Goal: Task Accomplishment & Management: Complete application form

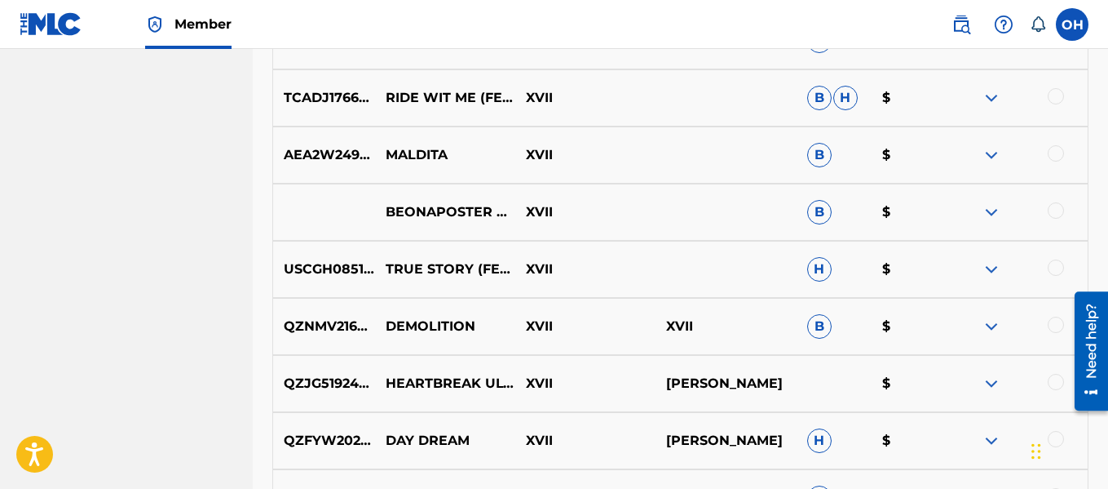
scroll to position [827, 0]
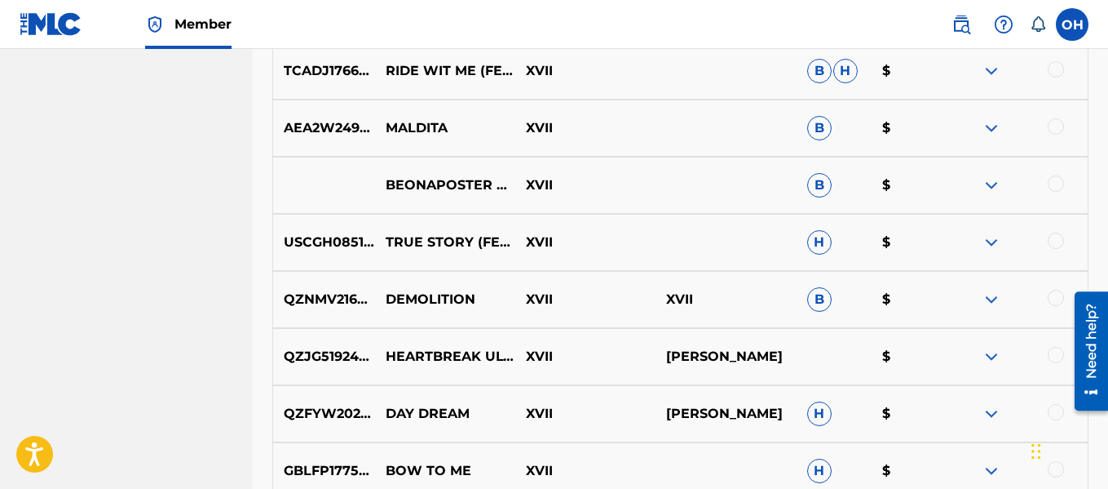
drag, startPoint x: 990, startPoint y: 245, endPoint x: 960, endPoint y: 245, distance: 30.2
click at [990, 245] on img at bounding box center [992, 242] width 20 height 20
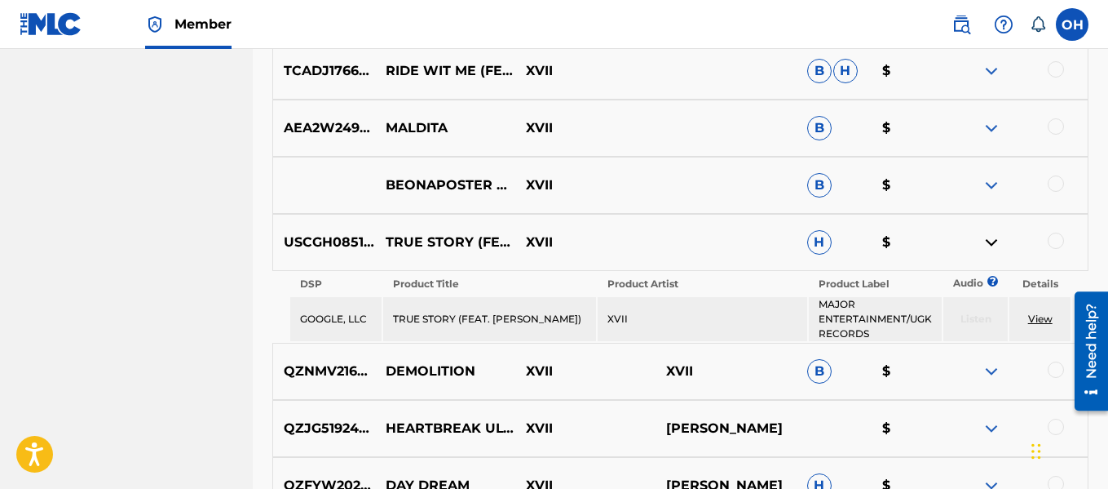
click at [1042, 324] on link "View" at bounding box center [1040, 318] width 24 height 12
click at [992, 250] on img at bounding box center [992, 242] width 20 height 20
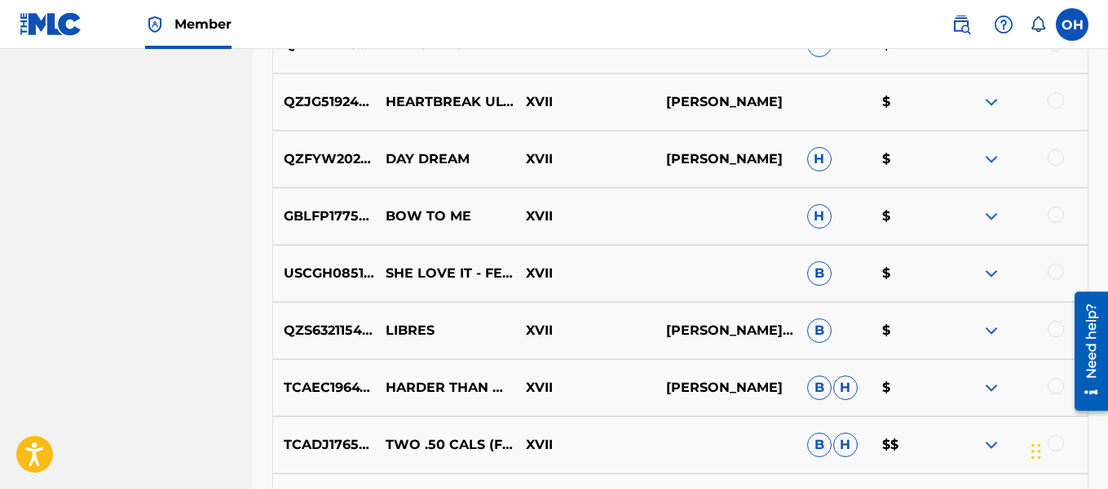
scroll to position [1139, 0]
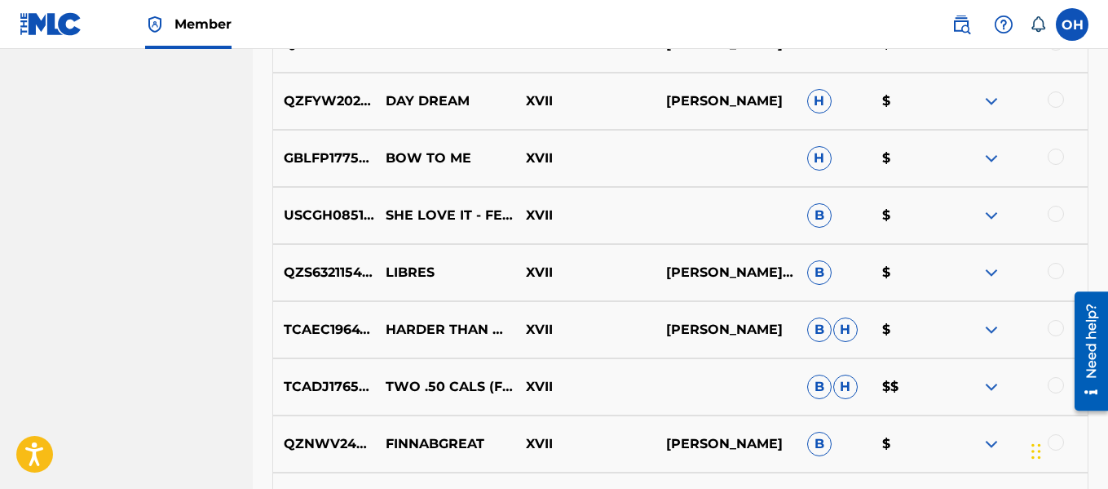
click at [993, 332] on img at bounding box center [992, 330] width 20 height 20
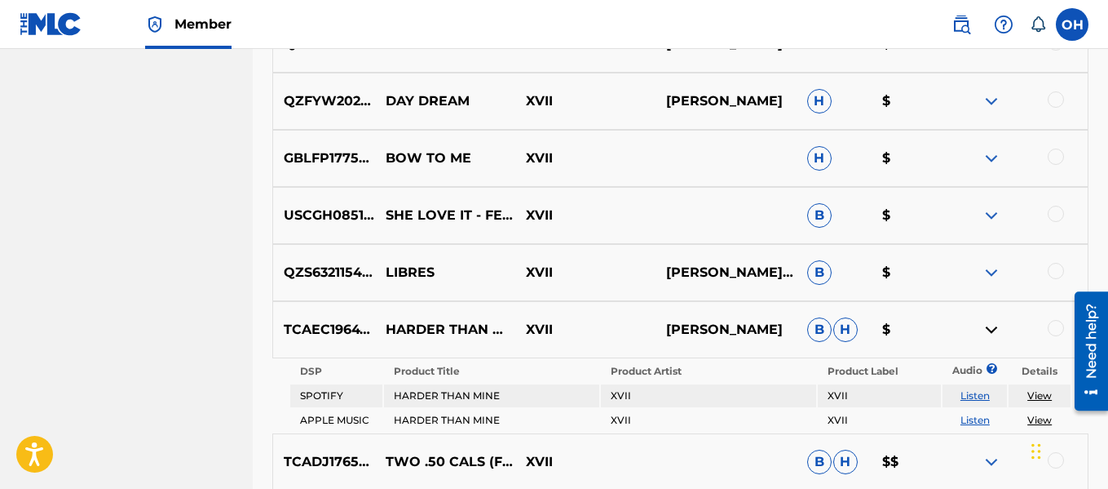
click at [991, 327] on img at bounding box center [992, 330] width 20 height 20
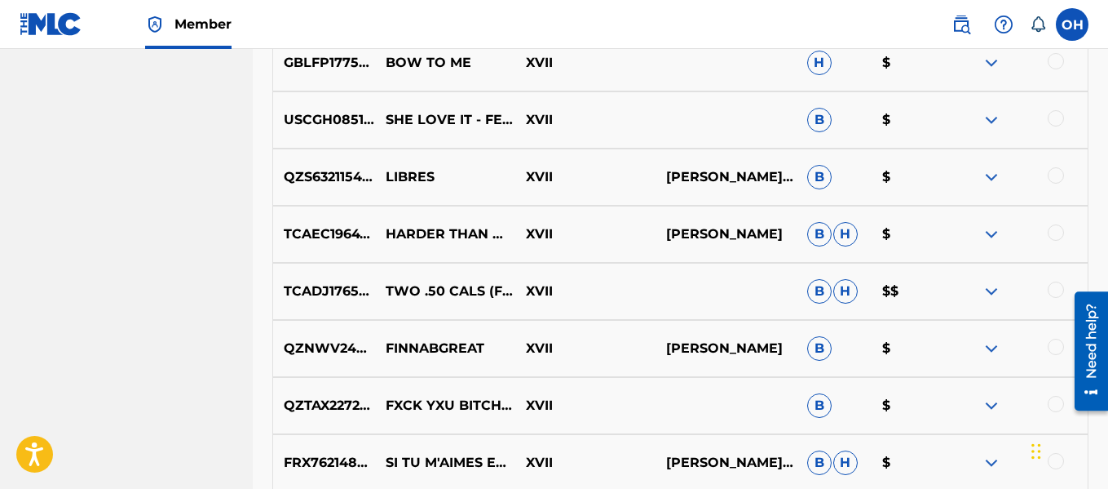
scroll to position [1236, 0]
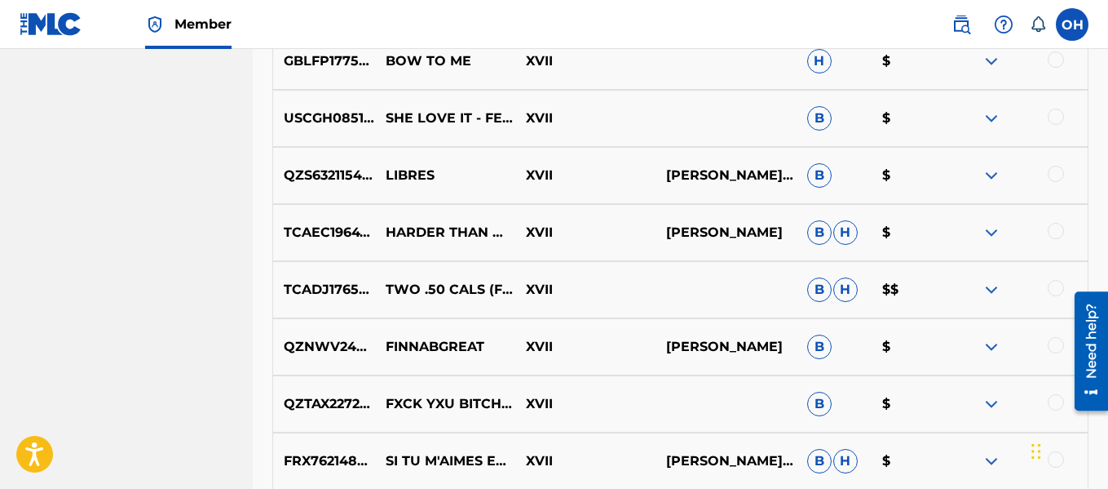
click at [995, 290] on img at bounding box center [992, 290] width 20 height 20
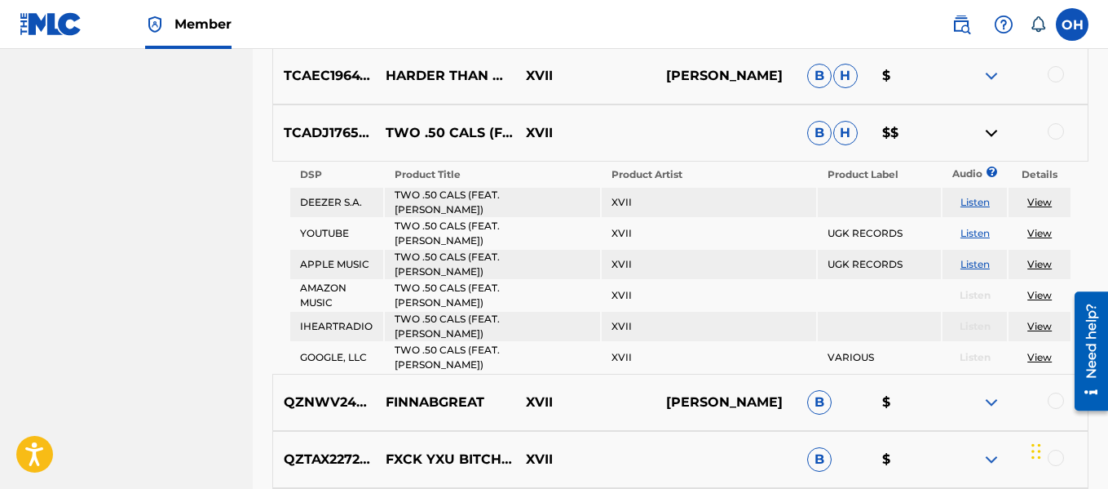
scroll to position [1397, 0]
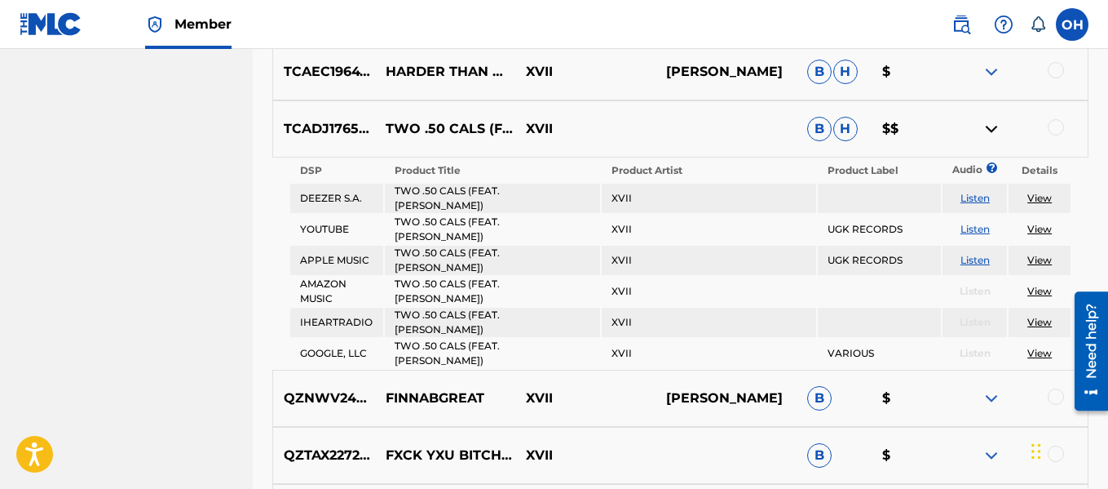
click at [989, 128] on img at bounding box center [992, 129] width 20 height 20
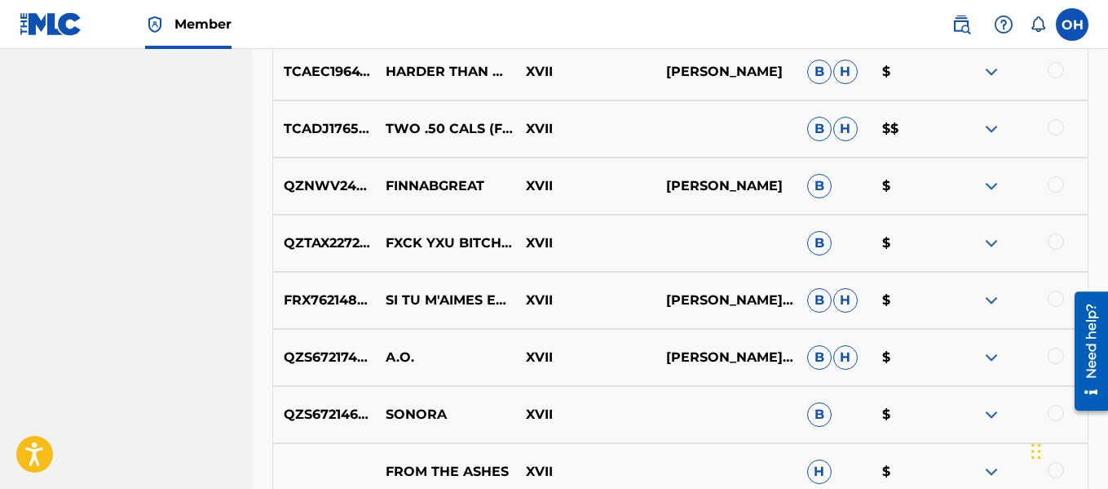
click at [994, 132] on img at bounding box center [992, 129] width 20 height 20
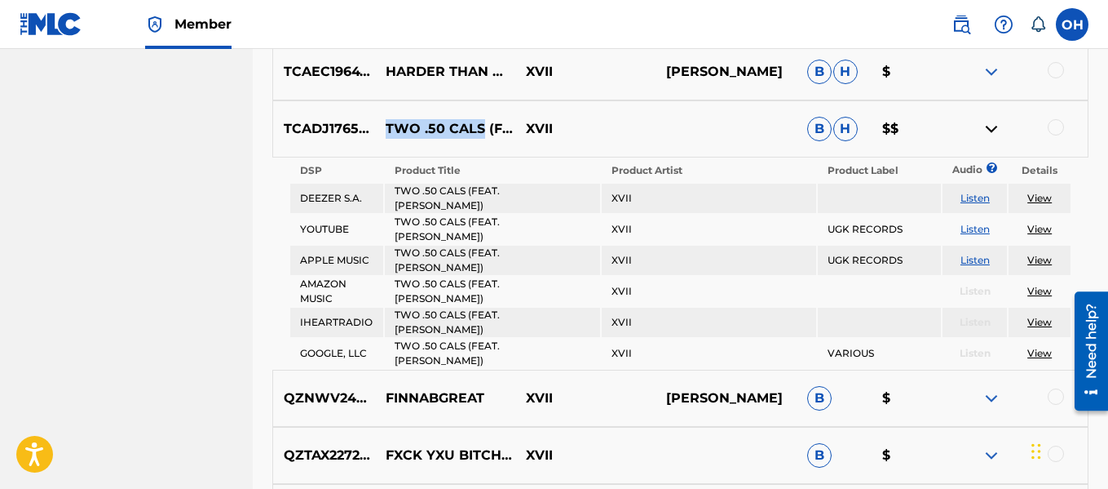
drag, startPoint x: 389, startPoint y: 110, endPoint x: 480, endPoint y: 108, distance: 90.5
click at [480, 119] on p "TWO .50 CALS (FEAT. PASTOR TROY)" at bounding box center [445, 129] width 140 height 20
copy p "TWO .50 CALS"
click at [993, 131] on img at bounding box center [992, 129] width 20 height 20
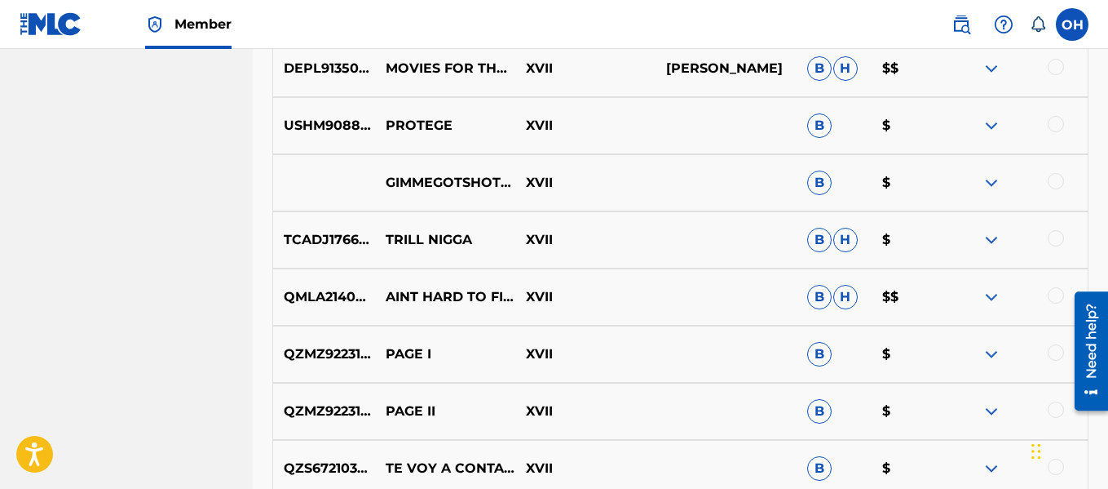
scroll to position [1918, 0]
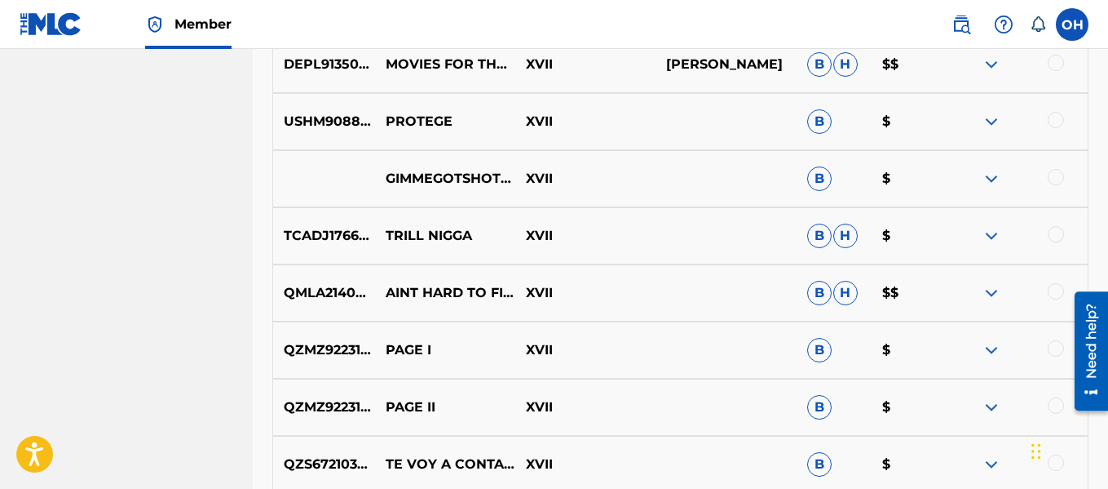
click at [991, 290] on img at bounding box center [992, 293] width 20 height 20
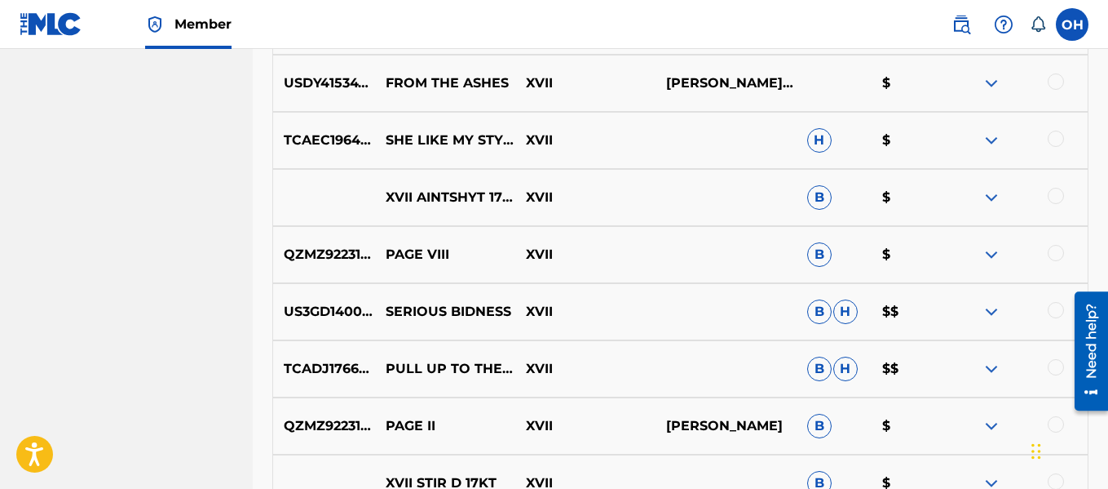
scroll to position [2887, 0]
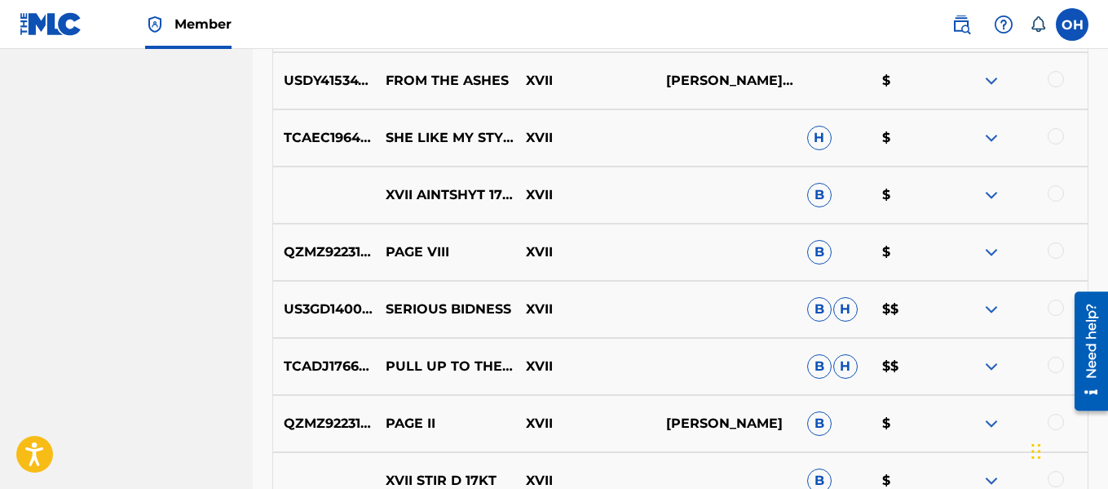
click at [991, 137] on img at bounding box center [992, 138] width 20 height 20
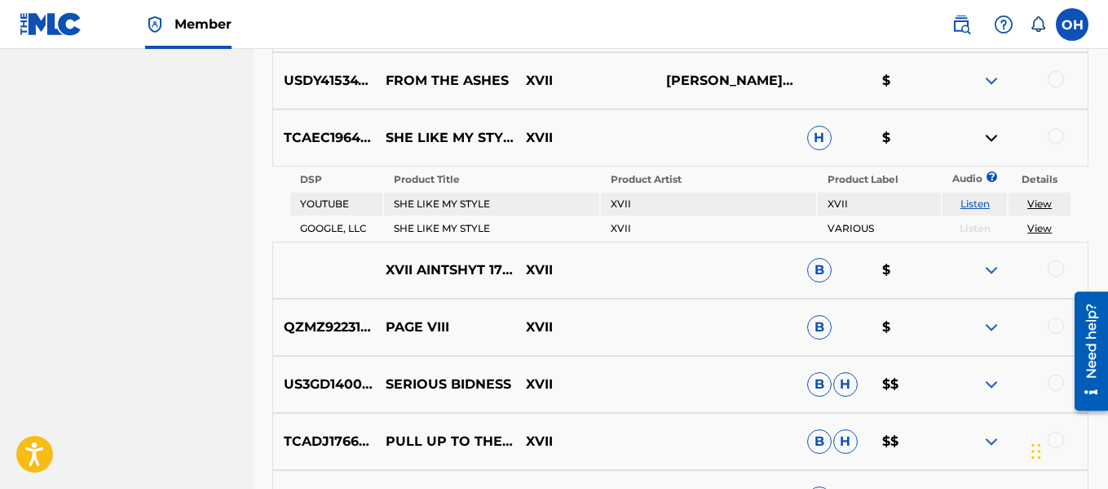
click at [991, 135] on img at bounding box center [992, 138] width 20 height 20
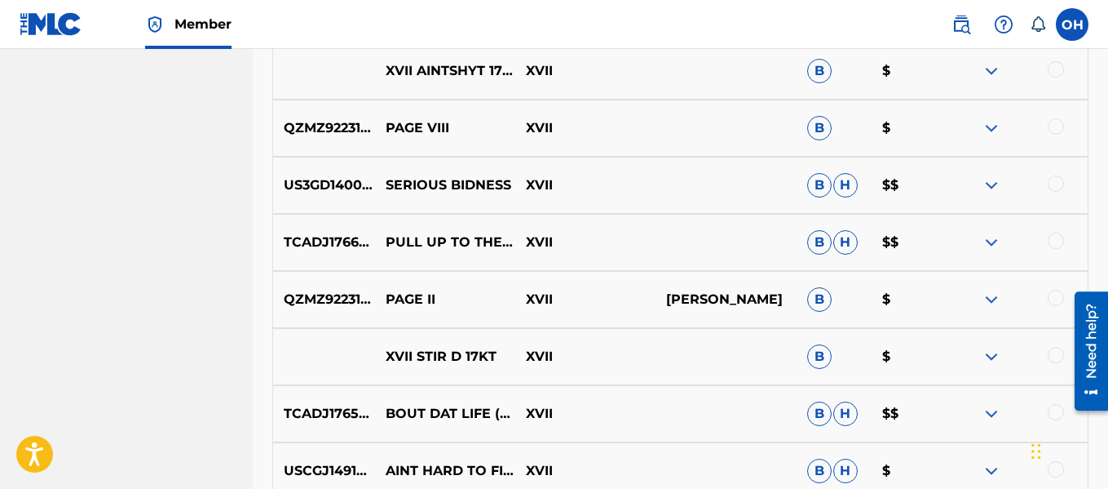
scroll to position [3013, 0]
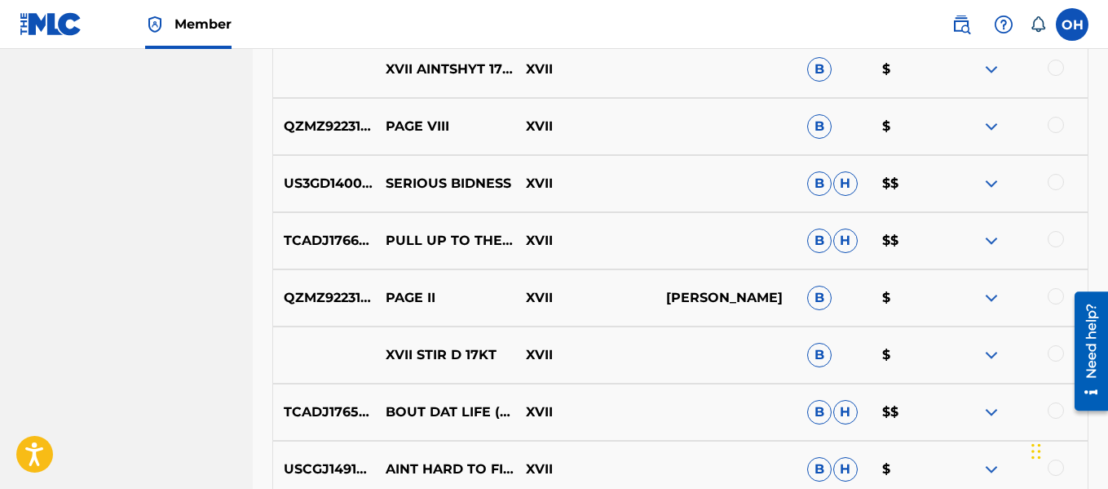
click at [992, 240] on img at bounding box center [992, 241] width 20 height 20
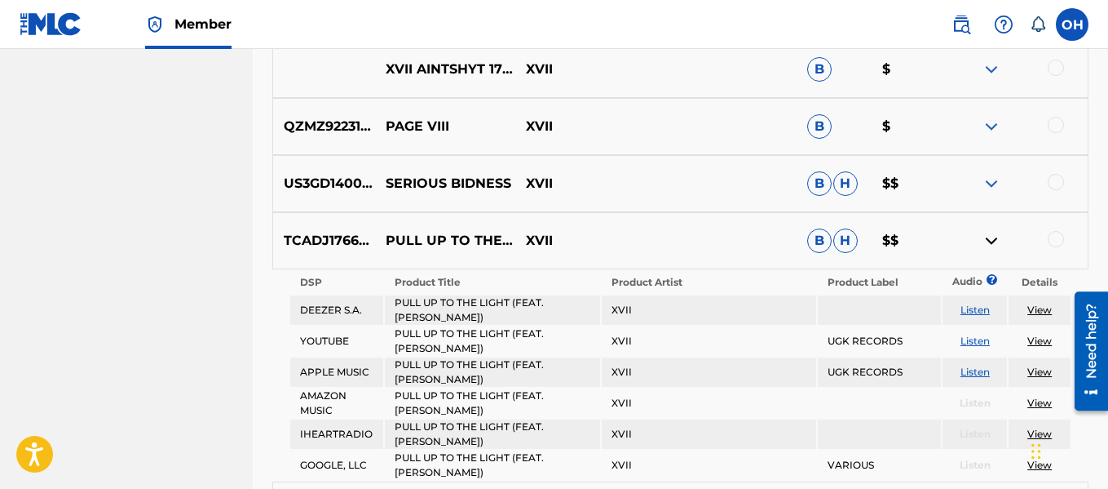
click at [992, 240] on img at bounding box center [992, 241] width 20 height 20
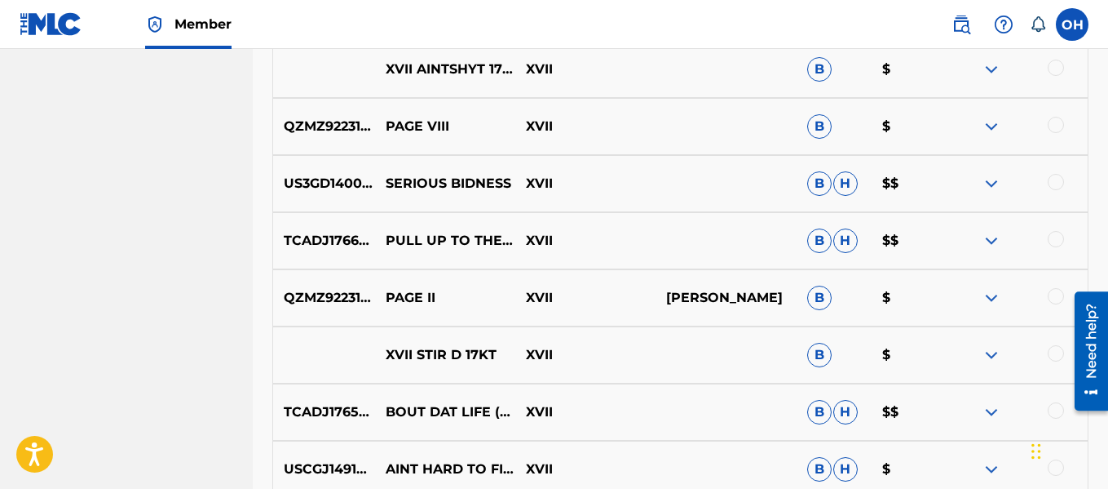
click at [992, 240] on img at bounding box center [992, 241] width 20 height 20
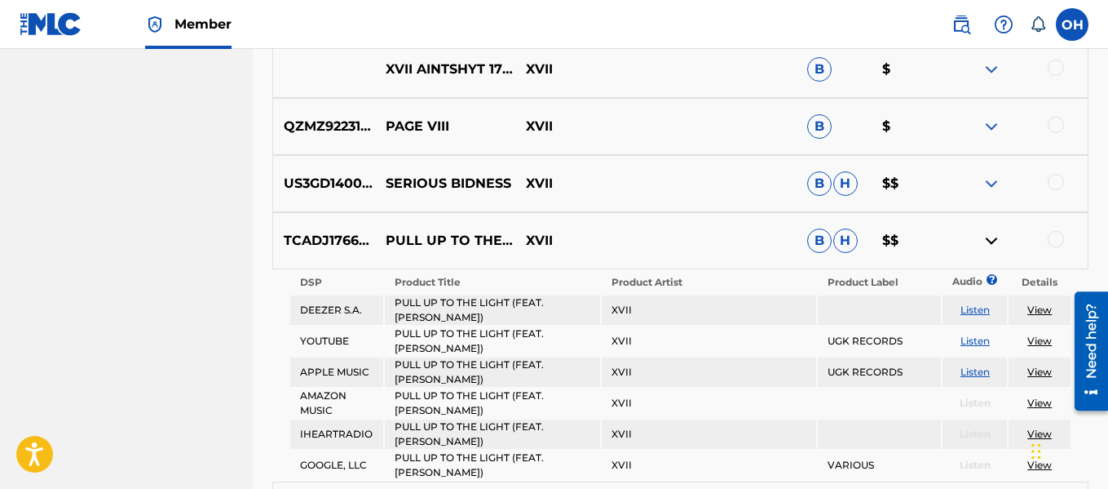
click at [992, 240] on img at bounding box center [992, 241] width 20 height 20
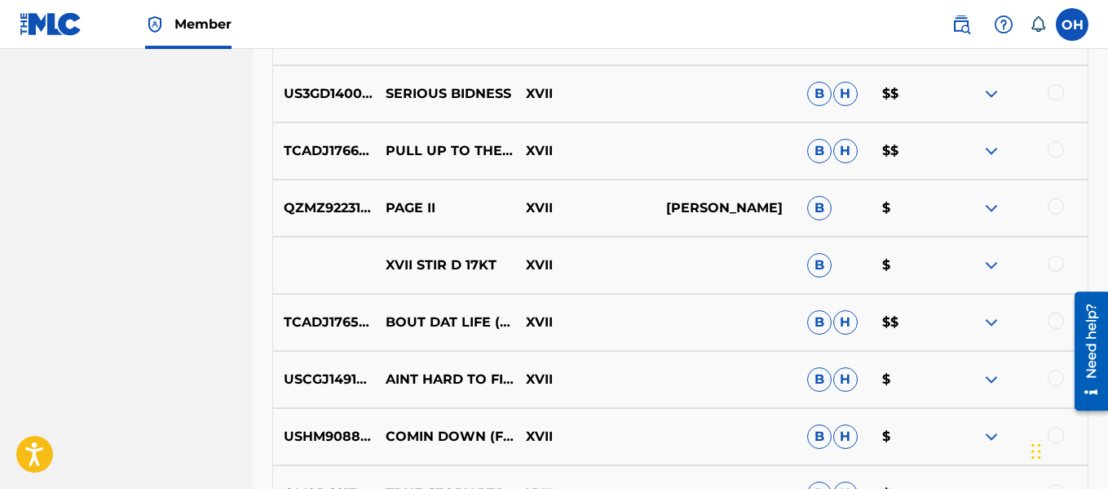
scroll to position [3105, 0]
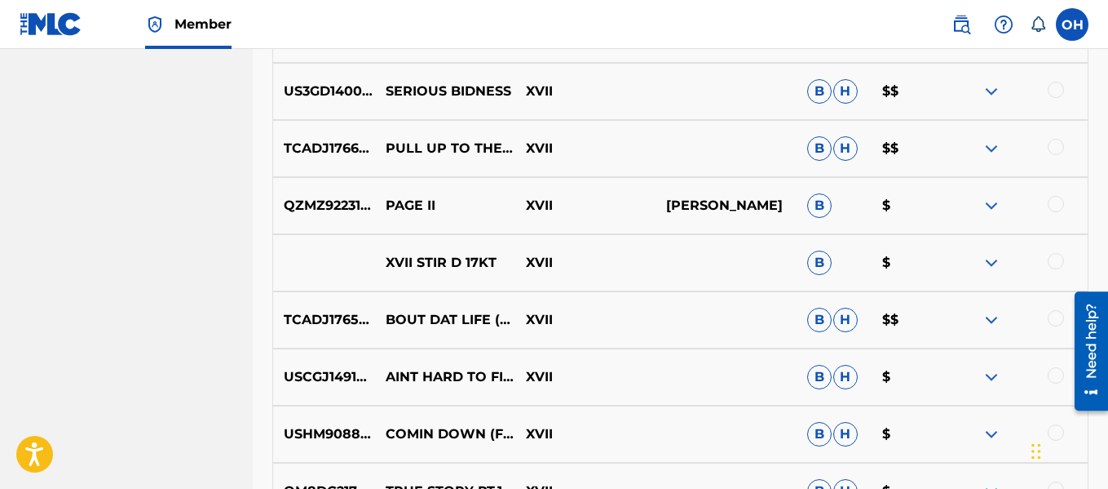
click at [985, 152] on img at bounding box center [992, 149] width 20 height 20
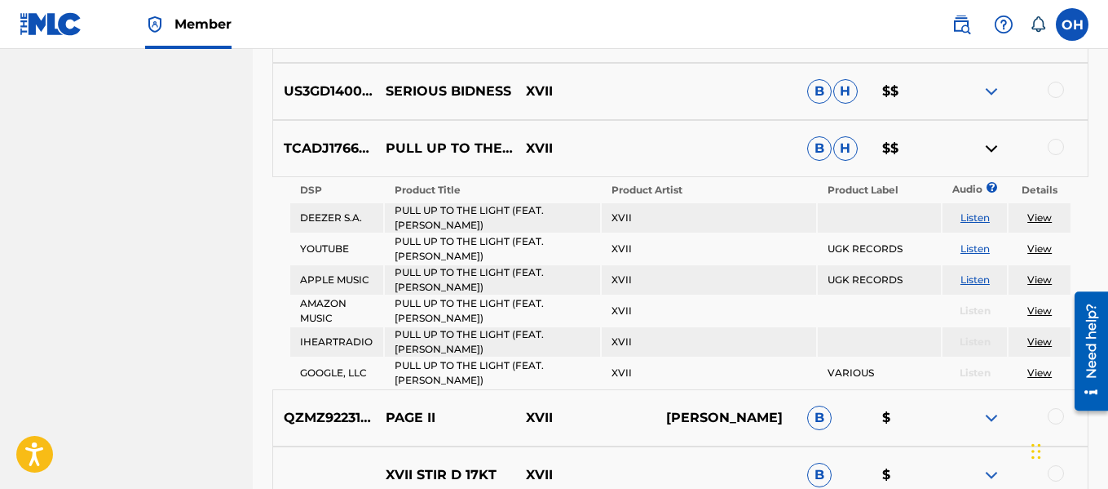
click at [989, 145] on img at bounding box center [992, 149] width 20 height 20
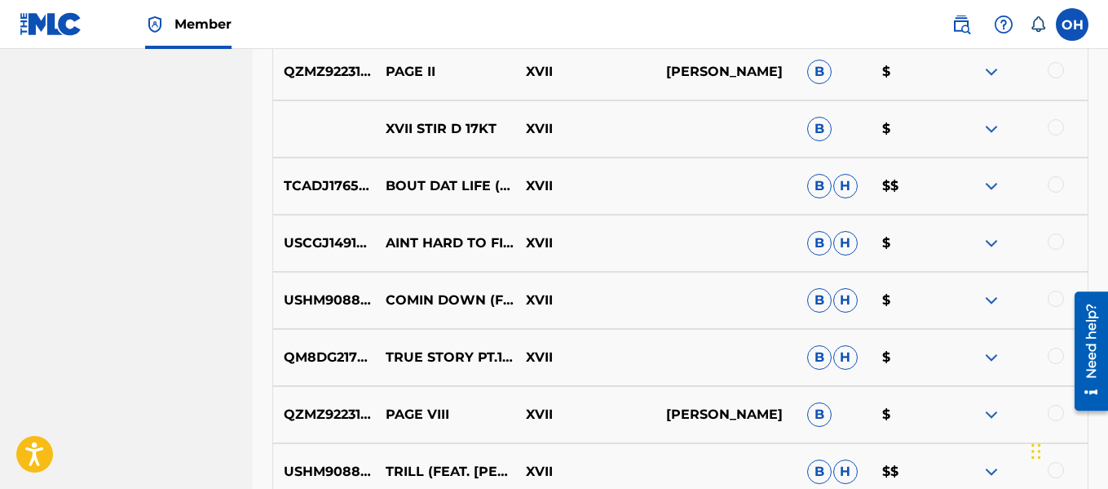
scroll to position [3240, 0]
click at [987, 356] on img at bounding box center [992, 357] width 20 height 20
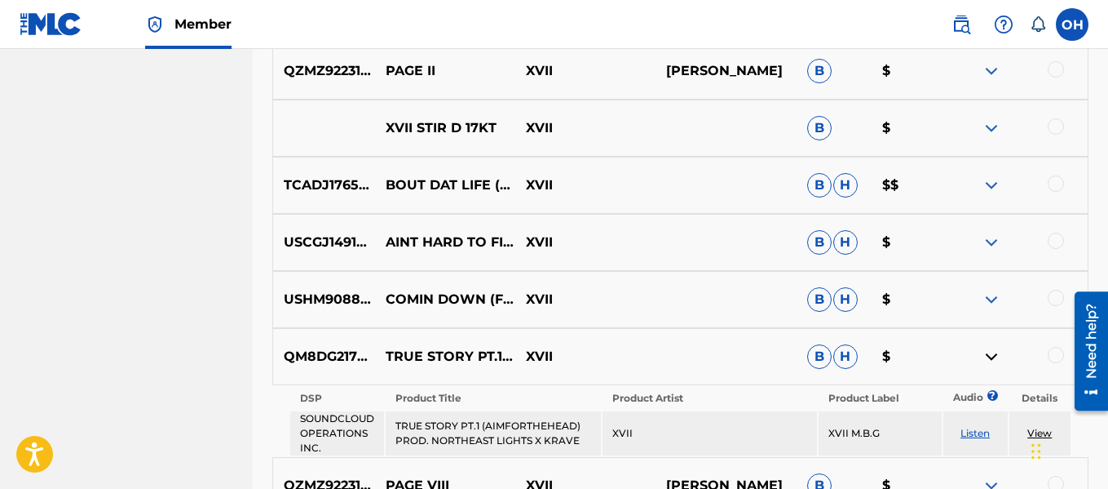
click at [987, 356] on img at bounding box center [992, 357] width 20 height 20
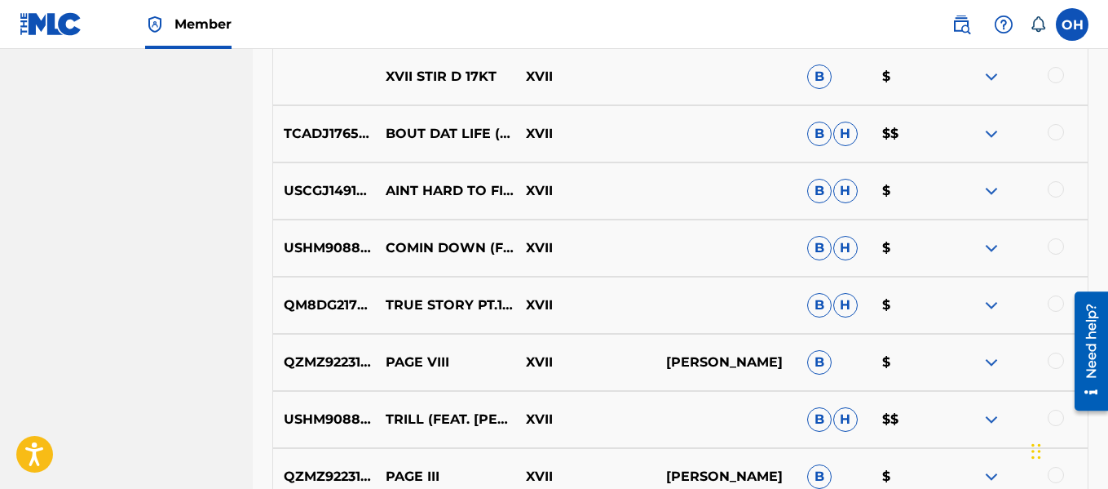
scroll to position [3293, 0]
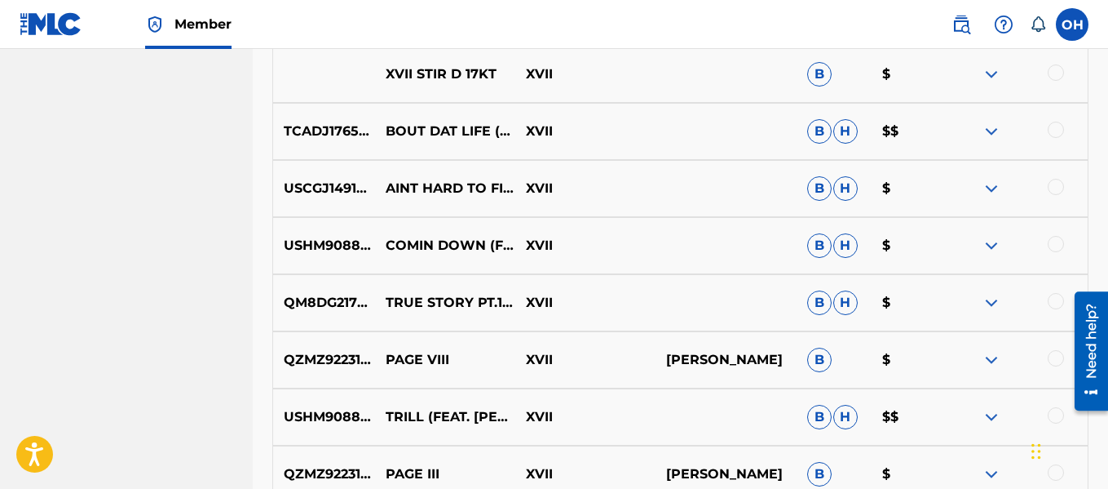
click at [988, 241] on img at bounding box center [992, 246] width 20 height 20
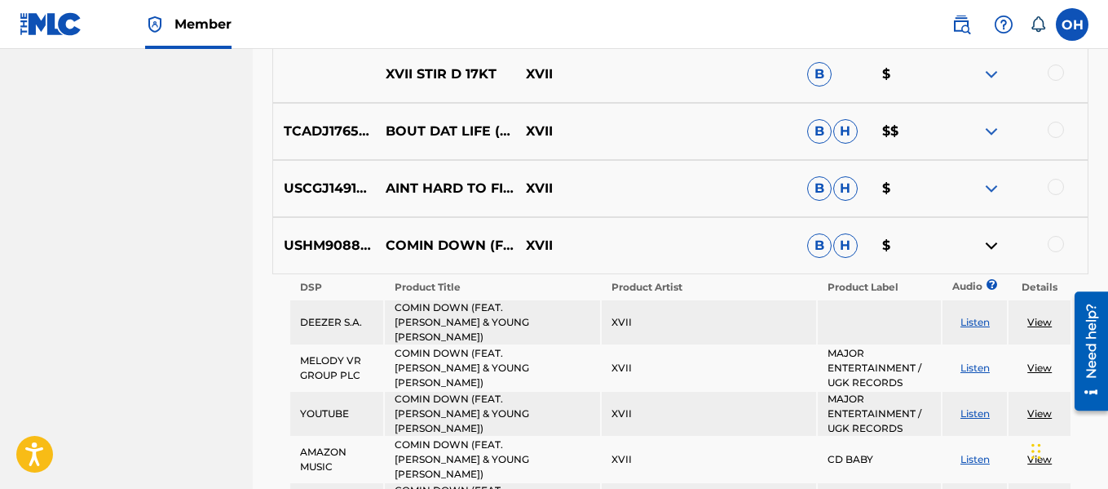
click at [988, 241] on img at bounding box center [992, 246] width 20 height 20
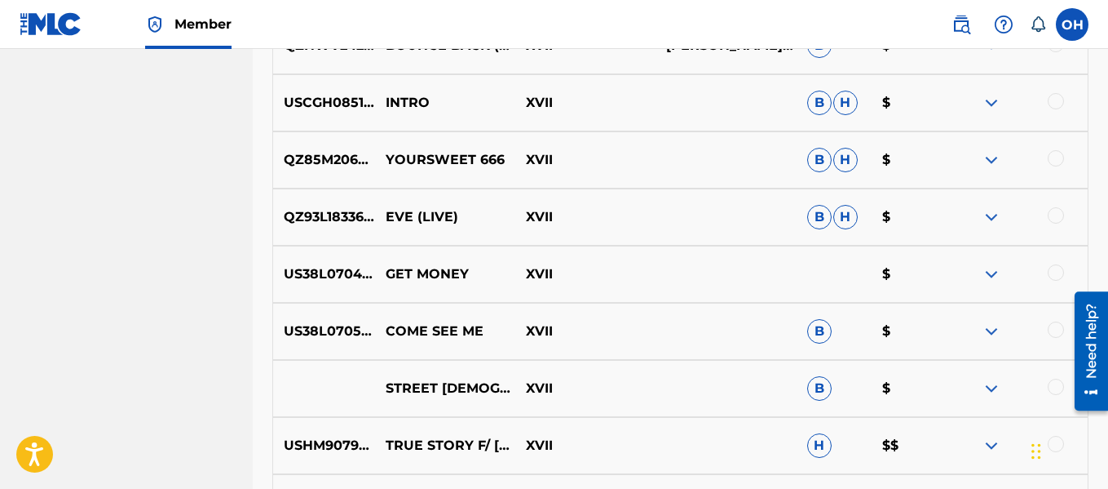
scroll to position [3902, 0]
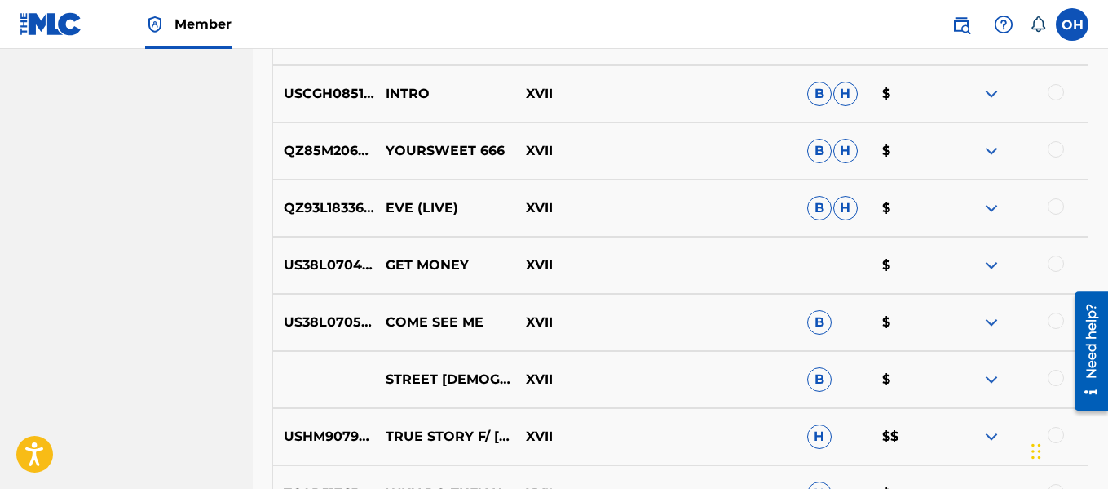
click at [993, 271] on img at bounding box center [992, 265] width 20 height 20
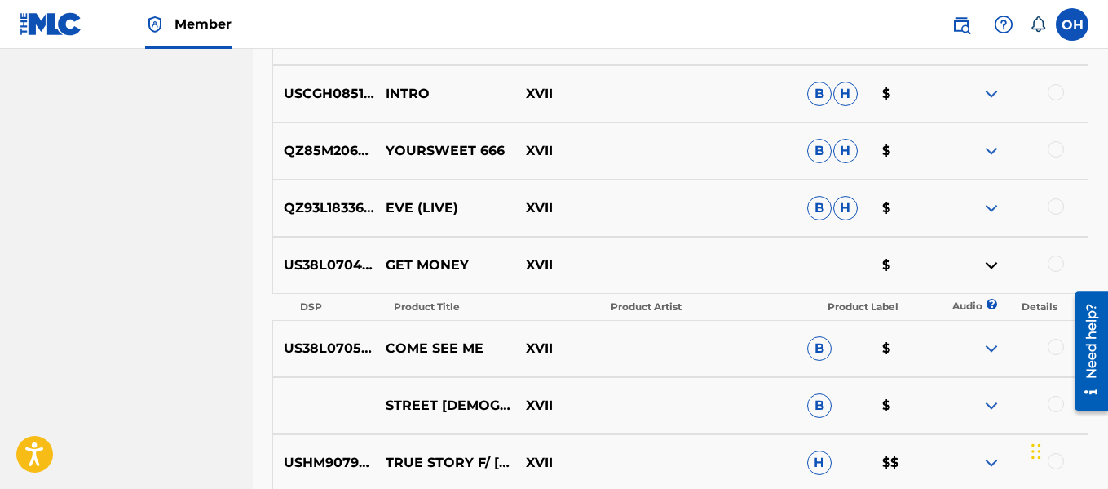
click at [993, 260] on img at bounding box center [992, 265] width 20 height 20
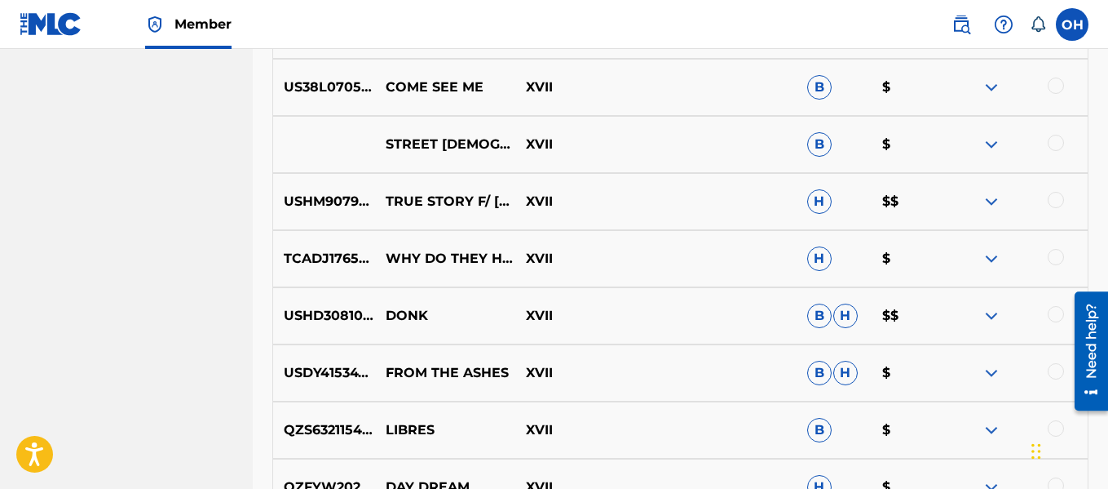
scroll to position [4138, 0]
click at [994, 310] on img at bounding box center [992, 315] width 20 height 20
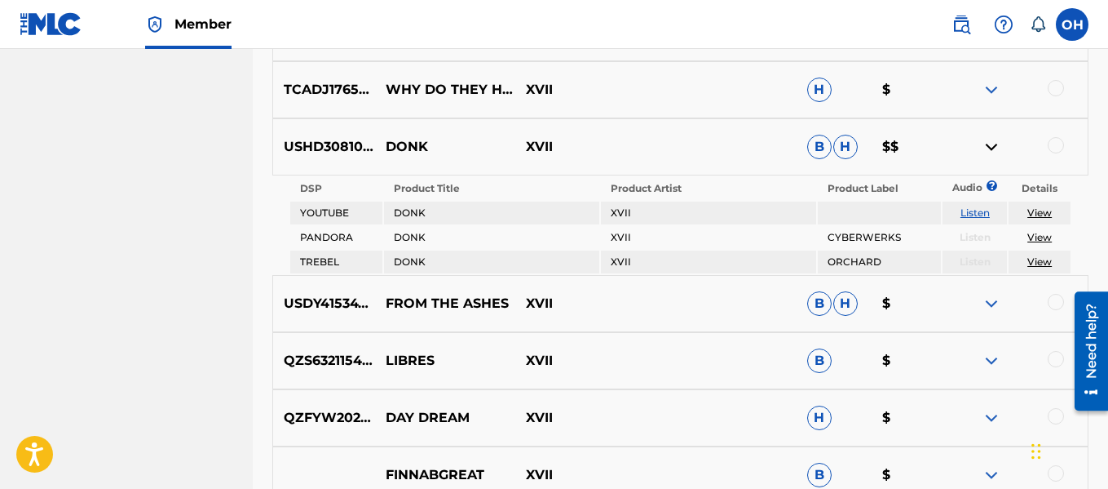
scroll to position [4306, 0]
click at [1039, 233] on link "View" at bounding box center [1040, 236] width 24 height 12
click at [990, 145] on img at bounding box center [992, 146] width 20 height 20
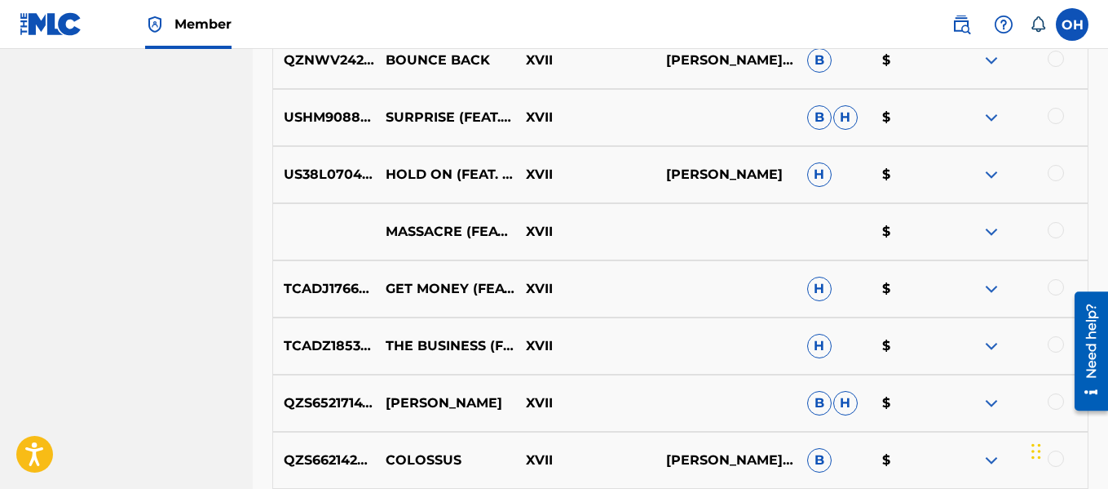
scroll to position [4850, 0]
click at [982, 296] on img at bounding box center [992, 288] width 20 height 20
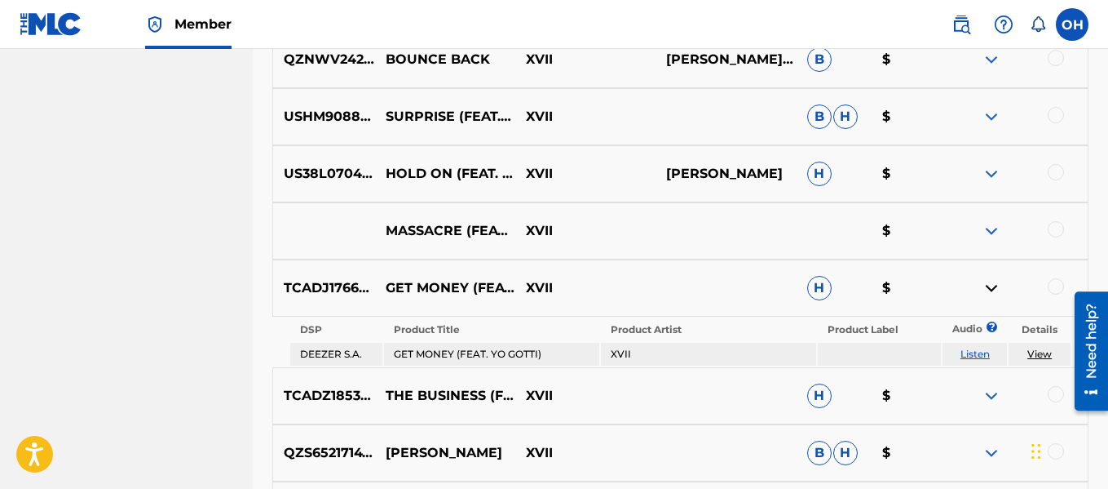
click at [992, 289] on img at bounding box center [992, 288] width 20 height 20
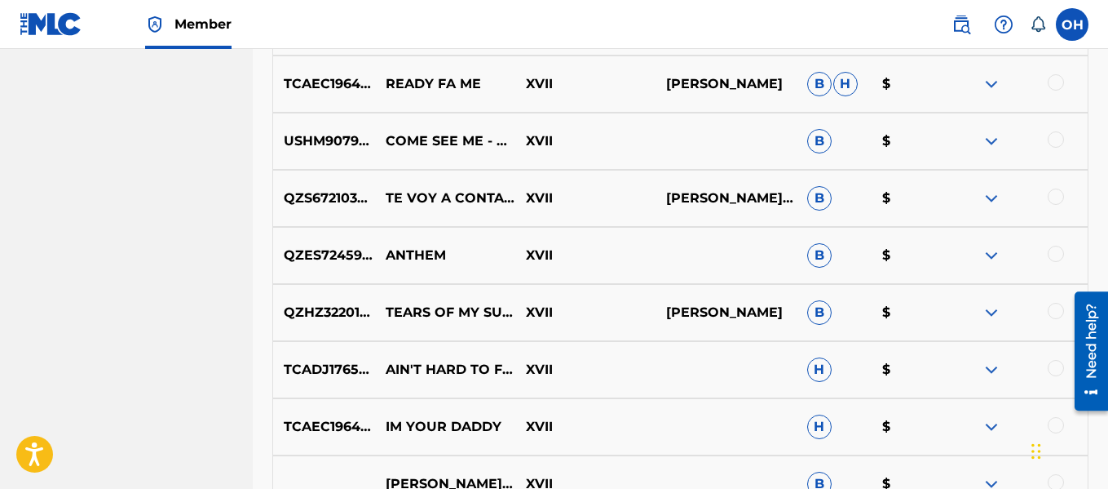
scroll to position [5912, 0]
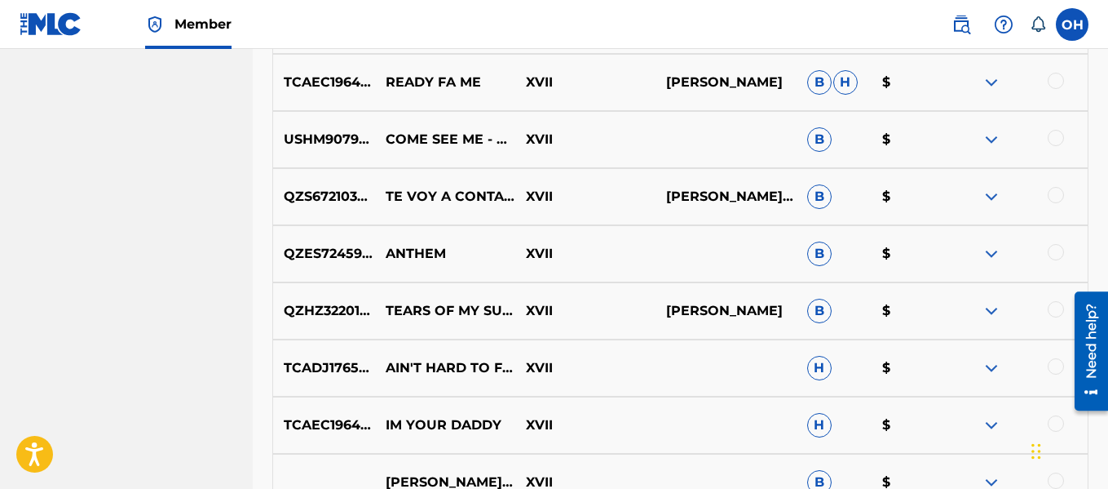
click at [989, 144] on img at bounding box center [992, 140] width 20 height 20
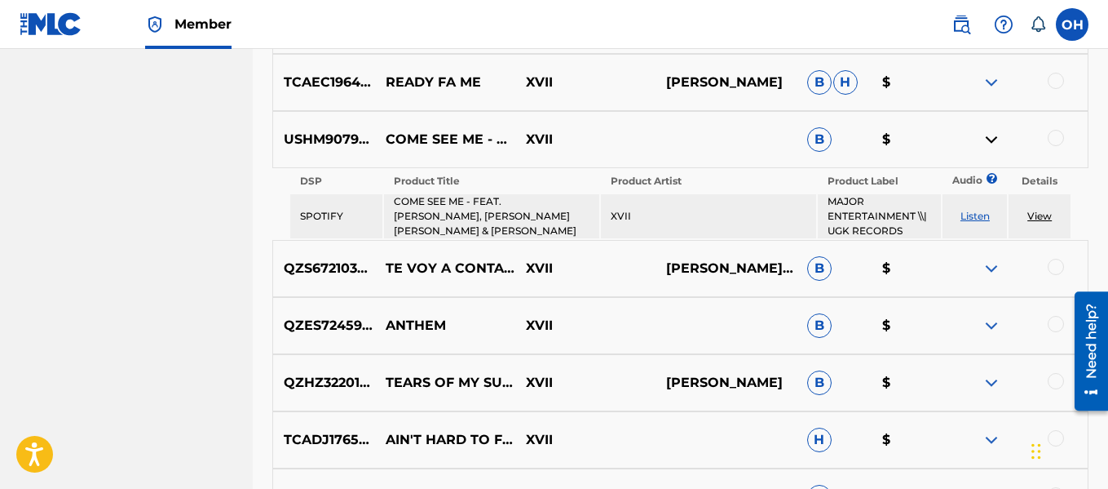
click at [989, 141] on img at bounding box center [992, 140] width 20 height 20
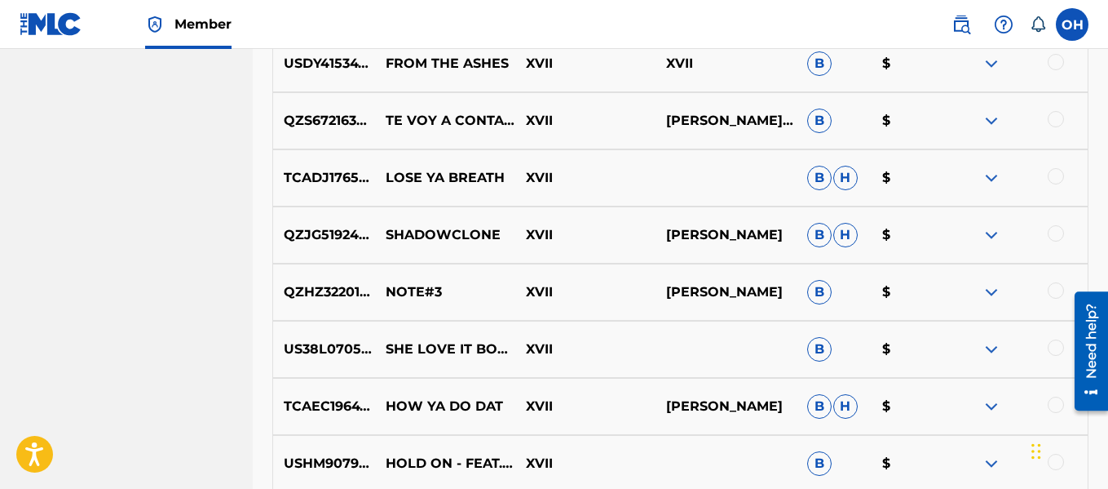
scroll to position [7644, 0]
click at [989, 177] on img at bounding box center [992, 177] width 20 height 20
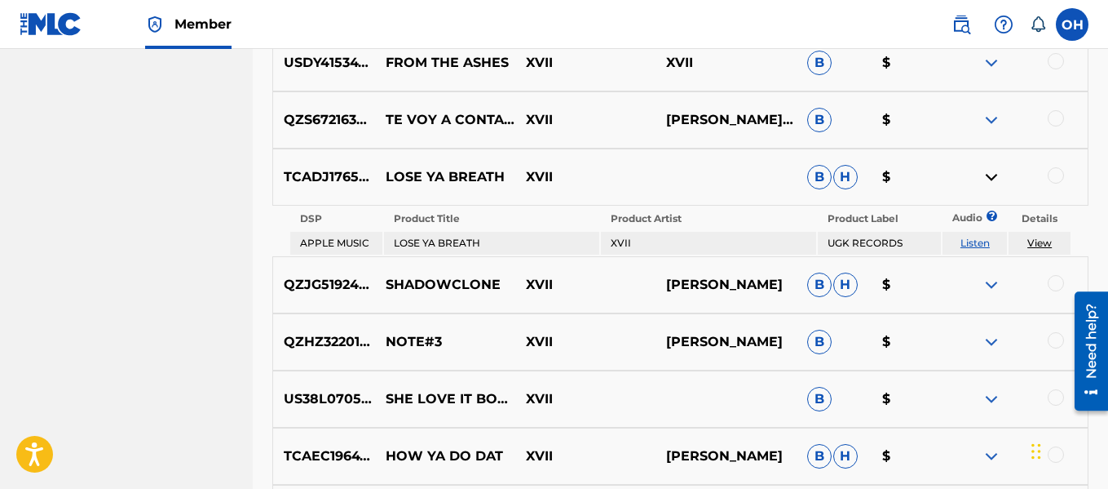
click at [989, 177] on img at bounding box center [992, 177] width 20 height 20
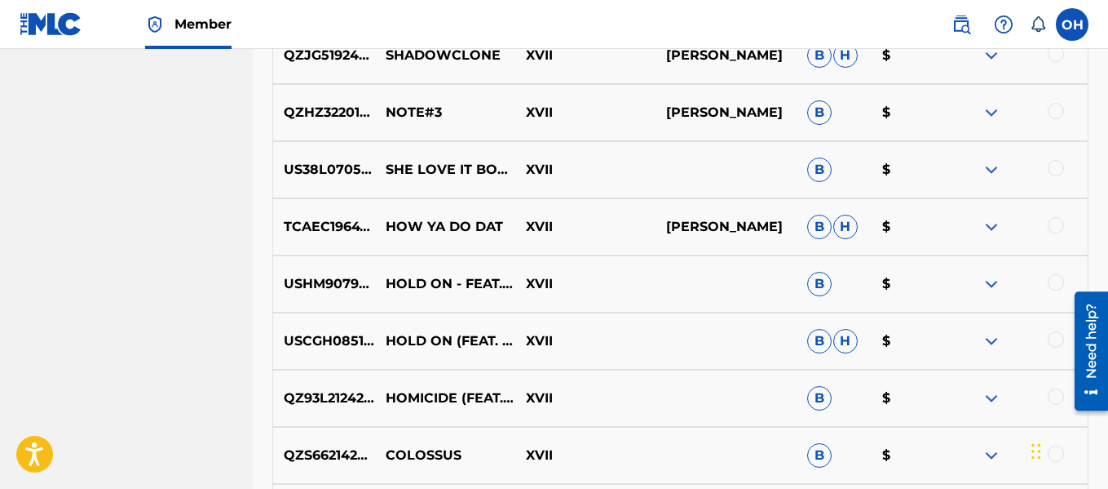
scroll to position [7827, 0]
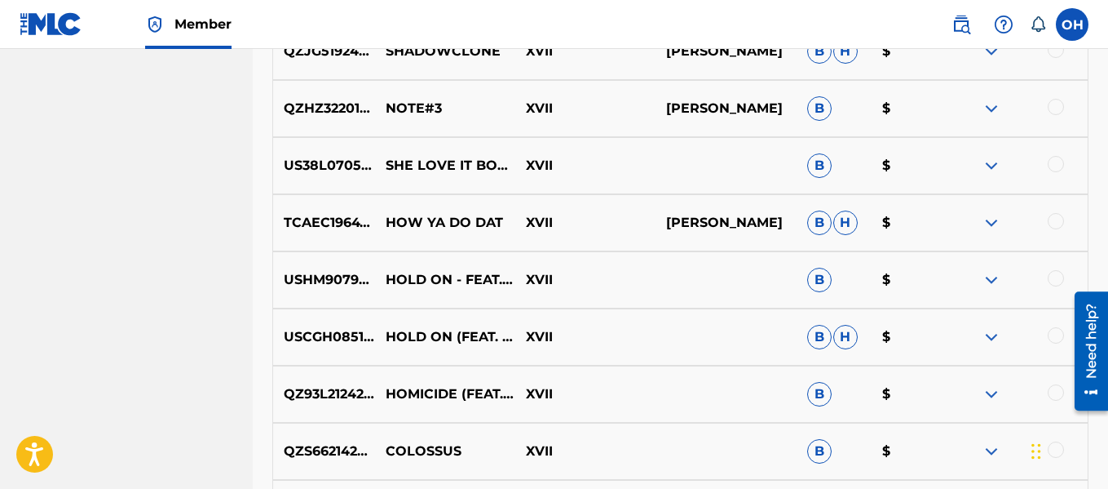
click at [995, 223] on img at bounding box center [992, 223] width 20 height 20
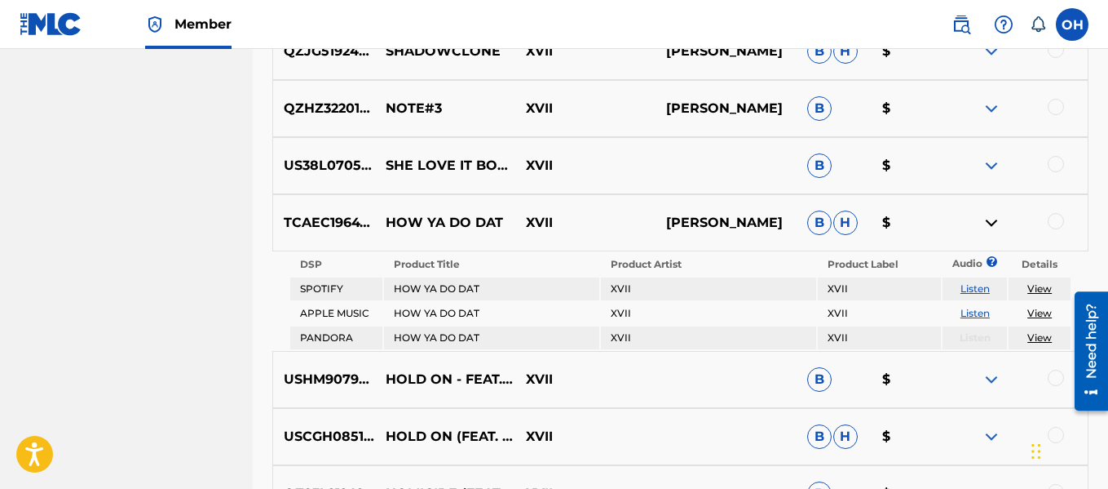
click at [995, 221] on img at bounding box center [992, 223] width 20 height 20
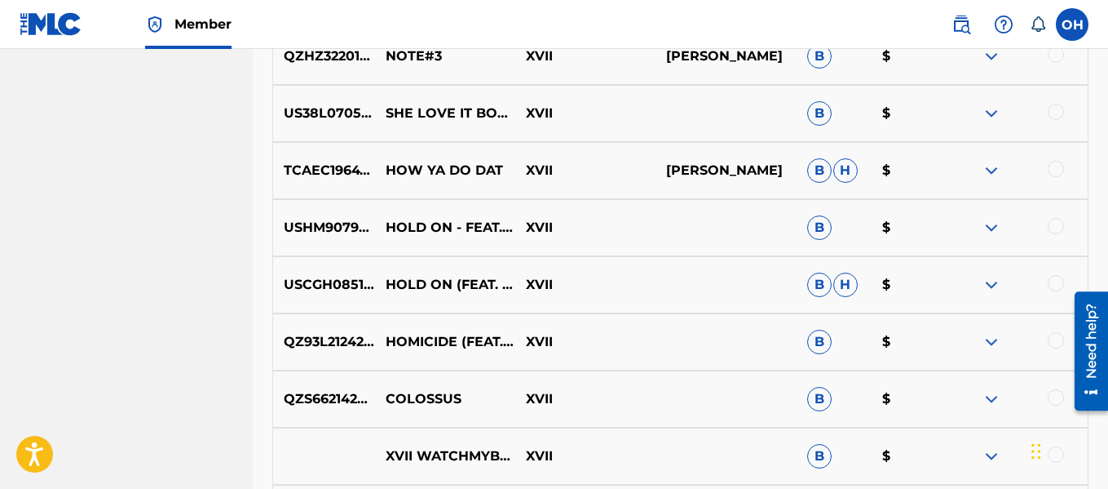
scroll to position [7882, 0]
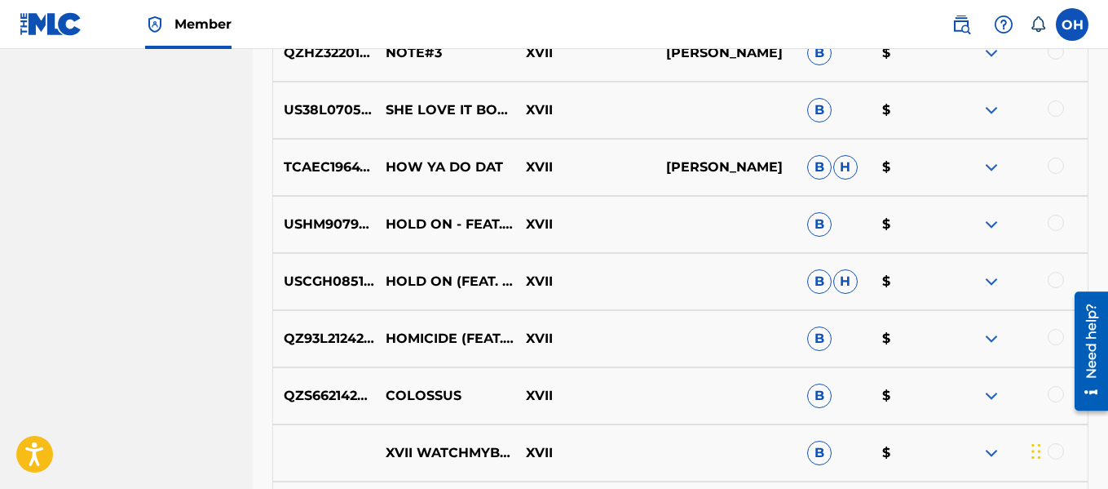
click at [993, 228] on img at bounding box center [992, 225] width 20 height 20
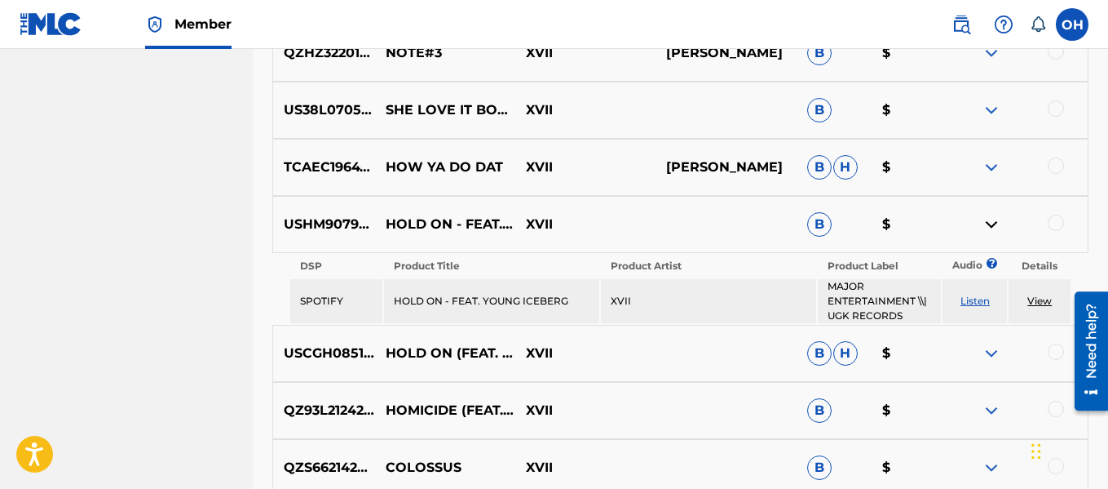
click at [993, 228] on img at bounding box center [992, 225] width 20 height 20
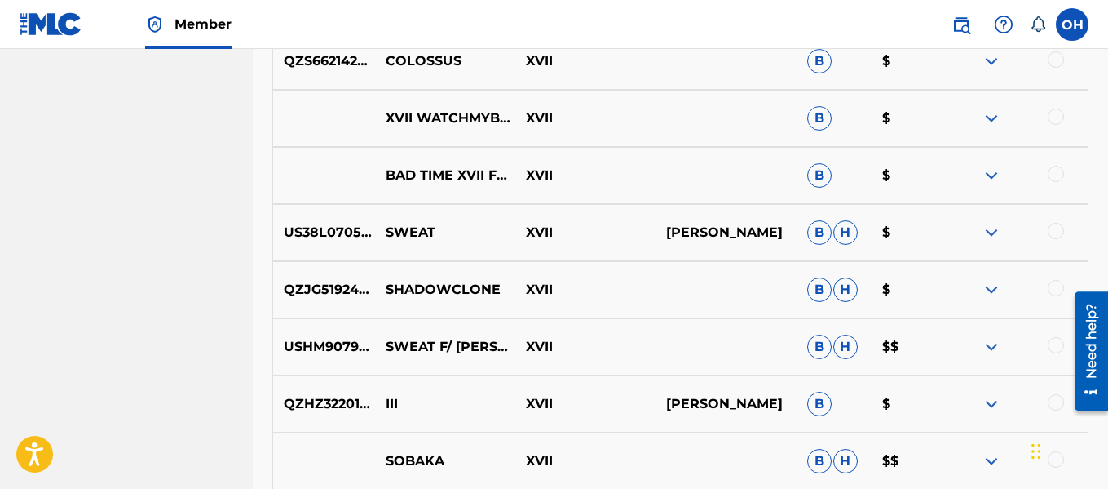
scroll to position [8304, 0]
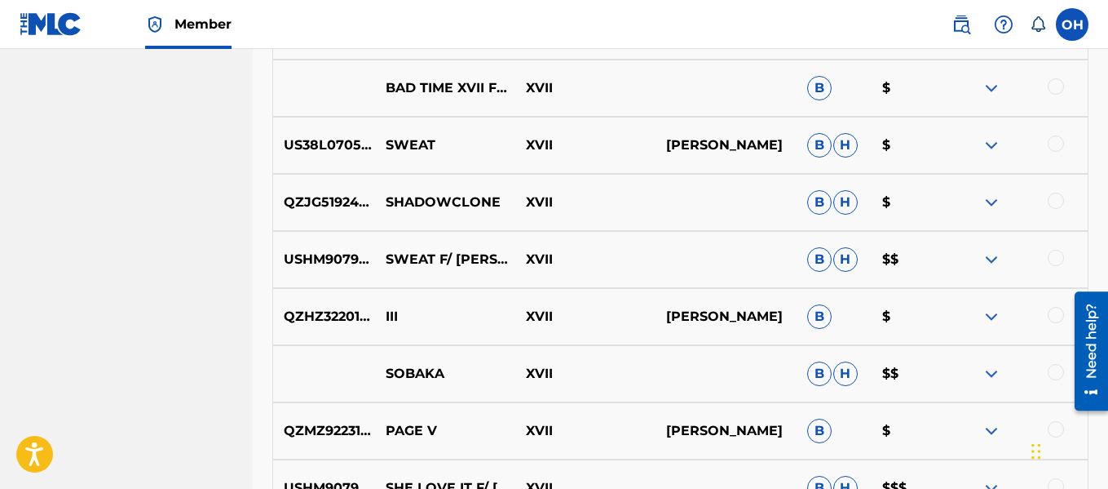
click at [992, 142] on img at bounding box center [992, 145] width 20 height 20
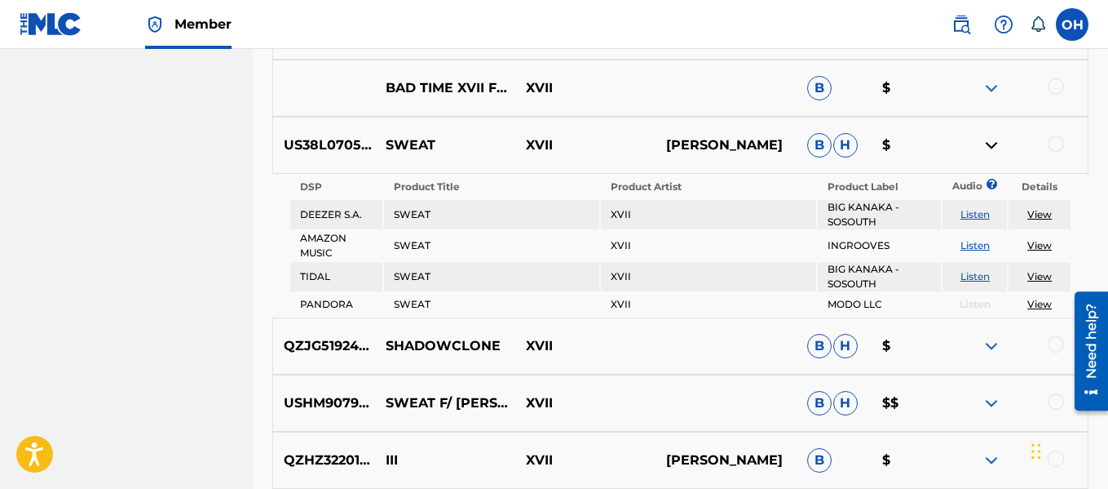
click at [992, 142] on img at bounding box center [992, 145] width 20 height 20
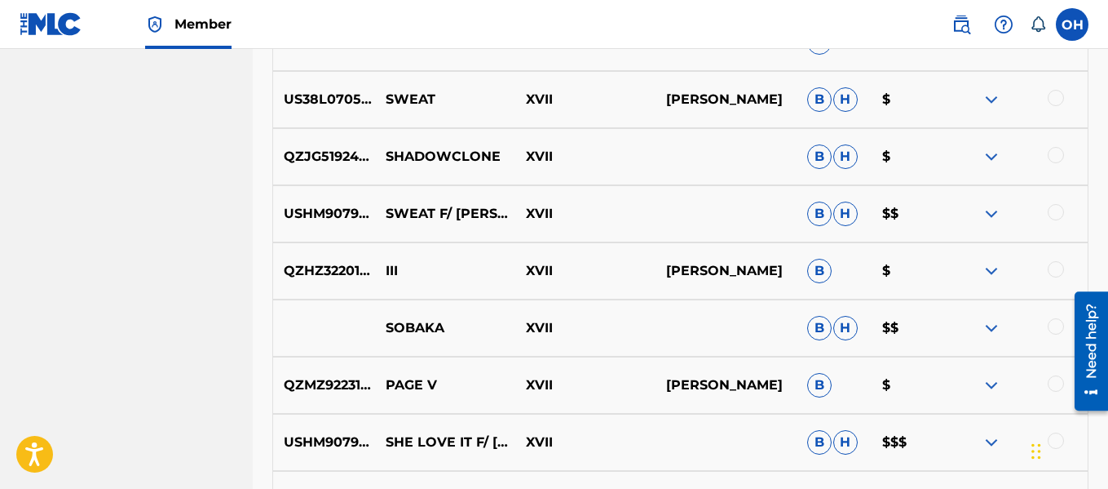
scroll to position [8349, 0]
click at [991, 217] on img at bounding box center [992, 215] width 20 height 20
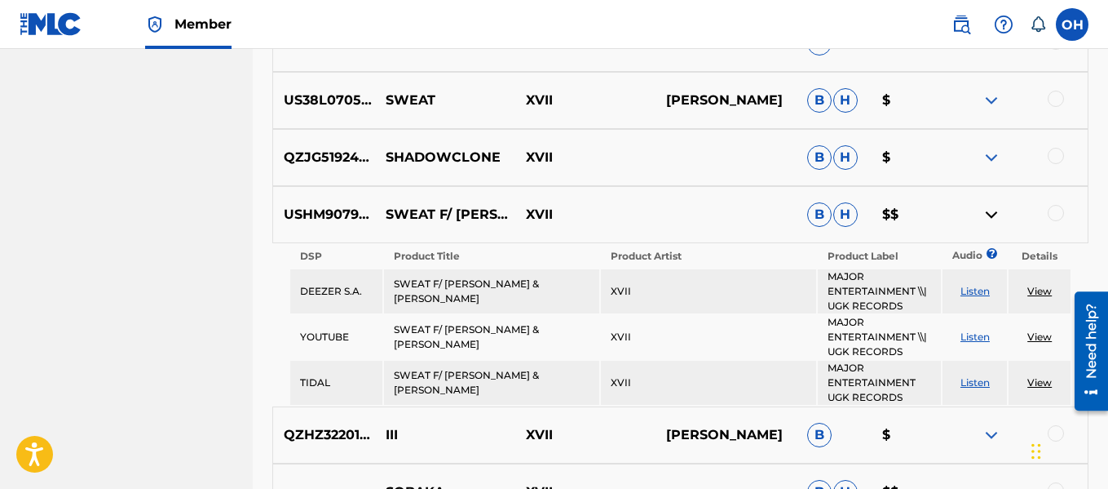
click at [993, 213] on img at bounding box center [992, 215] width 20 height 20
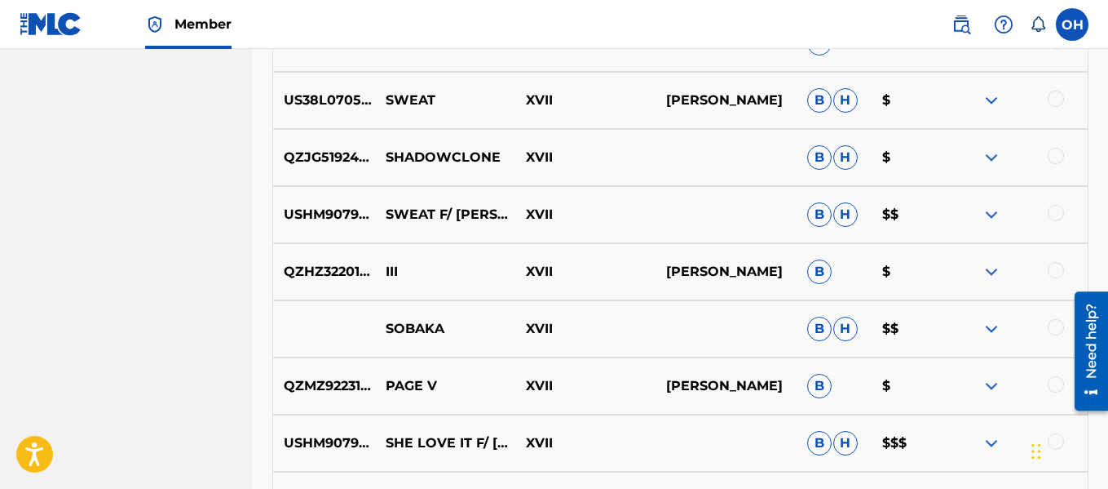
click at [992, 102] on img at bounding box center [992, 101] width 20 height 20
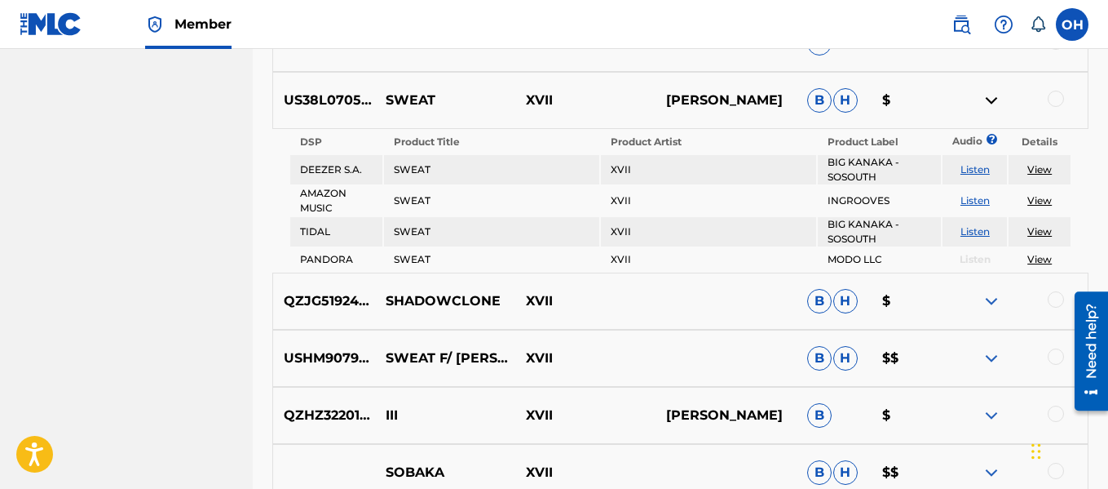
click at [993, 99] on img at bounding box center [992, 101] width 20 height 20
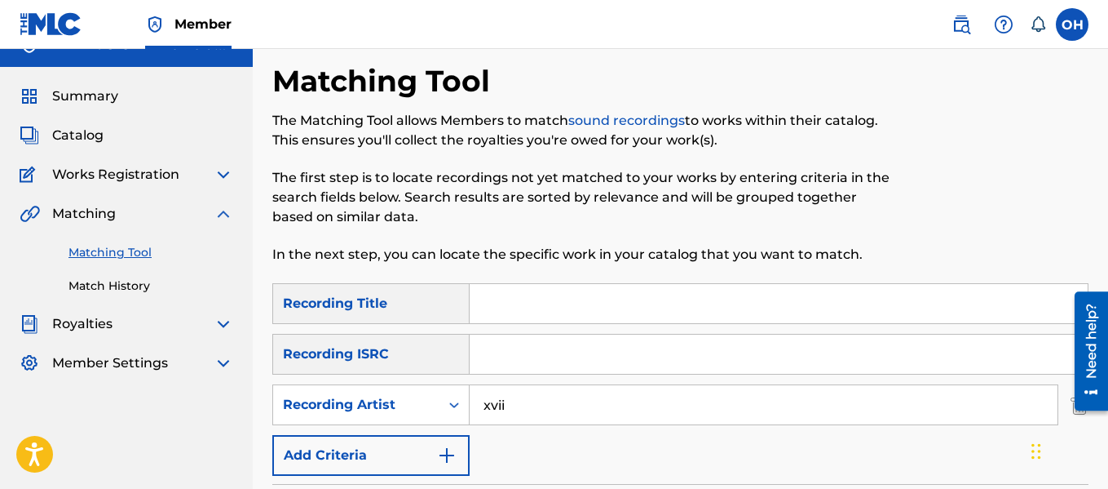
scroll to position [16, 0]
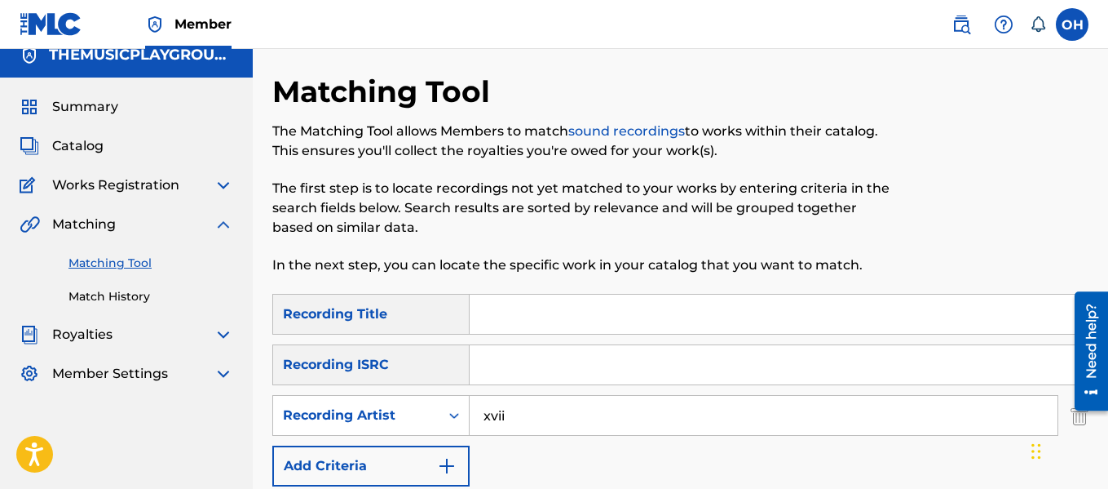
click at [91, 144] on span "Catalog" at bounding box center [77, 146] width 51 height 20
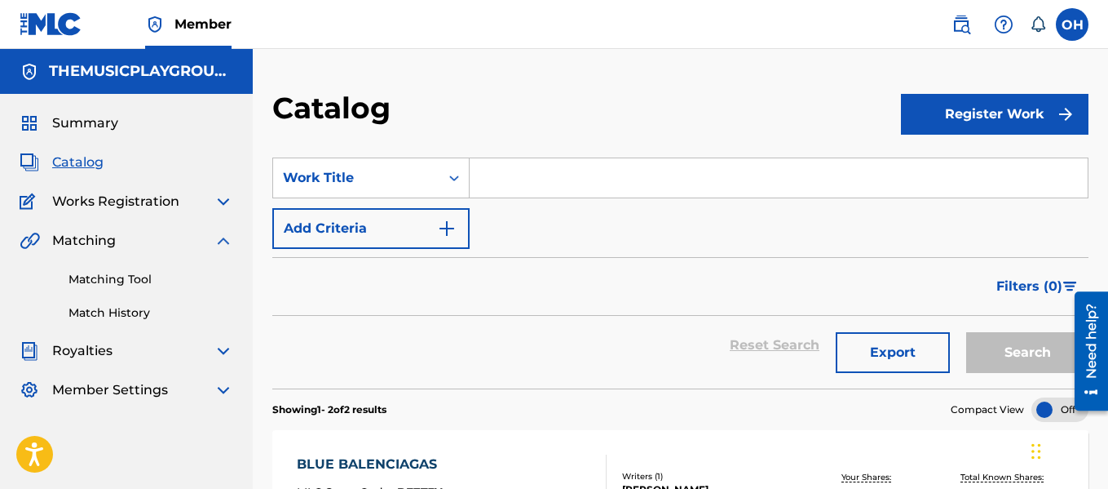
click at [139, 276] on link "Matching Tool" at bounding box center [151, 279] width 165 height 17
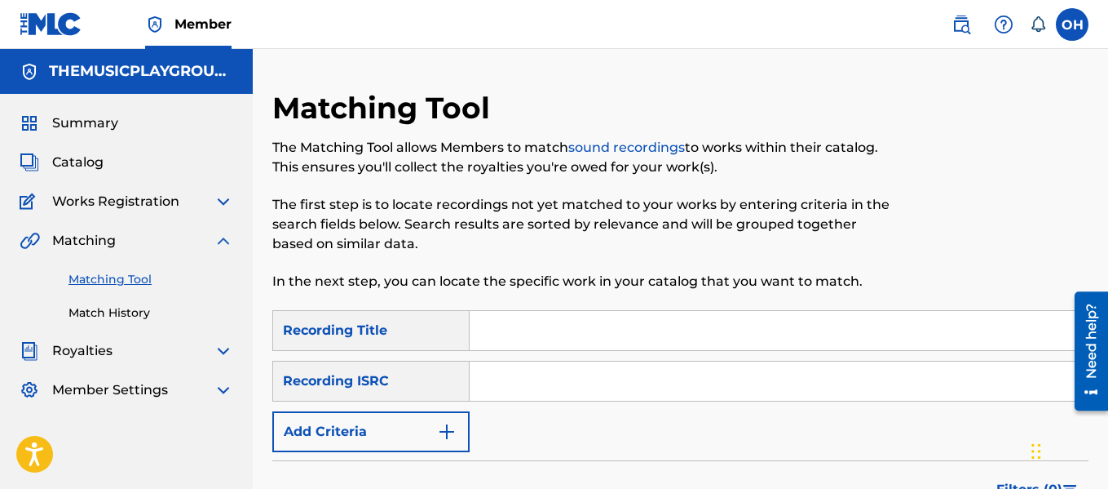
click at [508, 334] on input "Search Form" at bounding box center [779, 330] width 618 height 39
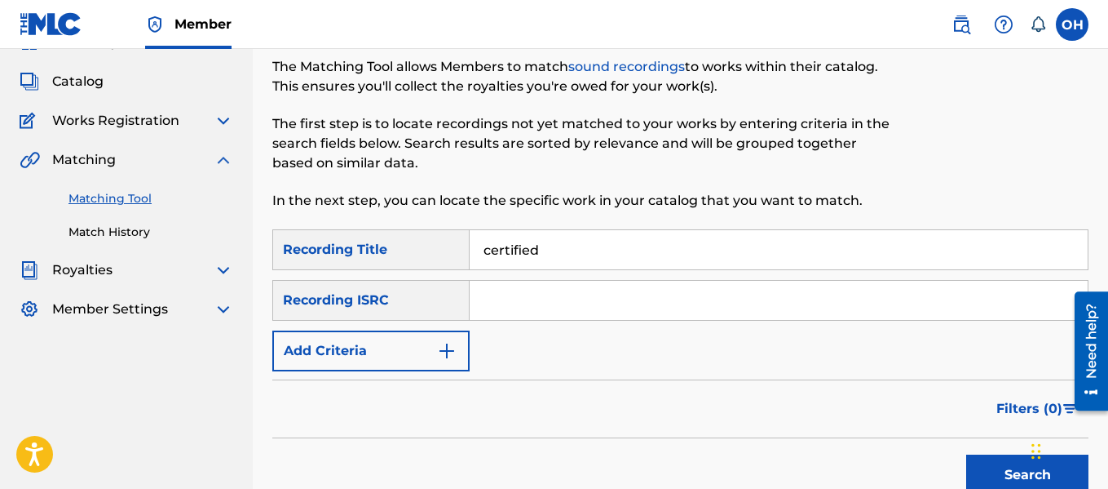
scroll to position [86, 0]
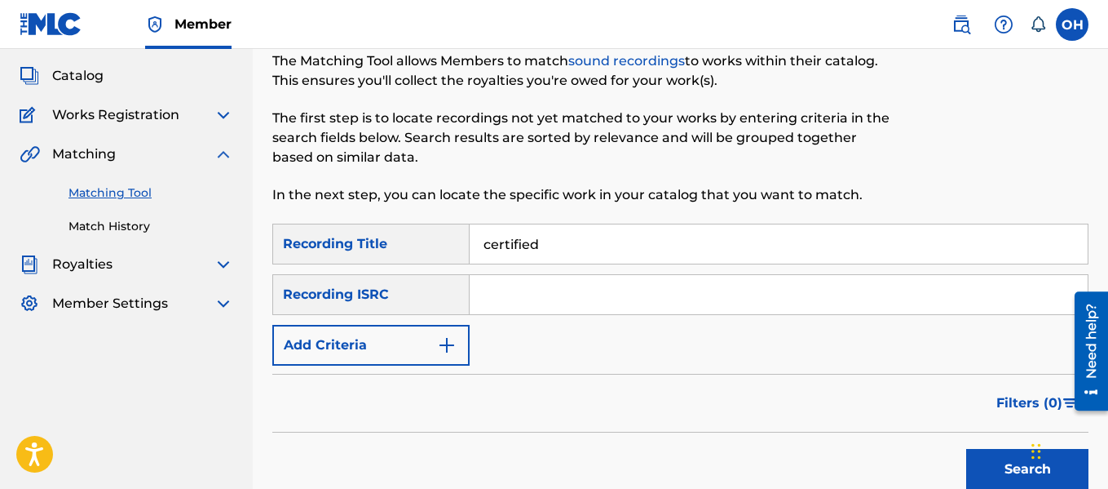
type input "certified"
click at [446, 343] on img "Search Form" at bounding box center [447, 345] width 20 height 20
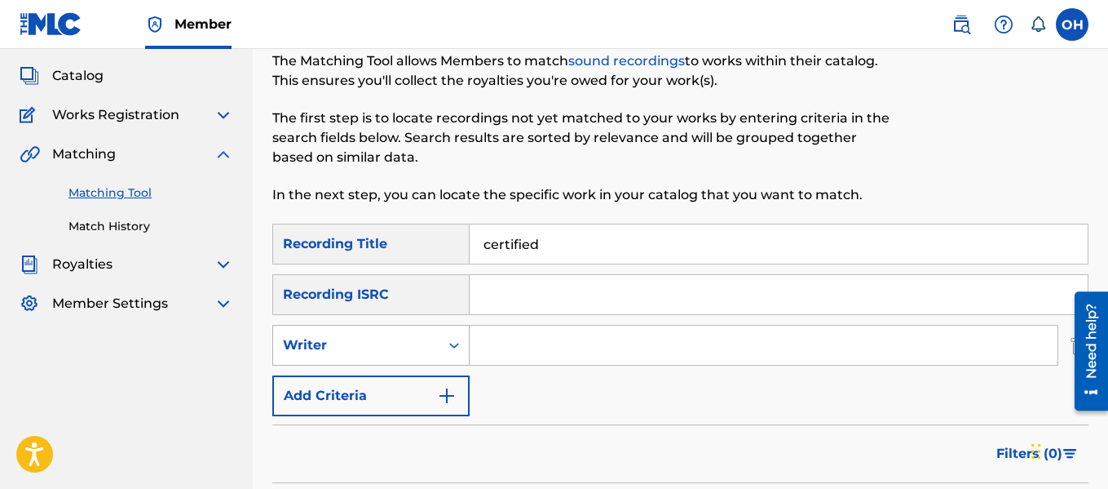
click at [422, 339] on div "Writer" at bounding box center [356, 345] width 147 height 20
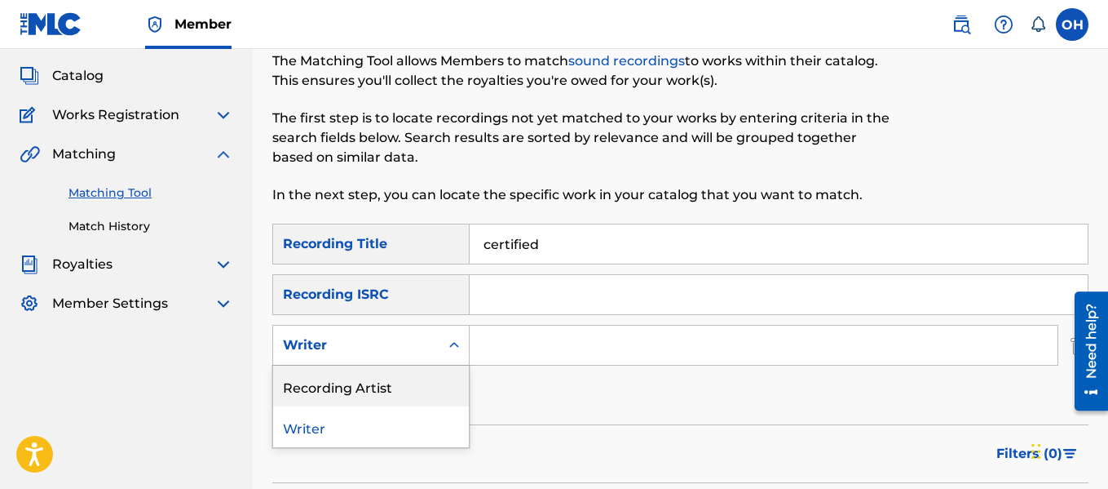
click at [392, 384] on div "Recording Artist" at bounding box center [371, 385] width 196 height 41
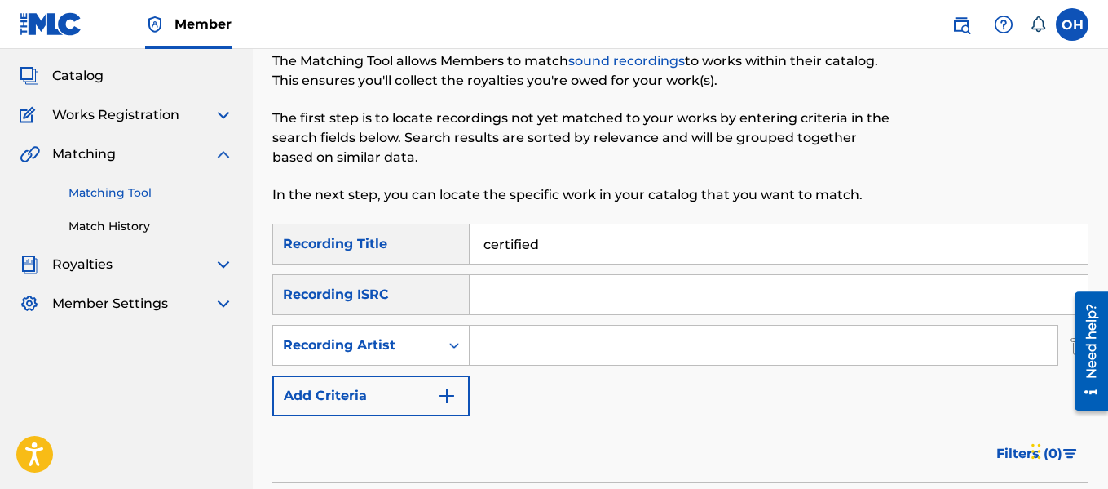
click at [494, 346] on input "Search Form" at bounding box center [764, 344] width 588 height 39
type input "xvii"
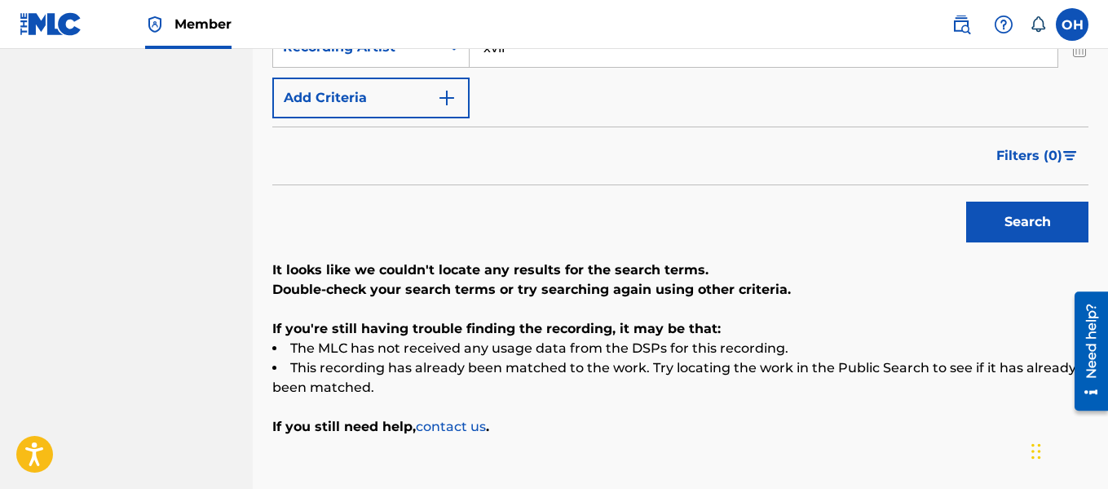
scroll to position [385, 0]
click at [998, 233] on button "Search" at bounding box center [1027, 221] width 122 height 41
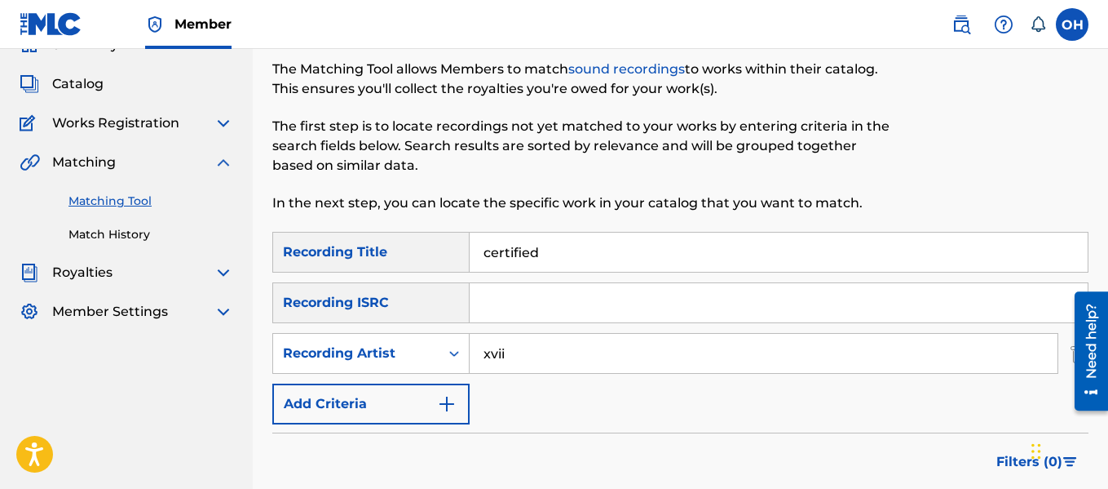
scroll to position [87, 0]
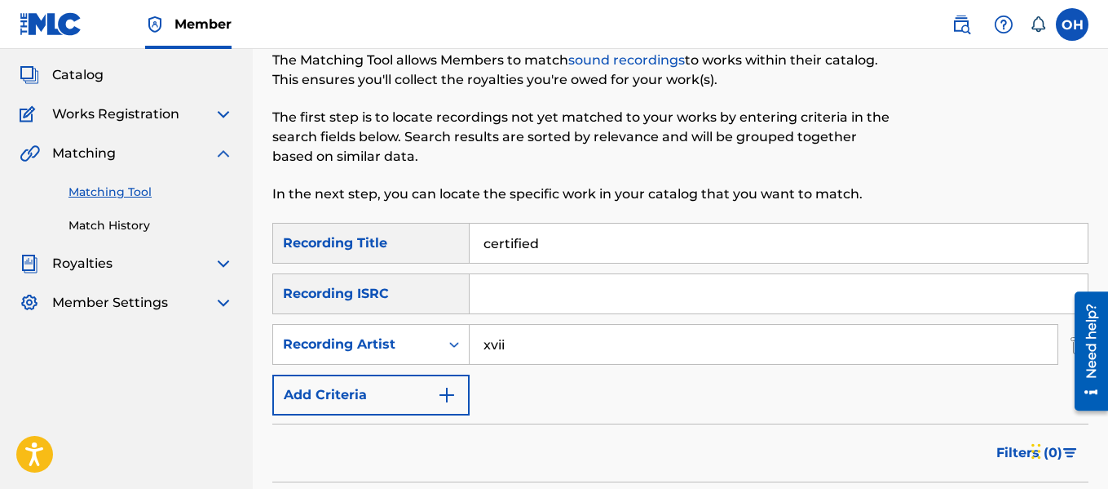
drag, startPoint x: 564, startPoint y: 245, endPoint x: 445, endPoint y: 244, distance: 119.1
click at [445, 244] on div "SearchWithCriteriad4f83fbc-1edc-4e29-b73d-fe89d26c9144 Recording Title certified" at bounding box center [680, 243] width 816 height 41
click at [104, 124] on div "Summary Catalog Works Registration Claiming Tool Individual Registration Tool B…" at bounding box center [126, 169] width 253 height 325
click at [114, 117] on span "Works Registration" at bounding box center [115, 114] width 127 height 20
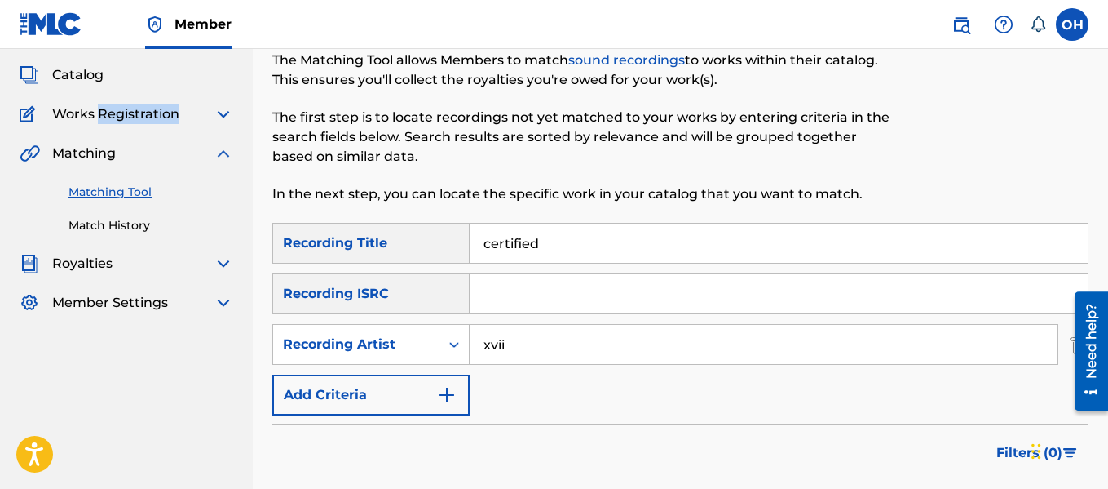
click at [223, 112] on img at bounding box center [224, 114] width 20 height 20
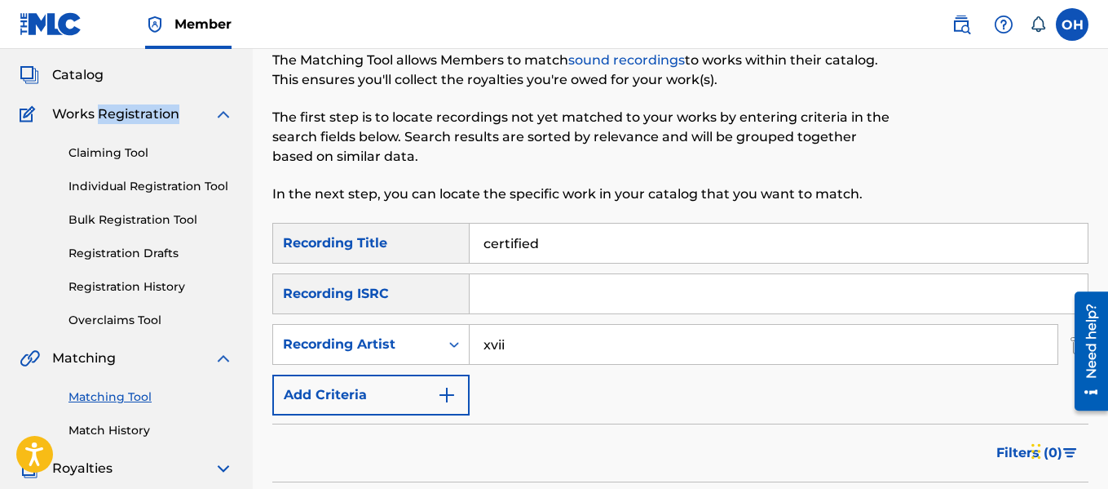
click at [139, 281] on link "Registration History" at bounding box center [151, 286] width 165 height 17
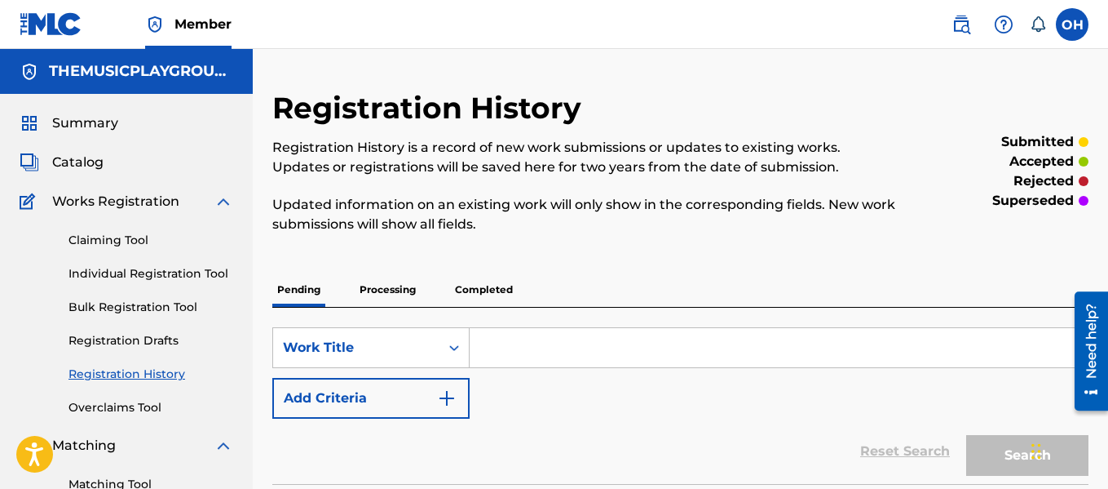
click at [114, 241] on link "Claiming Tool" at bounding box center [151, 240] width 165 height 17
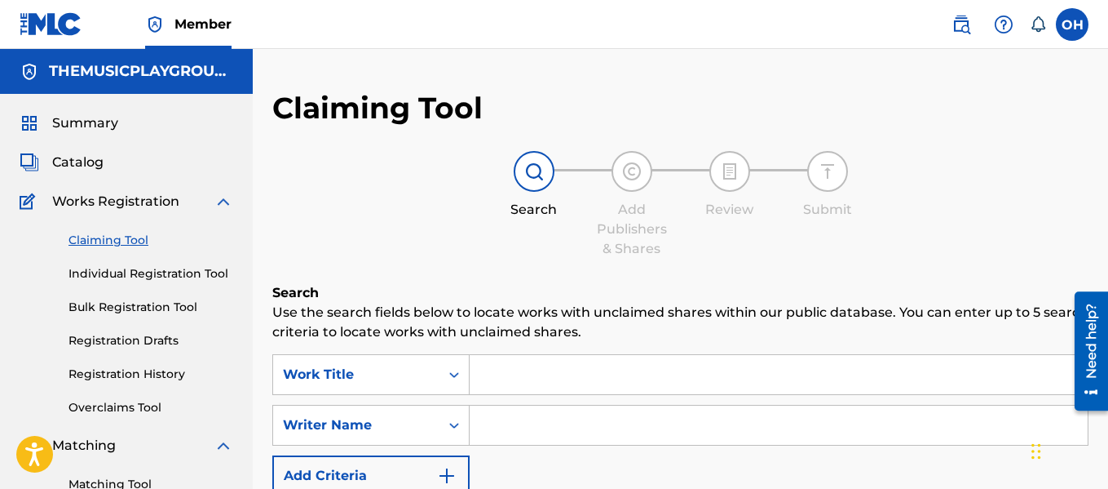
click at [114, 241] on link "Claiming Tool" at bounding box center [151, 240] width 165 height 17
click at [161, 273] on link "Individual Registration Tool" at bounding box center [151, 273] width 165 height 17
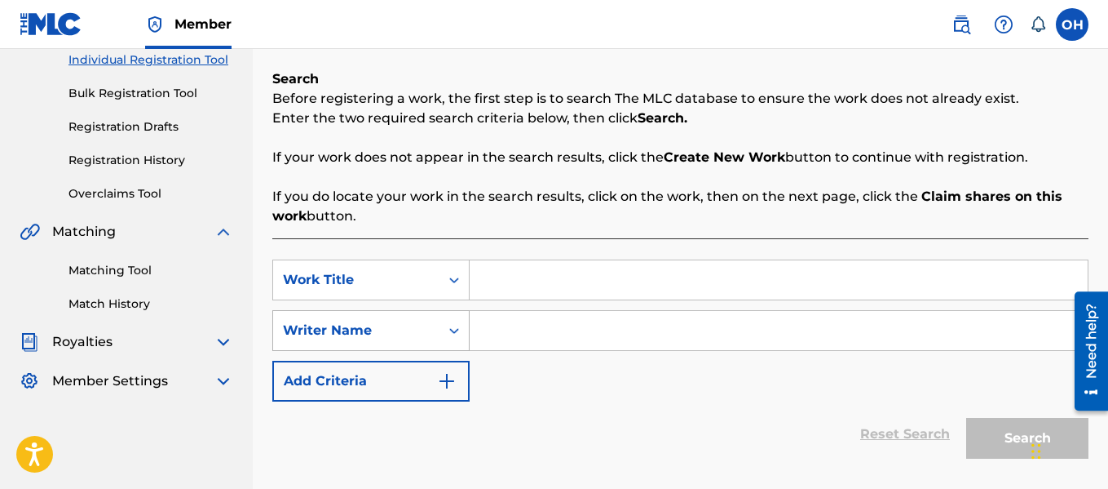
scroll to position [215, 0]
click at [505, 338] on input "Search Form" at bounding box center [779, 329] width 618 height 39
paste input "MIMS MARIO"
type input "MIMS MARIO"
click at [535, 283] on input "Search Form" at bounding box center [779, 278] width 618 height 39
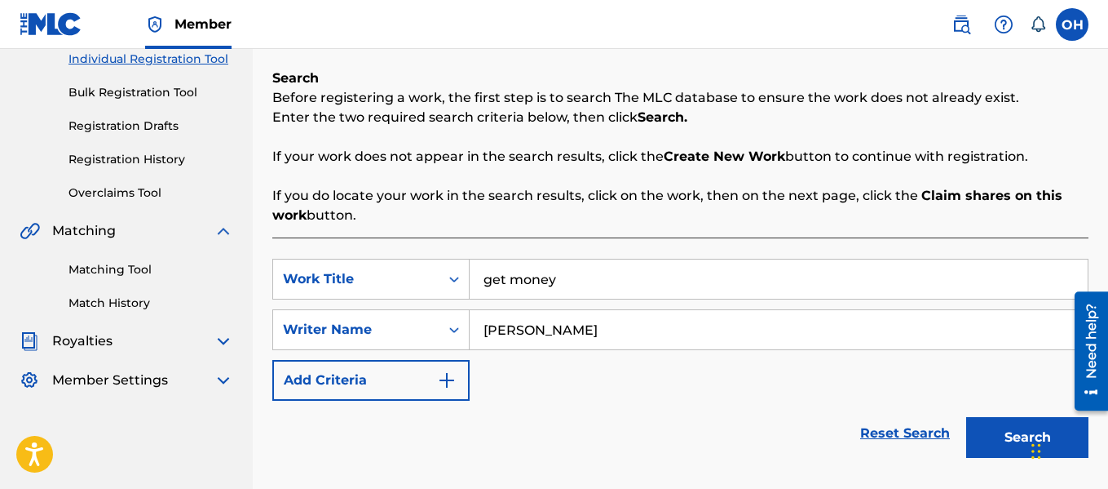
type input "get money"
click at [966, 417] on button "Search" at bounding box center [1027, 437] width 122 height 41
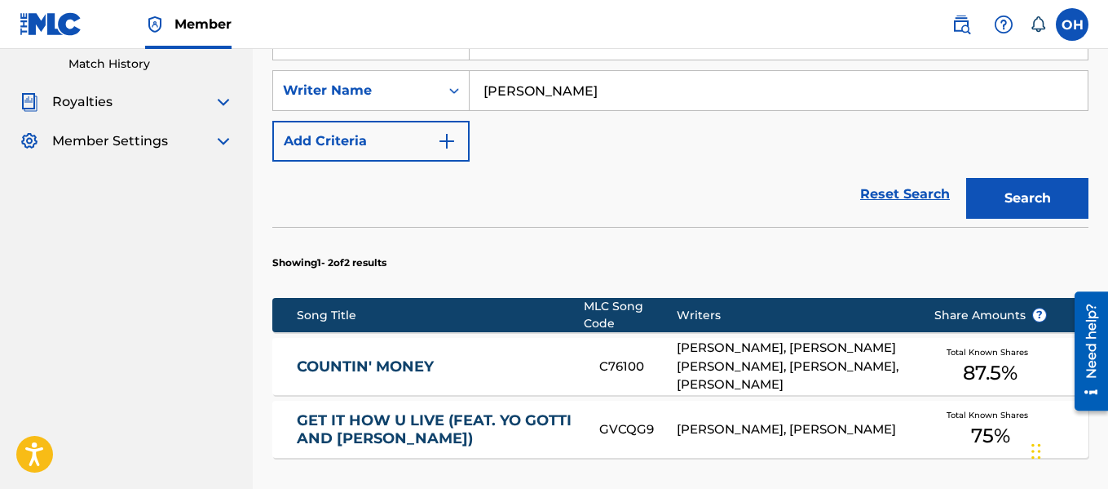
scroll to position [454, 0]
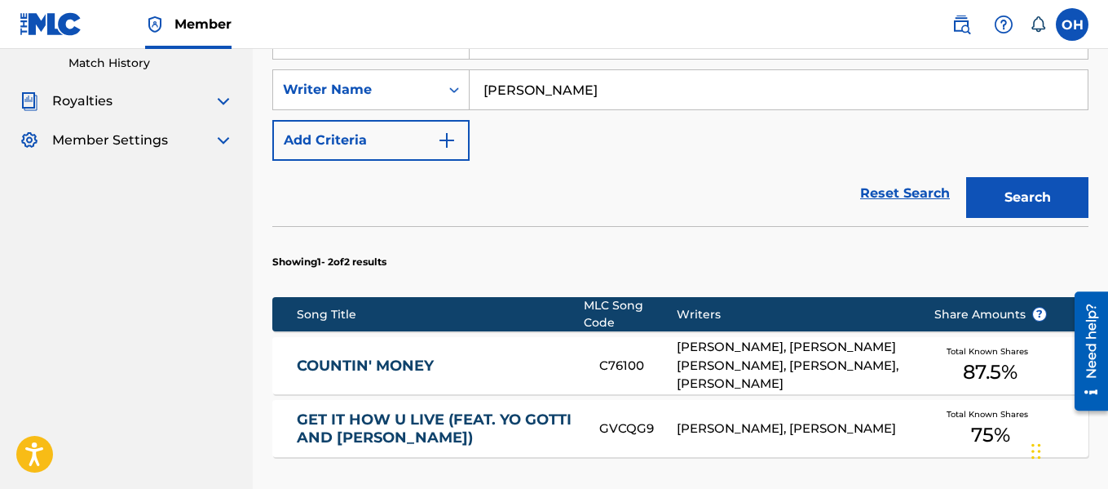
click at [697, 356] on div "MARION MIMS, RADRIC DELANTIC DAVIS, MARIO SENTELL GIDEN, BRADLEY DAVIS, BERNARD…" at bounding box center [793, 365] width 232 height 55
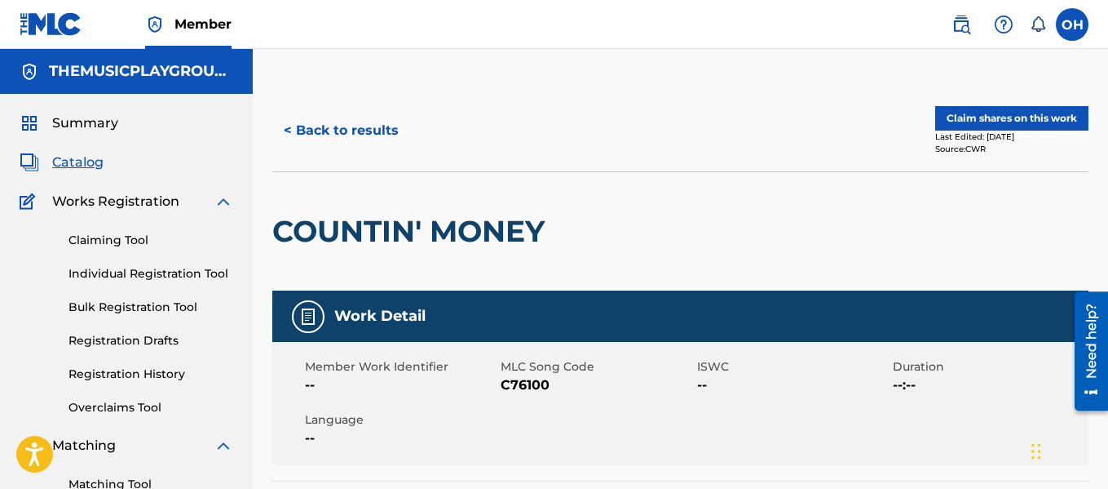
click at [363, 139] on button "< Back to results" at bounding box center [341, 130] width 138 height 41
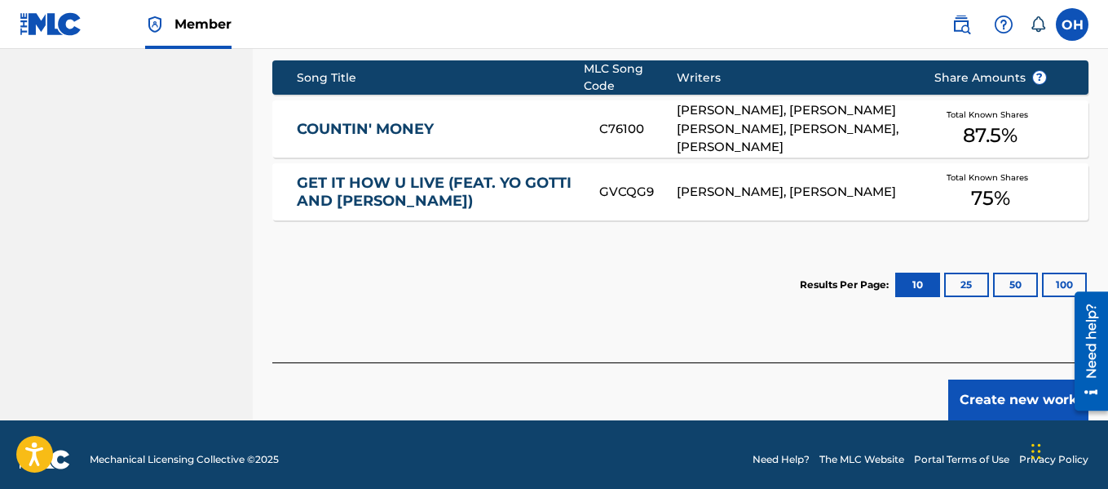
click at [966, 394] on button "Create new work" at bounding box center [1019, 399] width 140 height 41
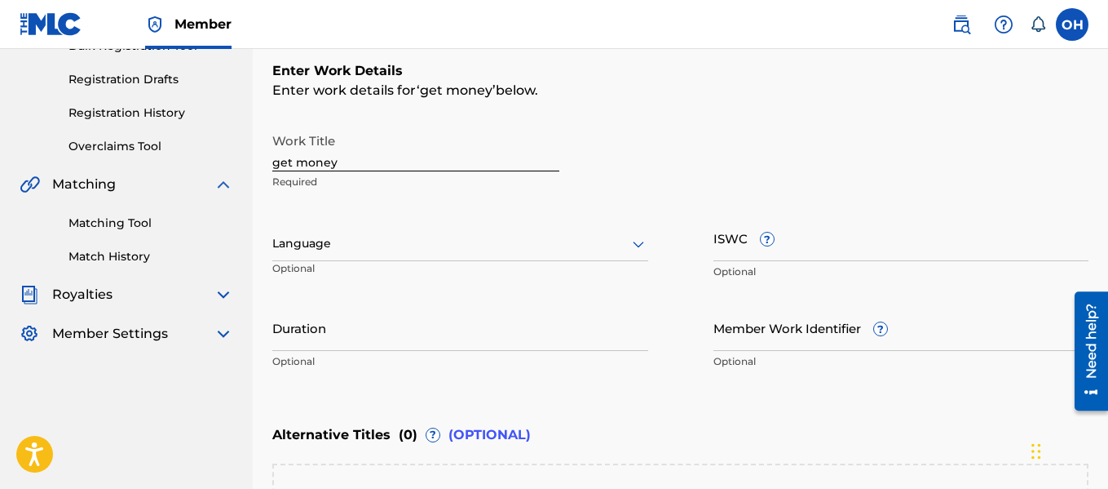
scroll to position [199, 0]
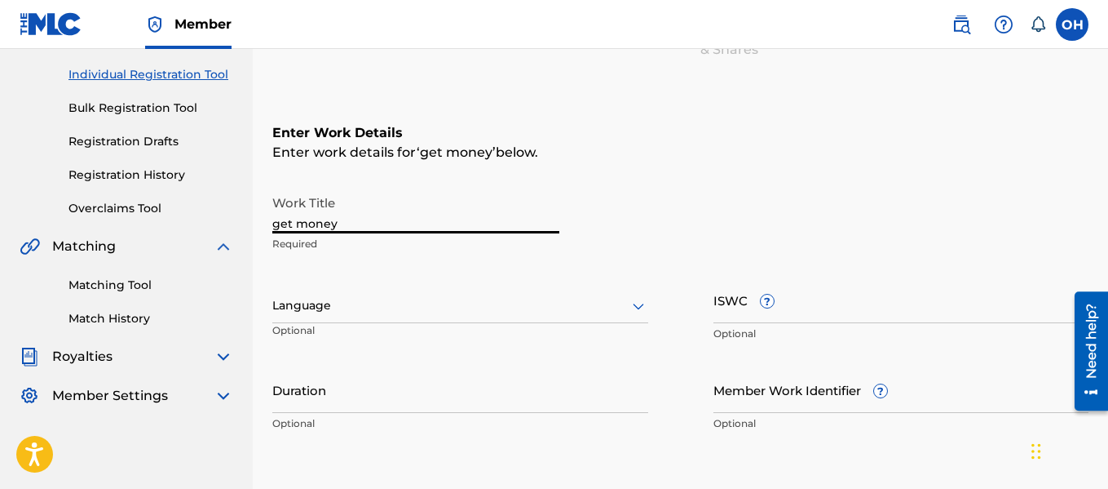
drag, startPoint x: 351, startPoint y: 225, endPoint x: 180, endPoint y: 220, distance: 170.5
click at [180, 220] on main "THEMUSICPLAYGROUND THEMUSICPLAYGROUND THEMUSICPLAYGROUND Summary Catalog Works …" at bounding box center [554, 297] width 1108 height 895
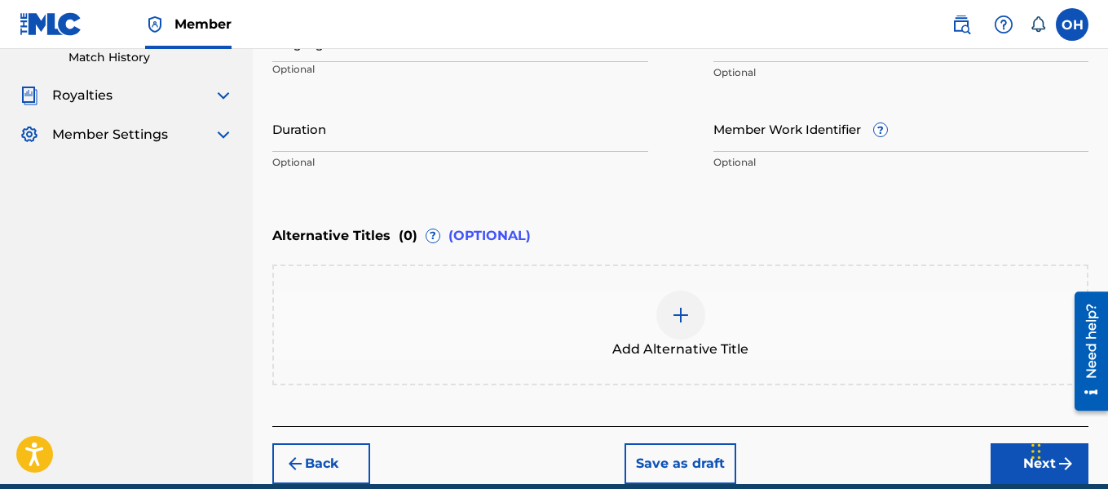
type input "Get Money"
click at [1015, 455] on button "Next" at bounding box center [1040, 463] width 98 height 41
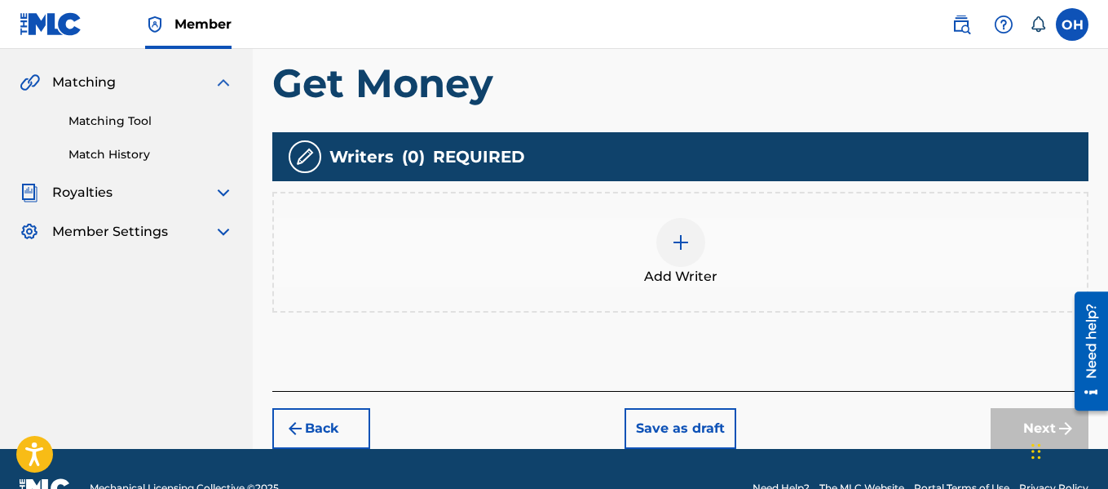
scroll to position [364, 0]
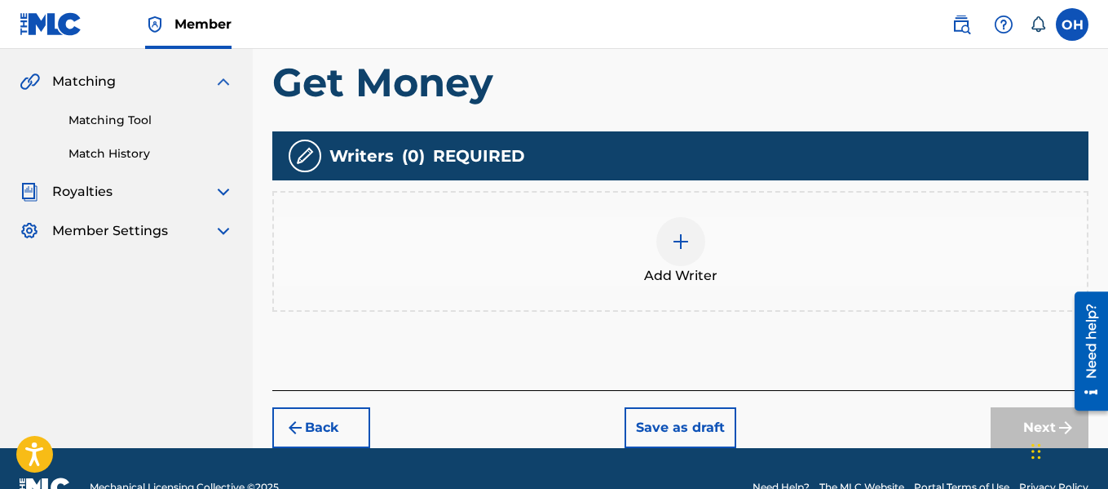
click at [698, 250] on div at bounding box center [681, 241] width 49 height 49
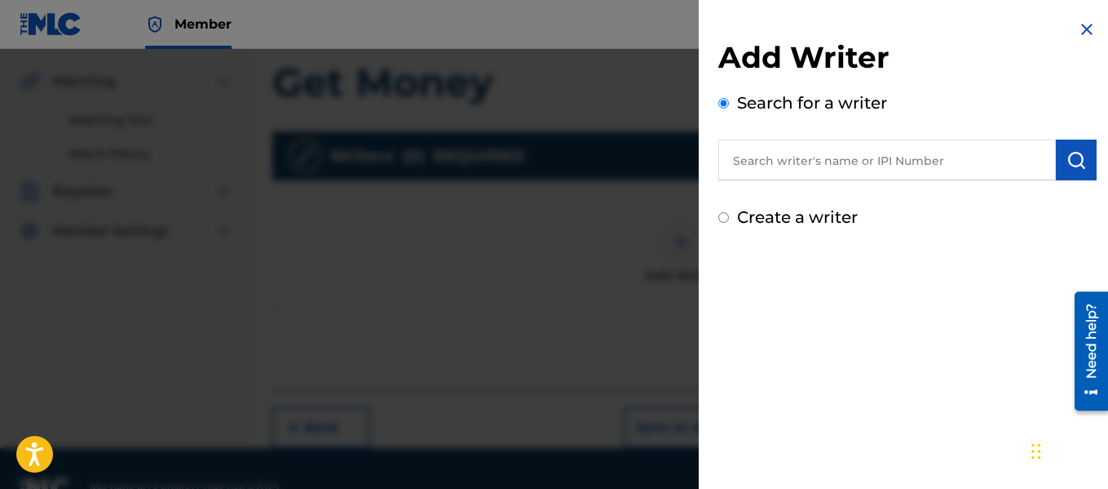
click at [809, 176] on input "text" at bounding box center [888, 159] width 338 height 41
paste input "MIMS MARIO"
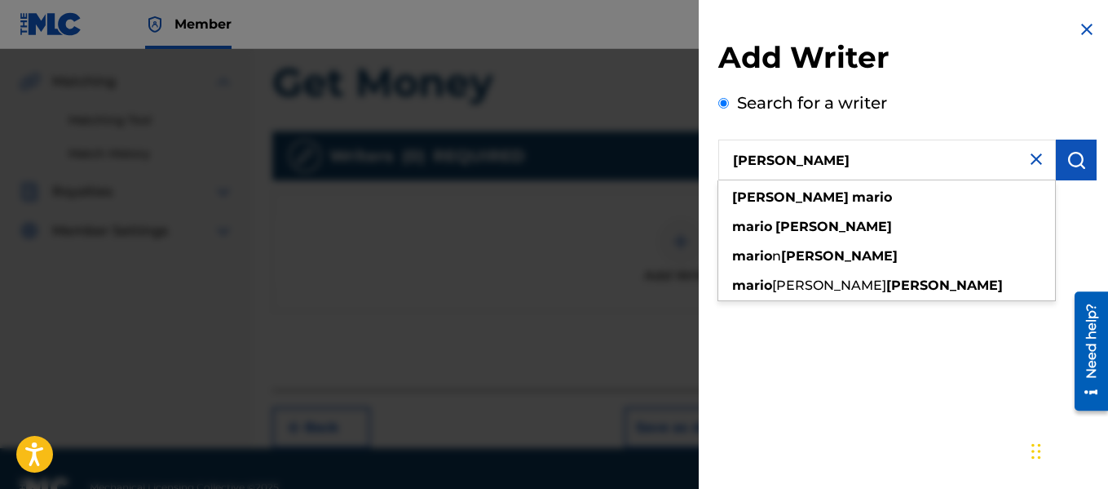
type input "MIMS MARIO"
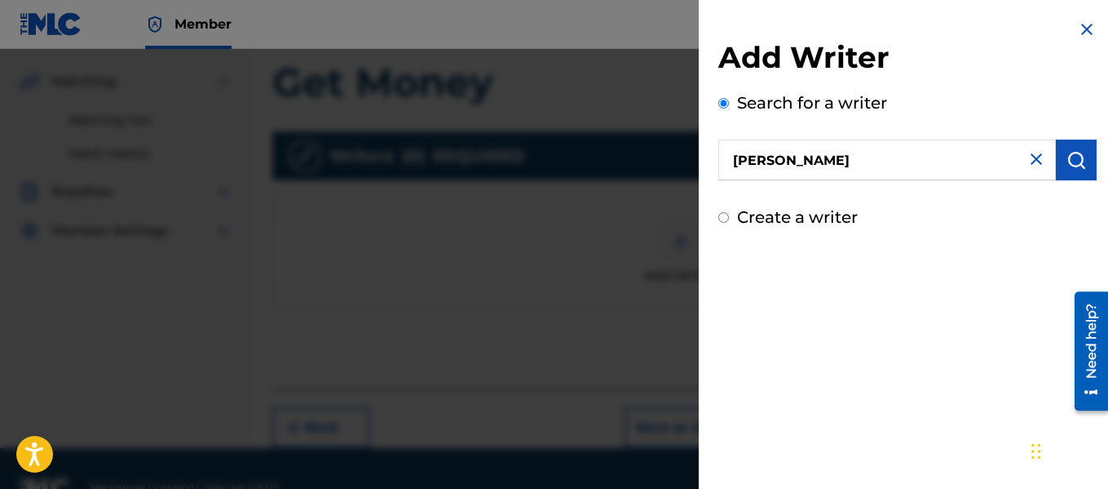
click at [1057, 157] on button "submit" at bounding box center [1076, 159] width 41 height 41
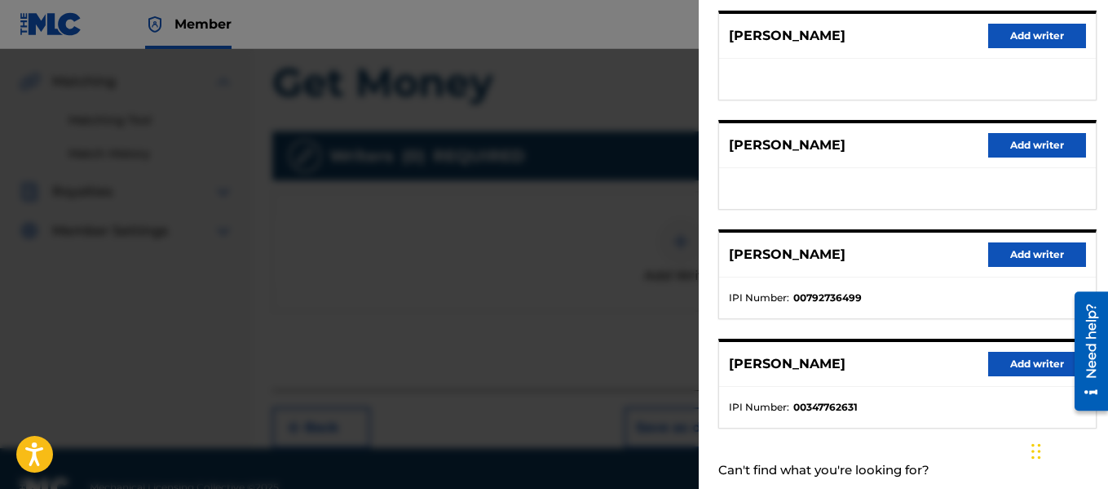
scroll to position [334, 0]
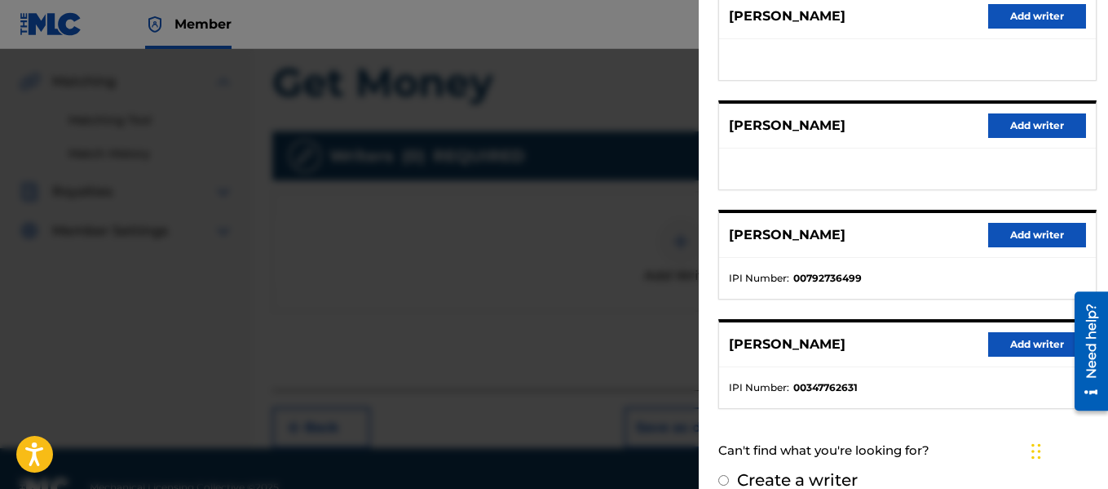
click at [1016, 238] on button "Add writer" at bounding box center [1038, 235] width 98 height 24
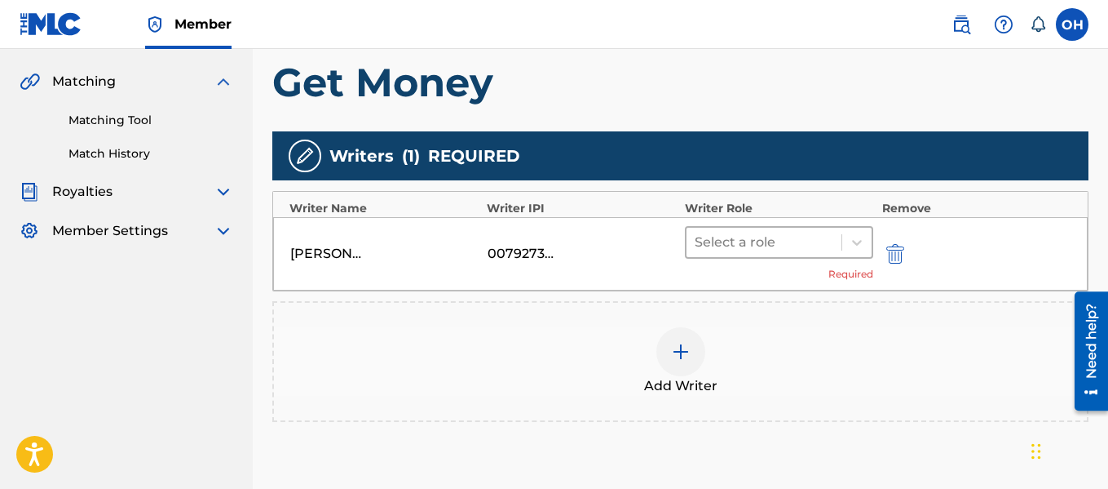
click at [806, 246] on div at bounding box center [764, 242] width 139 height 23
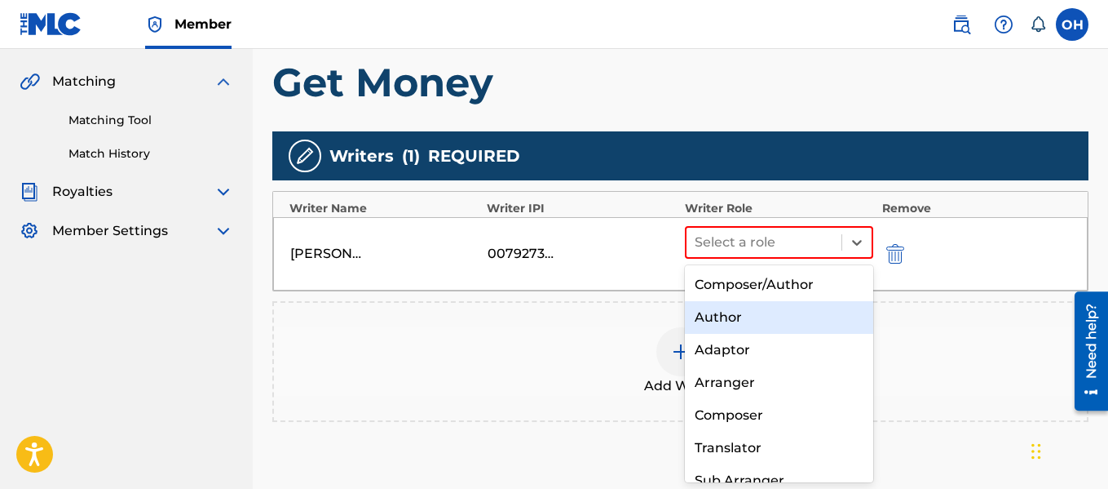
click at [750, 315] on div "Author" at bounding box center [779, 317] width 189 height 33
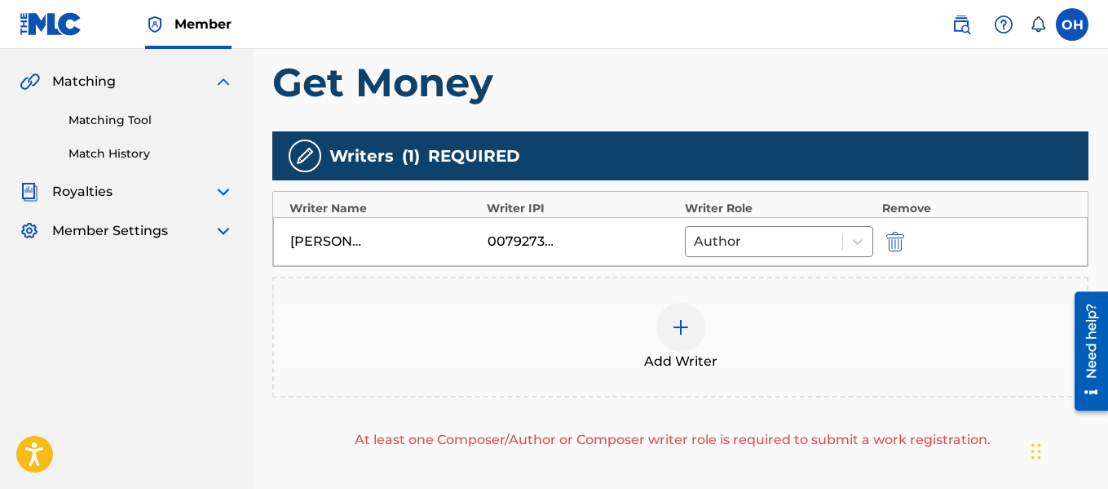
click at [683, 346] on div at bounding box center [681, 327] width 49 height 49
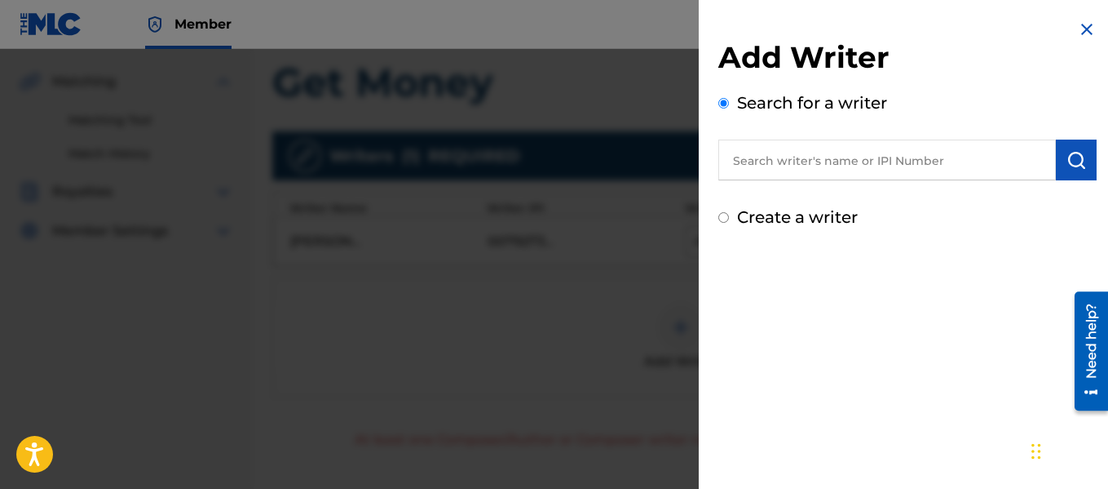
click at [766, 162] on input "text" at bounding box center [888, 159] width 338 height 41
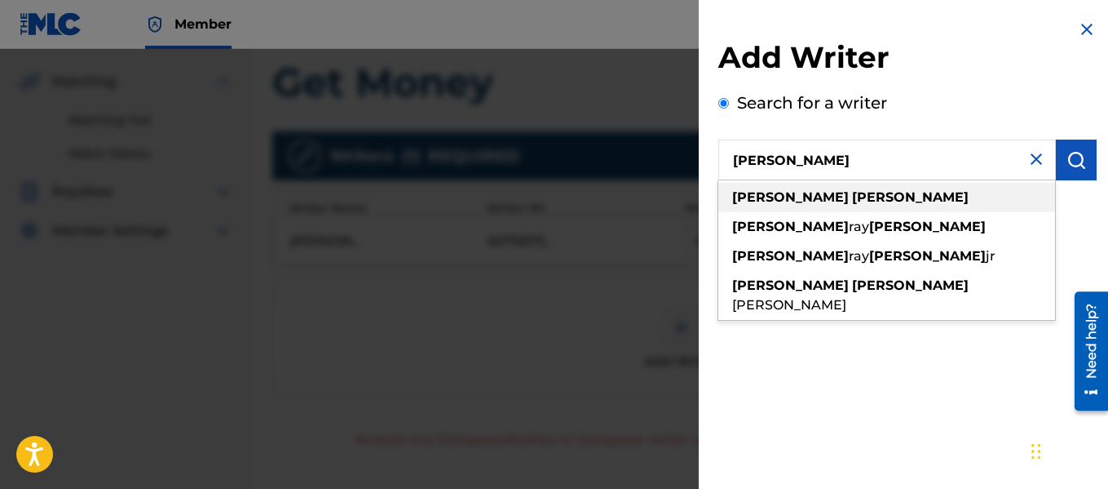
type input "otis hinton"
click at [852, 201] on strong "hinton" at bounding box center [910, 196] width 117 height 15
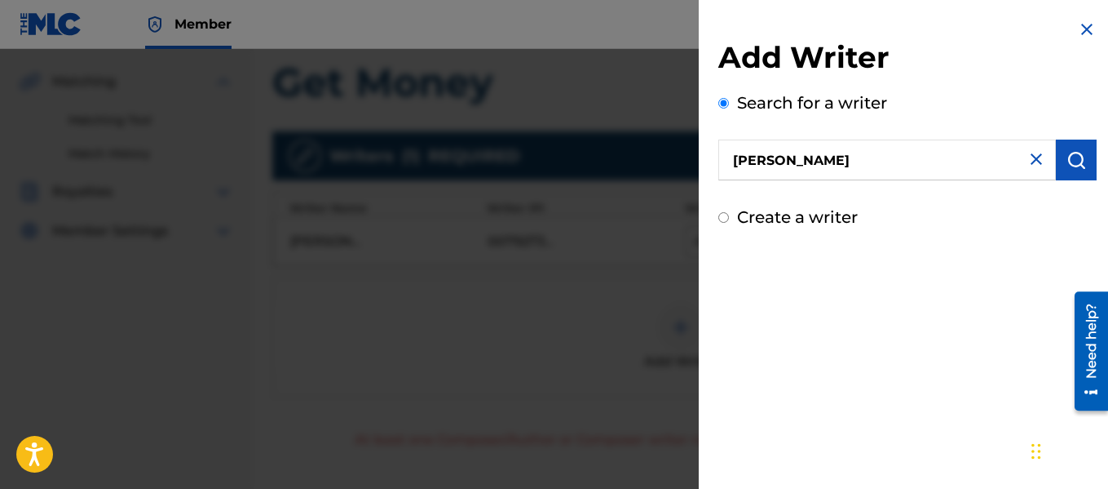
click at [1068, 161] on img "submit" at bounding box center [1077, 160] width 20 height 20
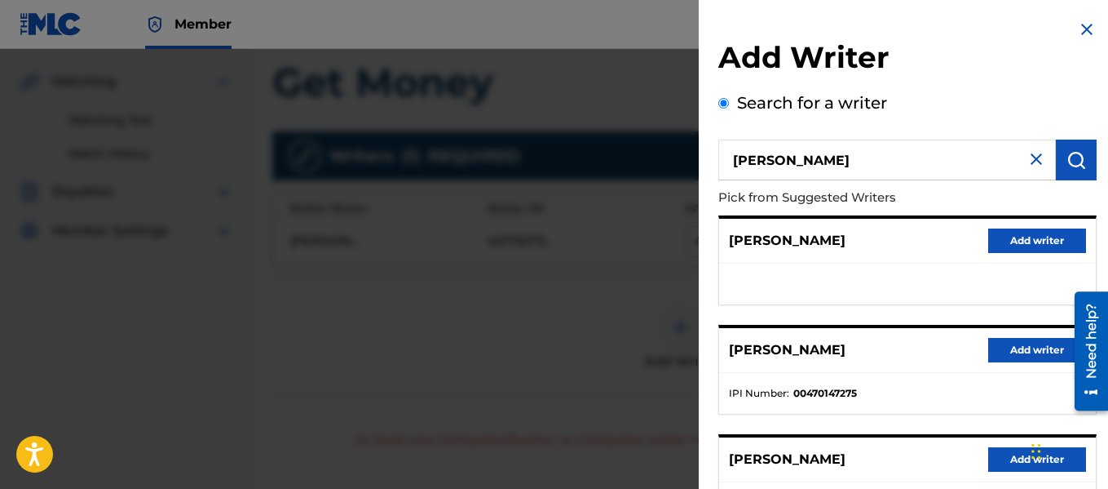
click at [1008, 352] on button "Add writer" at bounding box center [1038, 350] width 98 height 24
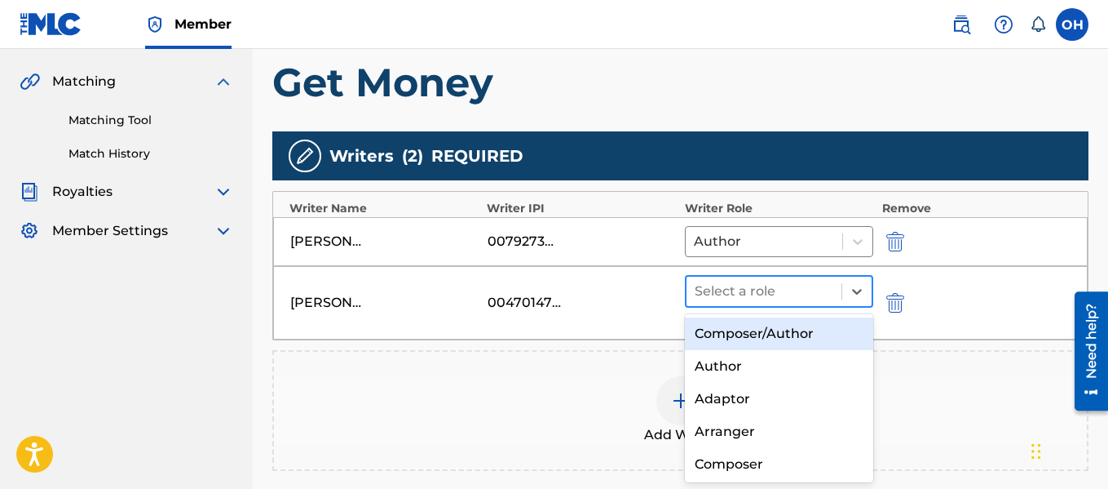
click at [833, 283] on div at bounding box center [764, 291] width 139 height 23
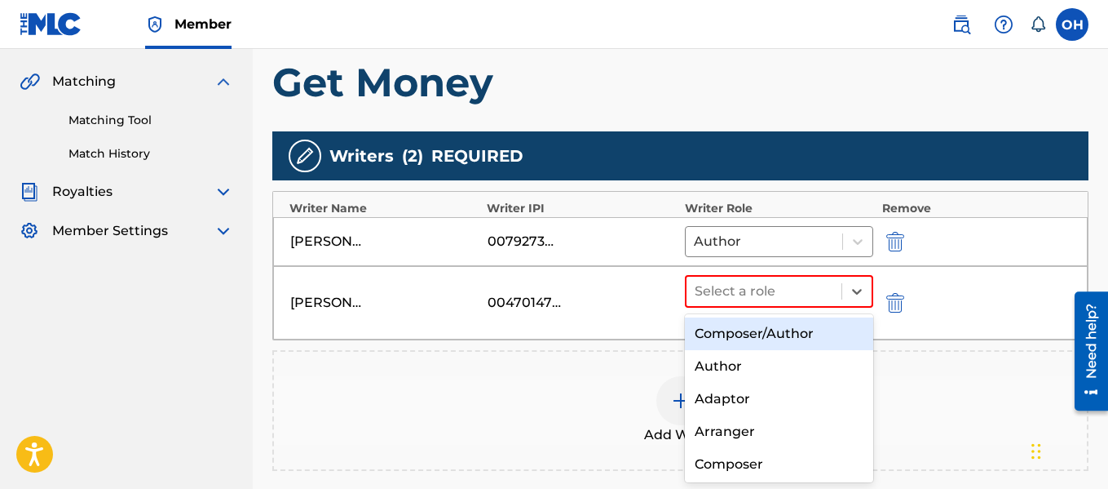
click at [767, 330] on div "Composer/Author" at bounding box center [779, 333] width 189 height 33
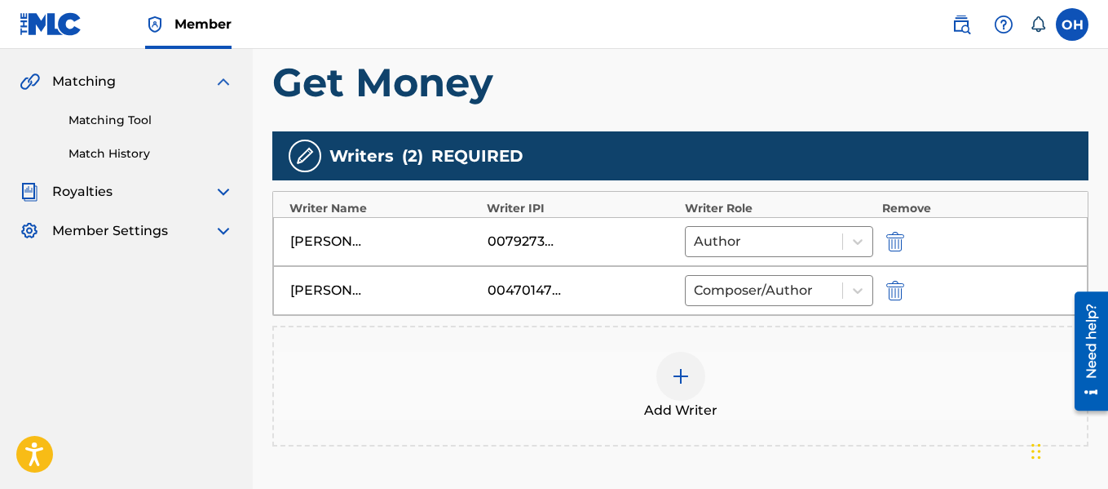
click at [676, 386] on div at bounding box center [681, 376] width 49 height 49
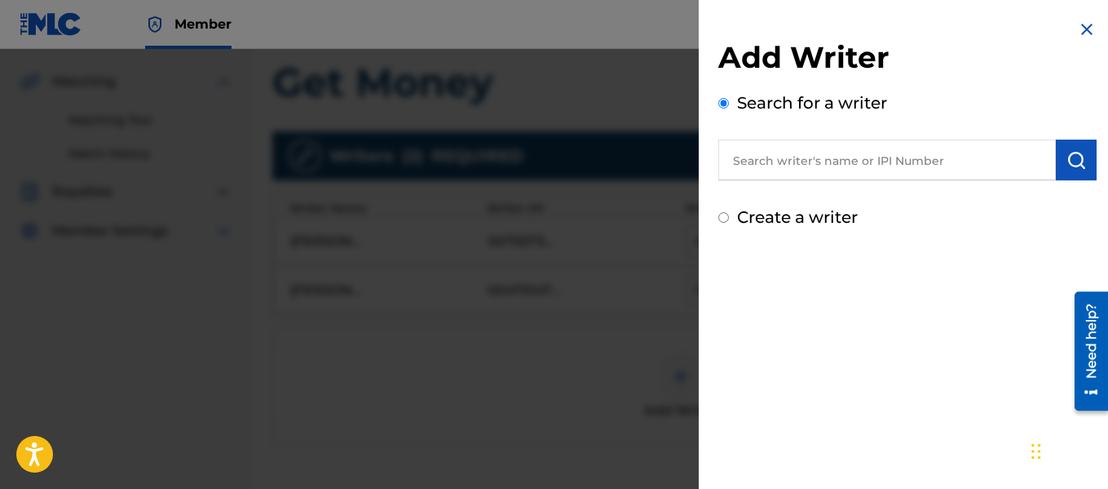
click at [826, 158] on input "text" at bounding box center [888, 159] width 338 height 41
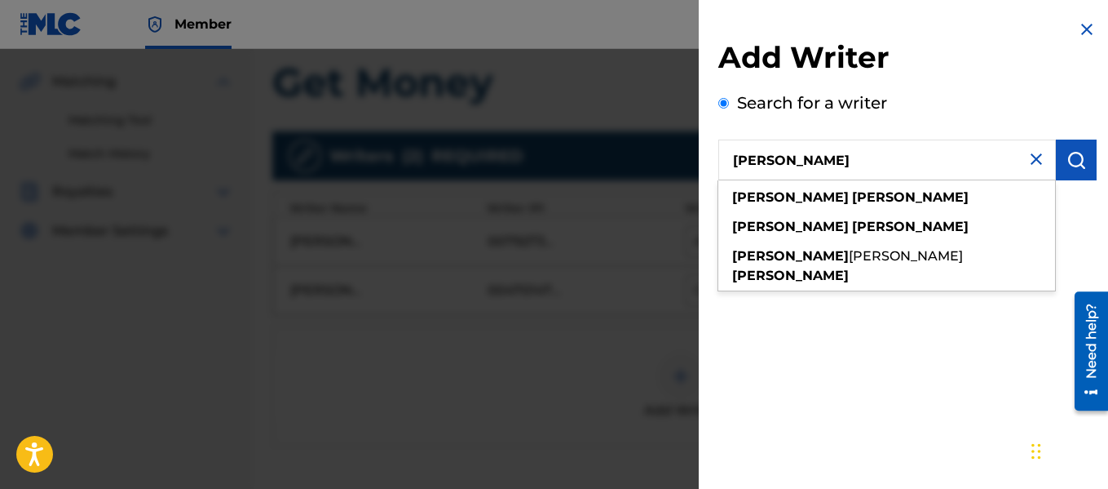
type input "craig isabelle"
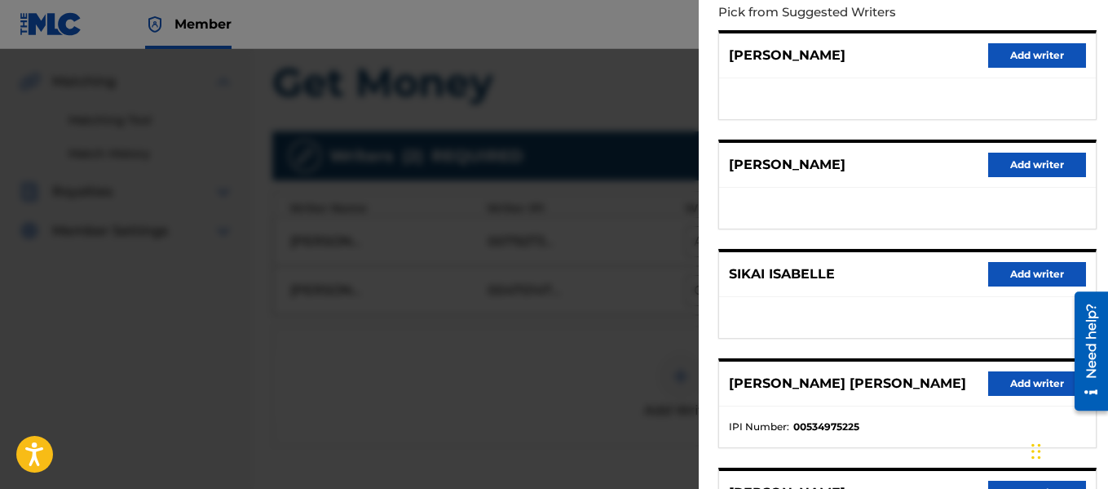
scroll to position [239, 0]
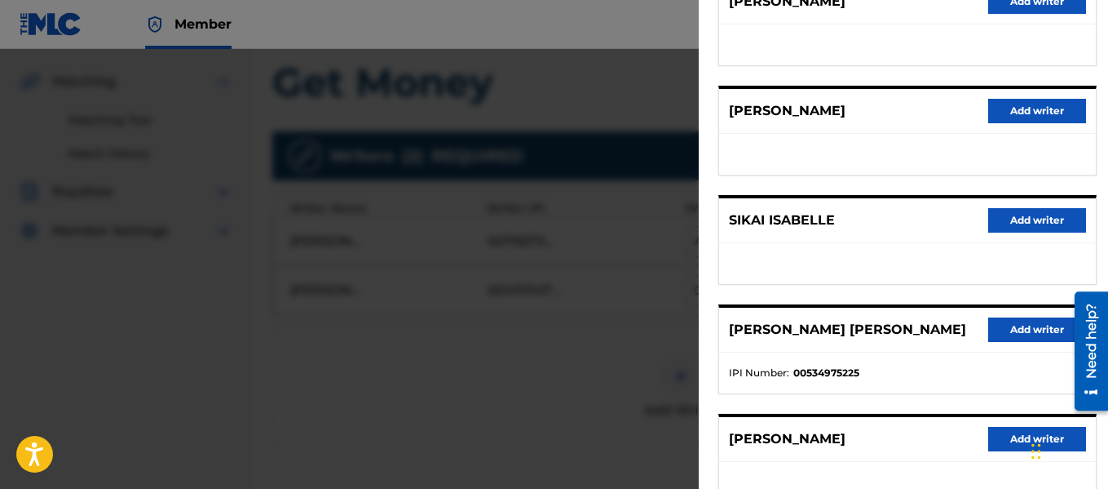
click at [1011, 325] on button "Add writer" at bounding box center [1038, 329] width 98 height 24
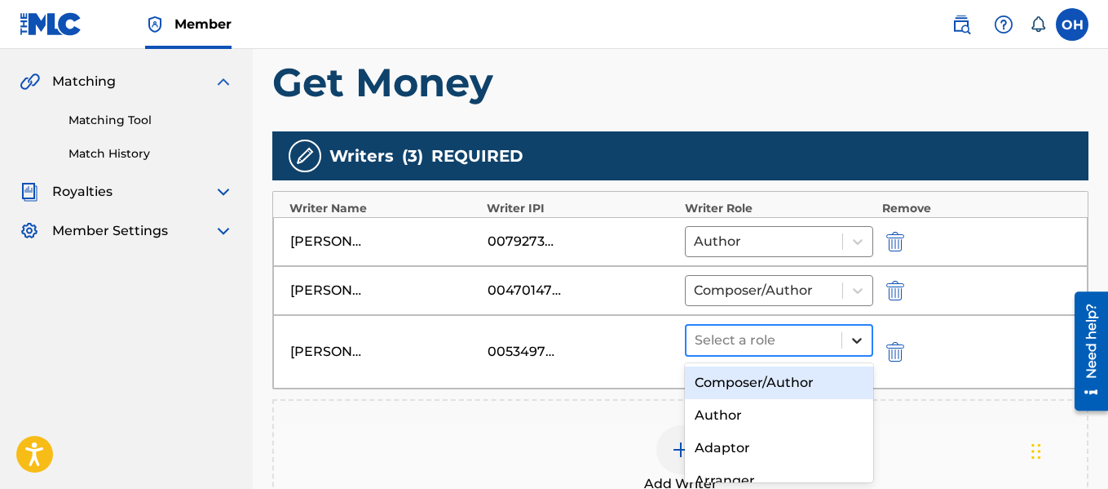
click at [851, 341] on icon at bounding box center [857, 340] width 16 height 16
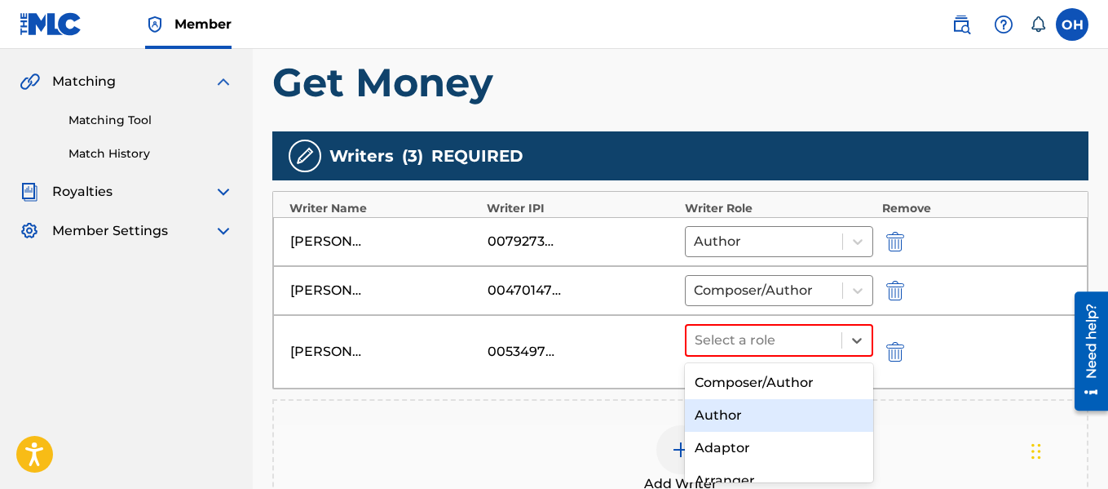
click at [770, 413] on div "Author" at bounding box center [779, 415] width 189 height 33
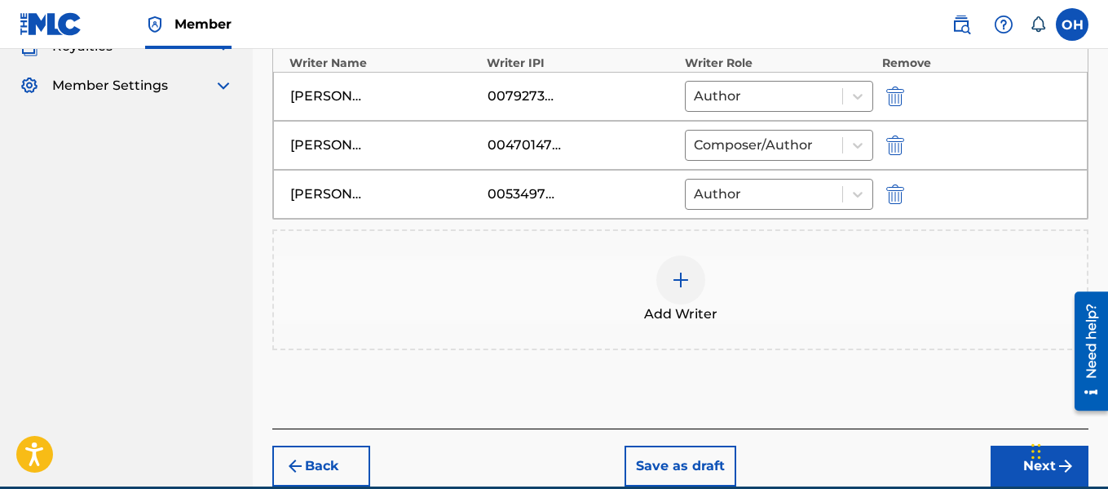
scroll to position [513, 0]
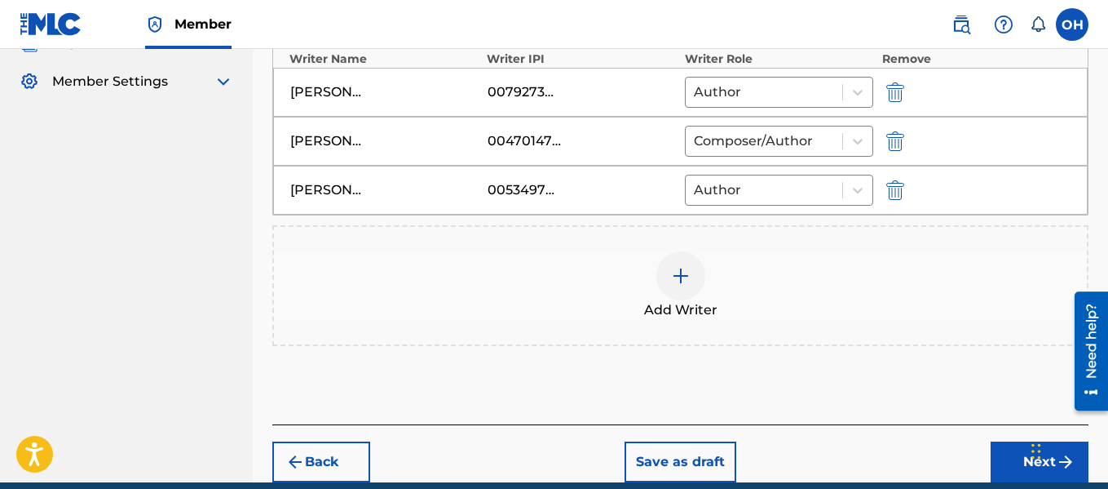
click at [995, 453] on button "Next" at bounding box center [1040, 461] width 98 height 41
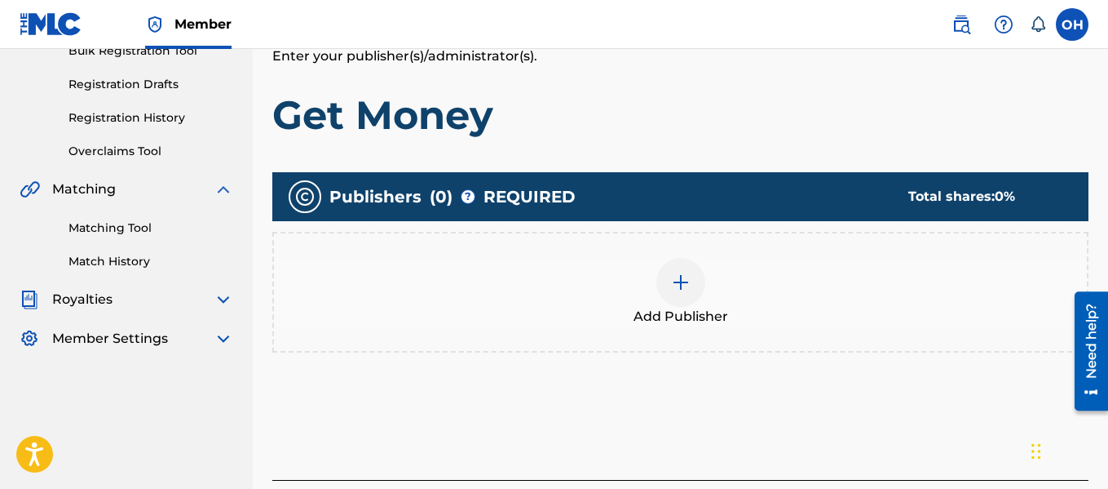
scroll to position [257, 0]
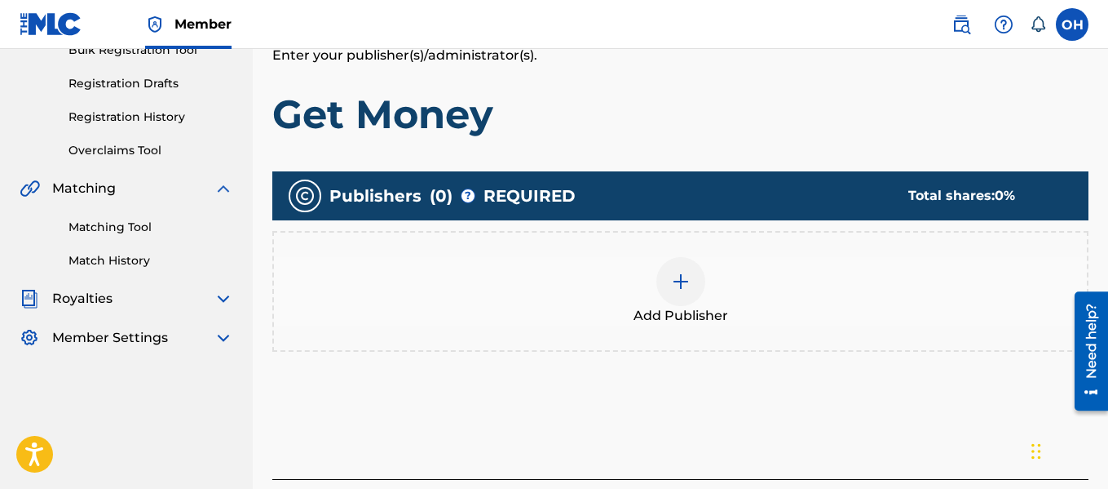
click at [699, 283] on div at bounding box center [681, 281] width 49 height 49
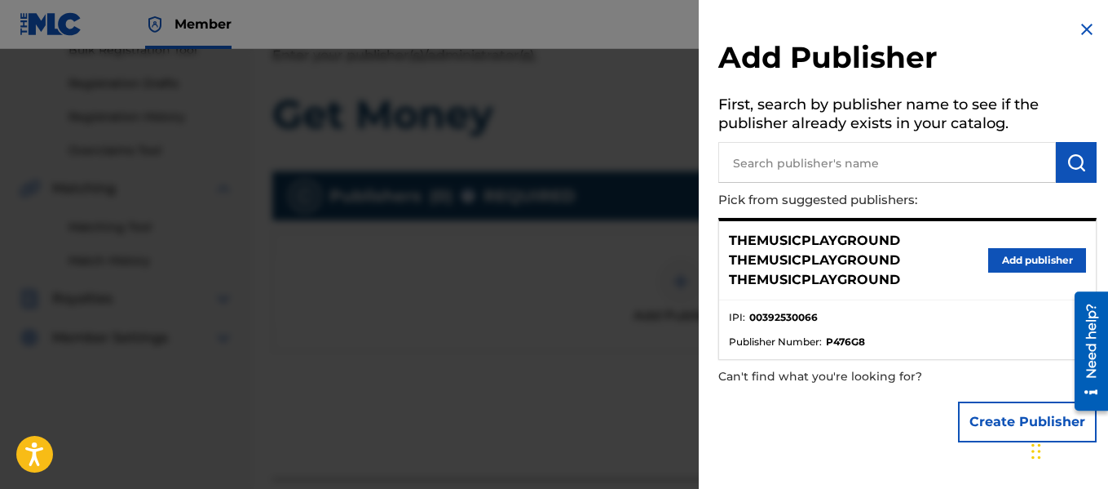
click at [1012, 259] on button "Add publisher" at bounding box center [1038, 260] width 98 height 24
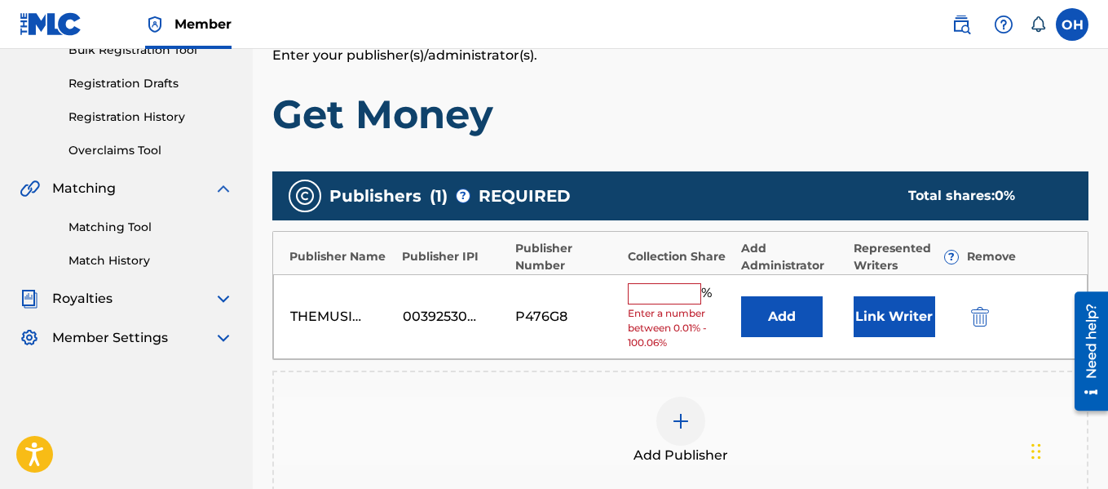
click at [645, 291] on input "text" at bounding box center [664, 293] width 73 height 21
type input "50"
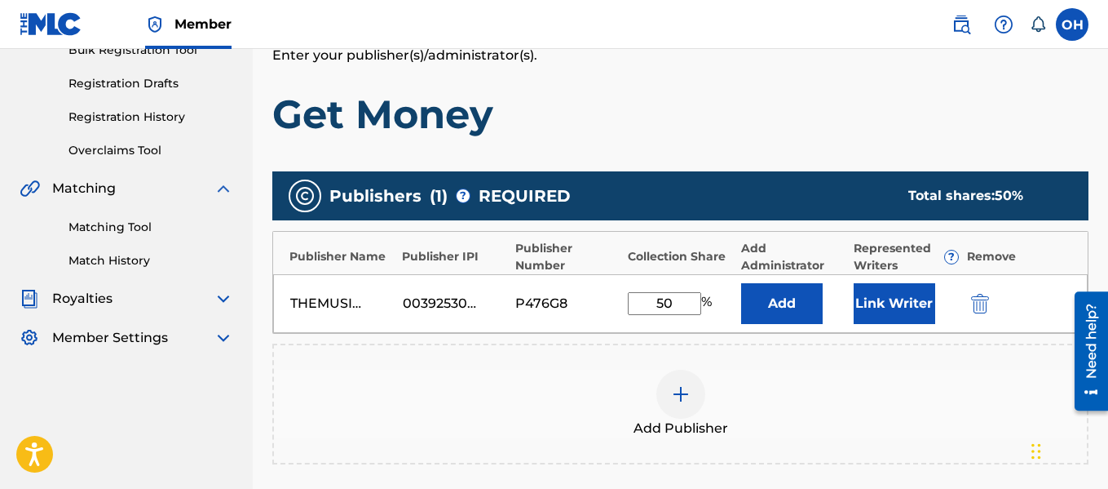
click at [886, 311] on button "Link Writer" at bounding box center [895, 303] width 82 height 41
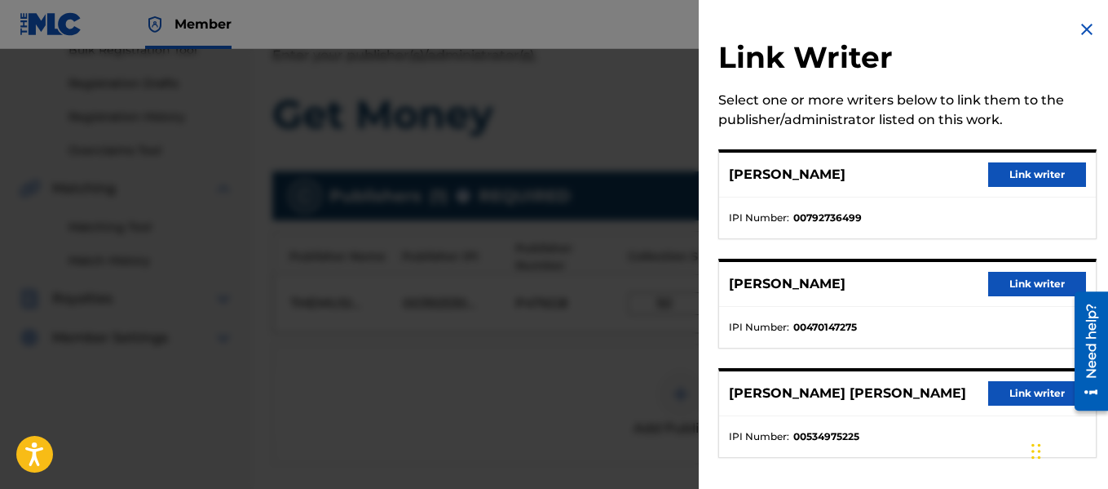
click at [1011, 277] on button "Link writer" at bounding box center [1038, 284] width 98 height 24
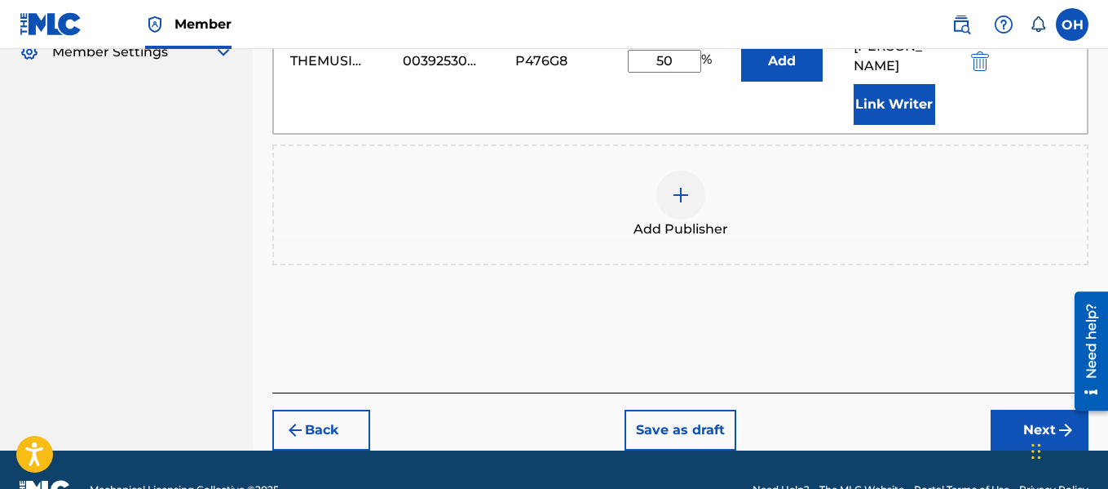
scroll to position [543, 0]
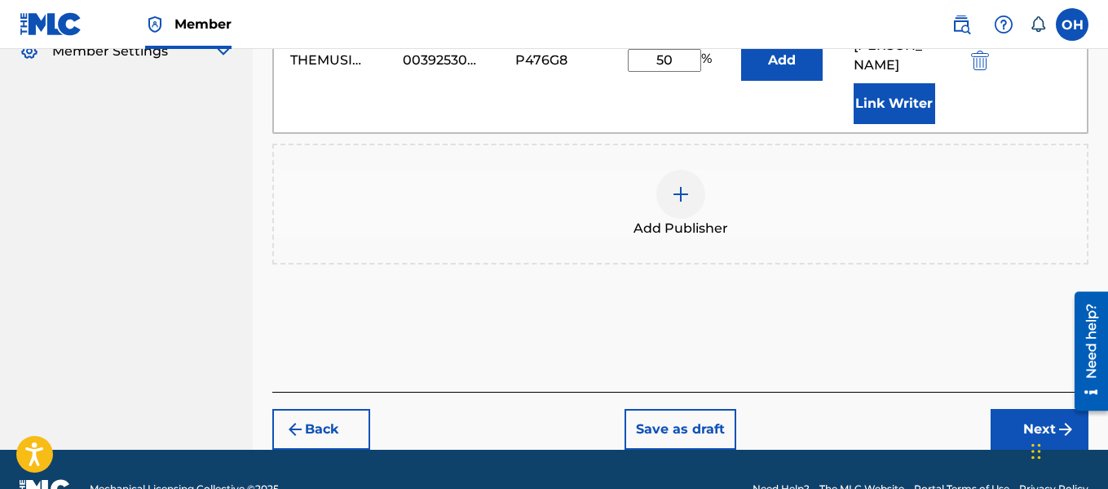
click at [1023, 409] on button "Next" at bounding box center [1040, 429] width 98 height 41
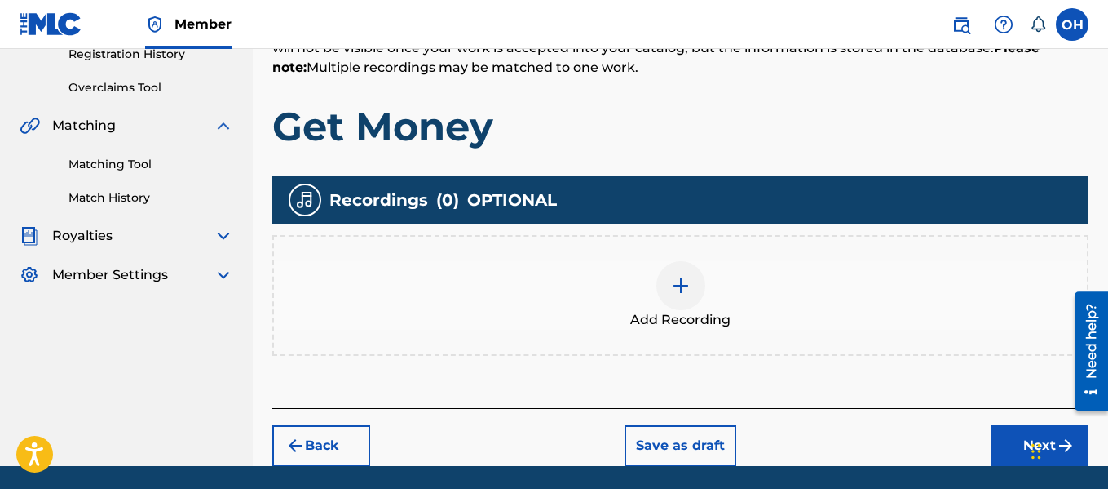
scroll to position [321, 0]
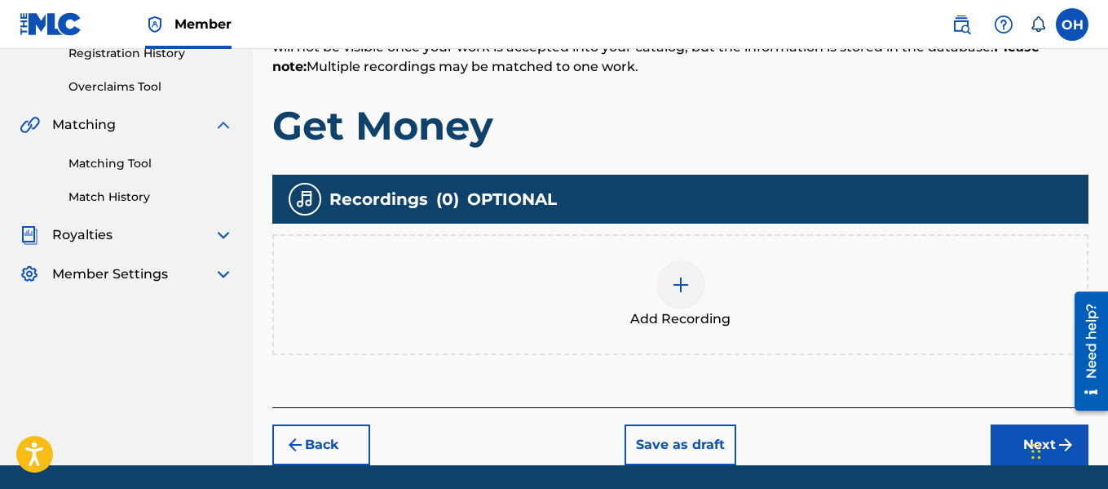
click at [675, 286] on img at bounding box center [681, 285] width 20 height 20
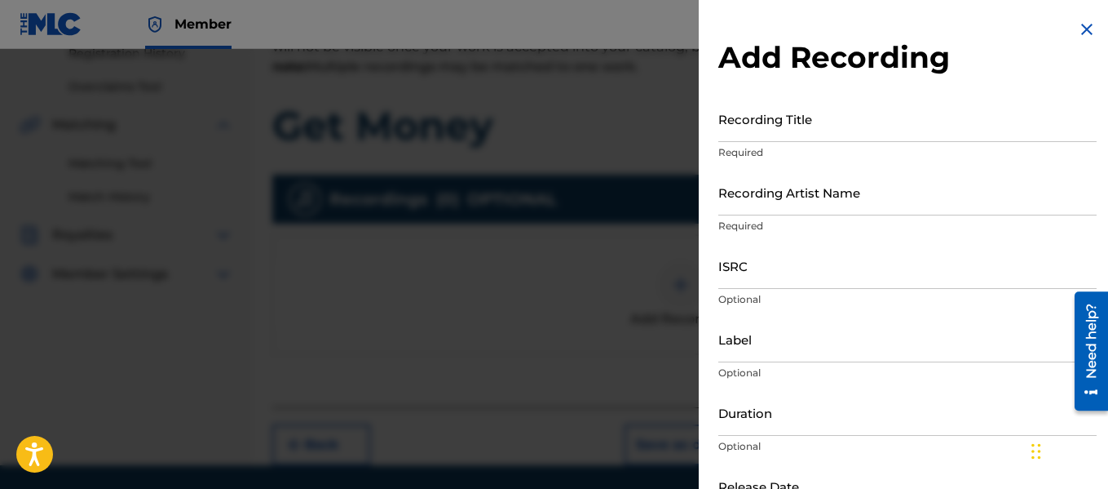
click at [843, 191] on input "Recording Artist Name" at bounding box center [908, 192] width 378 height 46
type input "XVII"
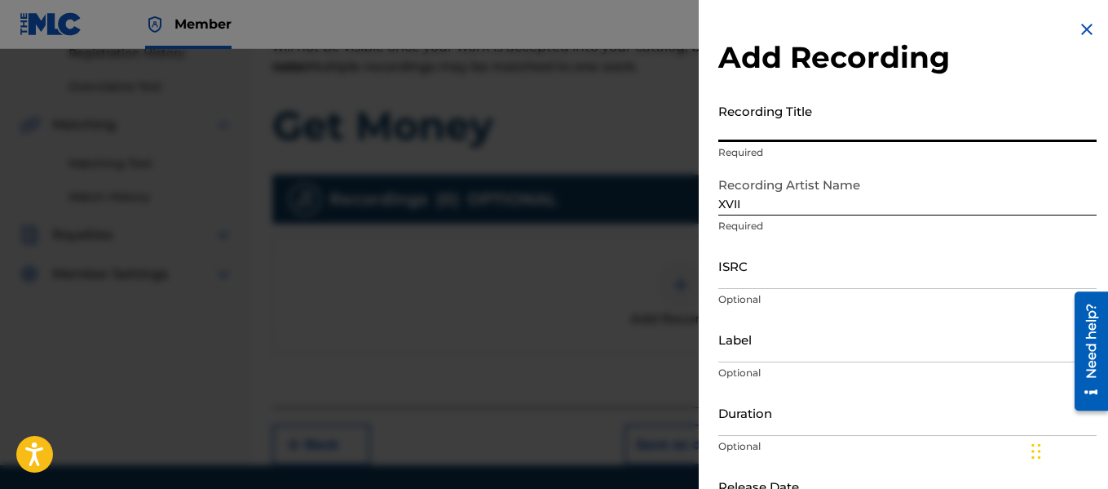
click at [785, 139] on input "Recording Title" at bounding box center [908, 118] width 378 height 46
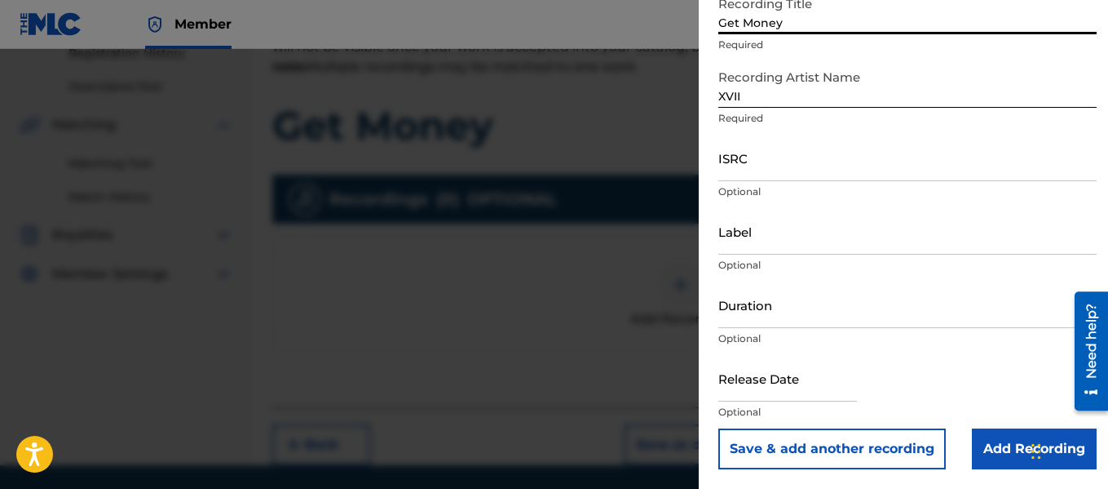
scroll to position [375, 0]
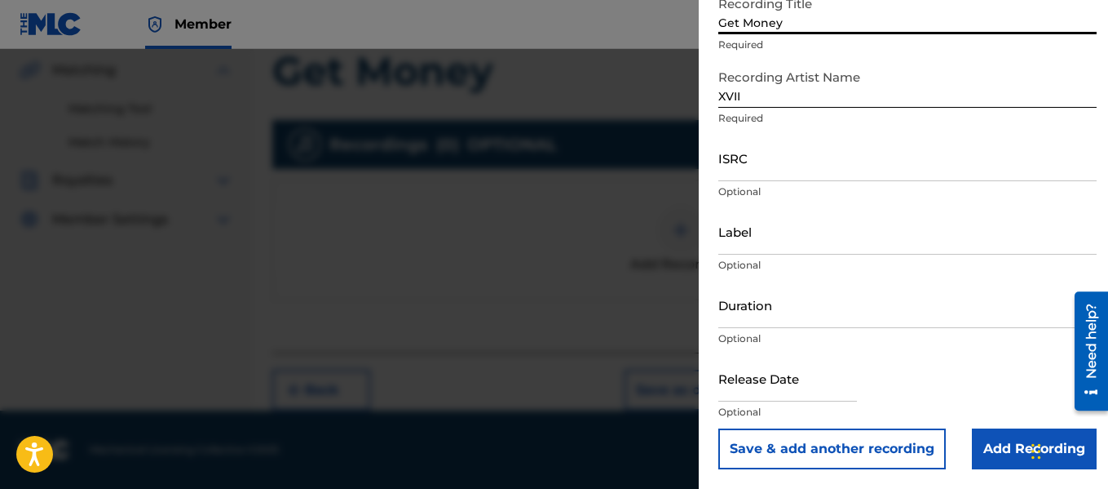
type input "Get Money"
click at [1005, 450] on input "Add Recording" at bounding box center [1034, 448] width 125 height 41
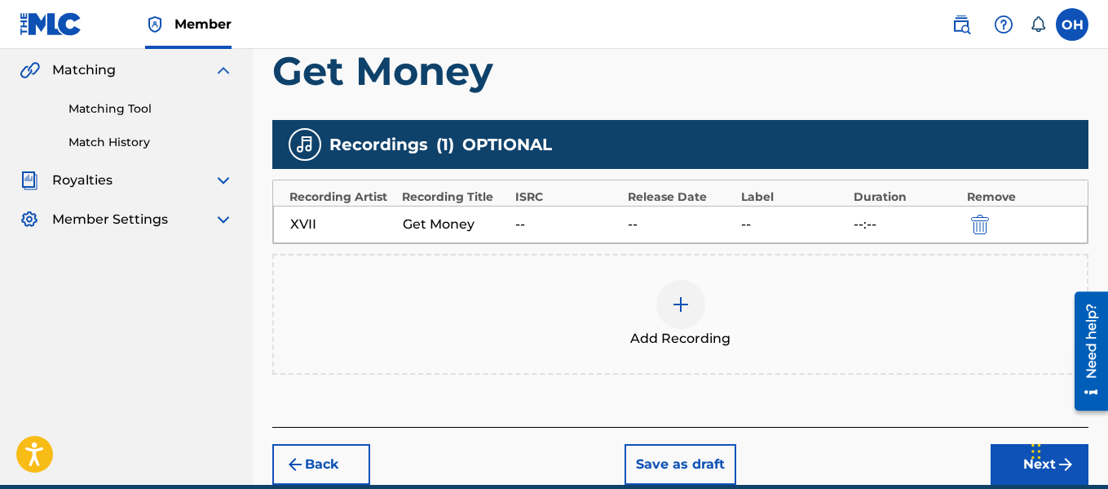
scroll to position [449, 0]
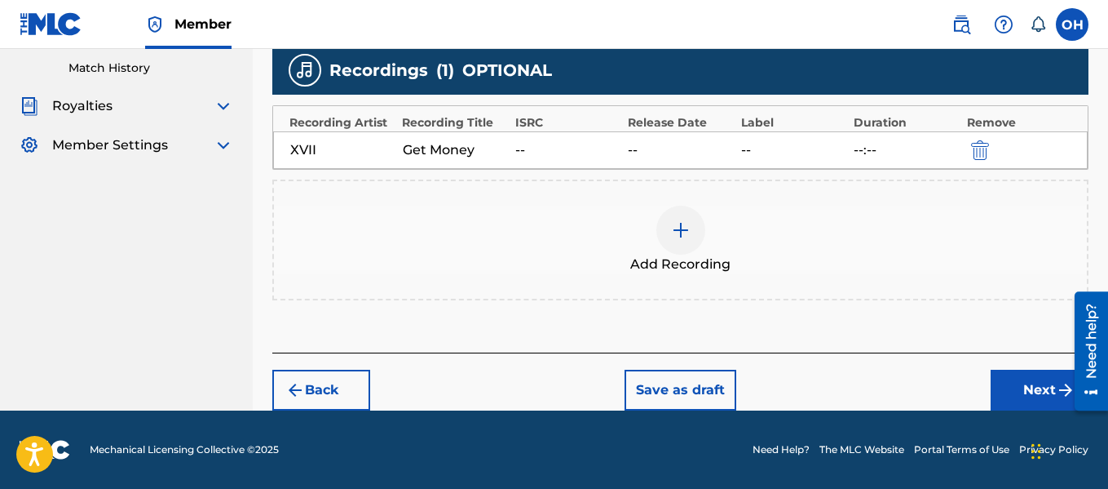
click at [1006, 389] on button "Next" at bounding box center [1040, 389] width 98 height 41
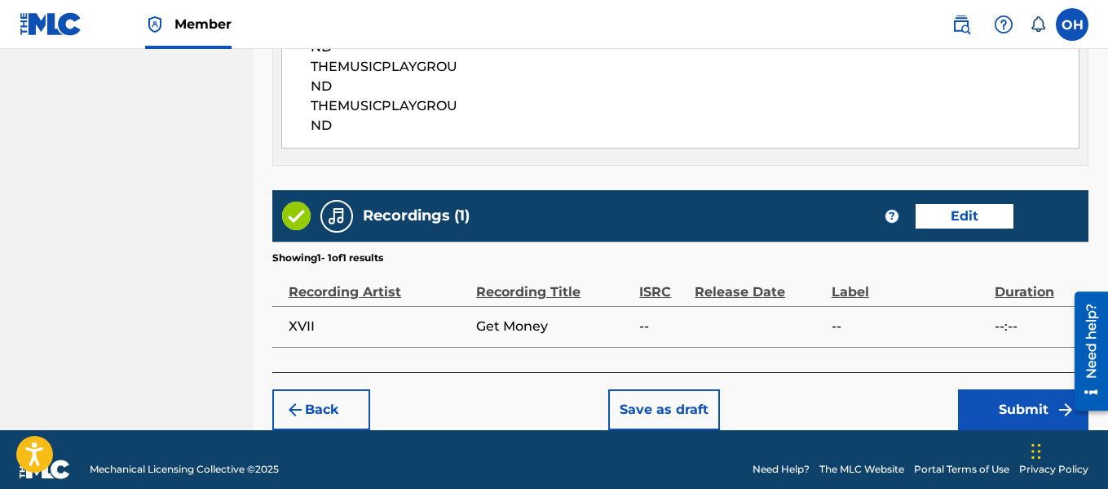
scroll to position [1033, 0]
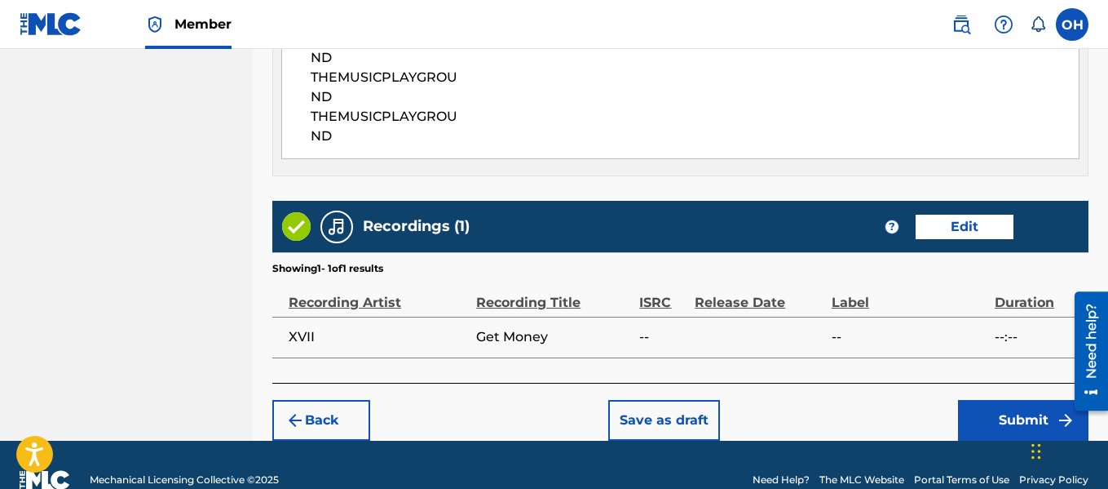
click at [954, 387] on div "Back Save as draft Submit" at bounding box center [680, 412] width 816 height 58
click at [983, 400] on button "Submit" at bounding box center [1023, 420] width 130 height 41
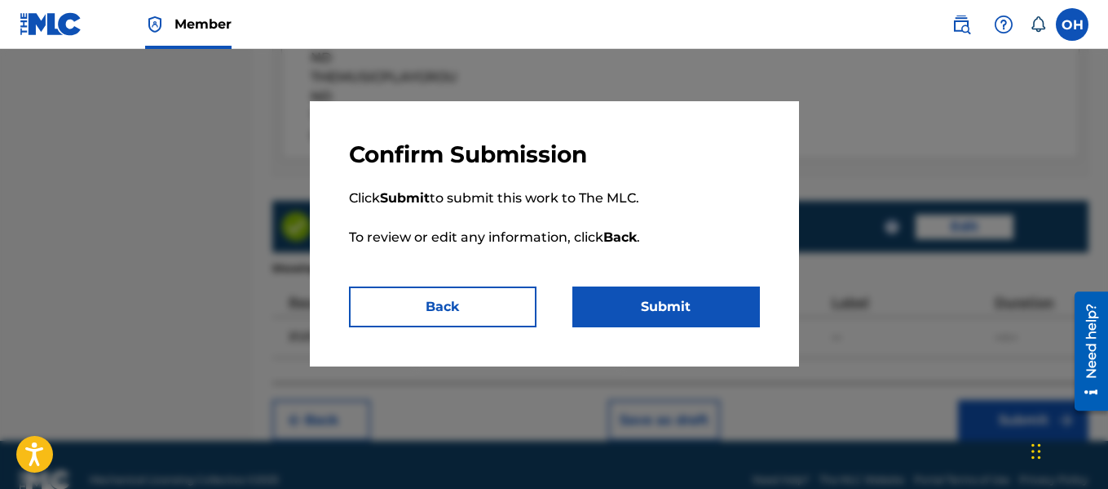
click at [679, 306] on button "Submit" at bounding box center [667, 306] width 188 height 41
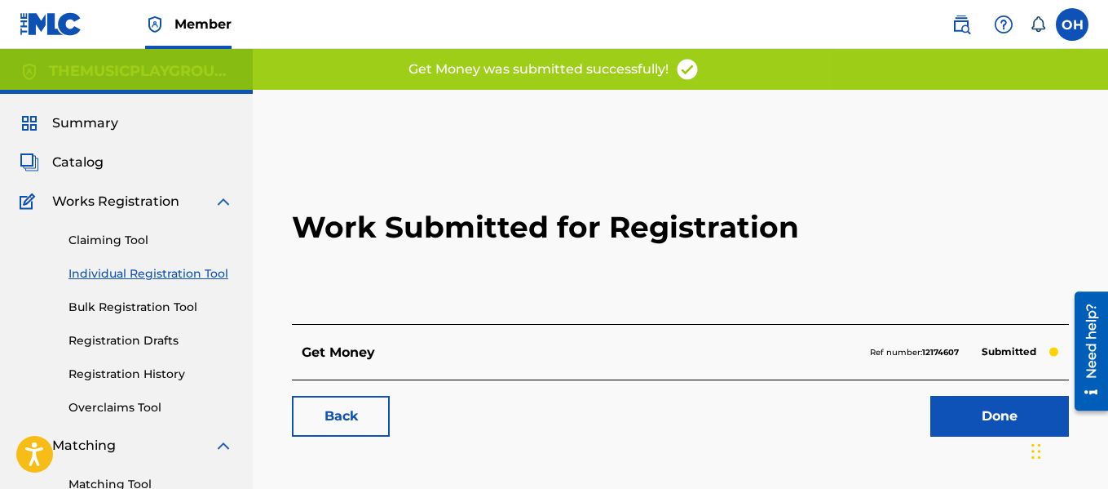
click at [977, 422] on link "Done" at bounding box center [1000, 416] width 139 height 41
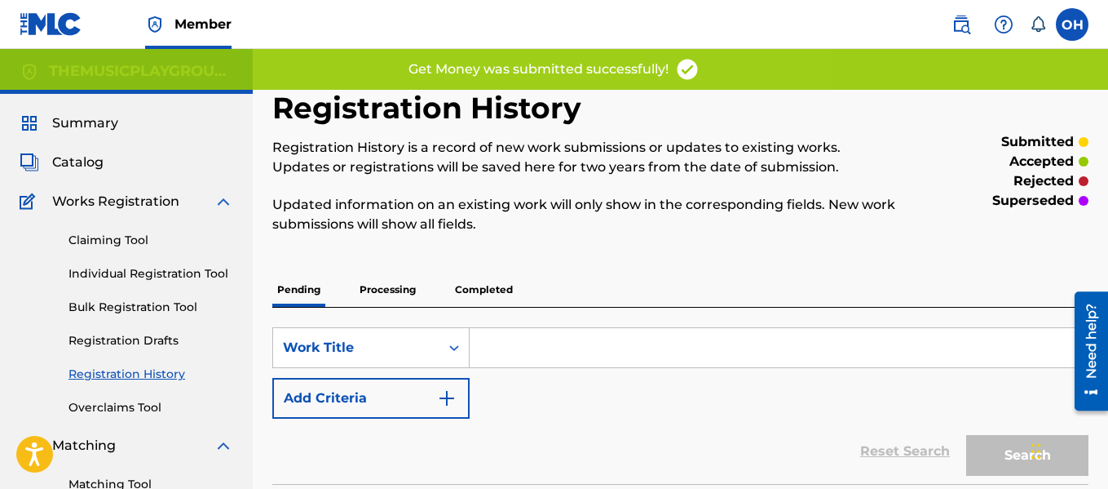
click at [117, 241] on link "Claiming Tool" at bounding box center [151, 240] width 165 height 17
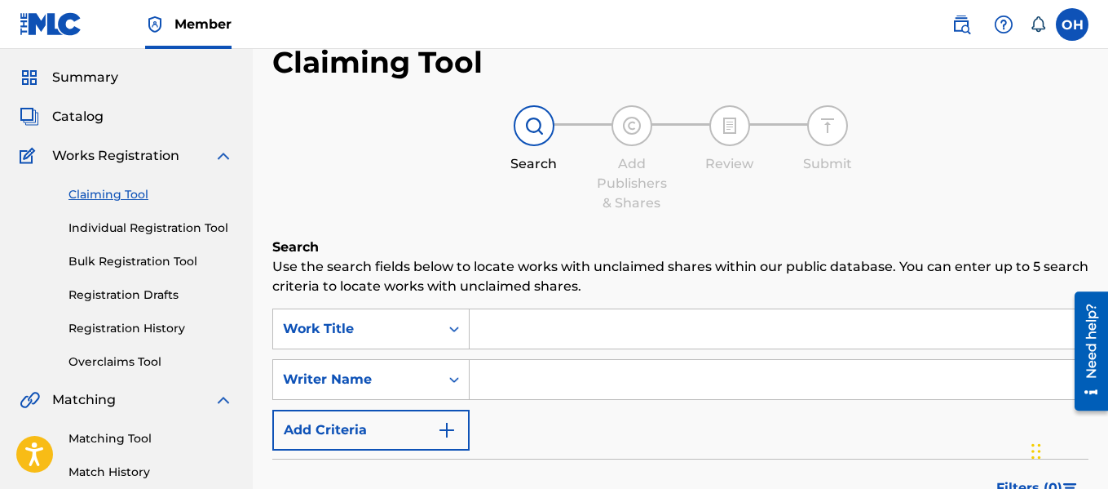
scroll to position [46, 0]
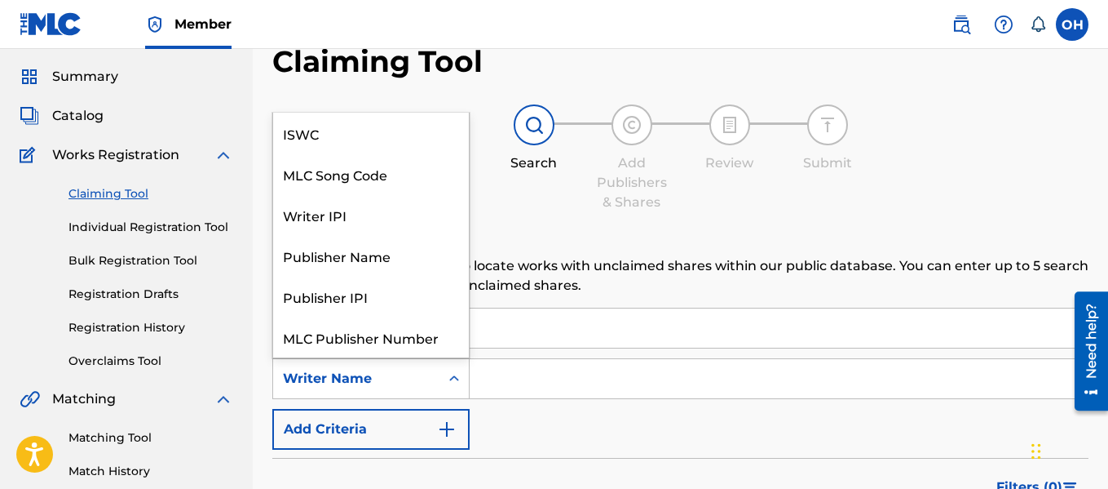
click at [467, 375] on div "Search Form" at bounding box center [454, 378] width 29 height 29
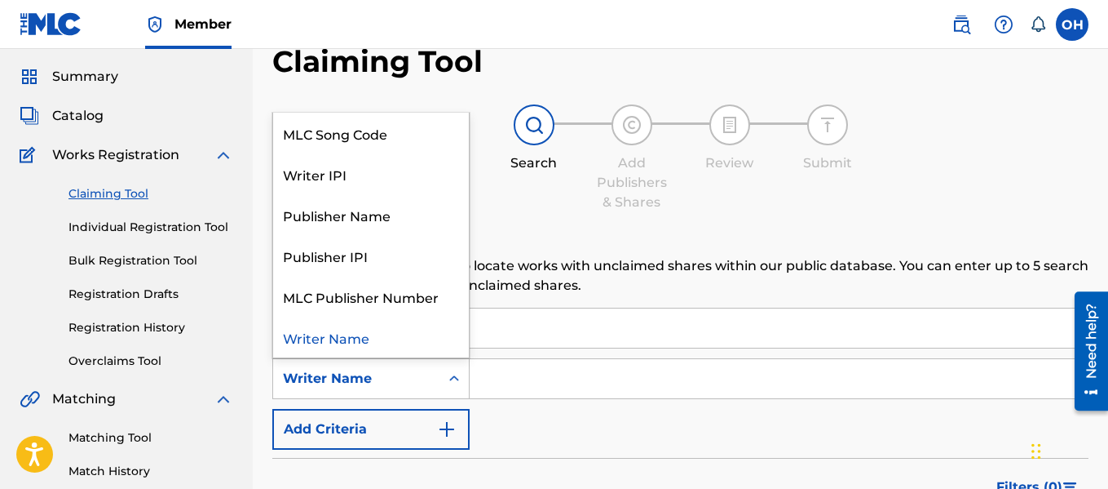
click at [496, 380] on input "Search Form" at bounding box center [779, 378] width 618 height 39
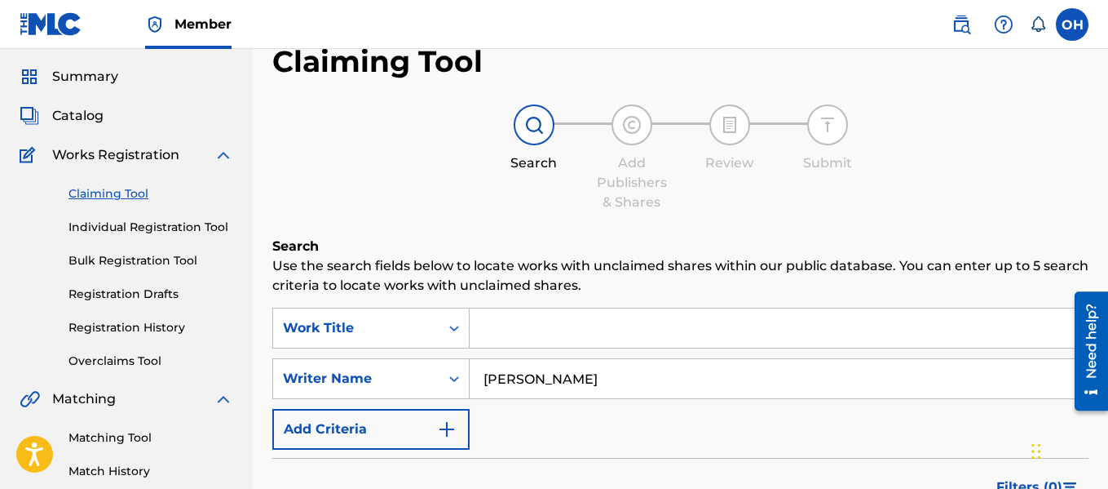
type input "chad butler"
click at [511, 325] on input "Search Form" at bounding box center [779, 327] width 618 height 39
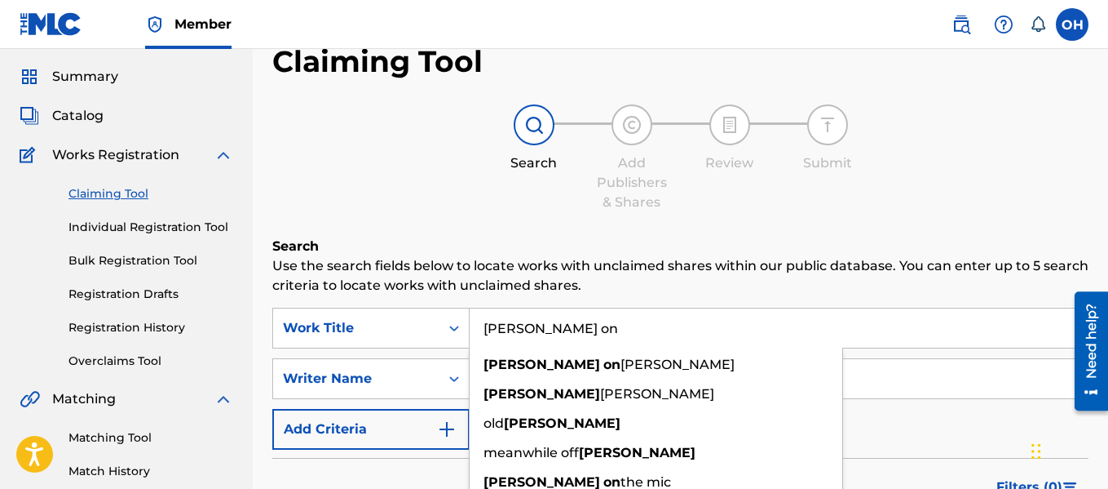
type input "mack on"
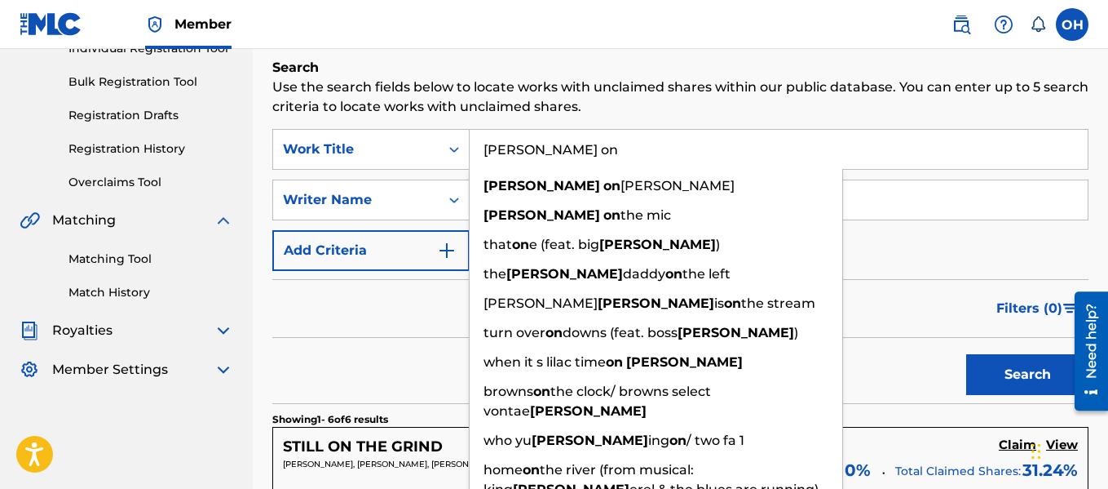
click at [401, 322] on div "Filters ( 0 )" at bounding box center [680, 308] width 816 height 59
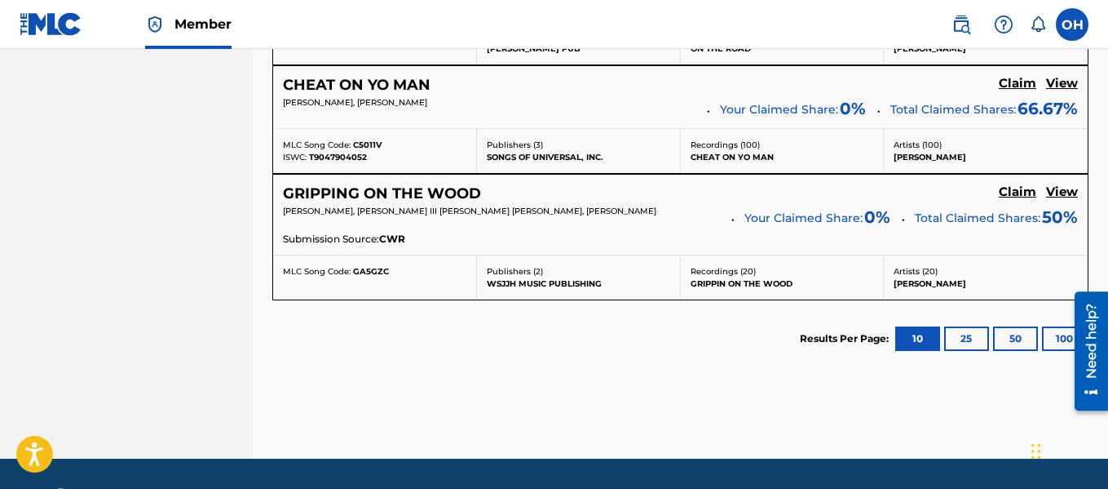
scroll to position [1069, 0]
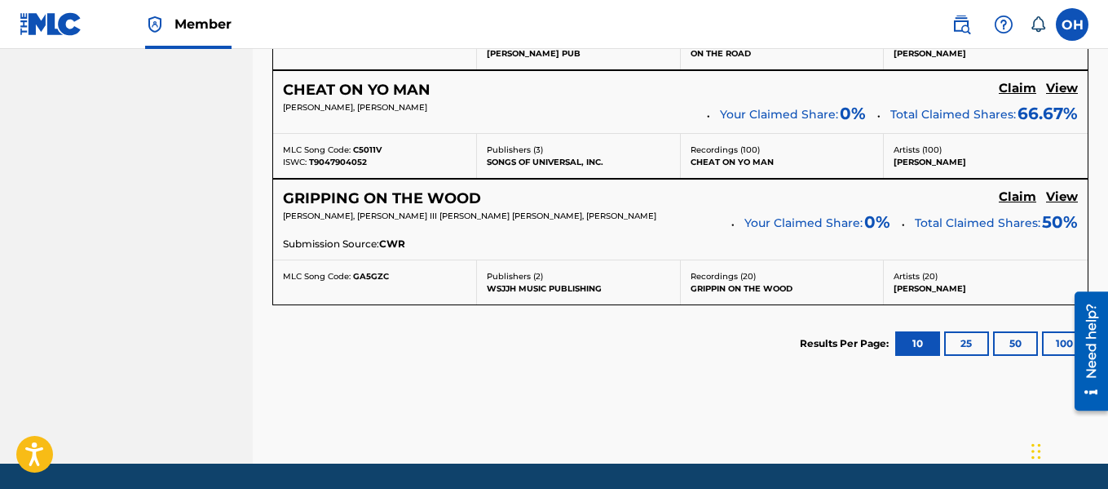
click at [519, 225] on div "JUSTIN SCOTT, WESLEY III HARRIS, CHAD MICHAEL BUTLER, BERNARD JAMES FREEMAN" at bounding box center [501, 221] width 437 height 23
click at [513, 213] on span "JUSTIN SCOTT, WESLEY III HARRIS, CHAD MICHAEL BUTLER, BERNARD JAMES FREEMAN" at bounding box center [470, 215] width 374 height 11
click at [430, 217] on span "JUSTIN SCOTT, WESLEY III HARRIS, CHAD MICHAEL BUTLER, BERNARD JAMES FREEMAN" at bounding box center [470, 215] width 374 height 11
drag, startPoint x: 430, startPoint y: 216, endPoint x: 508, endPoint y: 224, distance: 78.7
click at [508, 224] on div "JUSTIN SCOTT, WESLEY III HARRIS, CHAD MICHAEL BUTLER, BERNARD JAMES FREEMAN" at bounding box center [501, 221] width 437 height 23
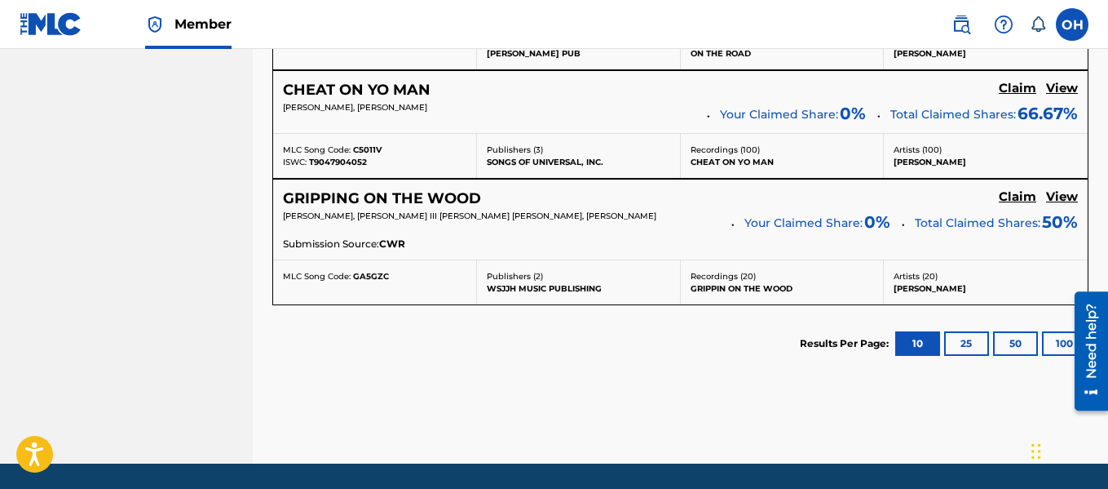
click at [520, 221] on span "JUSTIN SCOTT, WESLEY III HARRIS, CHAD MICHAEL BUTLER, BERNARD JAMES FREEMAN" at bounding box center [470, 215] width 374 height 11
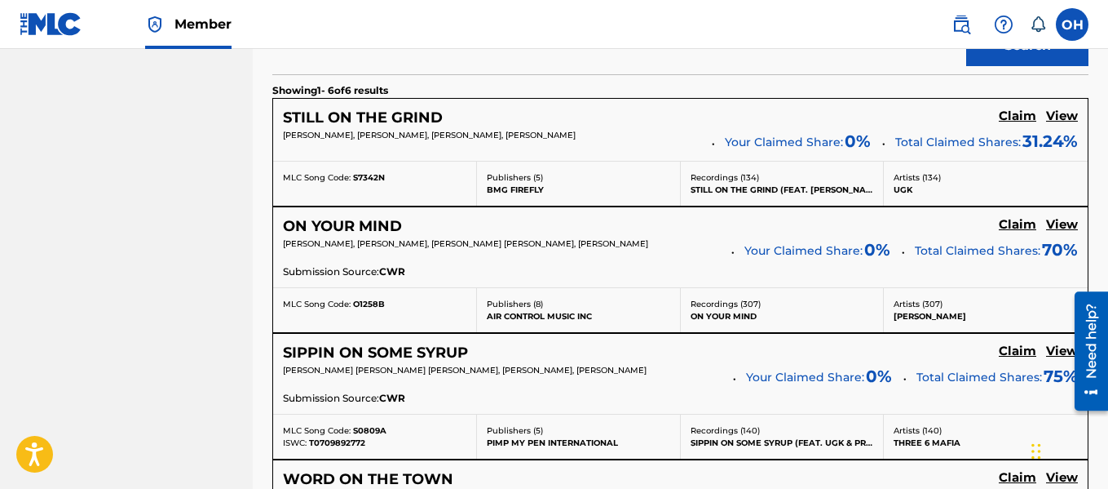
scroll to position [555, 0]
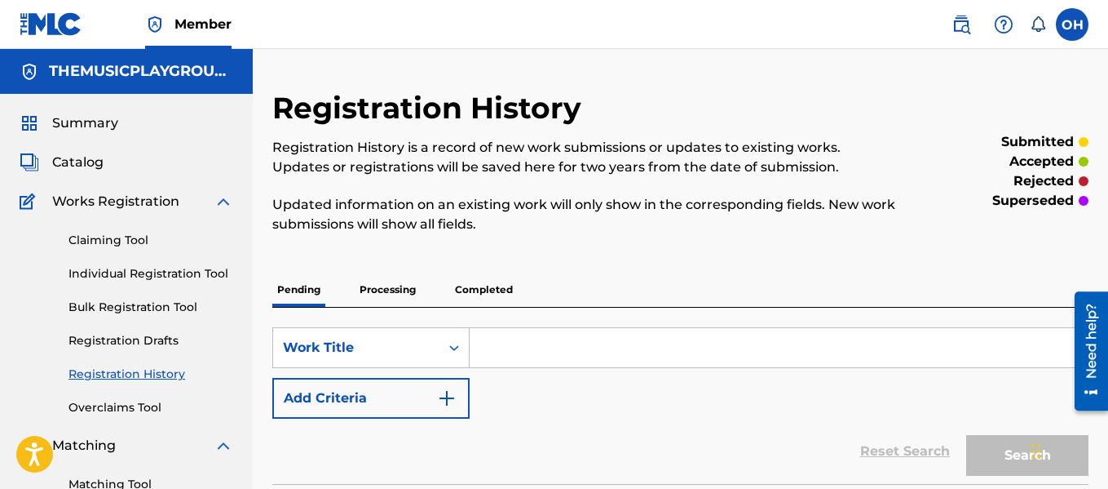
click at [125, 237] on link "Claiming Tool" at bounding box center [151, 240] width 165 height 17
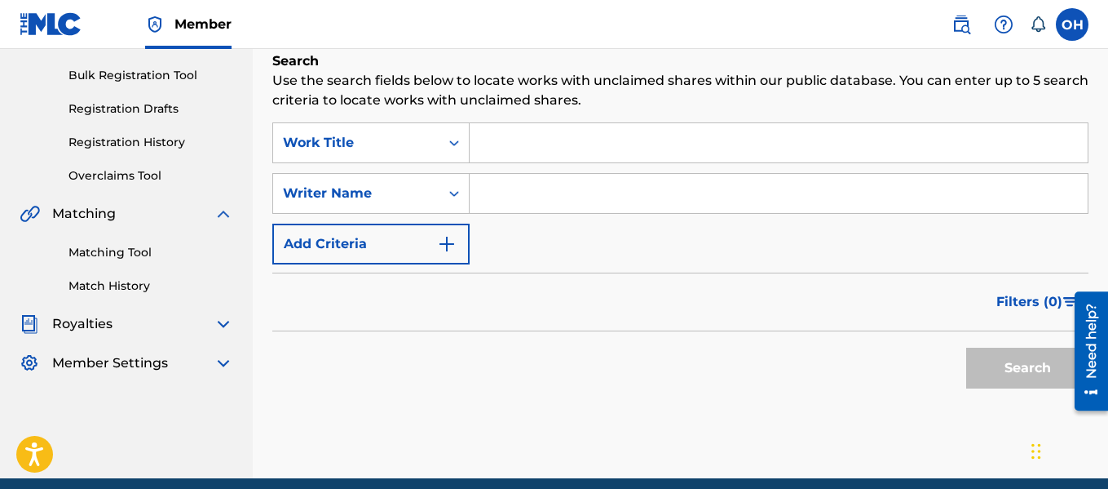
scroll to position [232, 0]
click at [491, 184] on input "Search Form" at bounding box center [779, 192] width 618 height 39
type input "otis hinton"
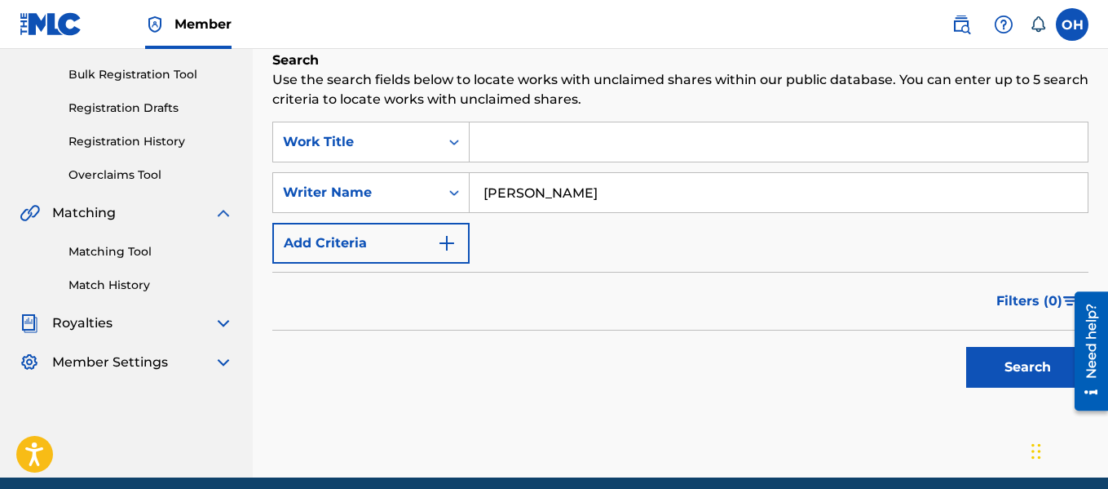
click at [537, 134] on input "Search Form" at bounding box center [779, 141] width 618 height 39
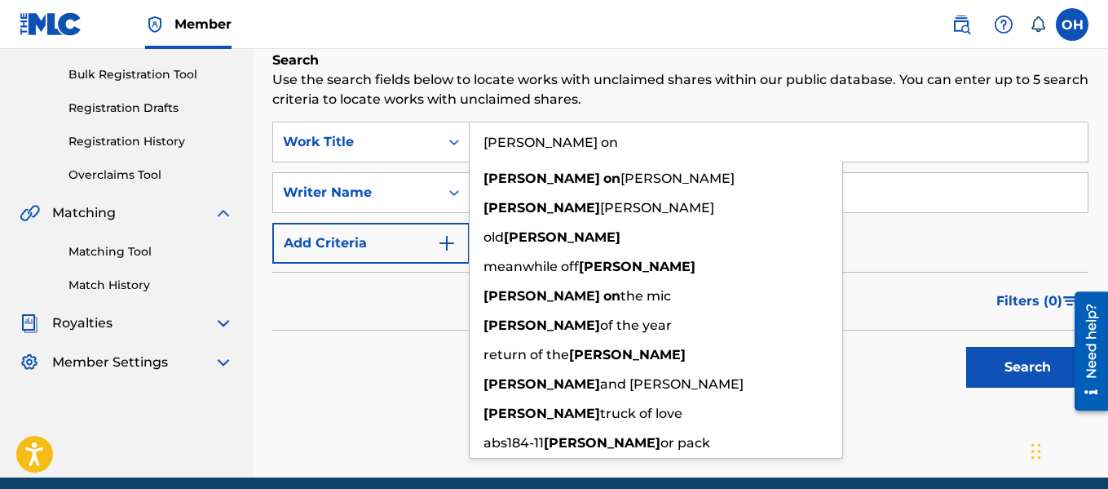
type input "mack on"
click at [966, 347] on button "Search" at bounding box center [1027, 367] width 122 height 41
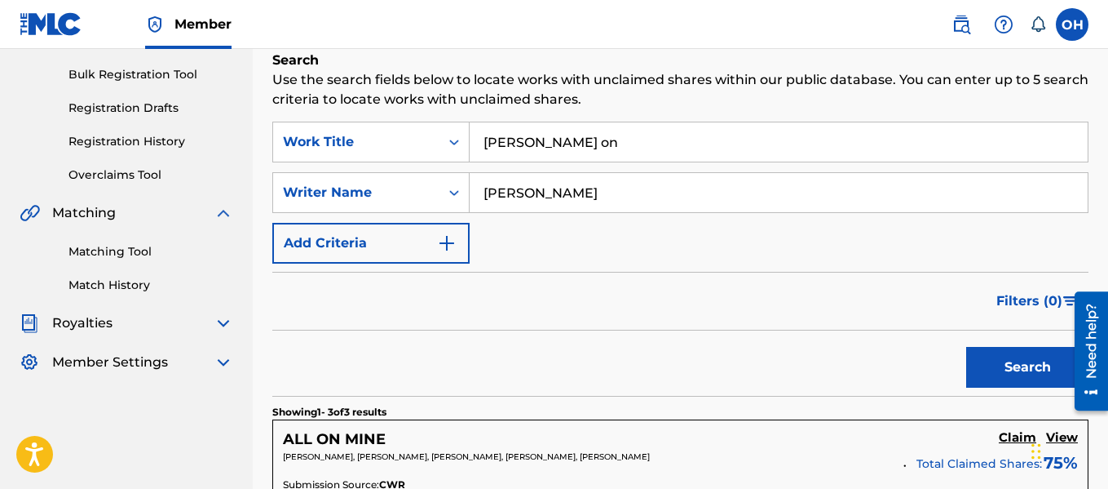
click at [361, 321] on div "Filters ( 0 )" at bounding box center [680, 301] width 816 height 59
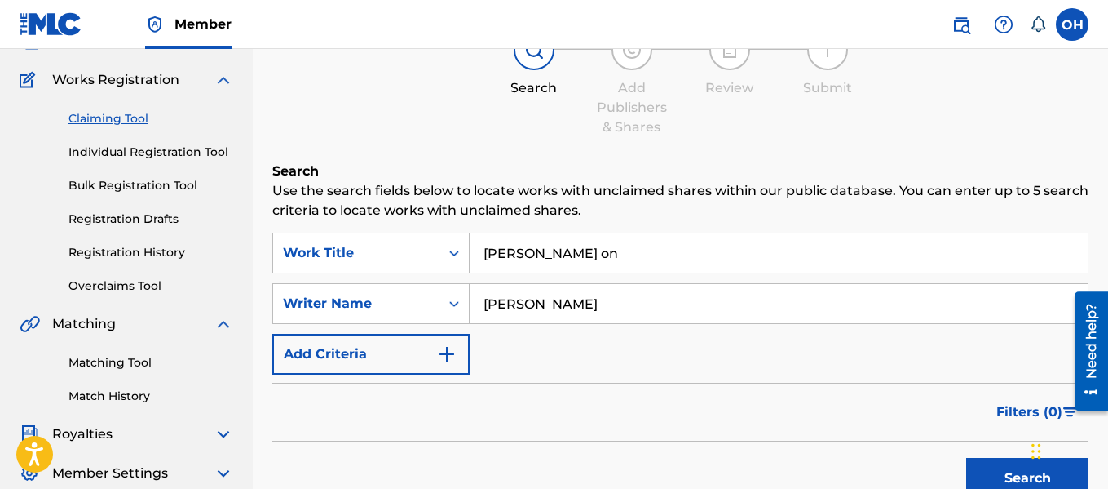
scroll to position [121, 0]
click at [167, 157] on link "Individual Registration Tool" at bounding box center [151, 152] width 165 height 17
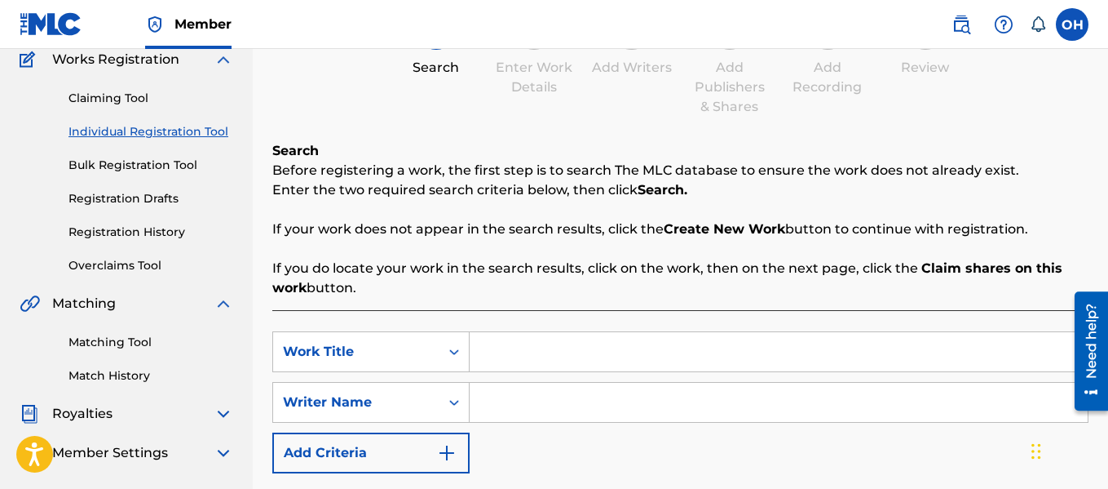
scroll to position [116, 0]
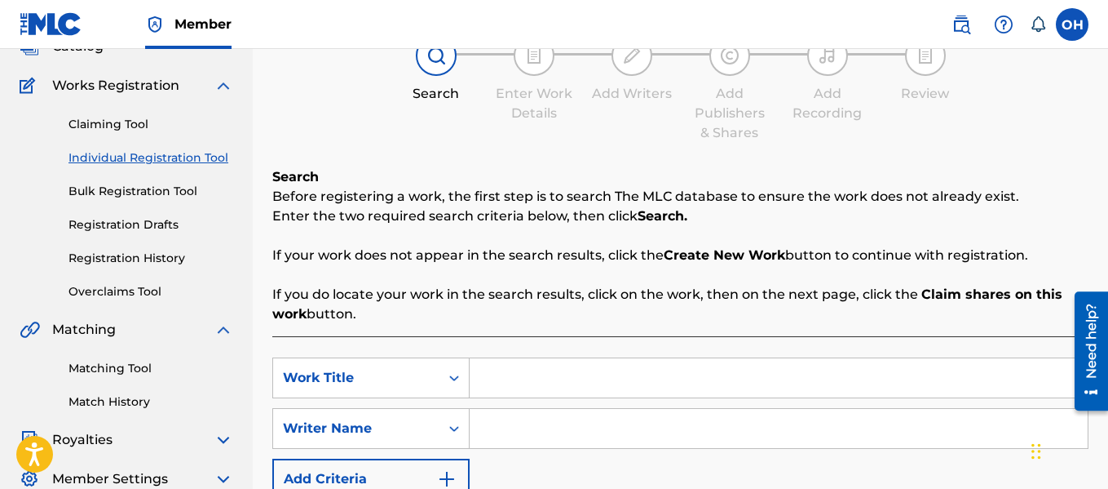
click at [120, 117] on link "Claiming Tool" at bounding box center [151, 124] width 165 height 17
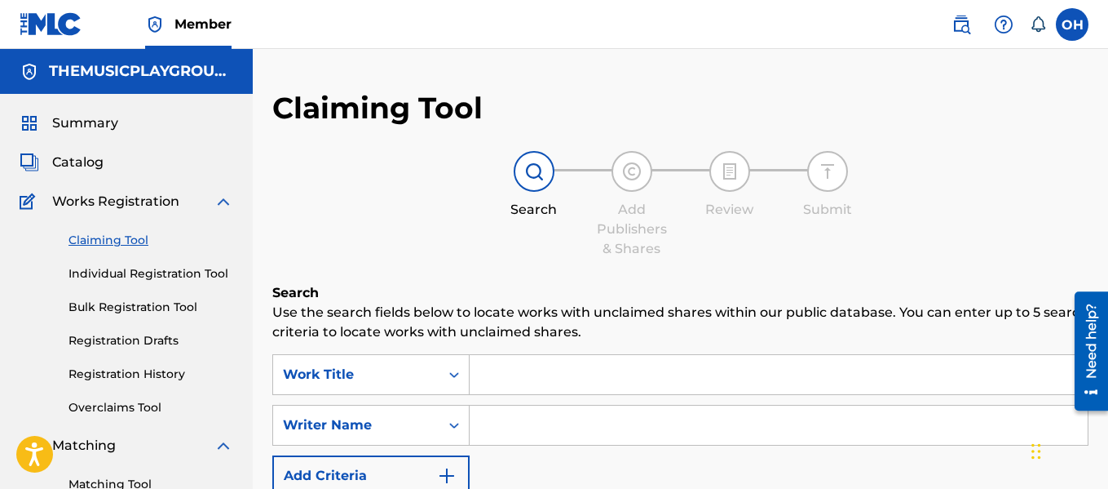
click at [501, 428] on input "Search Form" at bounding box center [779, 424] width 618 height 39
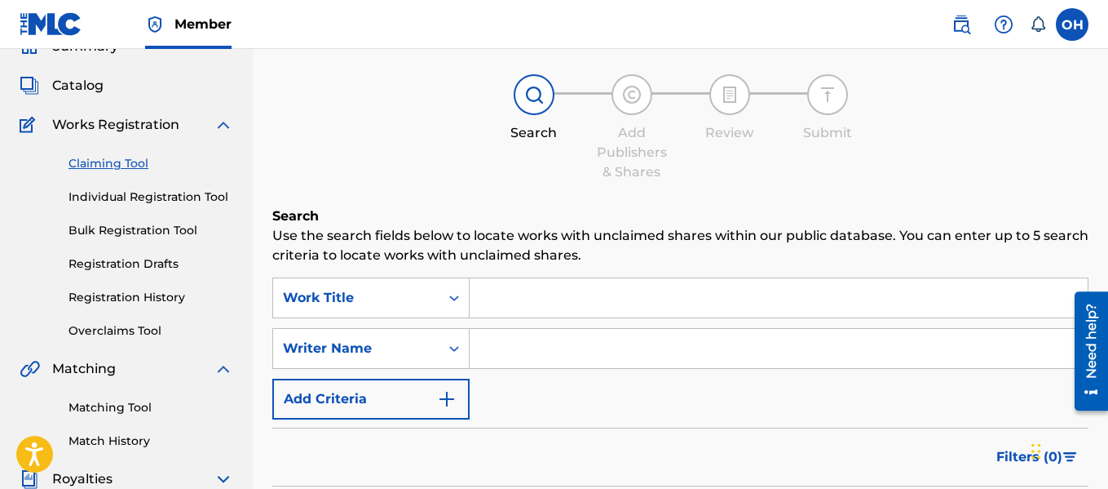
scroll to position [77, 0]
type input "craig isabelle"
click at [547, 289] on input "Search Form" at bounding box center [779, 296] width 618 height 39
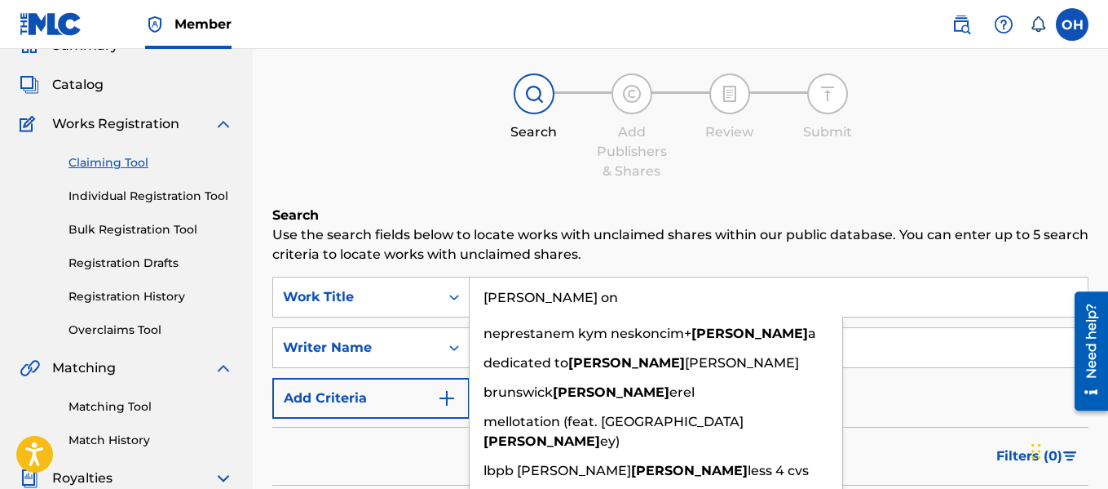
type input "mack on"
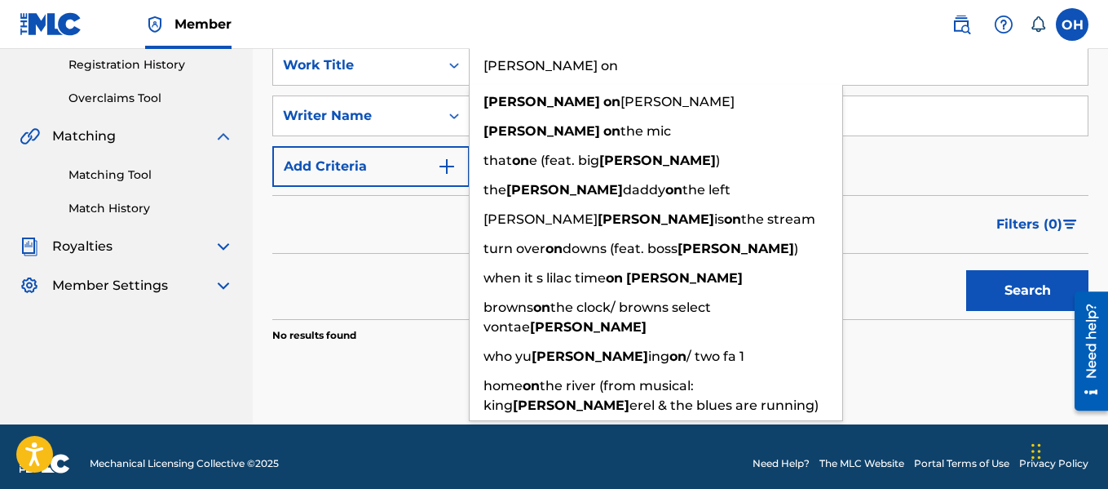
scroll to position [323, 0]
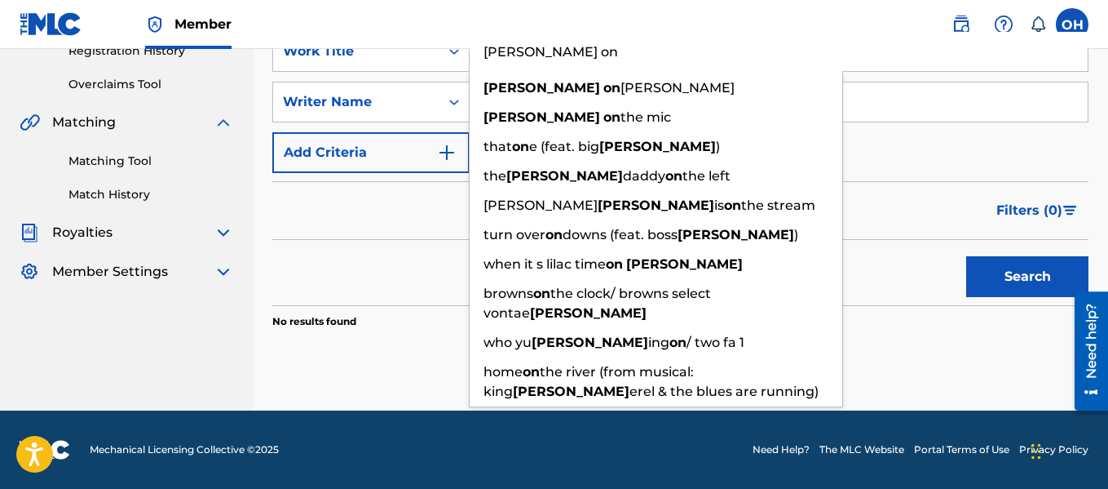
click at [339, 364] on div "Search Use the search fields below to locate works with unclaimed shares within…" at bounding box center [680, 185] width 816 height 450
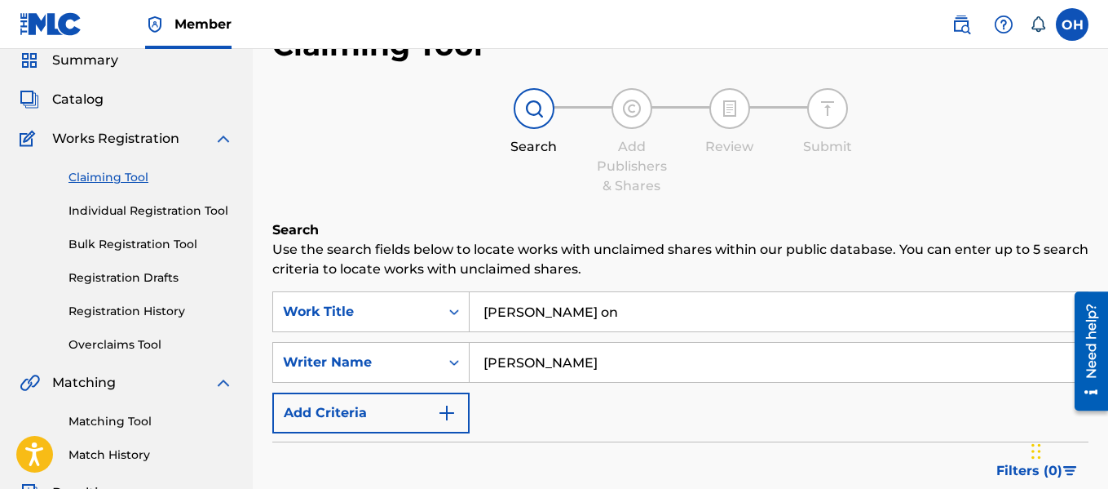
scroll to position [0, 0]
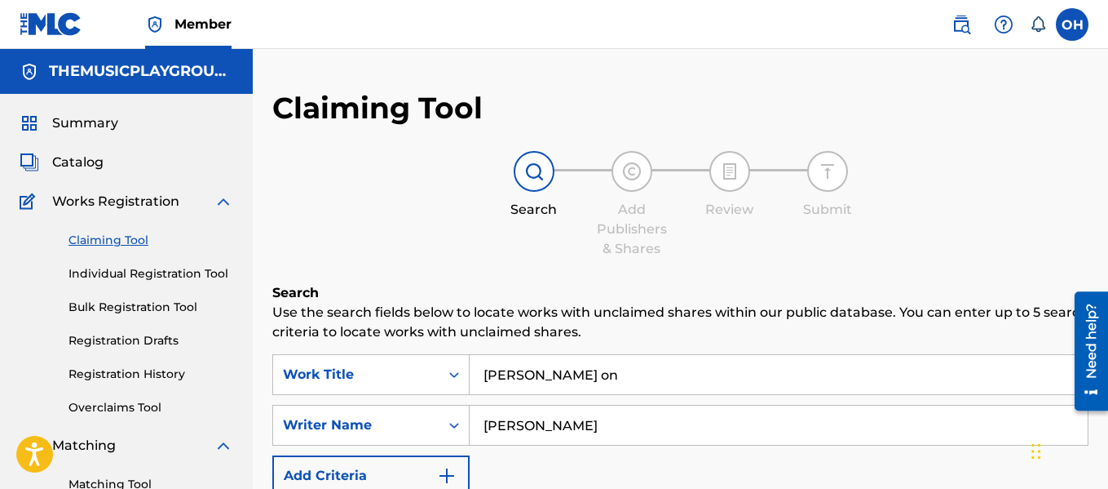
click at [104, 276] on link "Individual Registration Tool" at bounding box center [151, 273] width 165 height 17
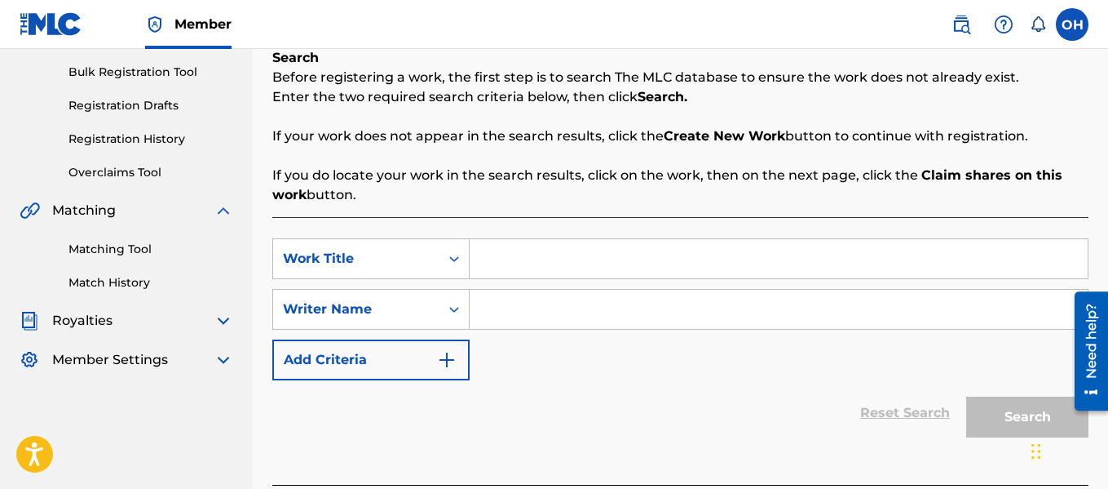
scroll to position [326, 0]
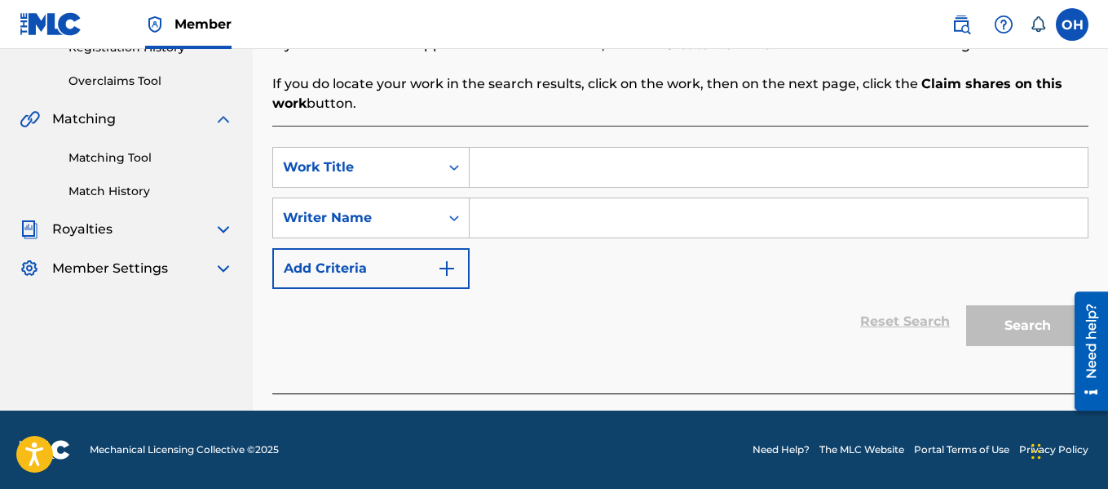
click at [487, 224] on input "Search Form" at bounding box center [779, 217] width 618 height 39
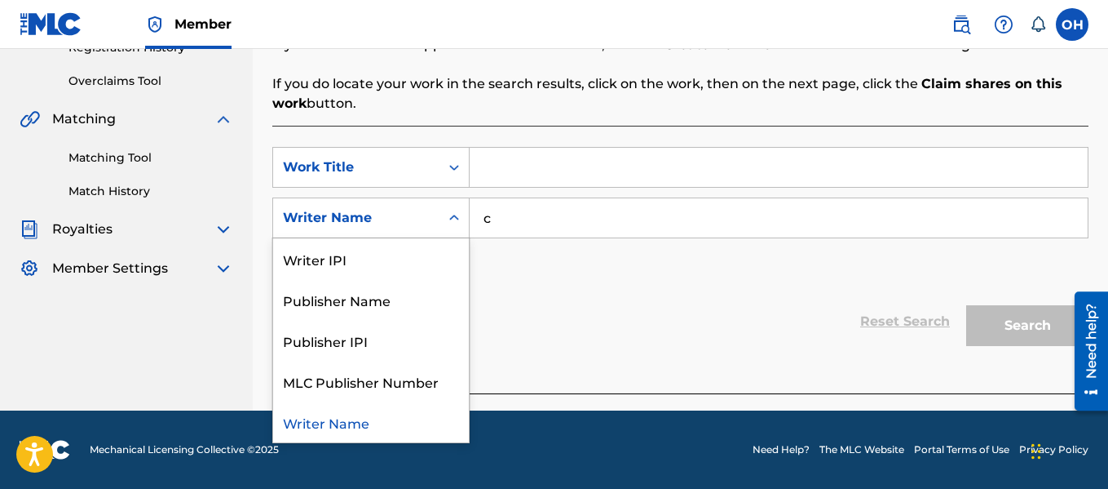
click at [452, 220] on icon "Search Form" at bounding box center [454, 218] width 16 height 16
click at [508, 220] on input "c" at bounding box center [779, 217] width 618 height 39
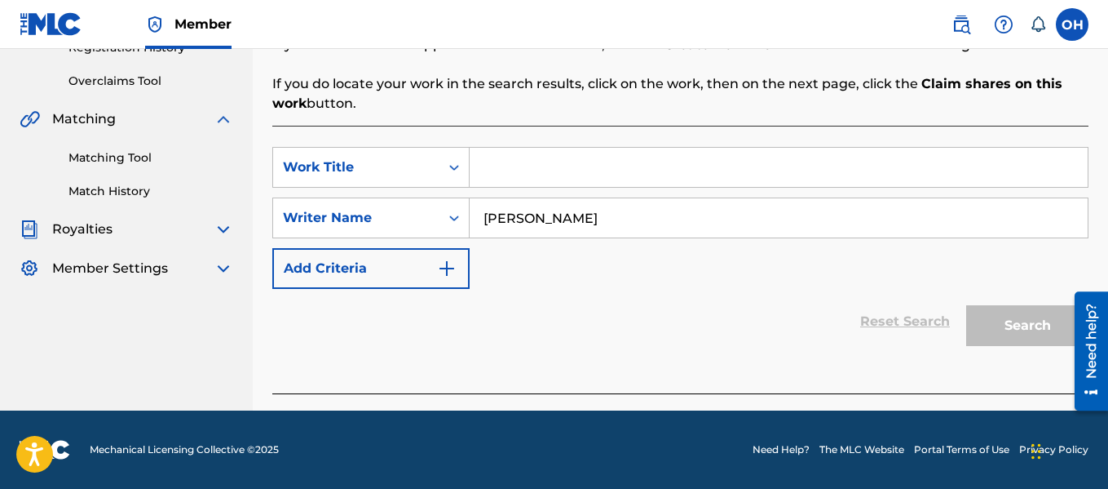
type input "craig isabelle"
click at [507, 173] on input "Search Form" at bounding box center [779, 167] width 618 height 39
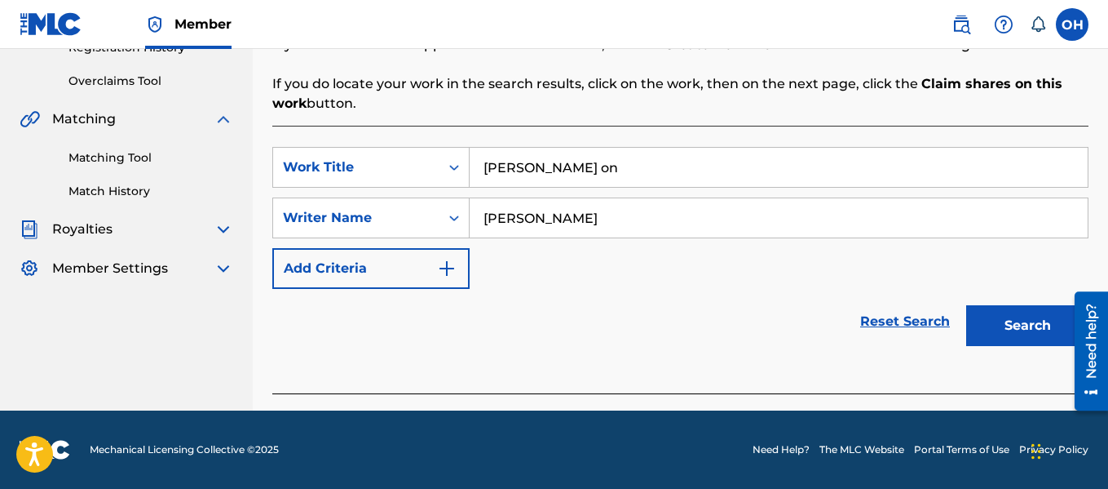
type input "mack on"
click at [966, 305] on button "Search" at bounding box center [1027, 325] width 122 height 41
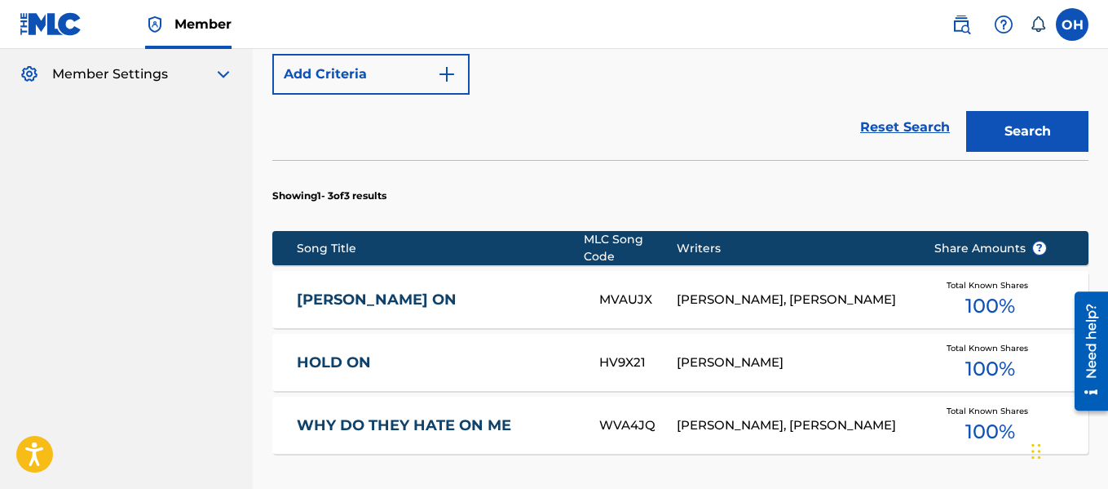
scroll to position [520, 0]
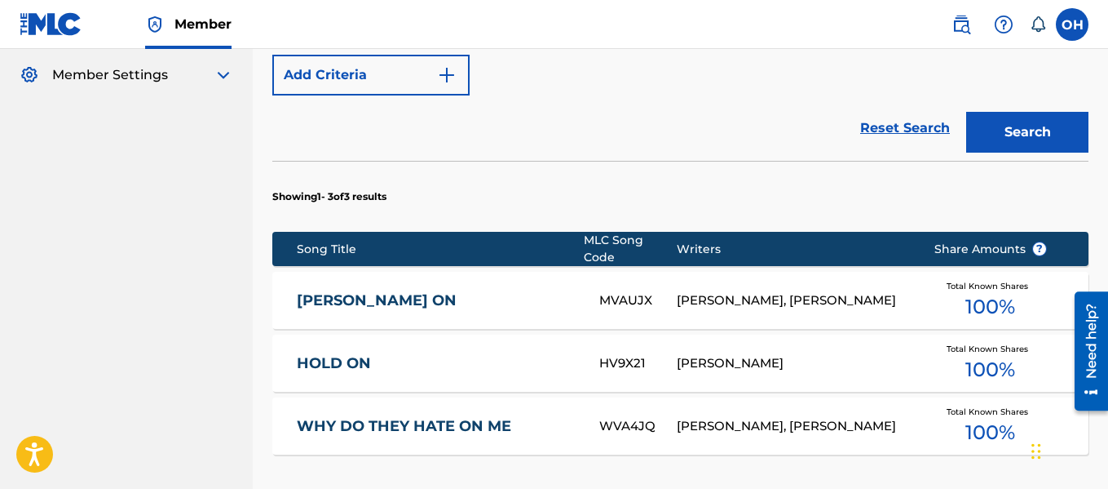
click at [707, 296] on div "CHAD BUTLER SR., CRAIG ISABELLE" at bounding box center [793, 300] width 232 height 19
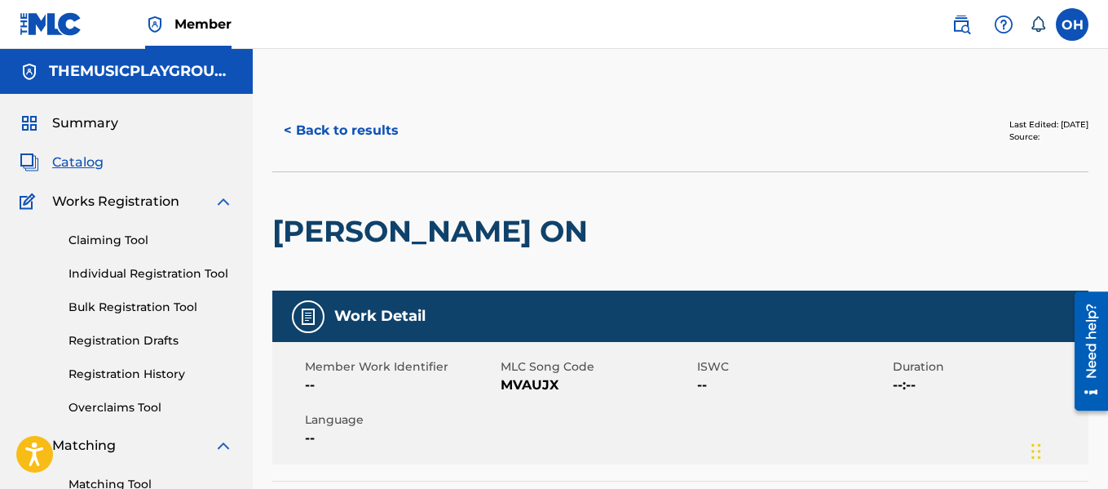
click at [325, 124] on button "< Back to results" at bounding box center [341, 130] width 138 height 41
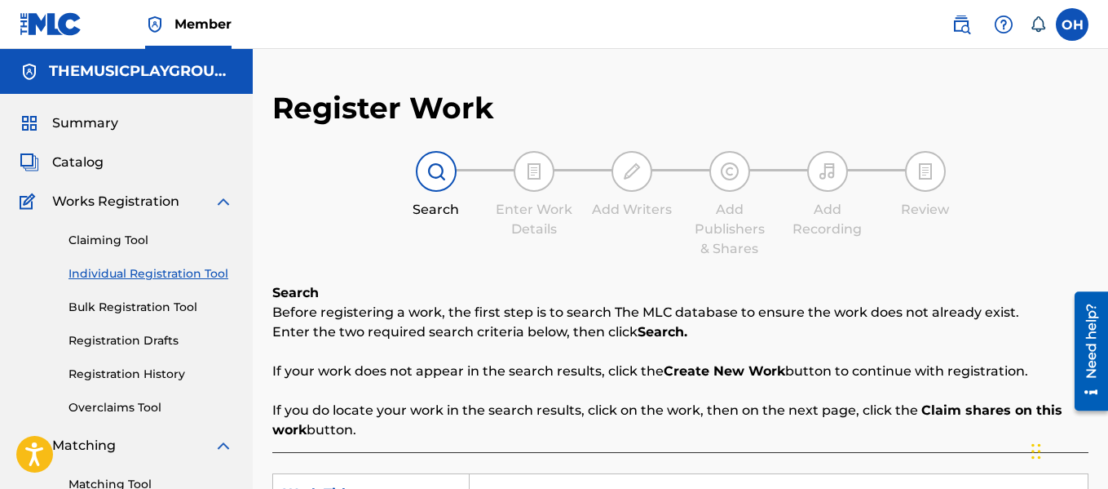
scroll to position [274, 0]
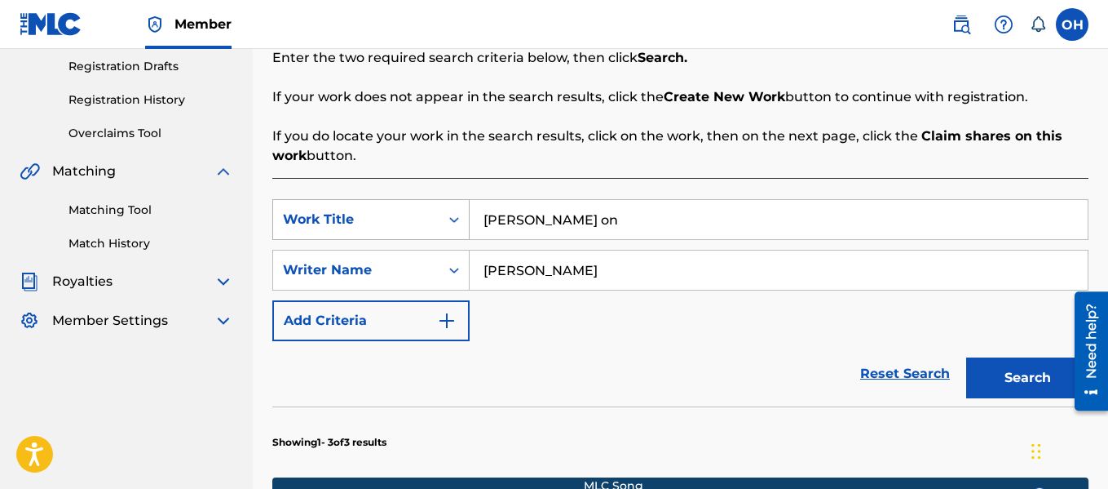
drag, startPoint x: 498, startPoint y: 226, endPoint x: 453, endPoint y: 226, distance: 45.7
click at [453, 226] on div "SearchWithCriteria422a9259-fabe-4a67-ad77-a2d8cbf41495 Work Title mack on" at bounding box center [680, 219] width 816 height 41
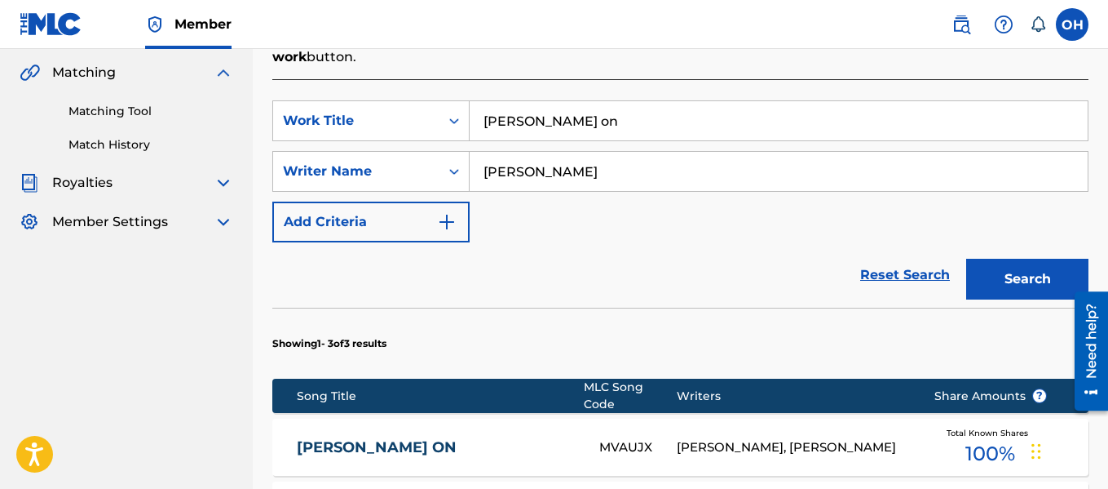
scroll to position [372, 0]
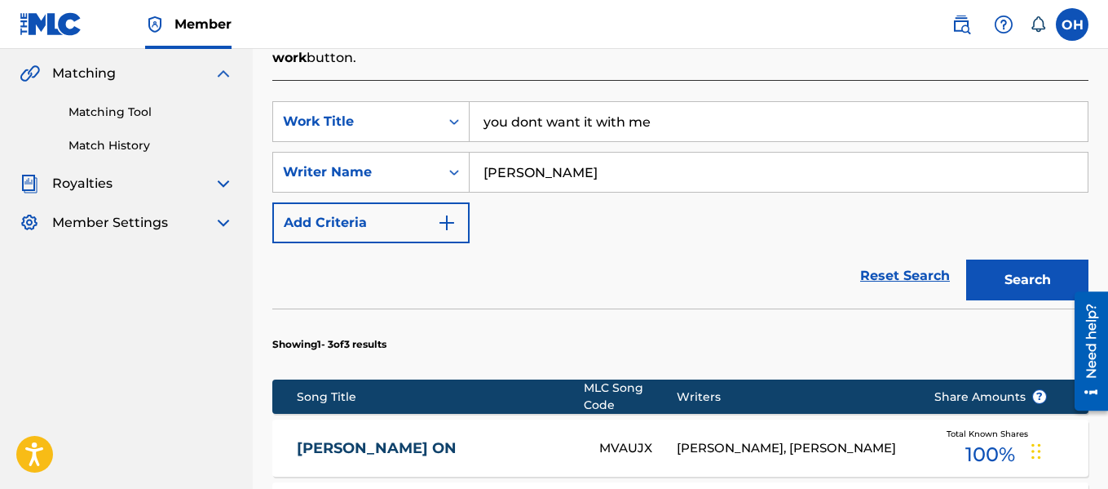
type input "you dont want it with me"
click at [966, 259] on button "Search" at bounding box center [1027, 279] width 122 height 41
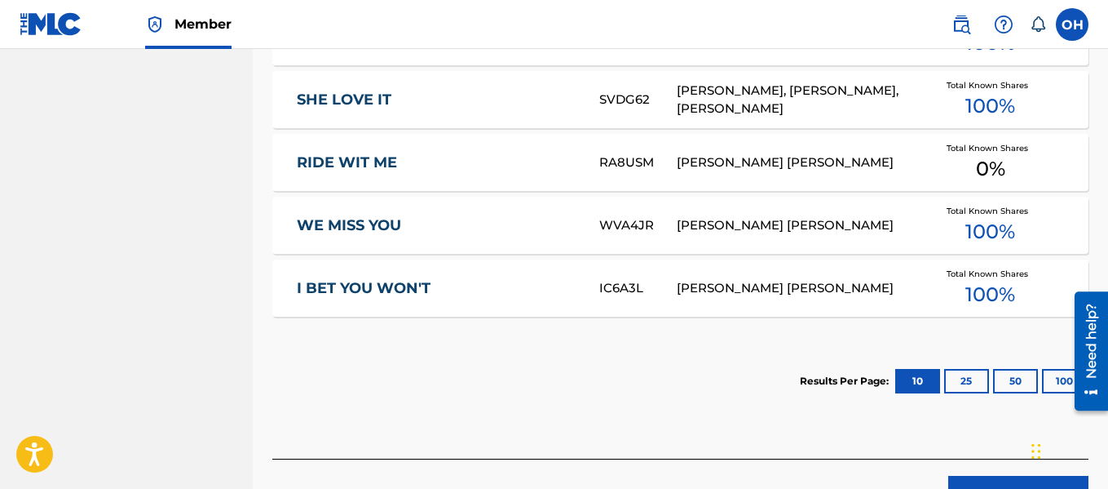
scroll to position [1035, 0]
click at [1019, 369] on button "50" at bounding box center [1015, 380] width 45 height 24
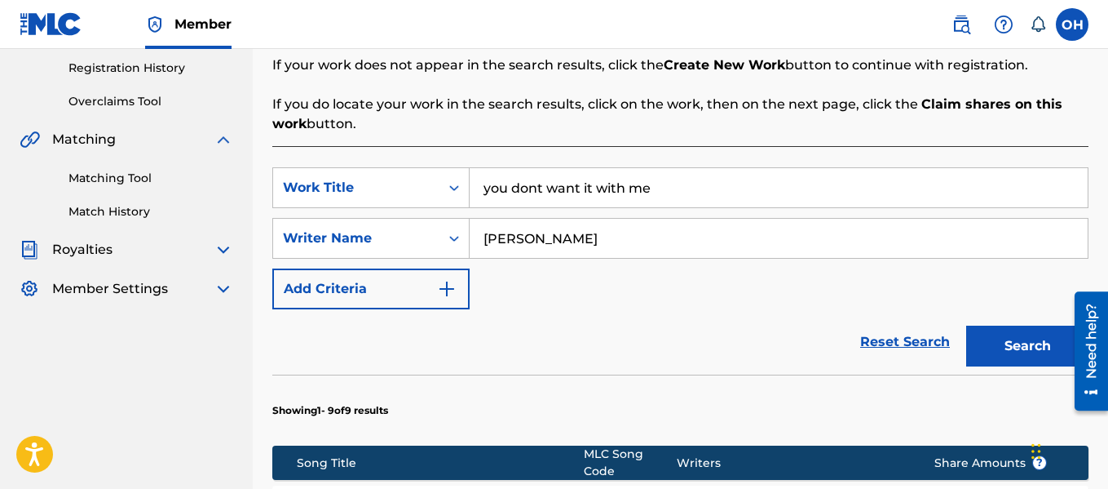
scroll to position [309, 0]
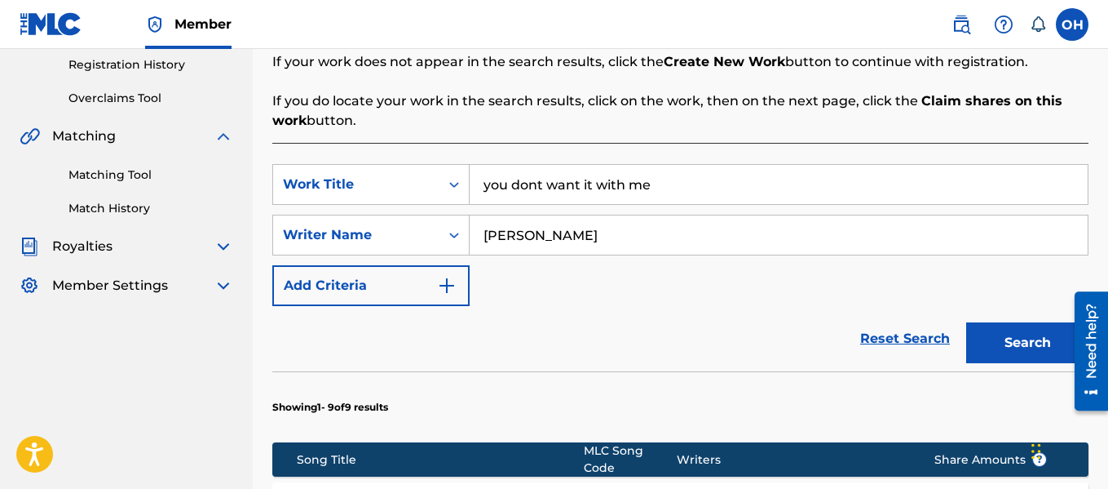
drag, startPoint x: 670, startPoint y: 183, endPoint x: 455, endPoint y: 161, distance: 216.4
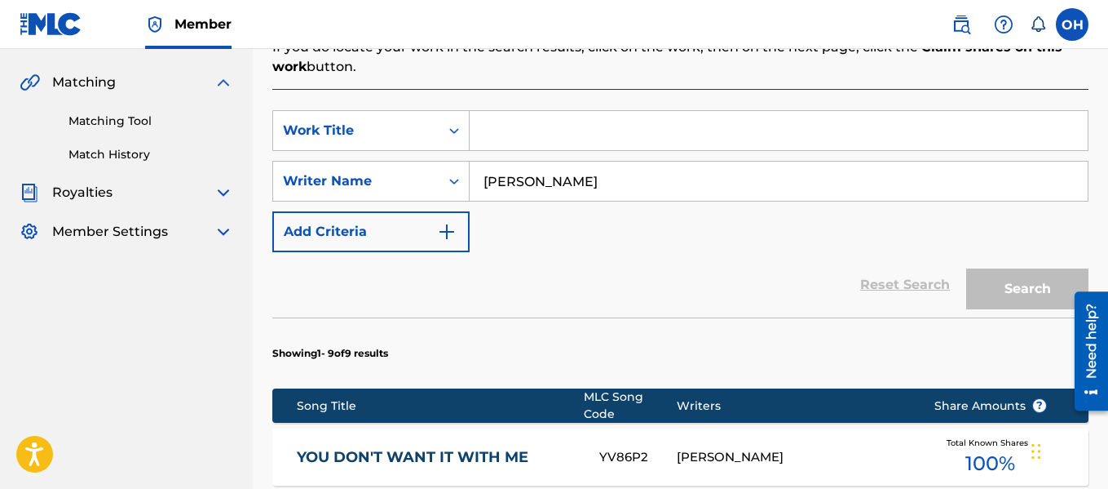
scroll to position [360, 0]
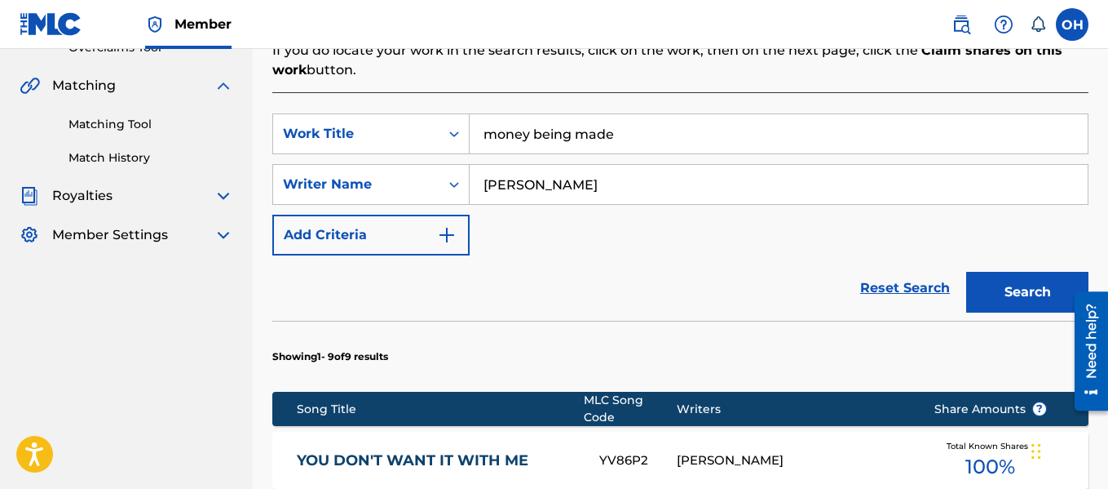
click at [966, 272] on button "Search" at bounding box center [1027, 292] width 122 height 41
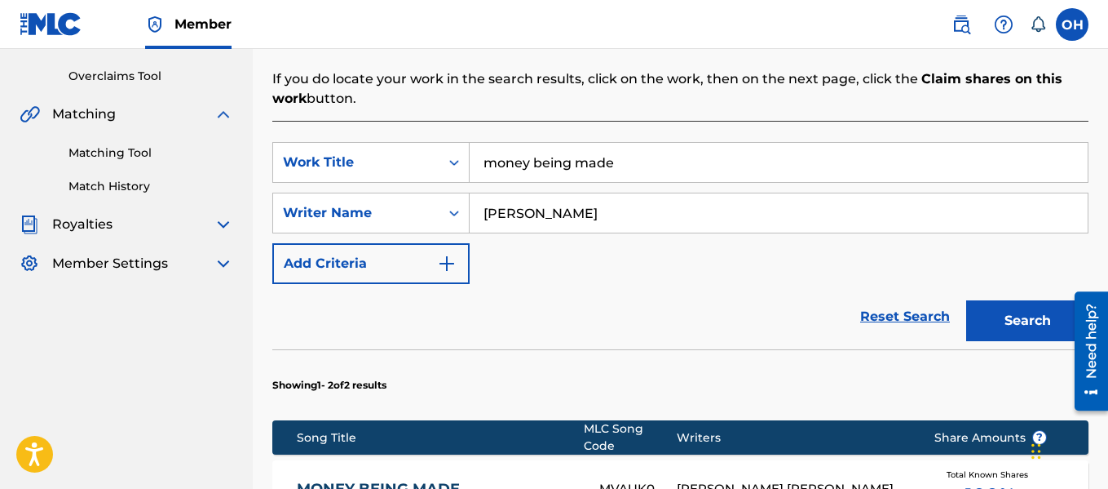
scroll to position [330, 0]
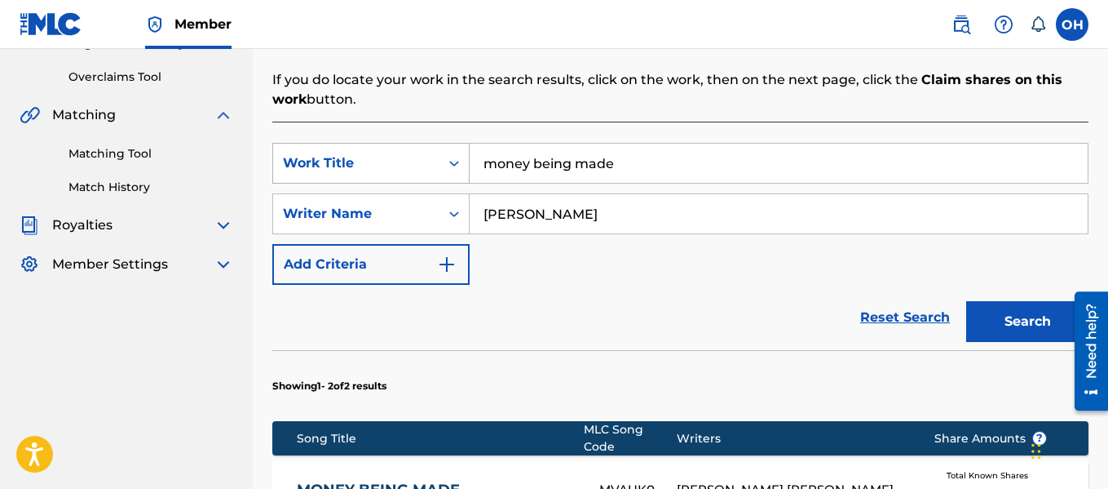
drag, startPoint x: 626, startPoint y: 169, endPoint x: 453, endPoint y: 162, distance: 173.8
click at [453, 162] on div "SearchWithCriteria422a9259-fabe-4a67-ad77-a2d8cbf41495 Work Title money being m…" at bounding box center [680, 163] width 816 height 41
type input "true story"
click at [966, 301] on button "Search" at bounding box center [1027, 321] width 122 height 41
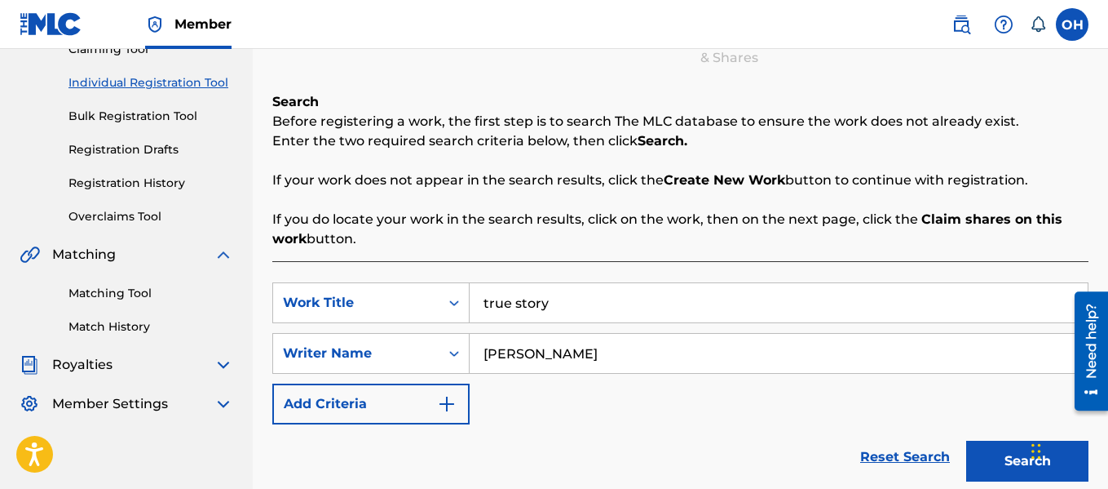
scroll to position [180, 0]
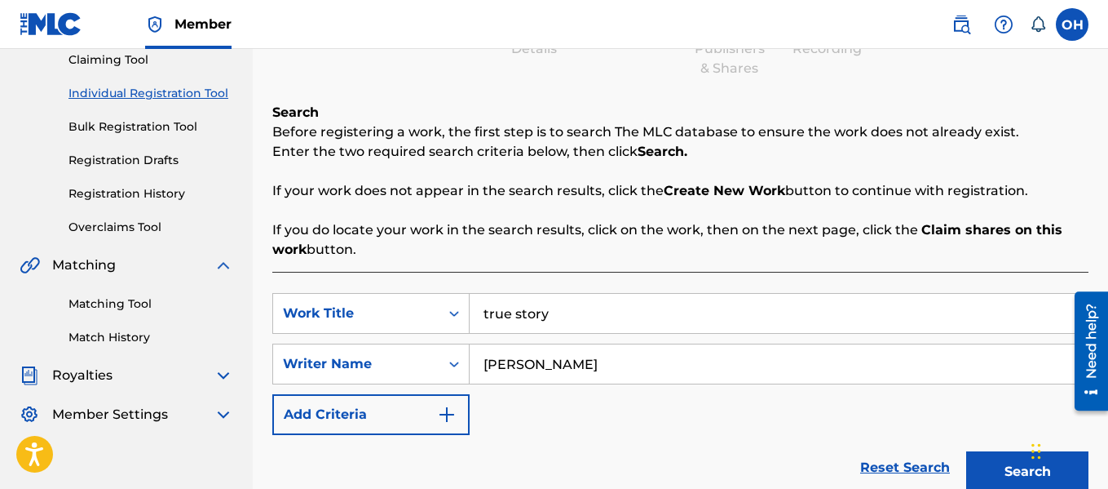
click at [120, 193] on link "Registration History" at bounding box center [151, 193] width 165 height 17
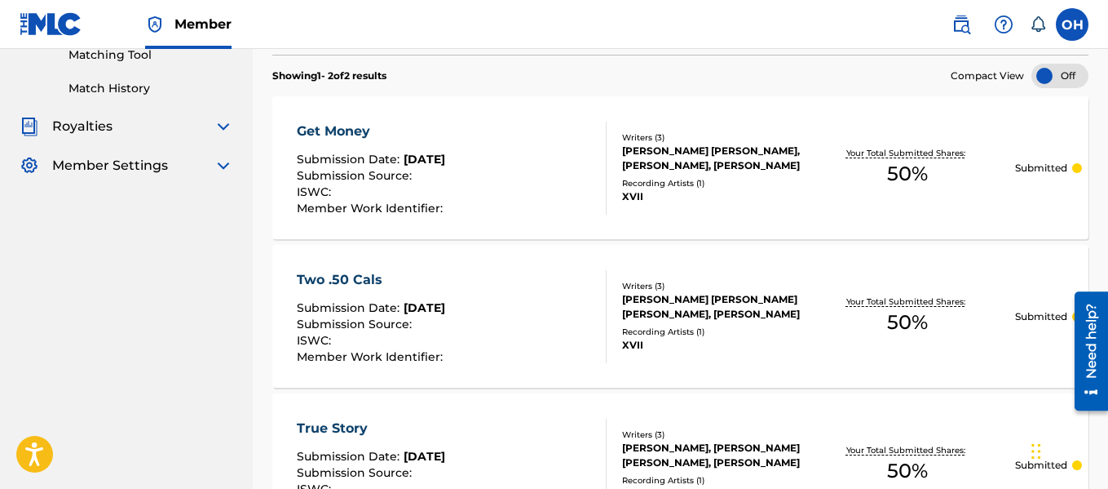
scroll to position [428, 0]
click at [1028, 168] on p "Submitted" at bounding box center [1041, 168] width 52 height 15
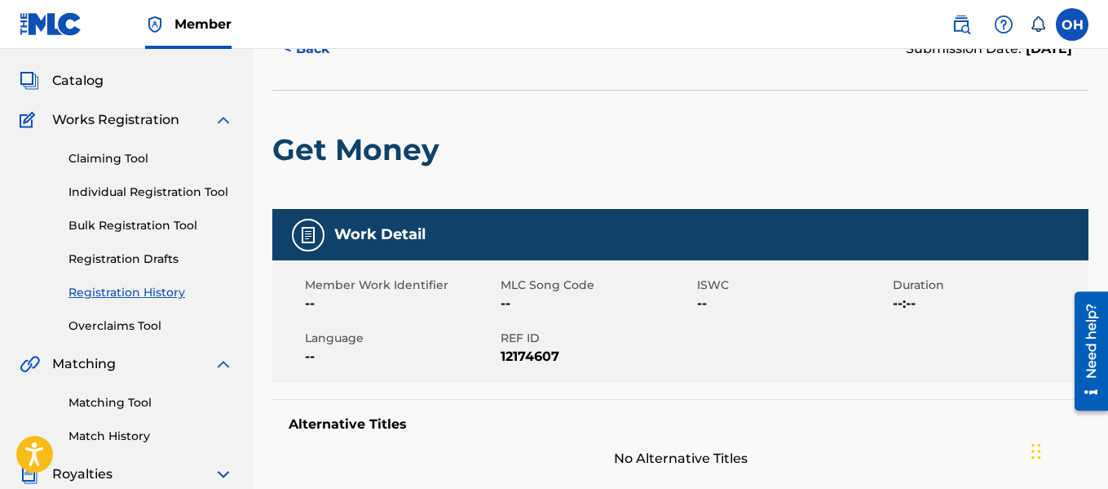
scroll to position [44, 0]
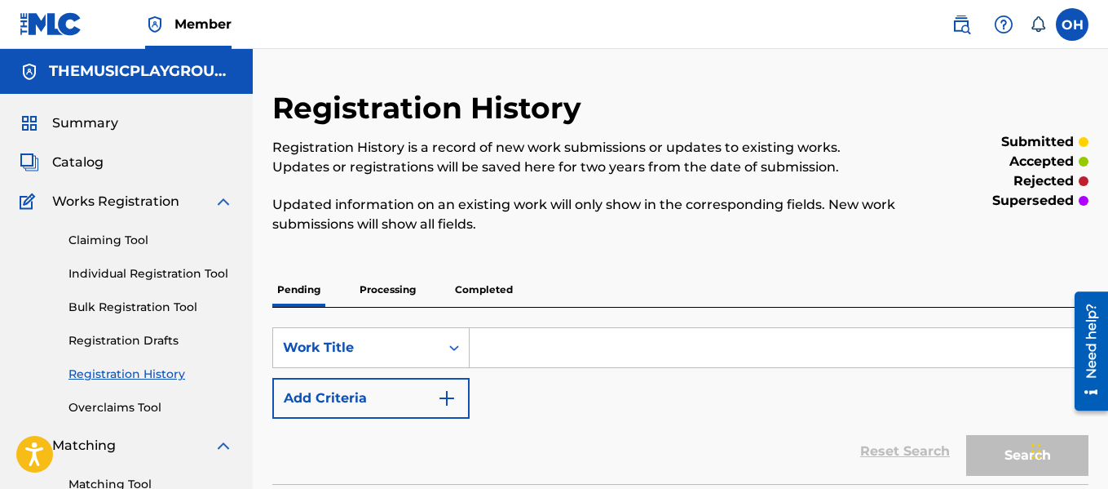
click at [109, 241] on link "Claiming Tool" at bounding box center [151, 240] width 165 height 17
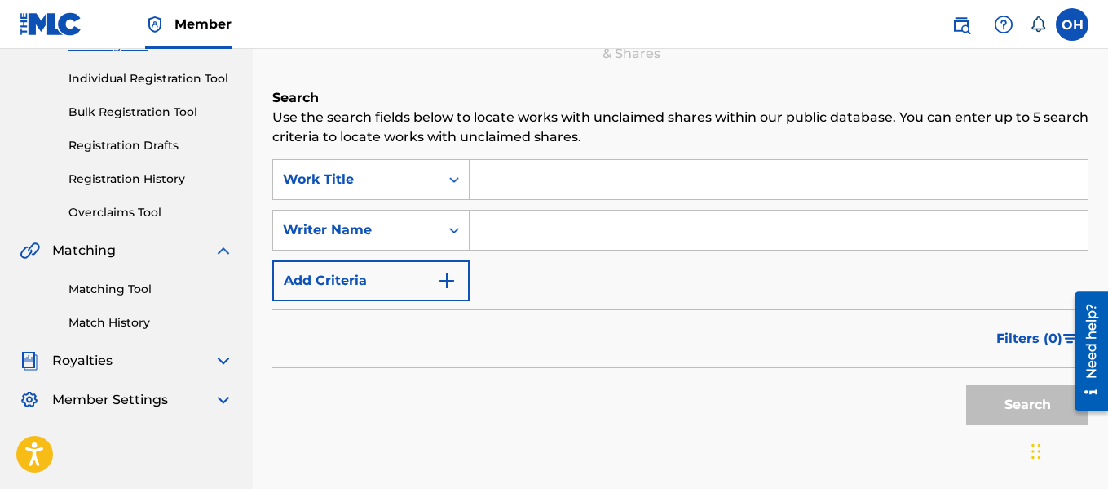
scroll to position [193, 0]
click at [464, 235] on div "Search Form" at bounding box center [454, 231] width 29 height 29
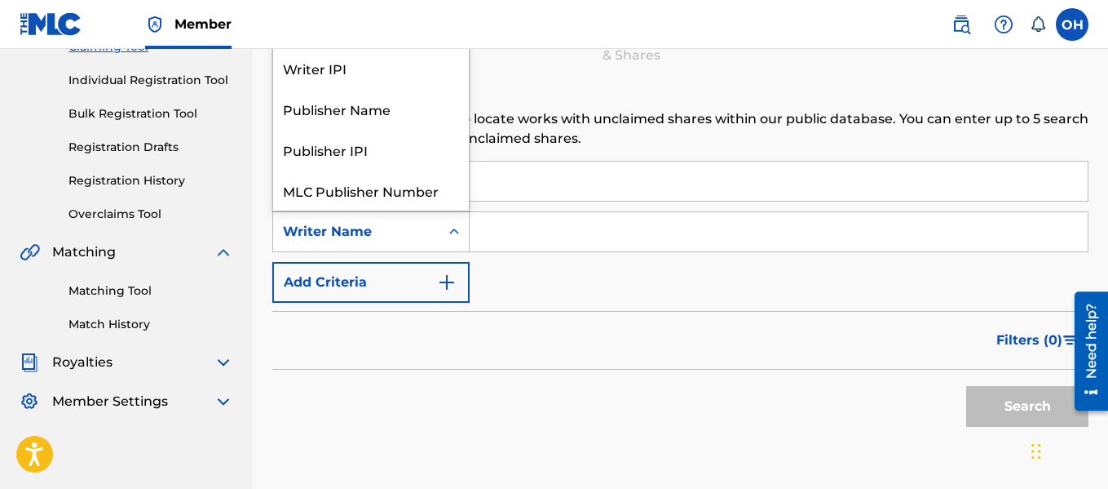
scroll to position [41, 0]
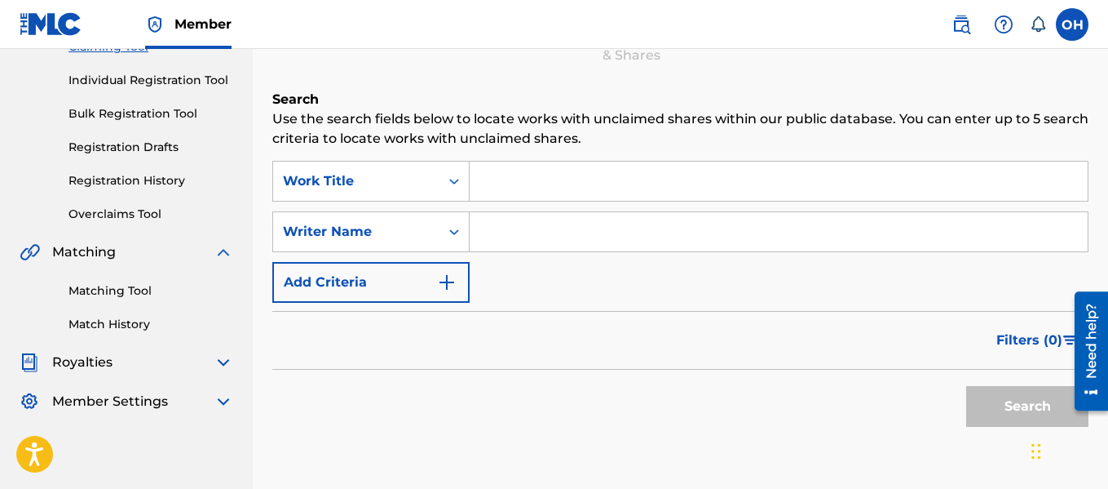
click at [509, 228] on input "Search Form" at bounding box center [779, 231] width 618 height 39
type input "craig isabelle"
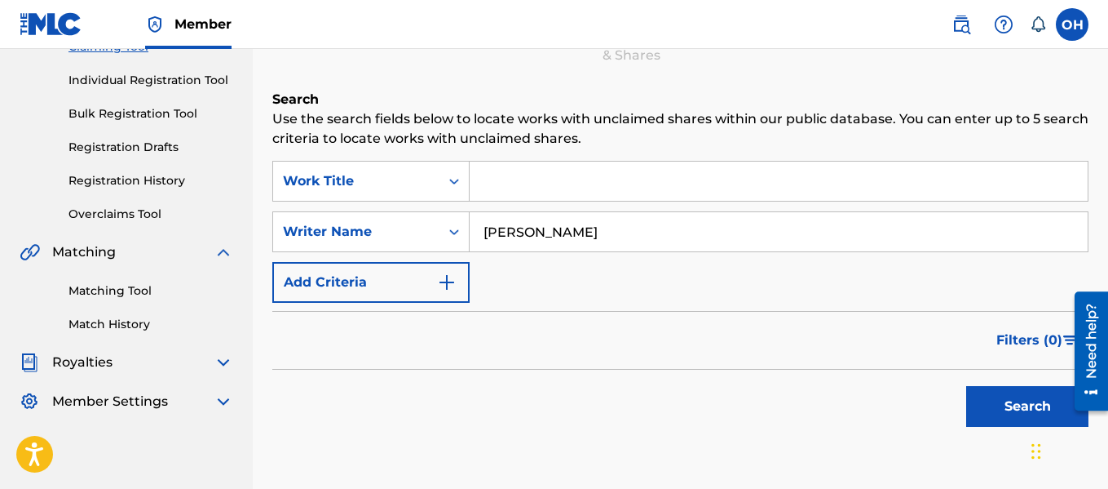
click at [528, 183] on input "Search Form" at bounding box center [779, 180] width 618 height 39
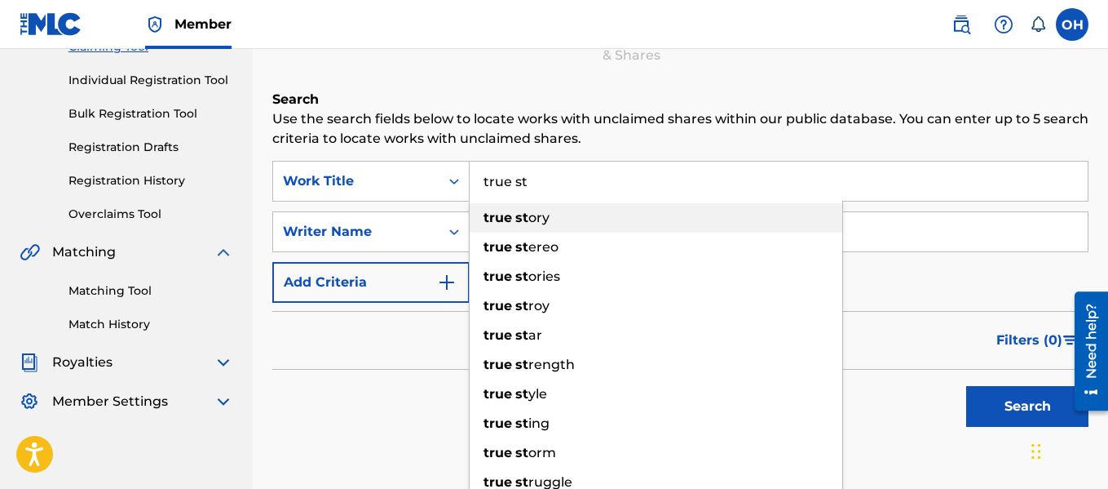
click at [505, 223] on strong "true" at bounding box center [498, 217] width 29 height 15
type input "true story"
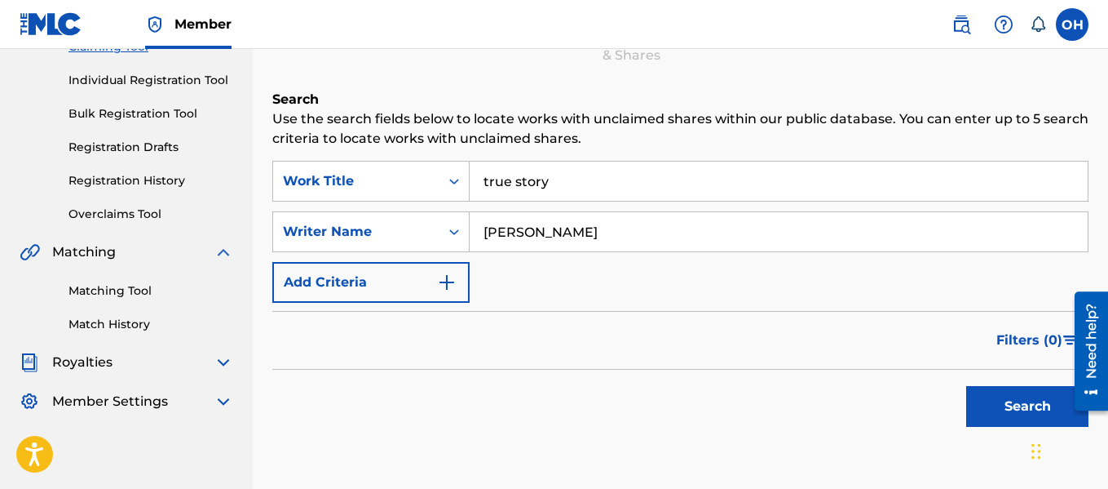
click at [966, 386] on button "Search" at bounding box center [1027, 406] width 122 height 41
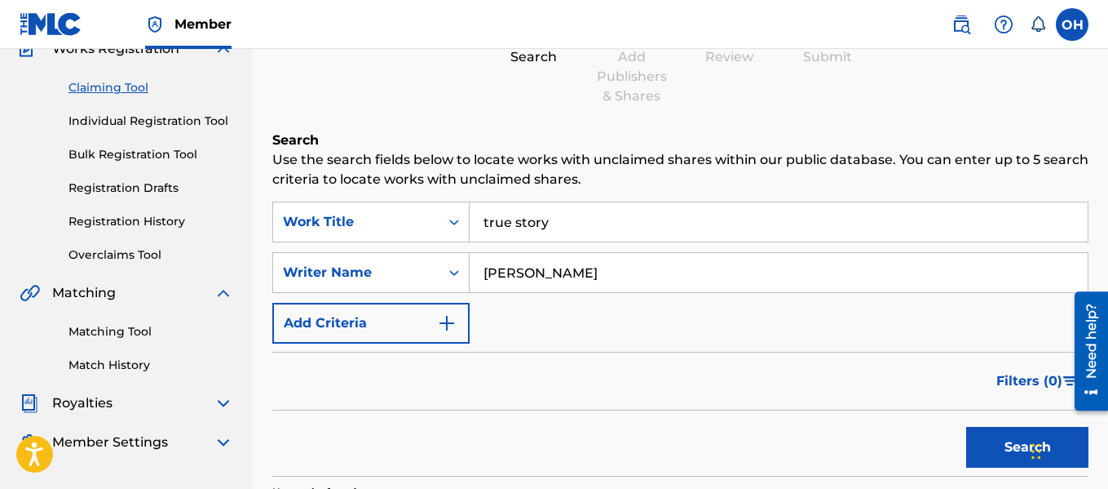
scroll to position [153, 0]
click at [966, 426] on button "Search" at bounding box center [1027, 446] width 122 height 41
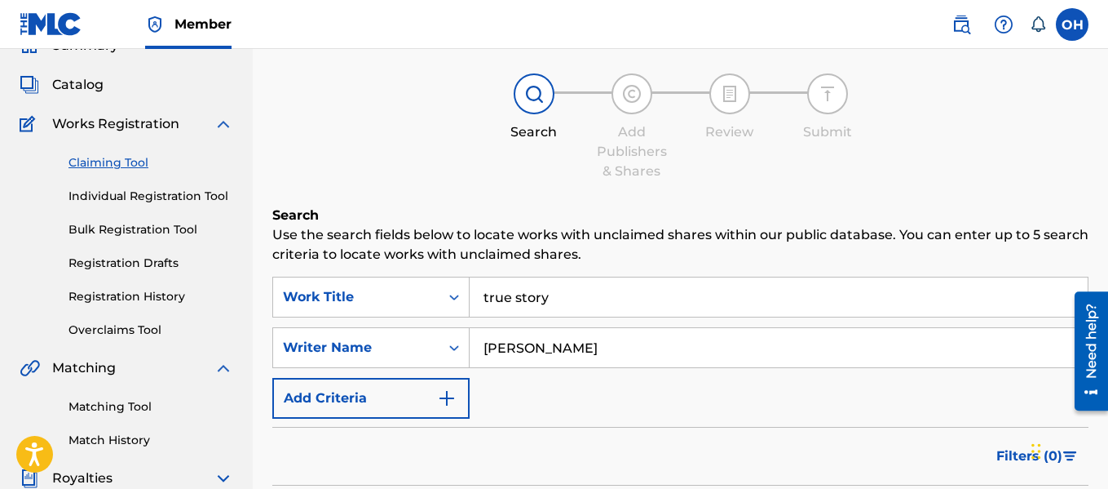
scroll to position [77, 0]
click at [127, 159] on link "Claiming Tool" at bounding box center [151, 163] width 165 height 17
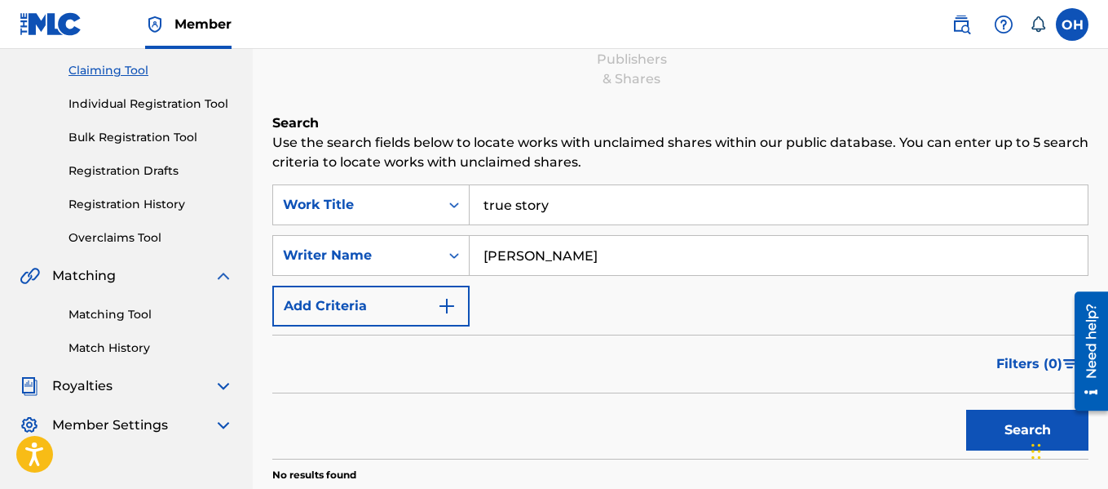
scroll to position [170, 0]
click at [448, 303] on img "Search Form" at bounding box center [447, 305] width 20 height 20
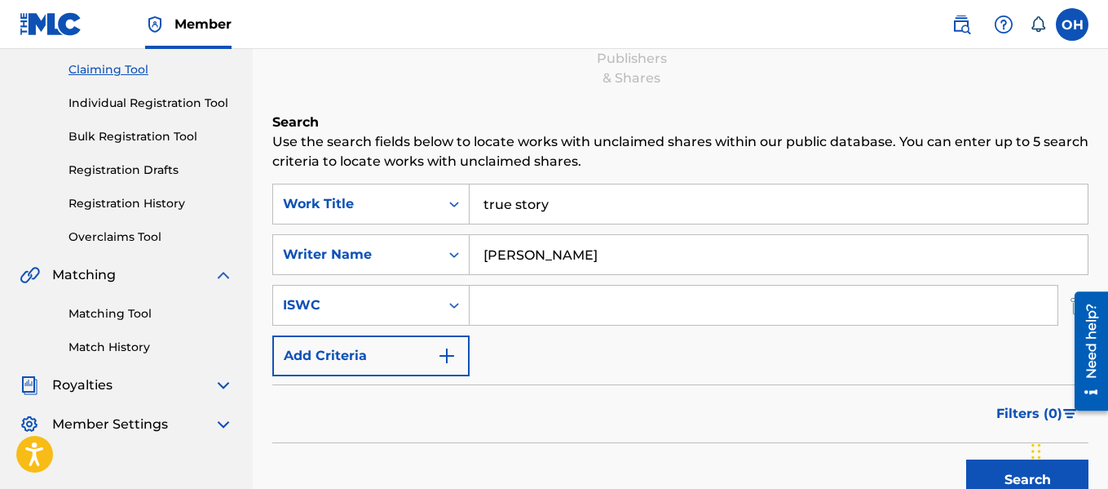
click at [1066, 305] on div at bounding box center [1086, 350] width 46 height 131
click at [1072, 306] on div at bounding box center [1086, 350] width 46 height 131
click at [1071, 301] on div at bounding box center [1086, 350] width 46 height 131
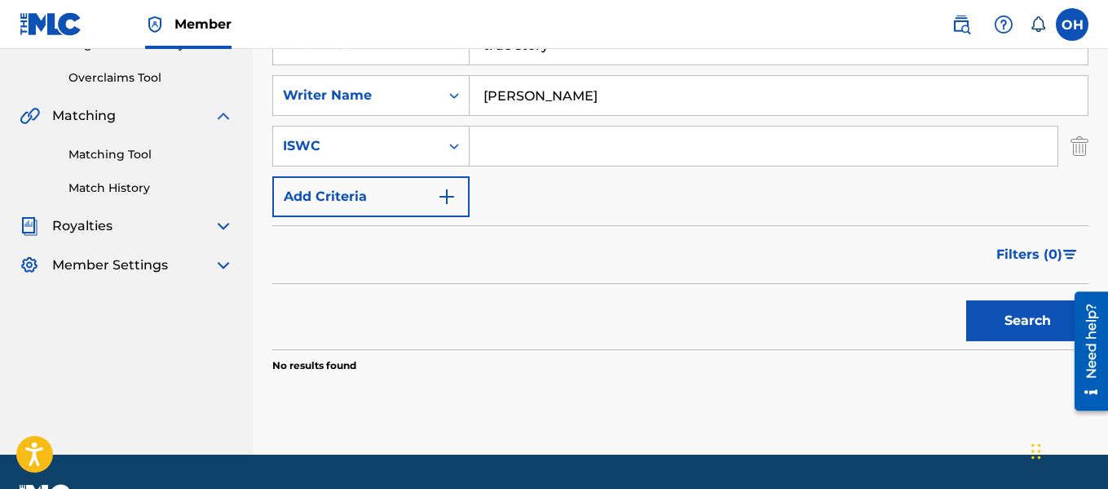
click at [1075, 141] on img "Search Form" at bounding box center [1080, 146] width 18 height 41
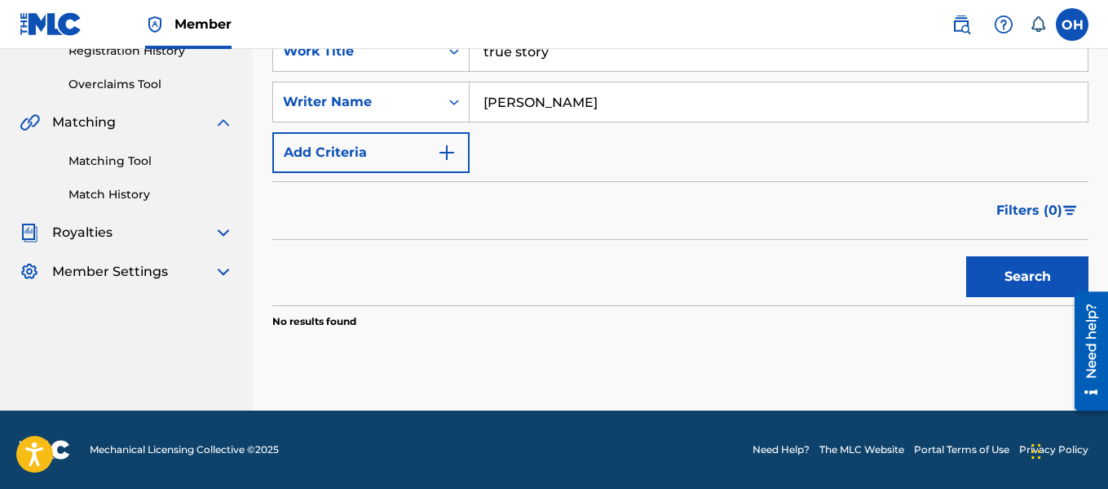
scroll to position [323, 0]
click at [993, 293] on button "Search" at bounding box center [1027, 276] width 122 height 41
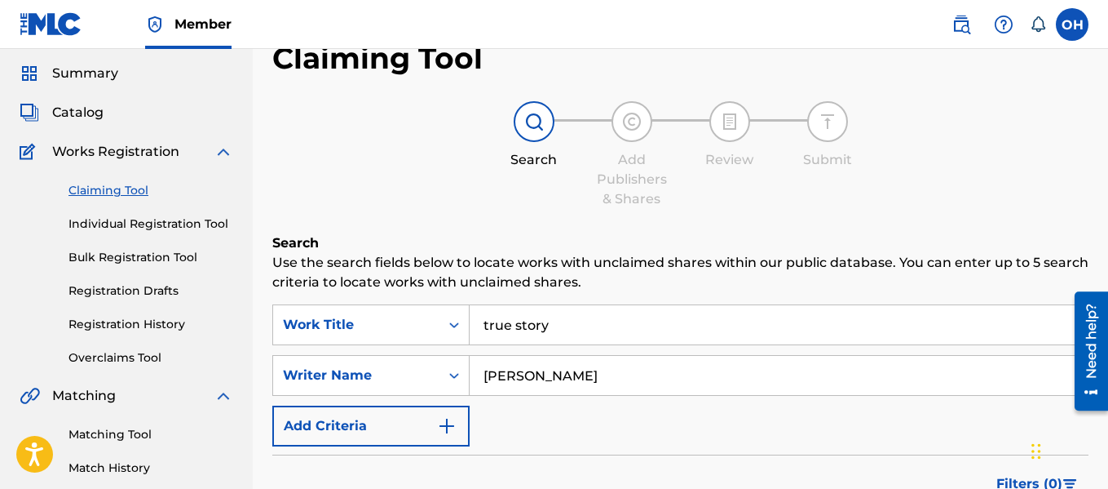
scroll to position [49, 0]
click at [124, 221] on link "Individual Registration Tool" at bounding box center [151, 224] width 165 height 17
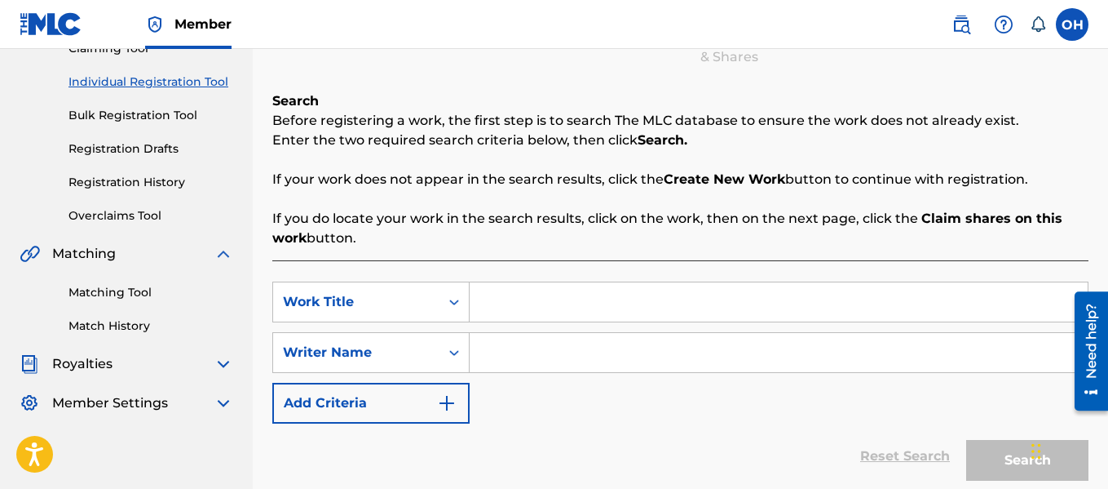
scroll to position [260, 0]
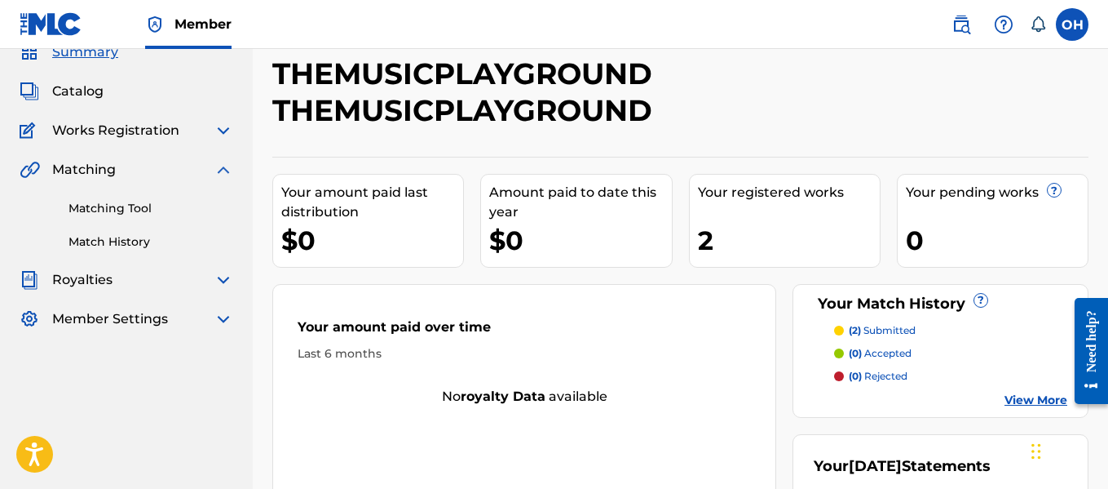
scroll to position [70, 0]
click at [82, 95] on span "Catalog" at bounding box center [77, 92] width 51 height 20
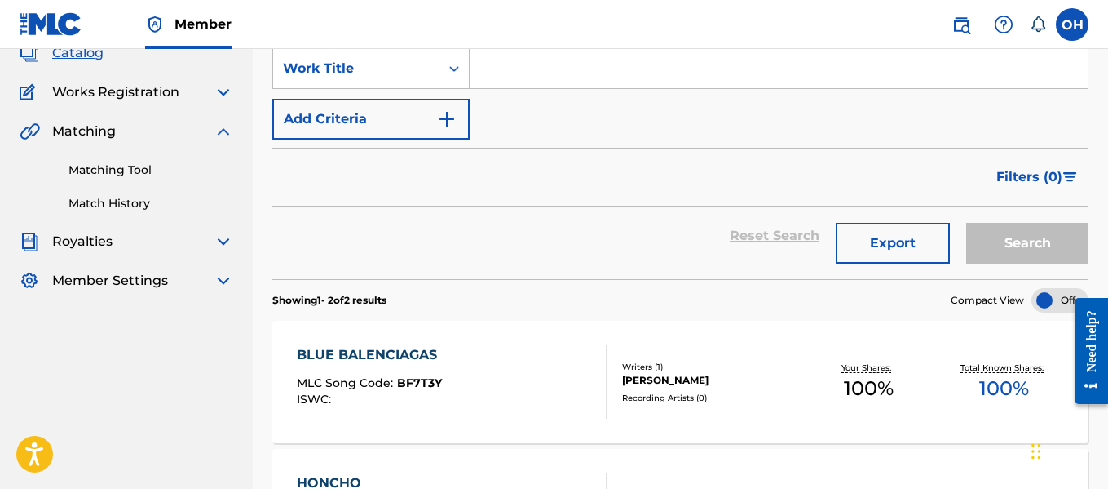
scroll to position [113, 0]
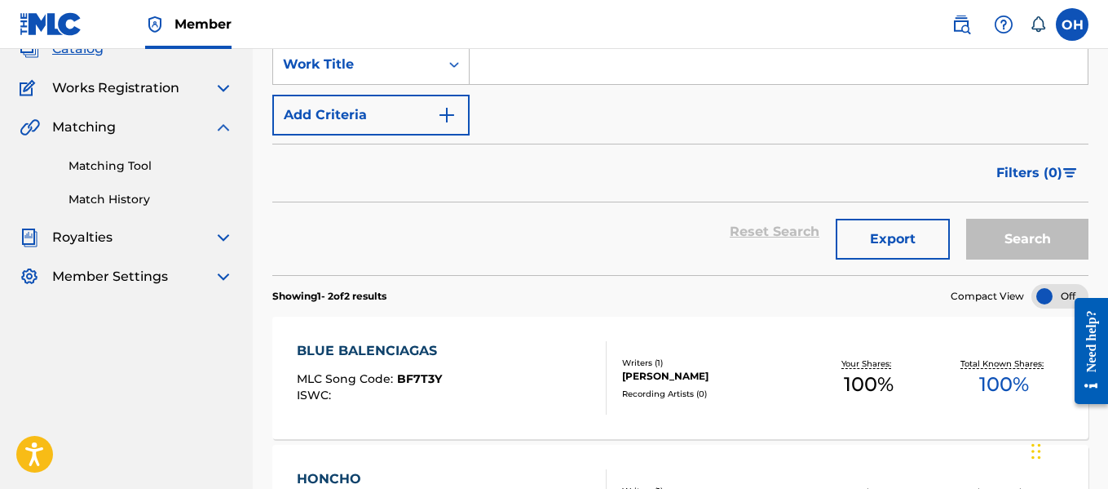
click at [130, 166] on link "Matching Tool" at bounding box center [151, 165] width 165 height 17
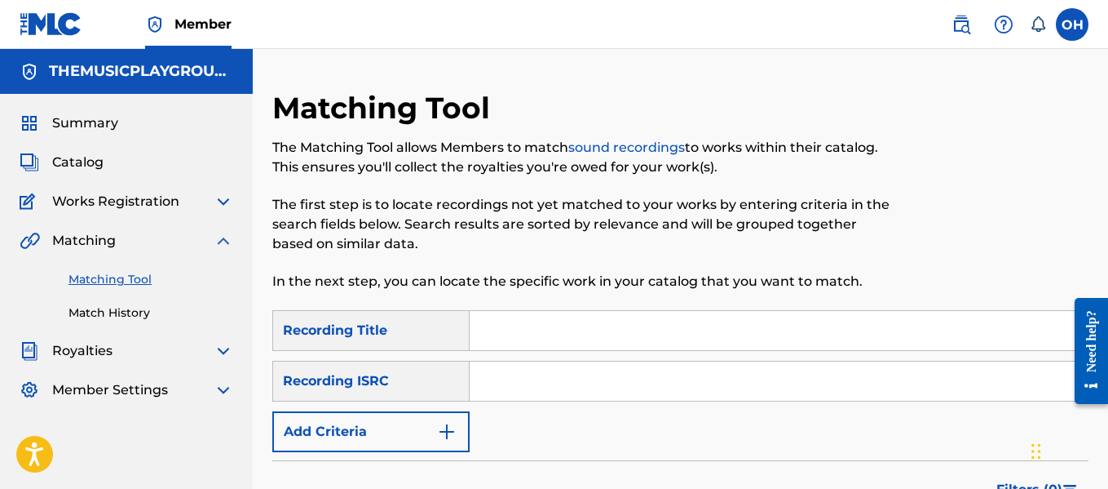
click at [494, 323] on input "Search Form" at bounding box center [779, 330] width 618 height 39
type input "dues"
click at [441, 431] on img "Search Form" at bounding box center [447, 432] width 20 height 20
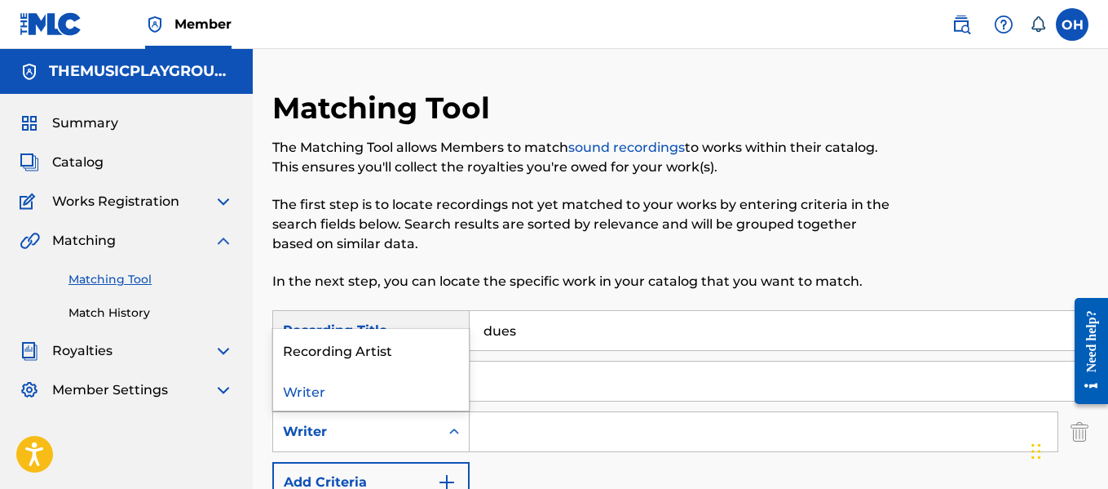
click at [414, 433] on div "Writer" at bounding box center [356, 432] width 147 height 20
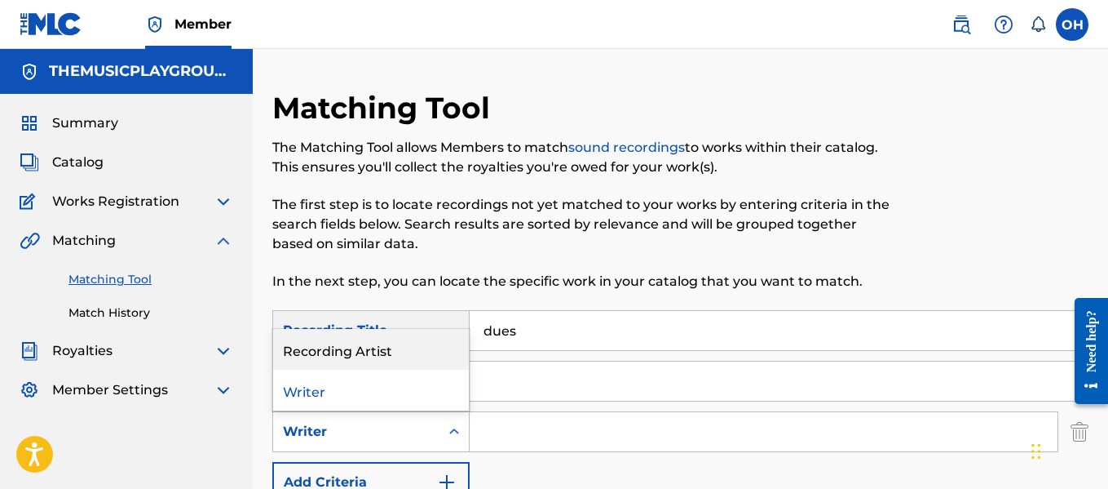
click at [388, 330] on div "Recording Artist" at bounding box center [371, 349] width 196 height 41
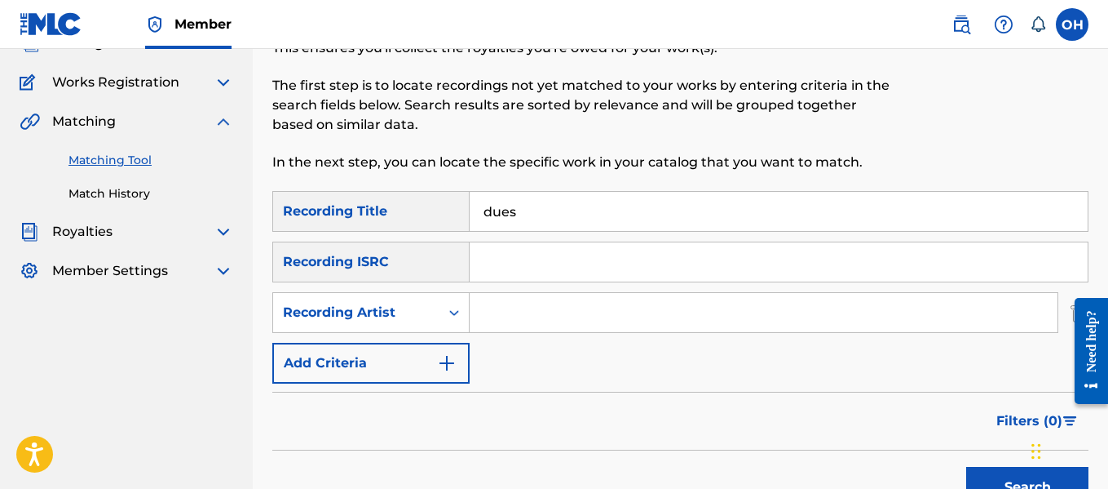
scroll to position [120, 0]
click at [528, 321] on input "Search Form" at bounding box center [764, 311] width 588 height 39
type input "heartbeatz"
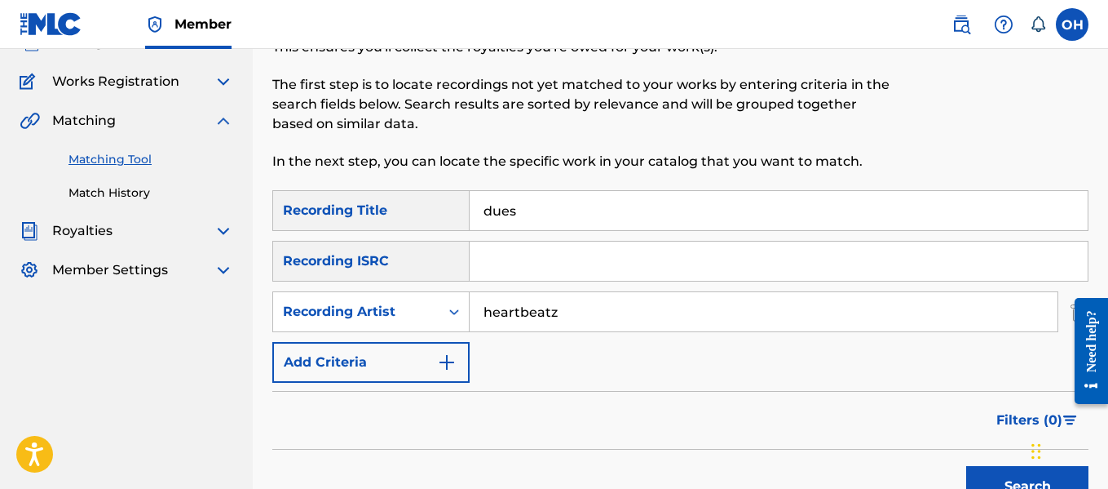
click at [971, 471] on button "Search" at bounding box center [1027, 486] width 122 height 41
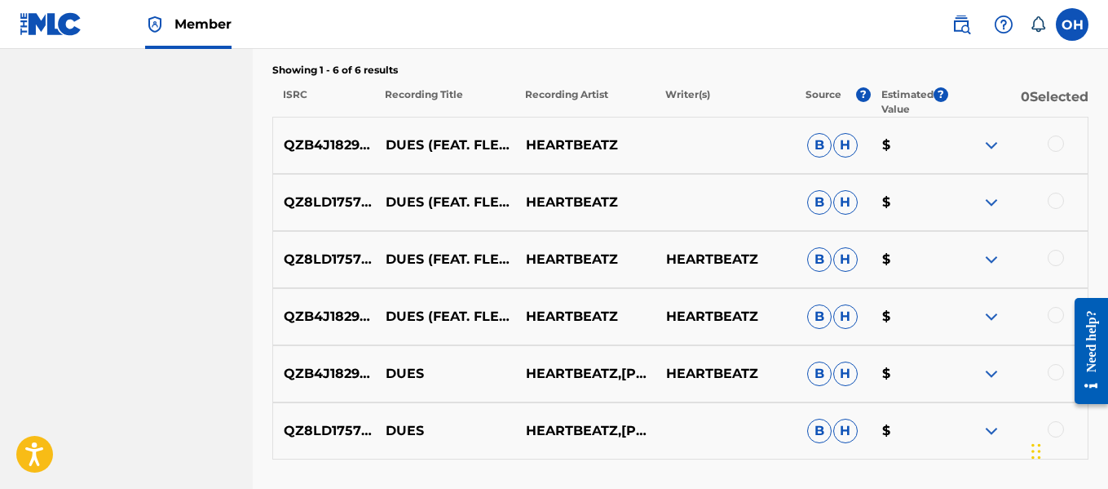
scroll to position [587, 0]
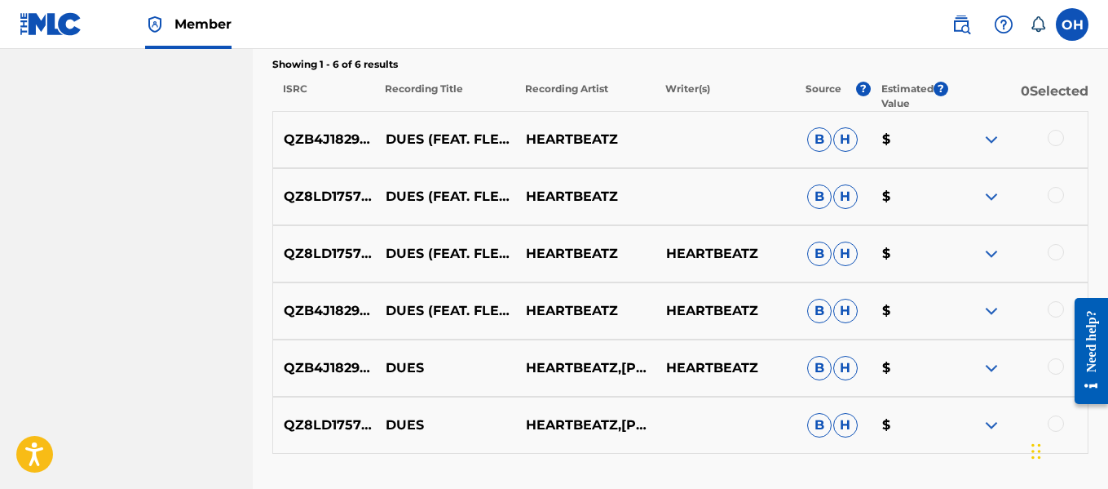
click at [984, 138] on img at bounding box center [992, 140] width 20 height 20
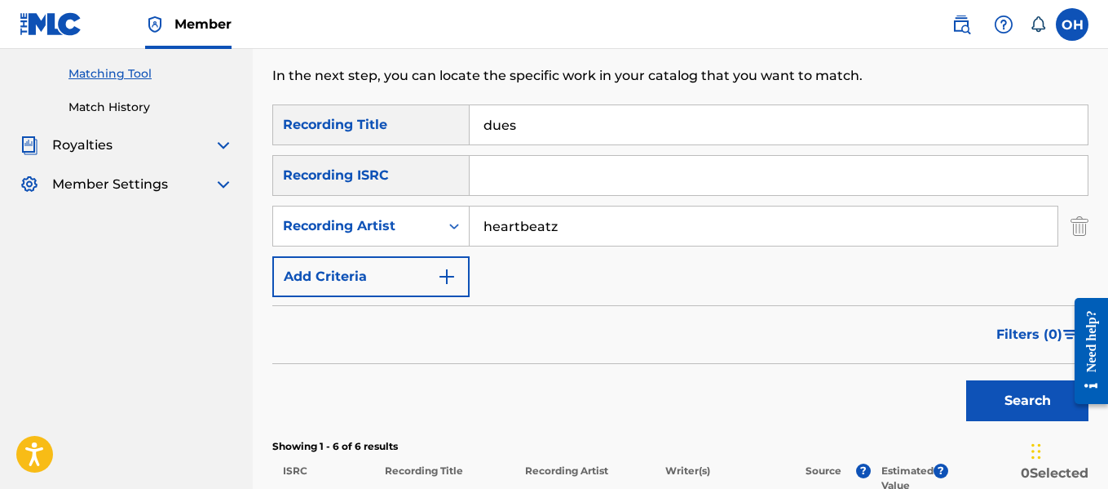
scroll to position [0, 0]
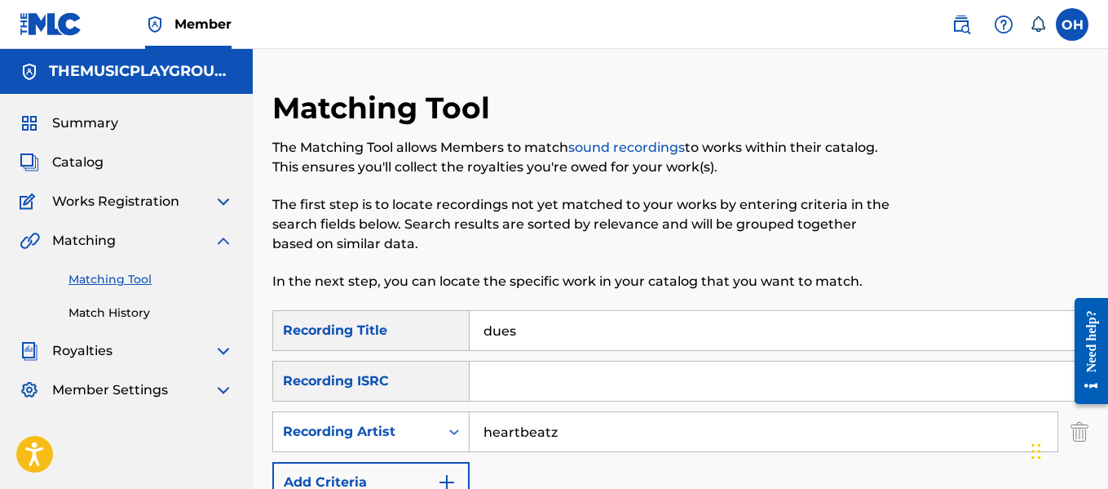
click at [97, 198] on span "Works Registration" at bounding box center [115, 202] width 127 height 20
click at [107, 210] on span "Works Registration" at bounding box center [115, 202] width 127 height 20
click at [224, 201] on img at bounding box center [224, 202] width 20 height 20
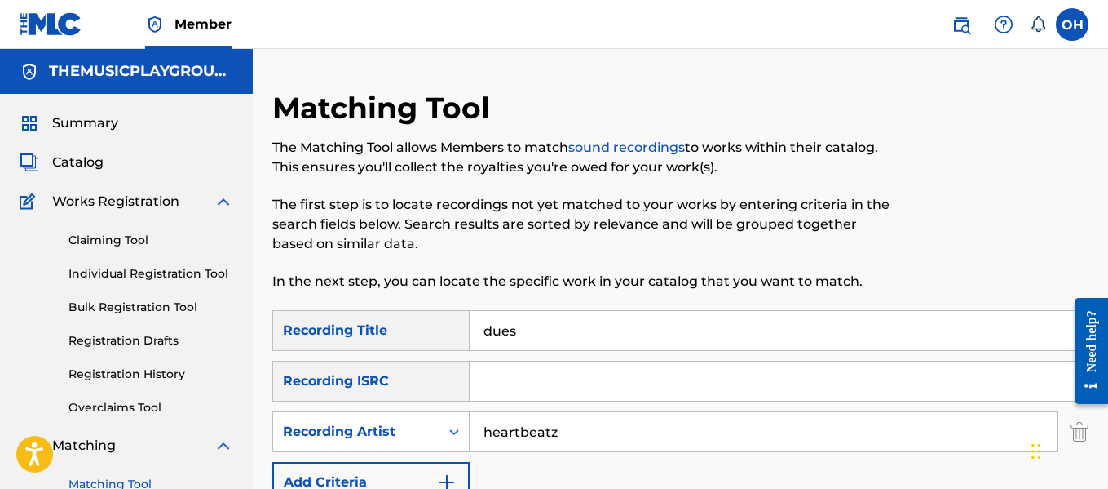
click at [125, 276] on link "Individual Registration Tool" at bounding box center [151, 273] width 165 height 17
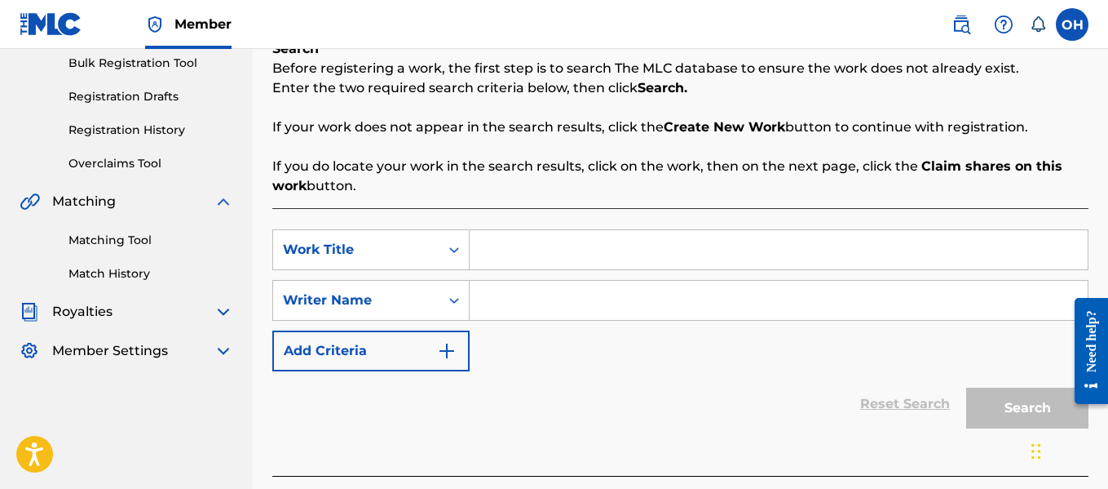
scroll to position [243, 0]
click at [489, 299] on input "Search Form" at bounding box center [779, 300] width 618 height 39
click at [439, 304] on div "Writer Name" at bounding box center [356, 300] width 166 height 31
click at [454, 307] on icon "Search Form" at bounding box center [454, 301] width 16 height 16
click at [489, 311] on input "Search Form" at bounding box center [779, 300] width 618 height 39
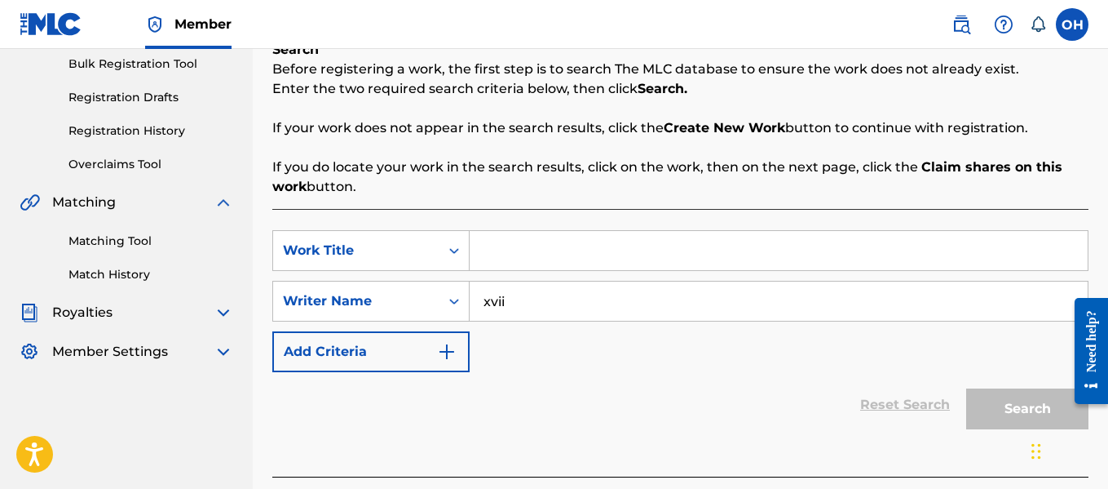
type input "xvii"
click at [502, 256] on input "Search Form" at bounding box center [779, 250] width 618 height 39
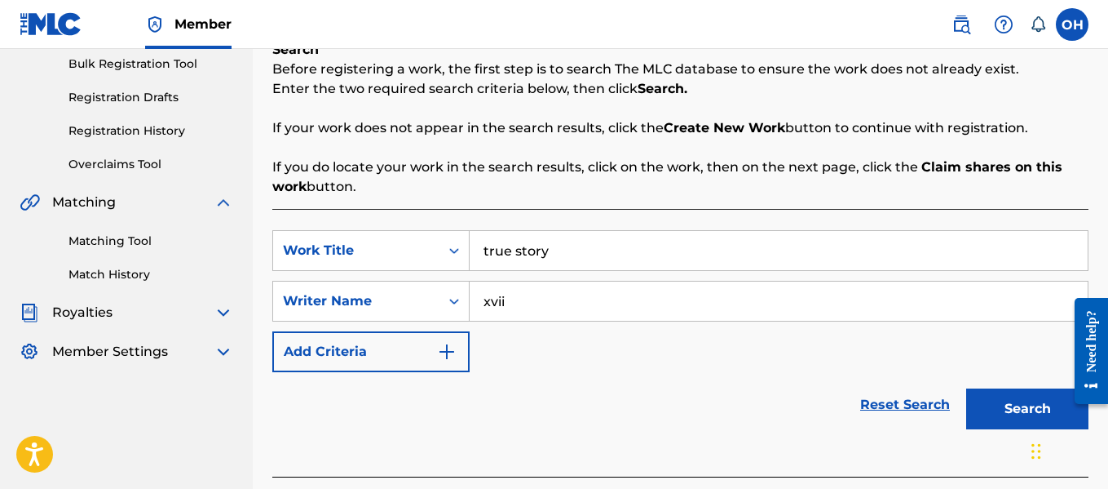
type input "true story"
click at [966, 388] on button "Search" at bounding box center [1027, 408] width 122 height 41
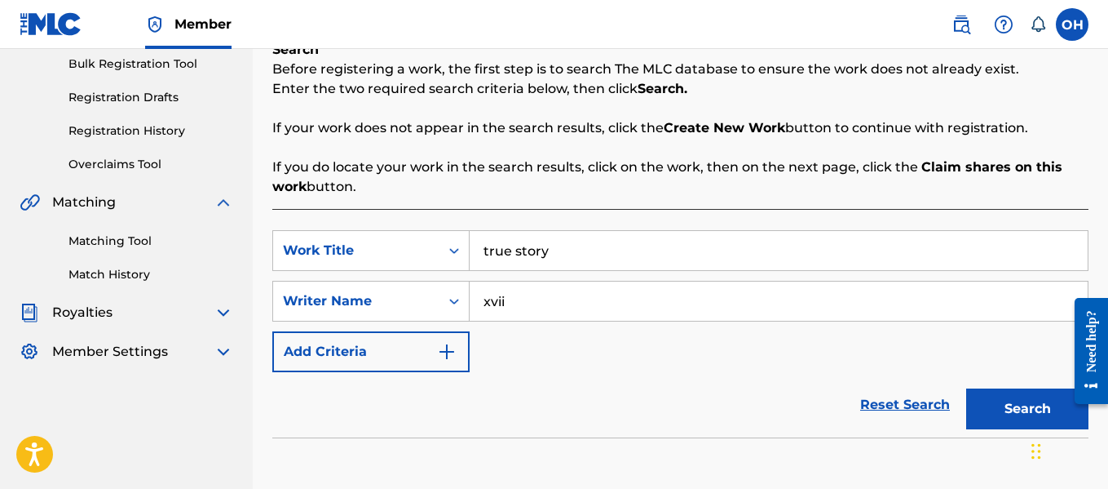
scroll to position [514, 0]
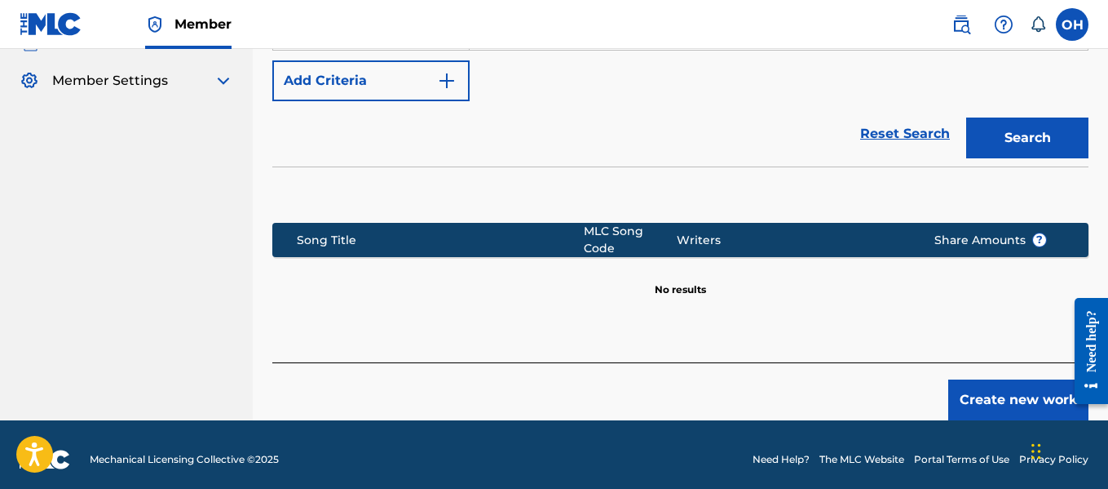
click at [995, 383] on button "Create new work" at bounding box center [1019, 399] width 140 height 41
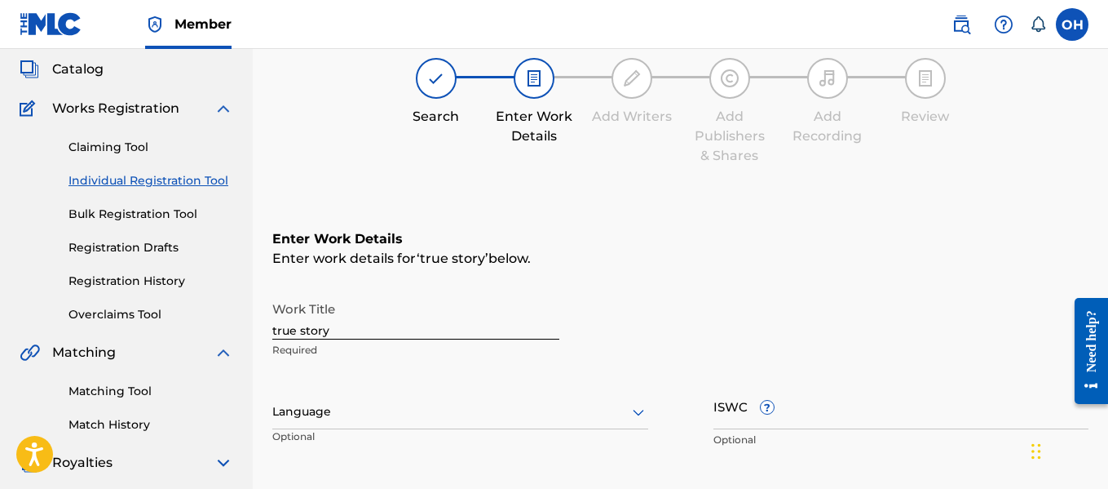
scroll to position [93, 0]
drag, startPoint x: 357, startPoint y: 325, endPoint x: 153, endPoint y: 343, distance: 205.6
click at [153, 343] on main "THEMUSICPLAYGROUND THEMUSICPLAYGROUND THEMUSICPLAYGROUND Summary Catalog Works …" at bounding box center [554, 403] width 1108 height 895
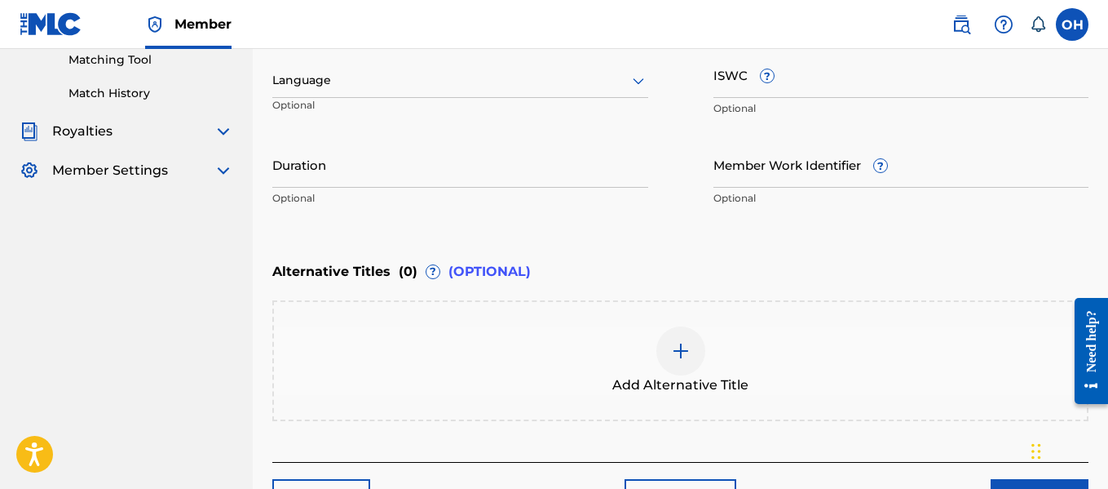
scroll to position [533, 0]
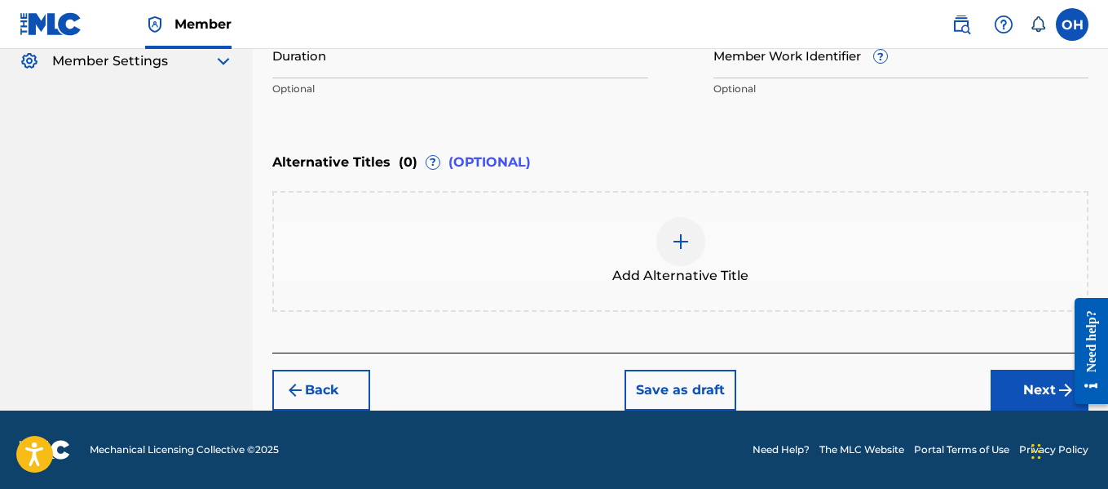
type input "True Story"
click at [1020, 399] on button "Next" at bounding box center [1040, 389] width 98 height 41
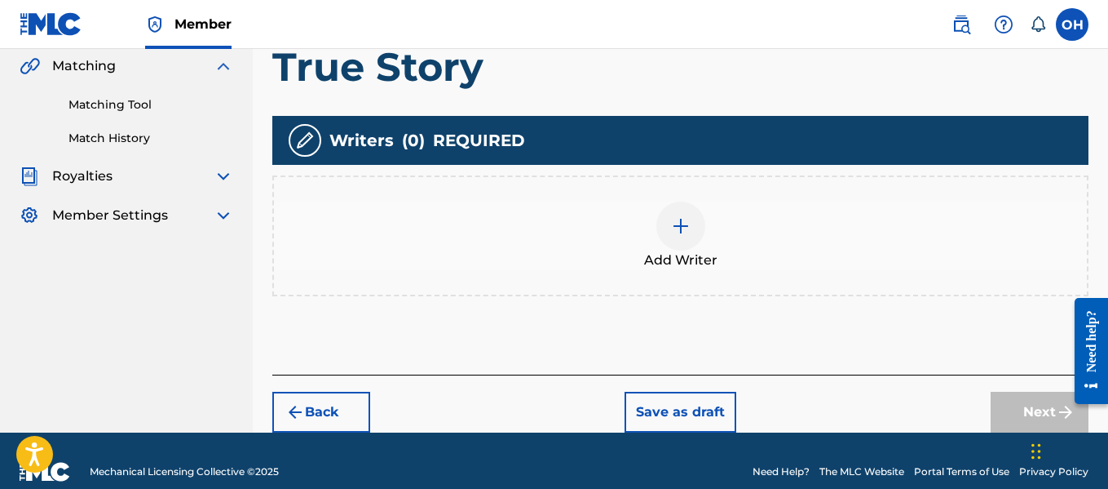
scroll to position [401, 0]
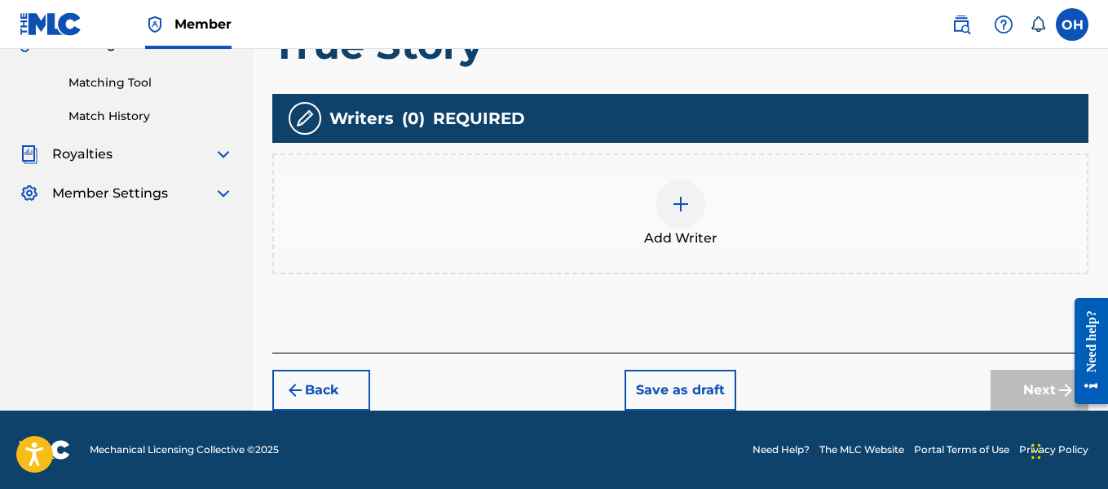
click at [685, 211] on img at bounding box center [681, 204] width 20 height 20
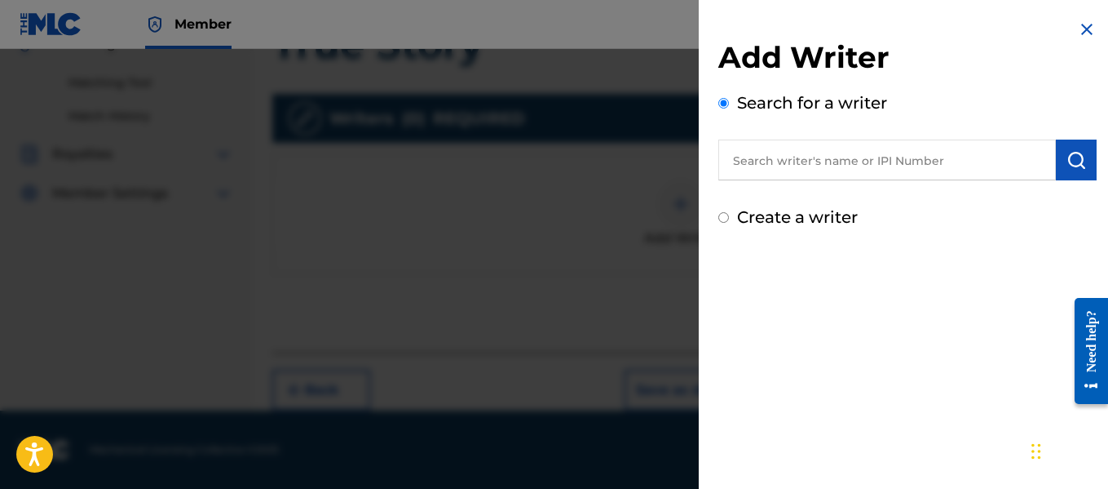
click at [840, 161] on input "text" at bounding box center [888, 159] width 338 height 41
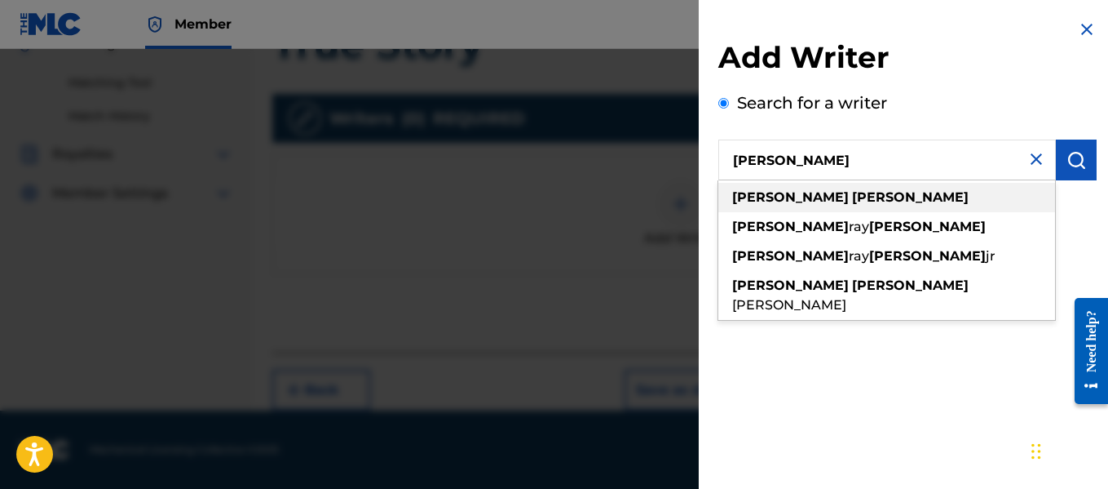
type input "otis hinton"
click at [804, 209] on div "otis hinton" at bounding box center [887, 197] width 337 height 29
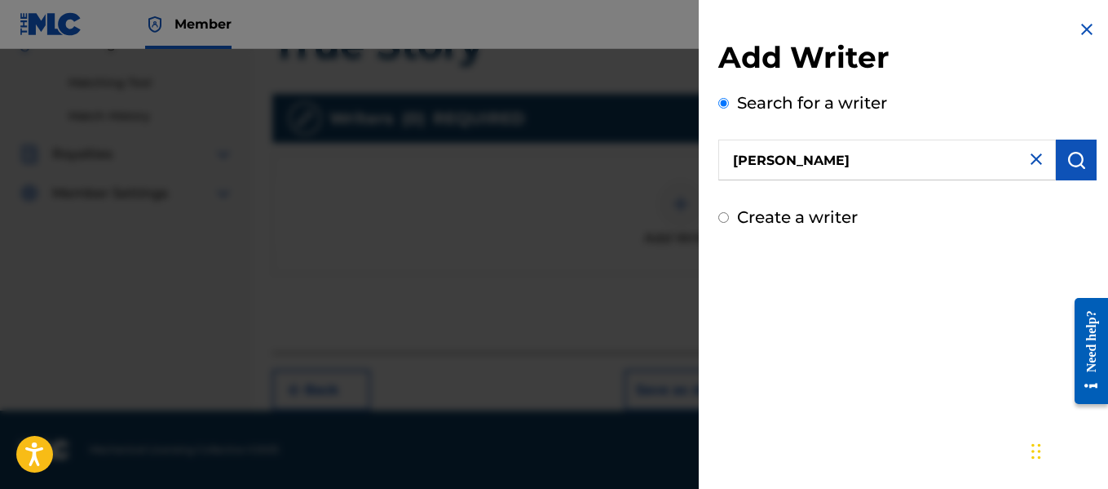
click at [1068, 163] on img "submit" at bounding box center [1077, 160] width 20 height 20
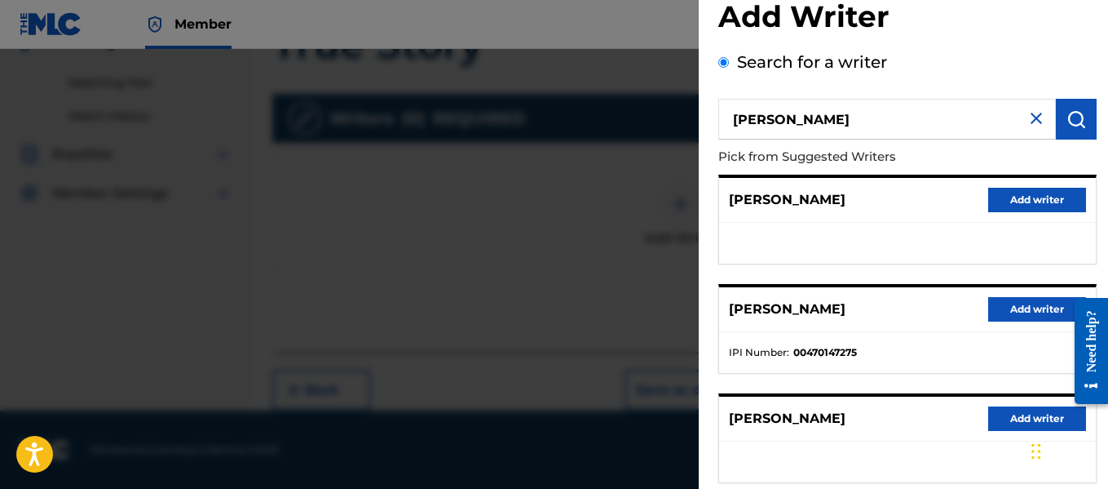
scroll to position [42, 0]
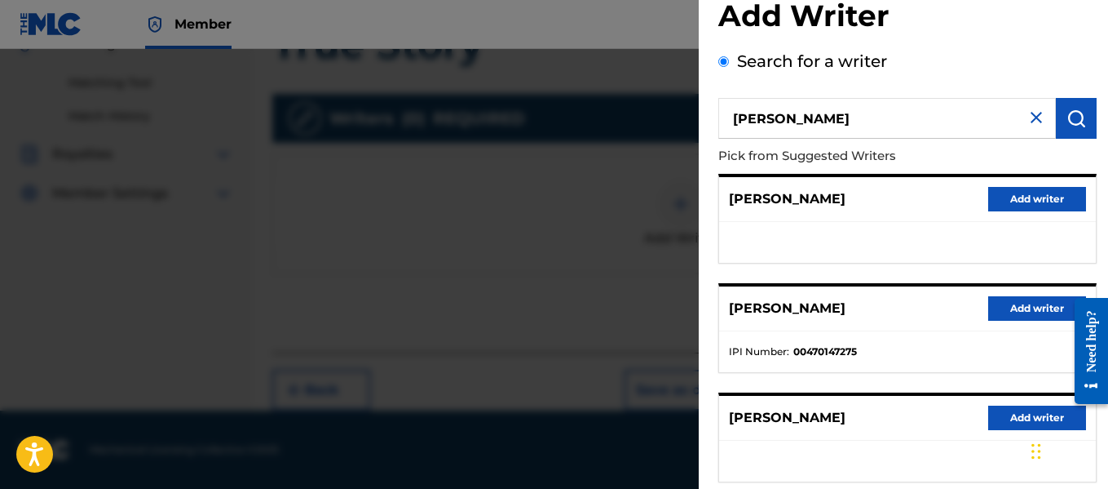
click at [1006, 303] on button "Add writer" at bounding box center [1038, 308] width 98 height 24
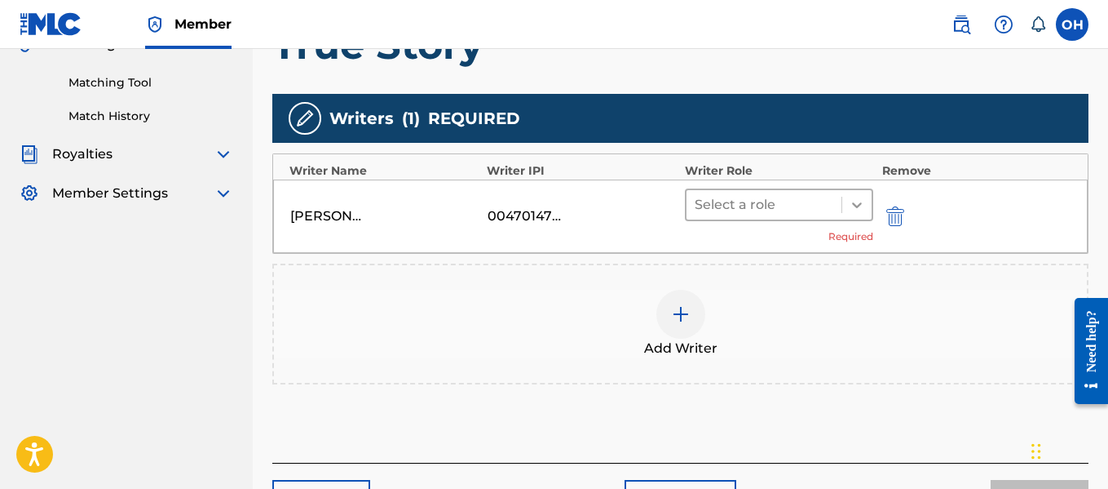
click at [855, 201] on icon at bounding box center [857, 205] width 16 height 16
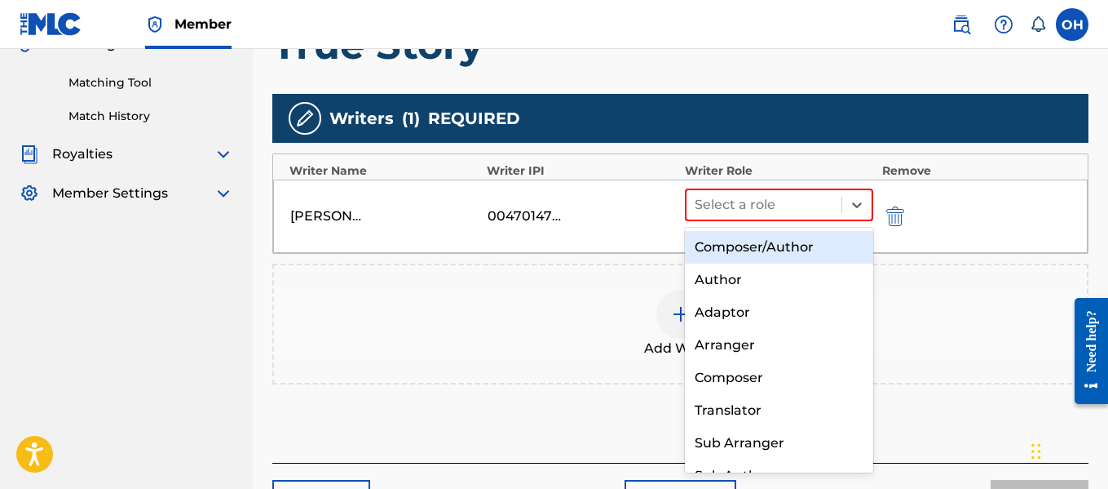
click at [815, 248] on div "Composer/Author" at bounding box center [779, 247] width 189 height 33
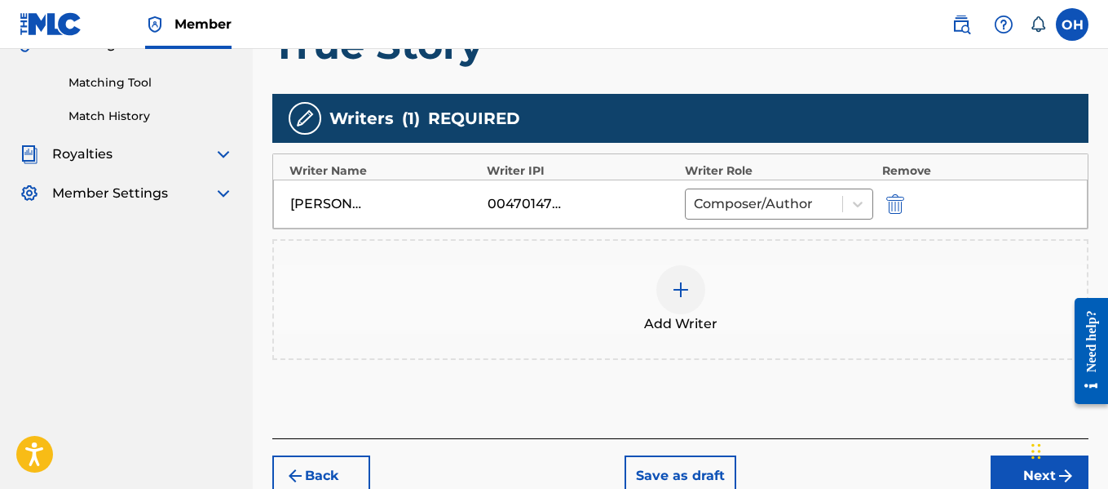
click at [681, 289] on img at bounding box center [681, 290] width 20 height 20
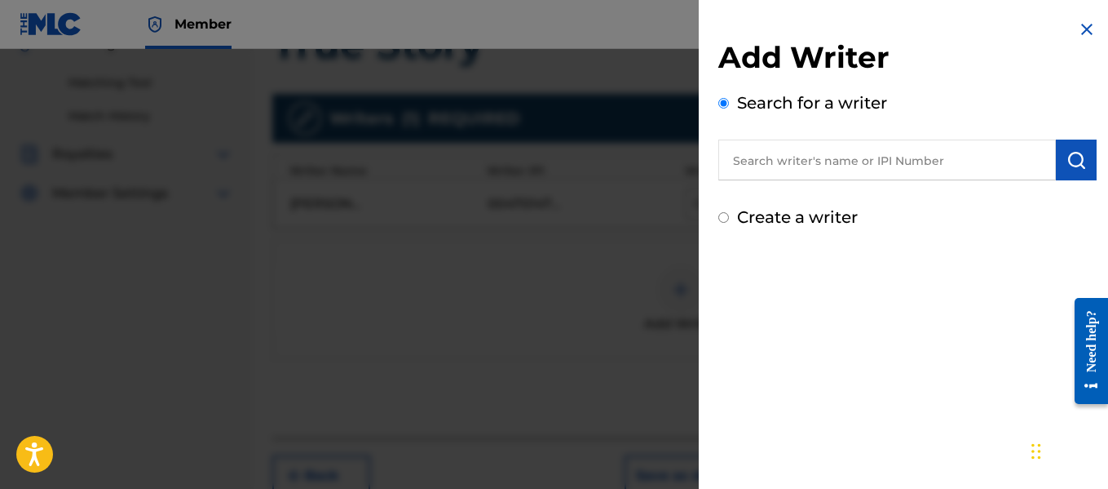
click at [789, 166] on input "text" at bounding box center [888, 159] width 338 height 41
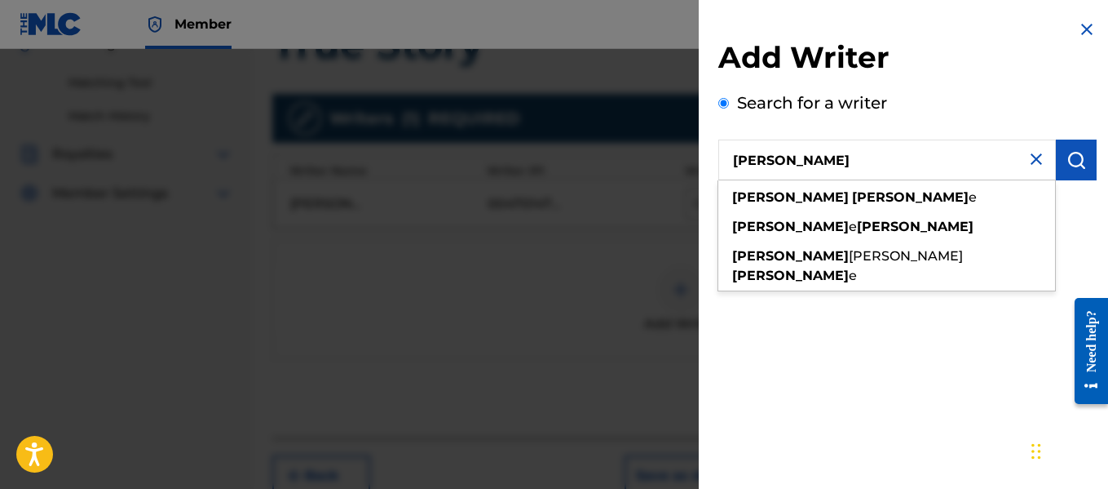
type input "craig isabelle"
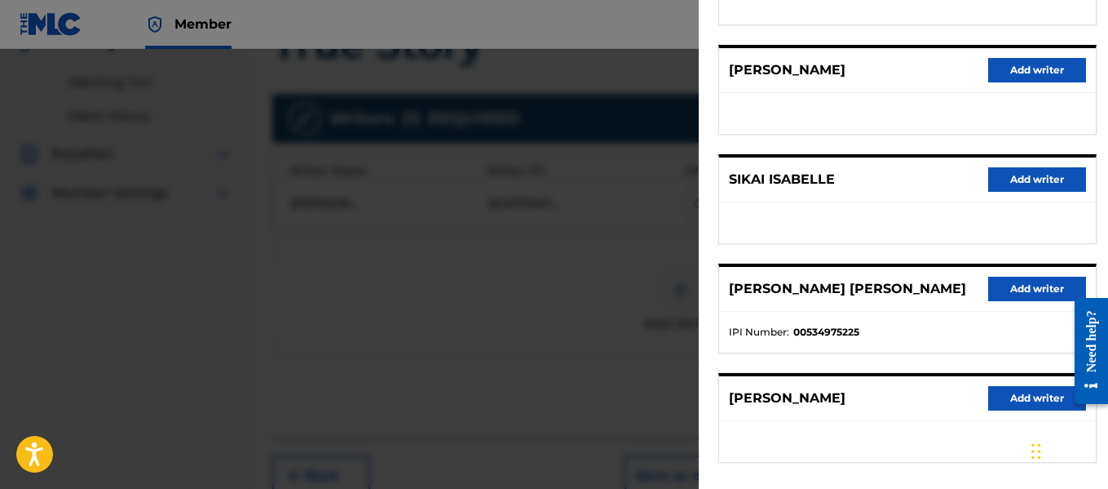
scroll to position [356, 0]
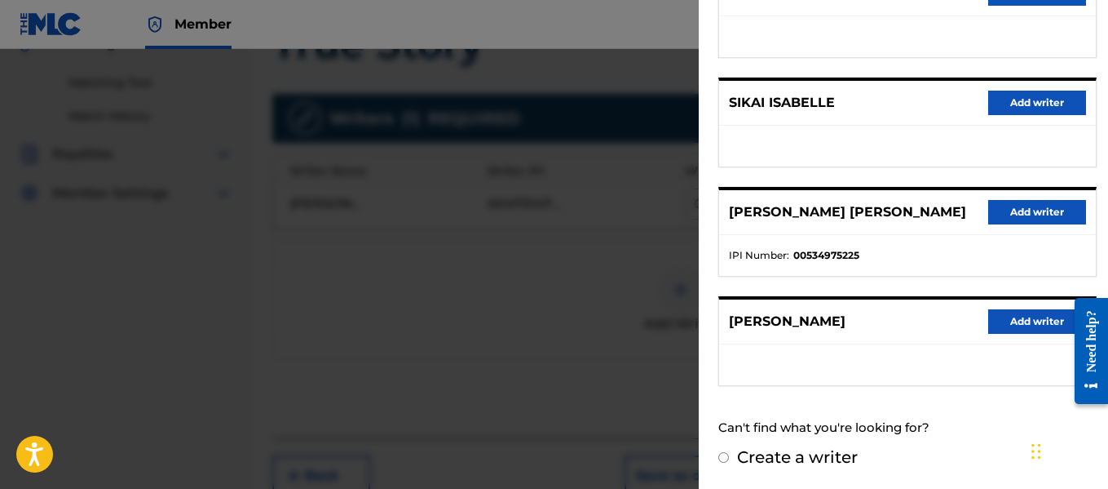
click at [1038, 208] on button "Add writer" at bounding box center [1038, 212] width 98 height 24
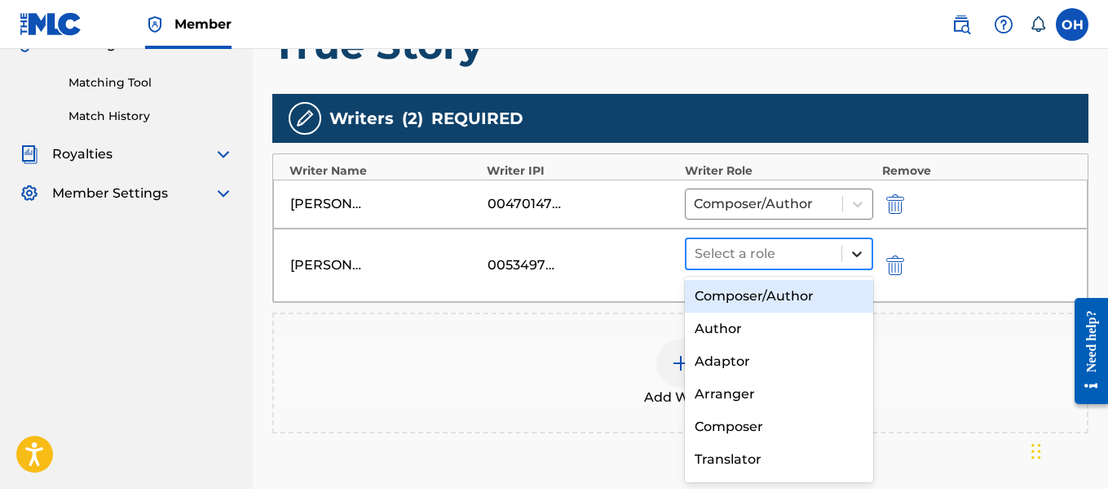
click at [851, 254] on icon at bounding box center [857, 253] width 16 height 16
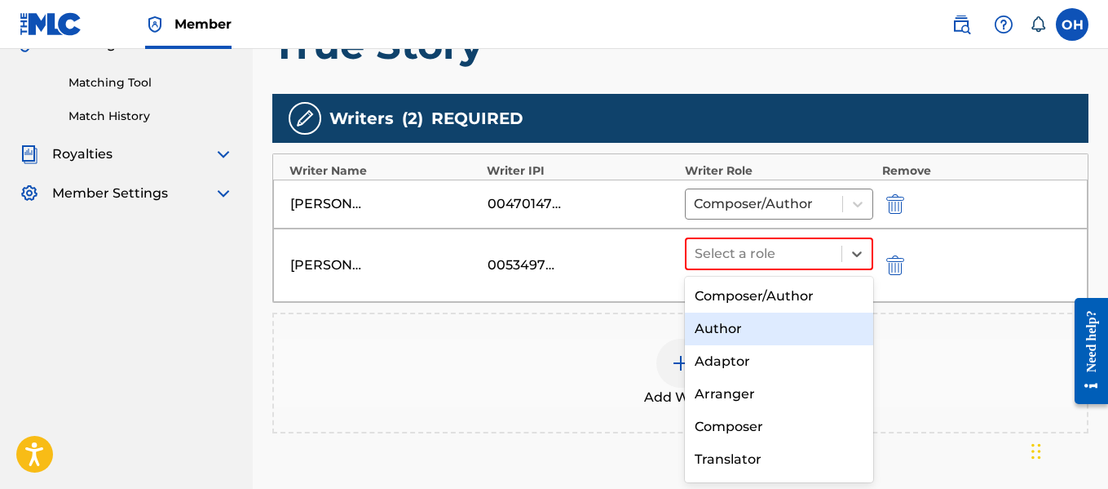
click at [753, 329] on div "Author" at bounding box center [779, 328] width 189 height 33
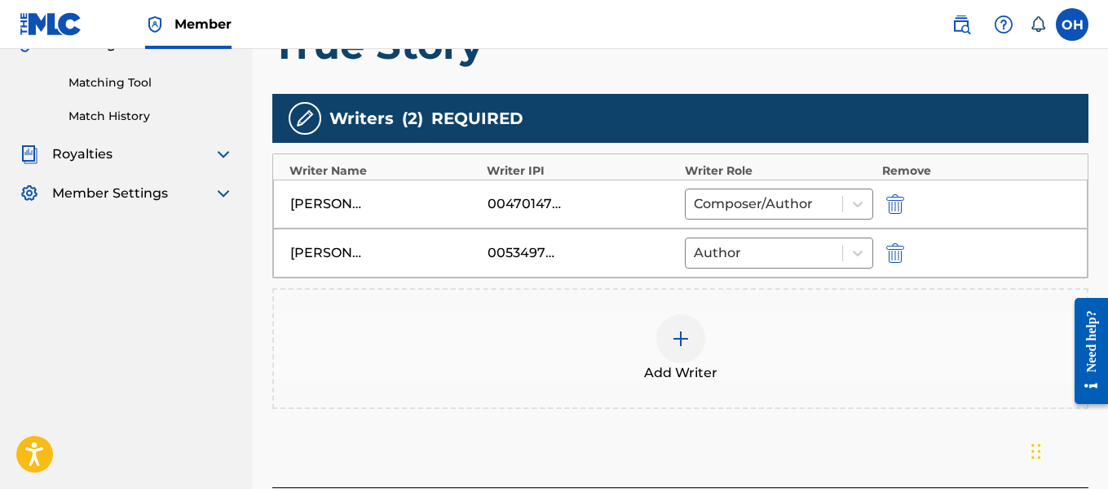
click at [680, 345] on img at bounding box center [681, 339] width 20 height 20
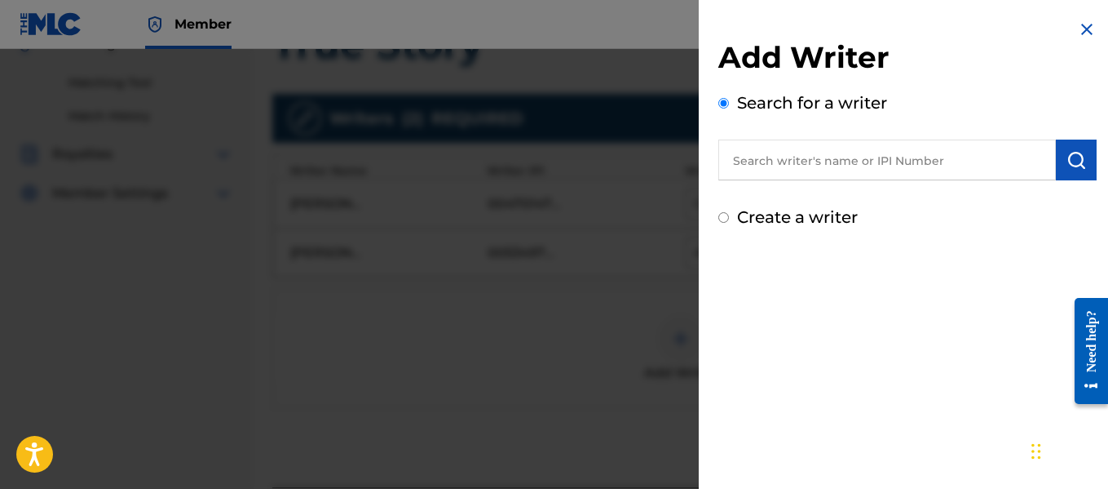
click at [831, 167] on input "text" at bounding box center [888, 159] width 338 height 41
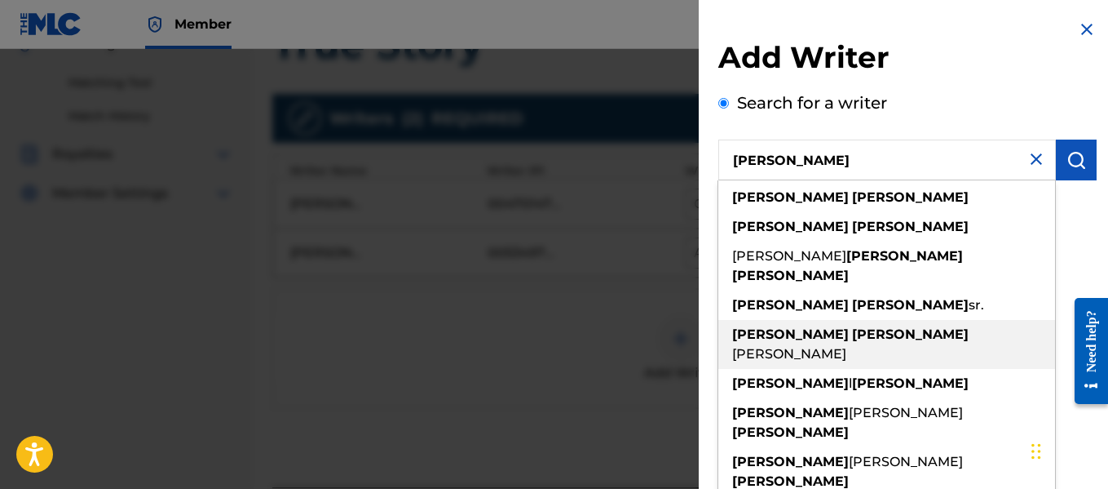
click at [816, 346] on span "pimp c" at bounding box center [789, 353] width 114 height 15
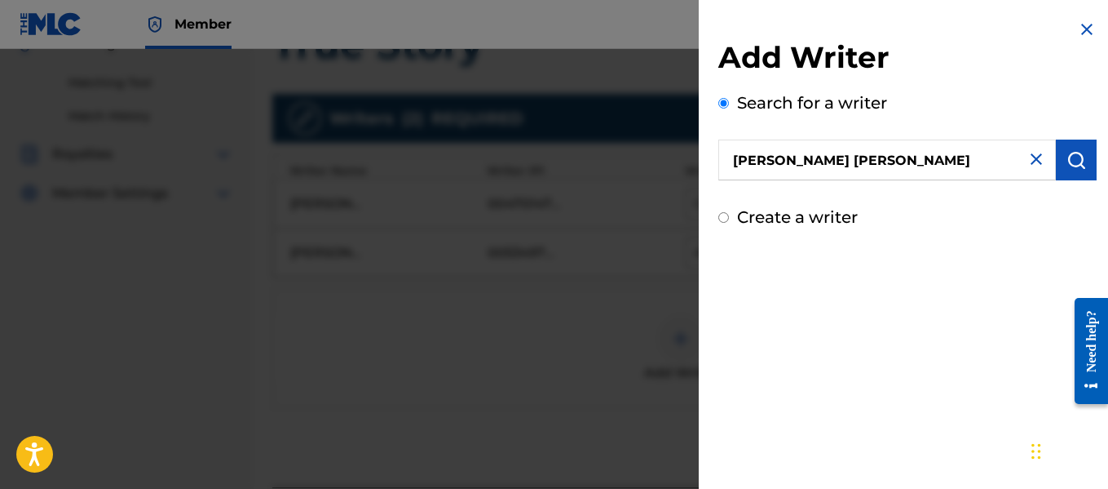
click at [1067, 160] on img "submit" at bounding box center [1077, 160] width 20 height 20
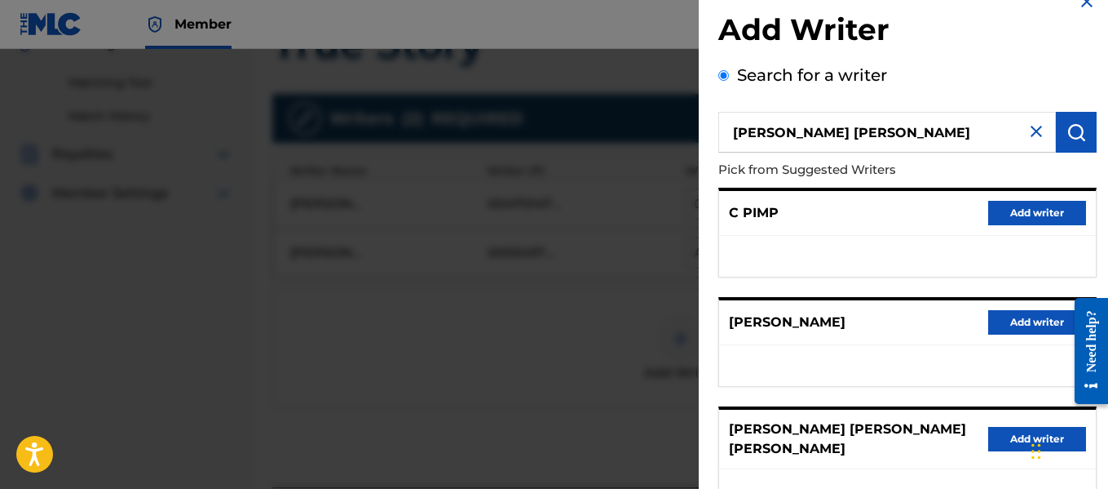
scroll to position [20, 0]
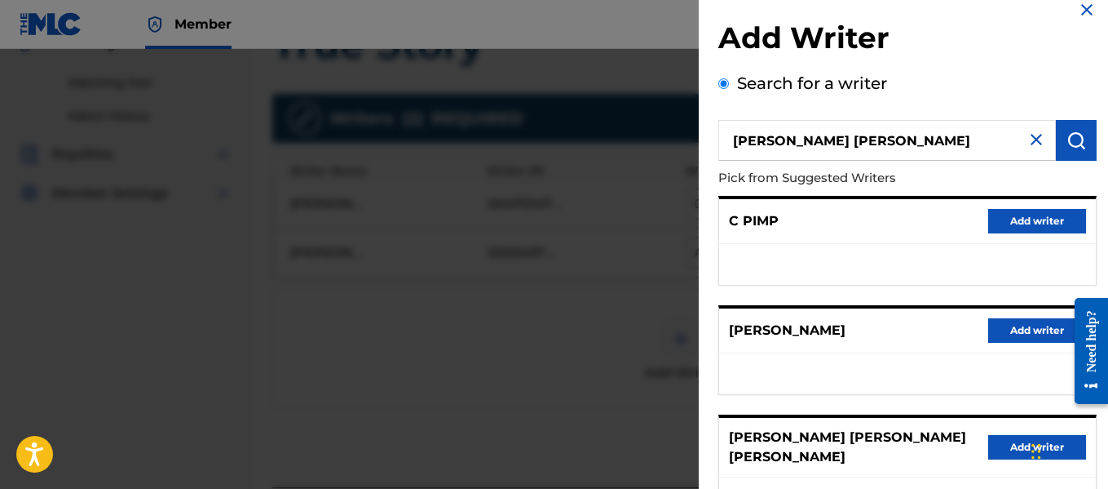
drag, startPoint x: 812, startPoint y: 142, endPoint x: 923, endPoint y: 133, distance: 111.3
click at [922, 133] on input "chad butler pimp c" at bounding box center [888, 140] width 338 height 41
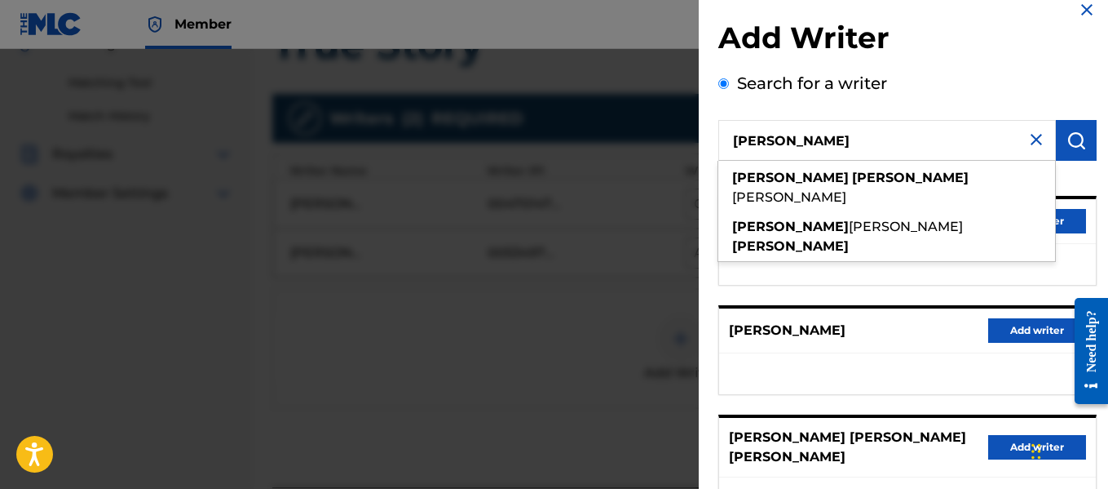
scroll to position [0, 0]
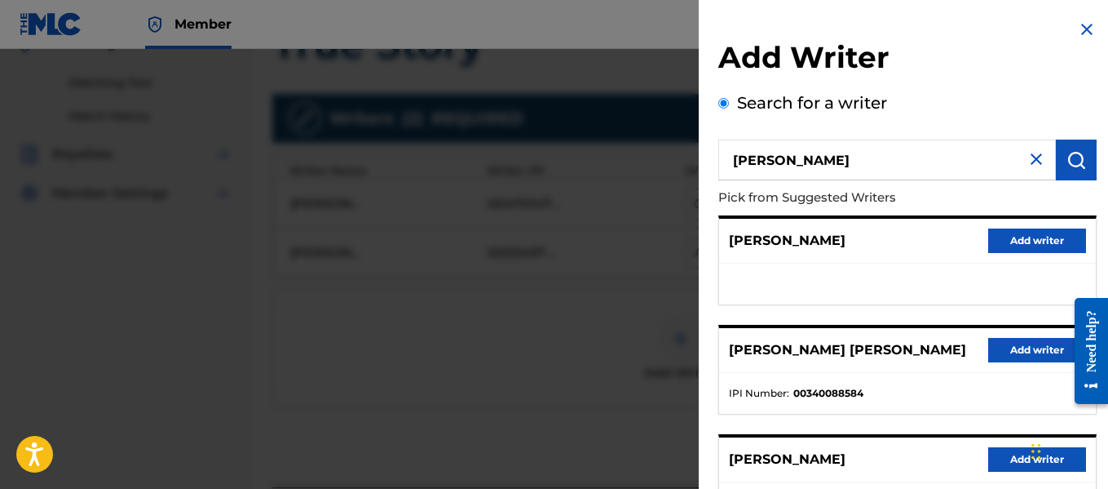
click at [1082, 161] on button "submit" at bounding box center [1076, 159] width 41 height 41
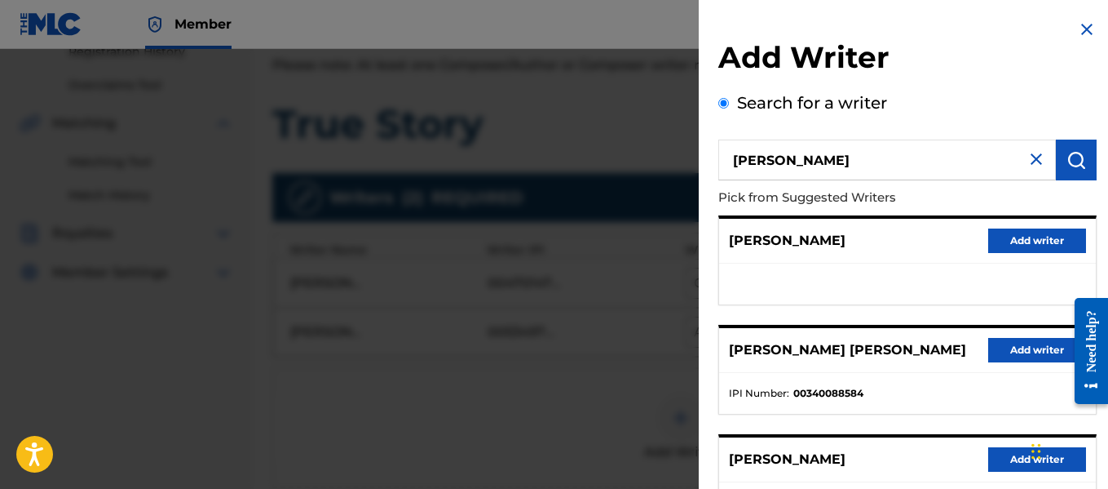
scroll to position [321, 0]
click at [773, 159] on input "chad butler" at bounding box center [888, 159] width 338 height 41
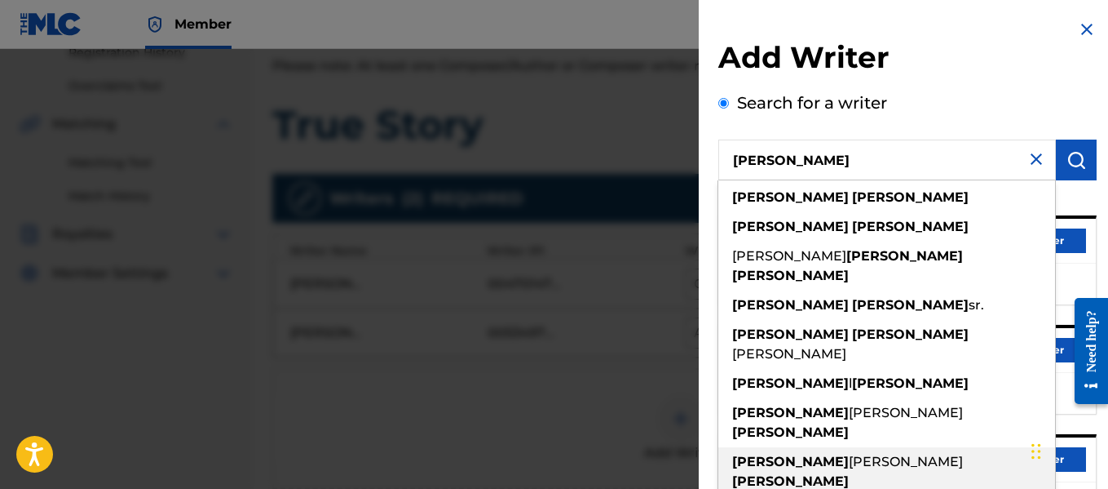
drag, startPoint x: 803, startPoint y: 411, endPoint x: 818, endPoint y: 409, distance: 15.7
click at [849, 453] on span "lamont" at bounding box center [906, 460] width 114 height 15
type input "chad lamont butler"
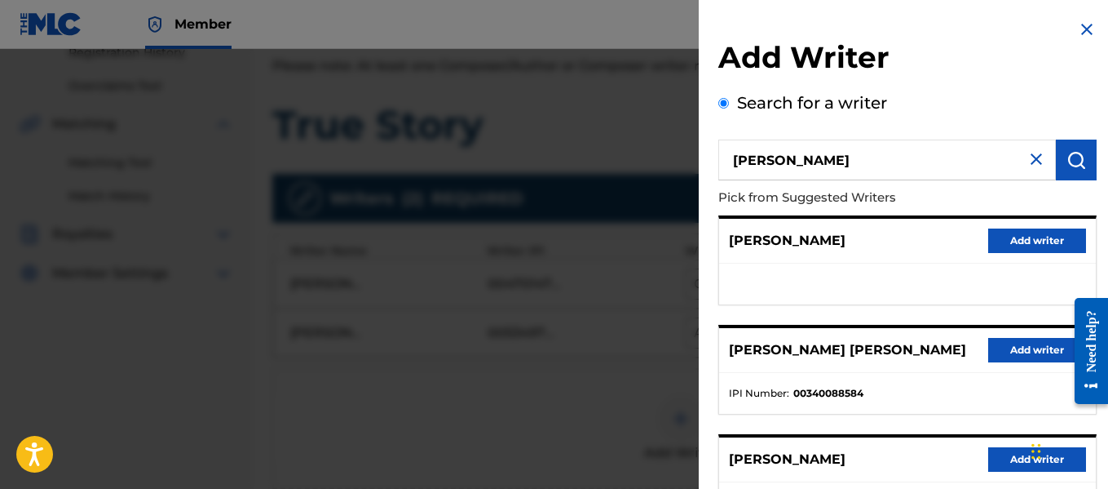
click at [1067, 168] on img "submit" at bounding box center [1077, 160] width 20 height 20
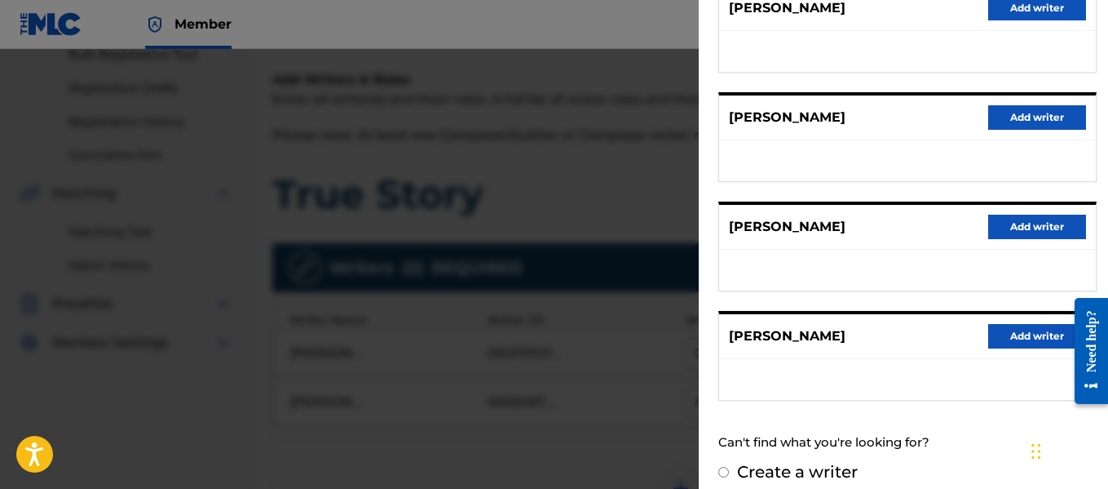
scroll to position [356, 0]
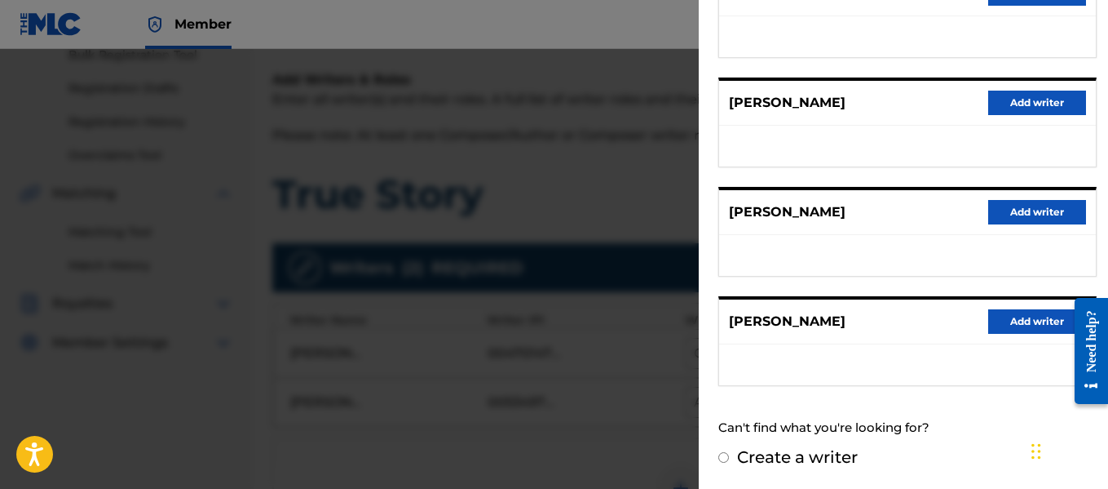
click at [806, 458] on label "Create a writer" at bounding box center [797, 457] width 121 height 20
radio input "true"
click at [729, 458] on input "Create a writer" at bounding box center [724, 457] width 11 height 11
radio input "false"
radio input "true"
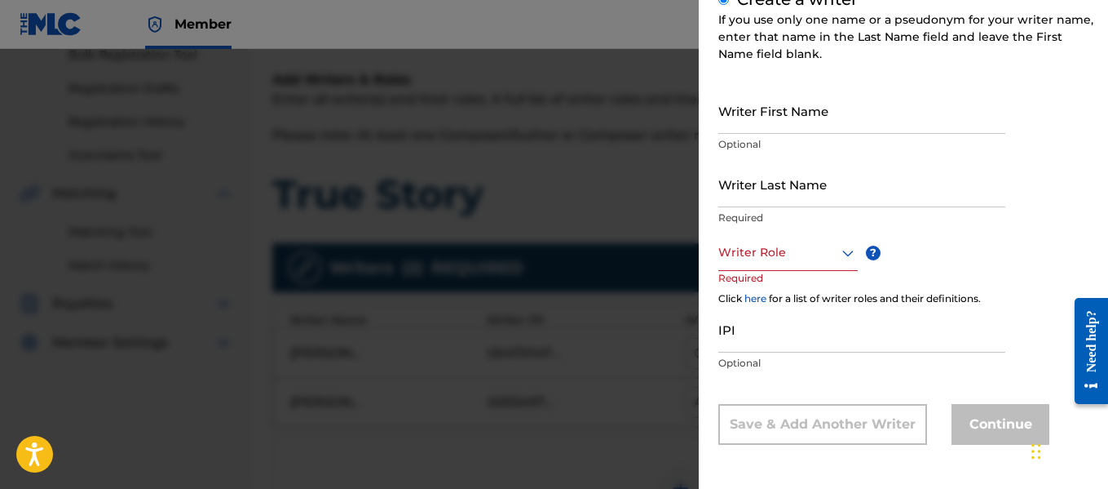
scroll to position [166, 0]
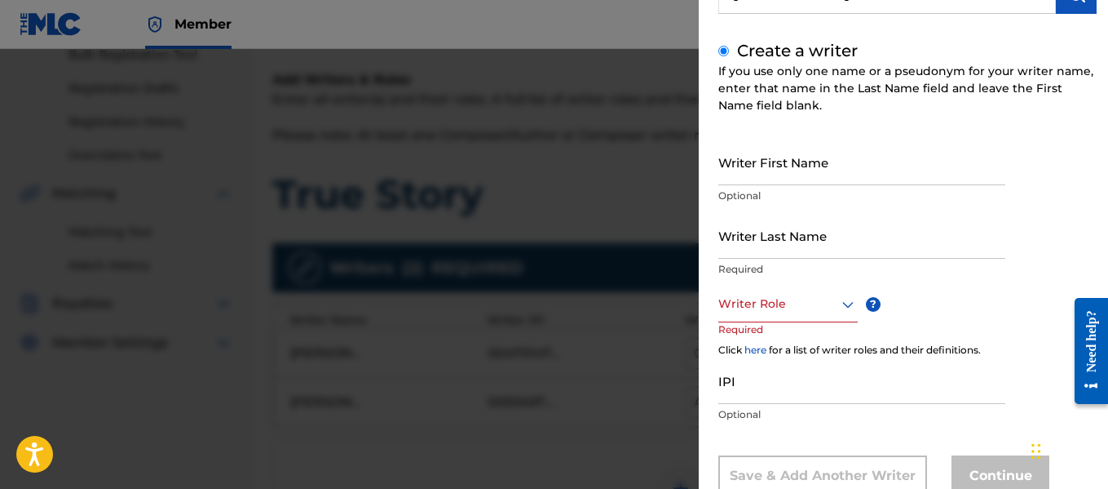
click at [786, 170] on input "Writer First Name" at bounding box center [862, 162] width 287 height 46
type input "Chad"
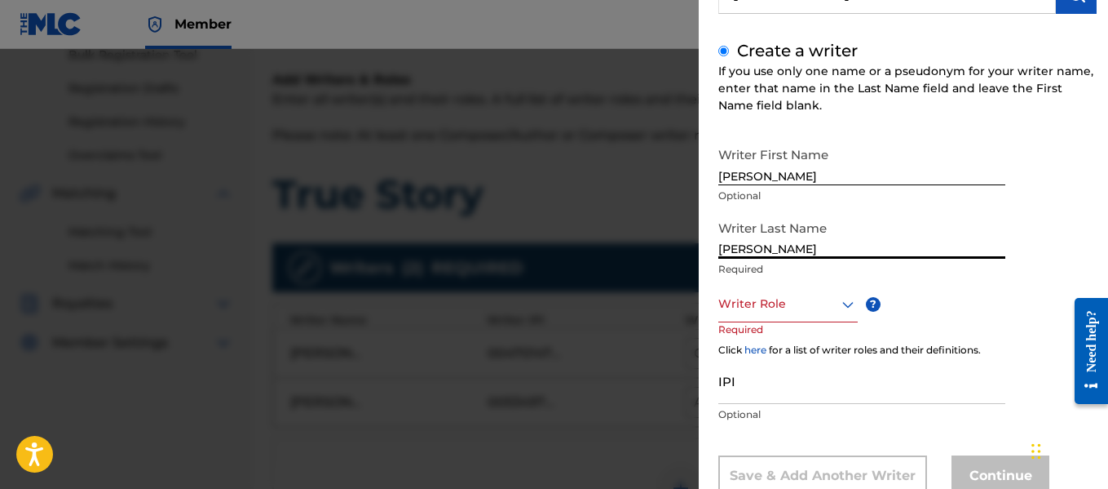
type input "Butler"
click at [770, 312] on div "Writer Role" at bounding box center [788, 303] width 139 height 37
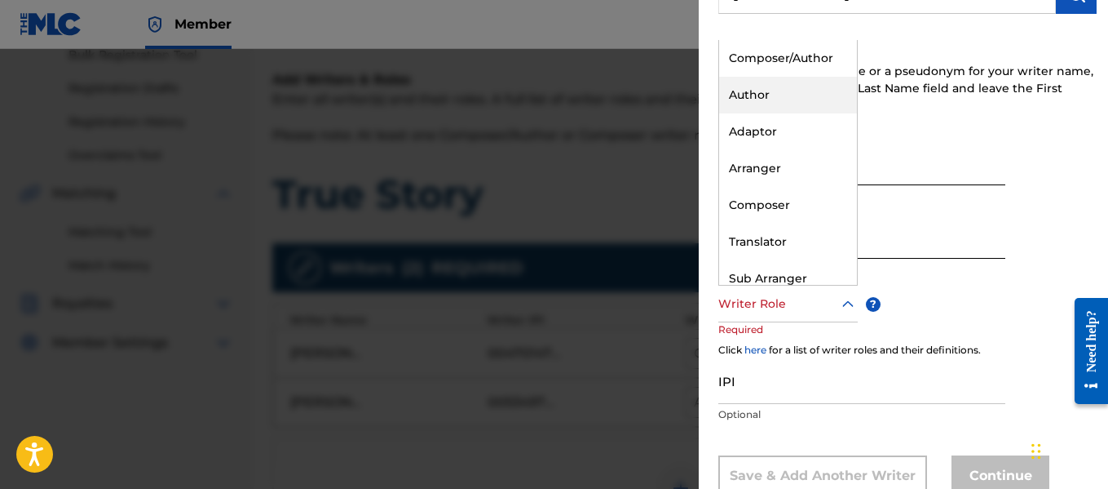
click at [759, 97] on div "Author" at bounding box center [788, 95] width 138 height 37
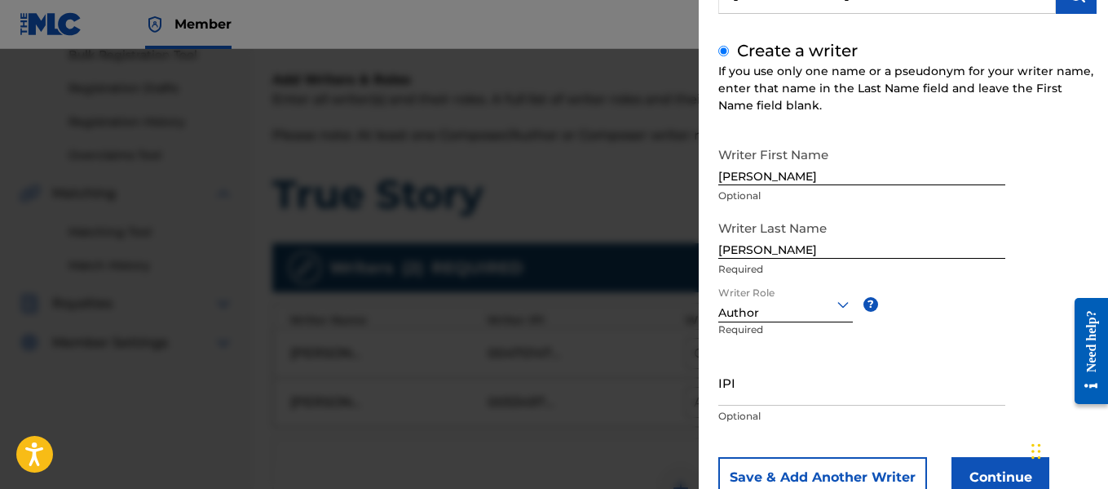
scroll to position [219, 0]
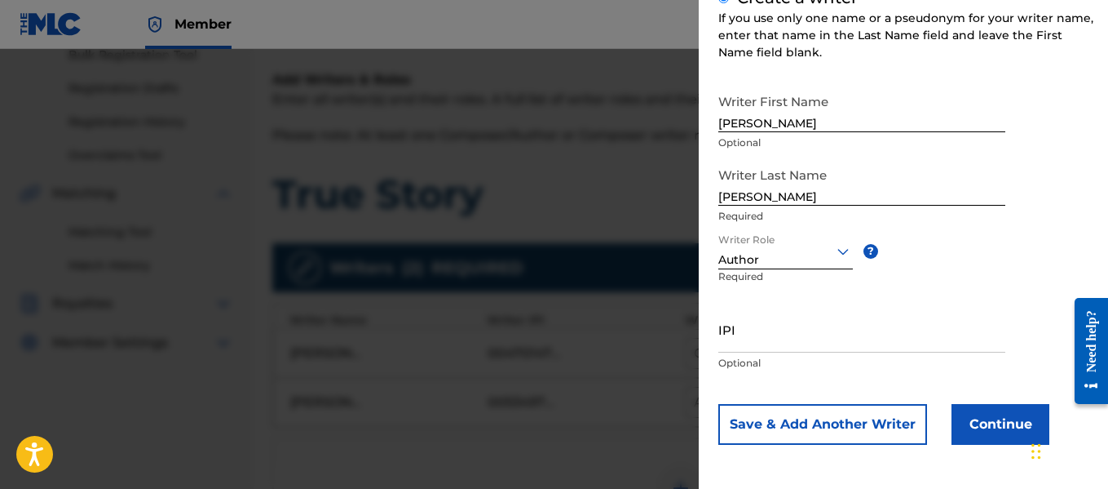
click at [980, 414] on button "Continue" at bounding box center [1001, 424] width 98 height 41
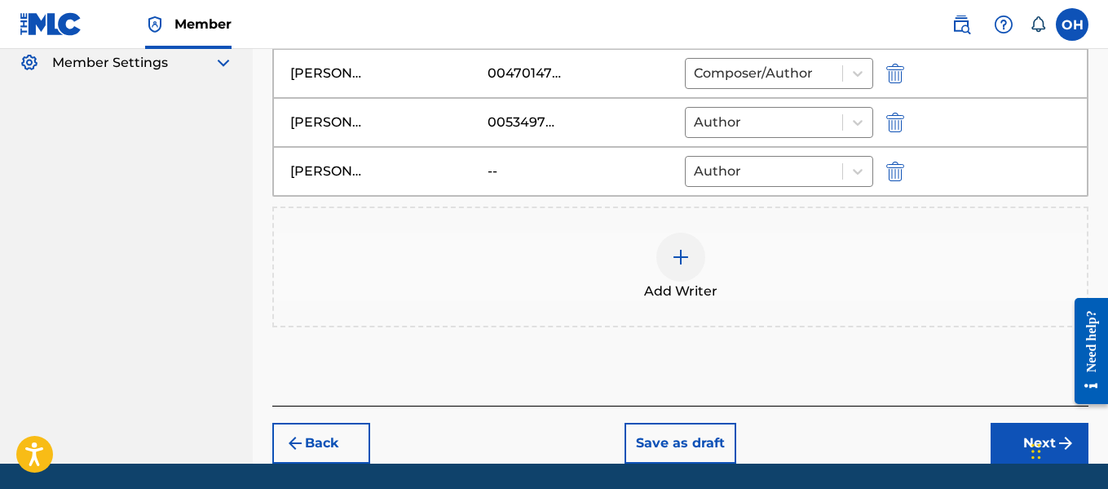
scroll to position [533, 0]
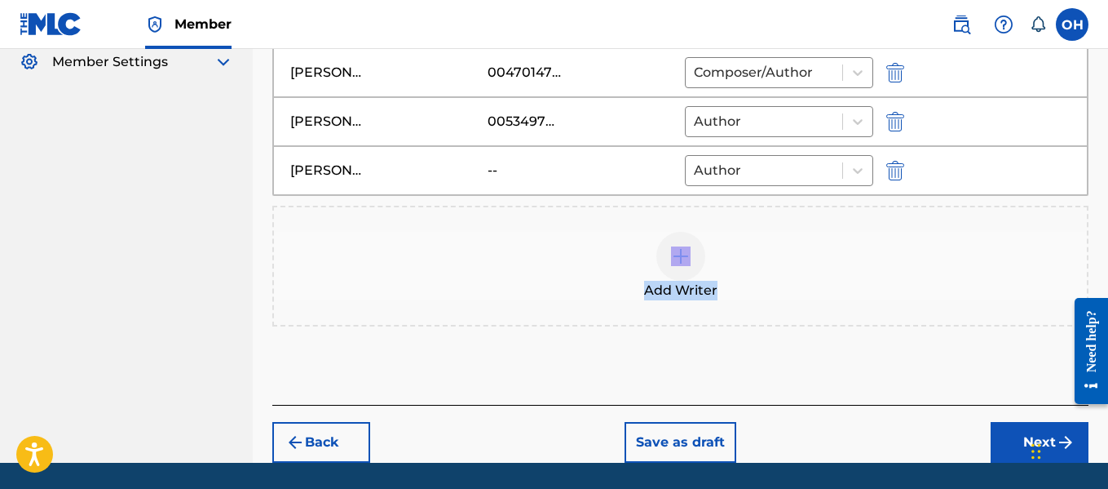
drag, startPoint x: 680, startPoint y: 266, endPoint x: 748, endPoint y: 348, distance: 106.6
click at [748, 348] on div "Add Writers & Roles Enter all writer(s) and their roles. A full list of writer …" at bounding box center [680, 77] width 816 height 654
click at [751, 348] on div "Add Writers & Roles Enter all writer(s) and their roles. A full list of writer …" at bounding box center [680, 77] width 816 height 654
click at [1015, 442] on button "Next" at bounding box center [1040, 442] width 98 height 41
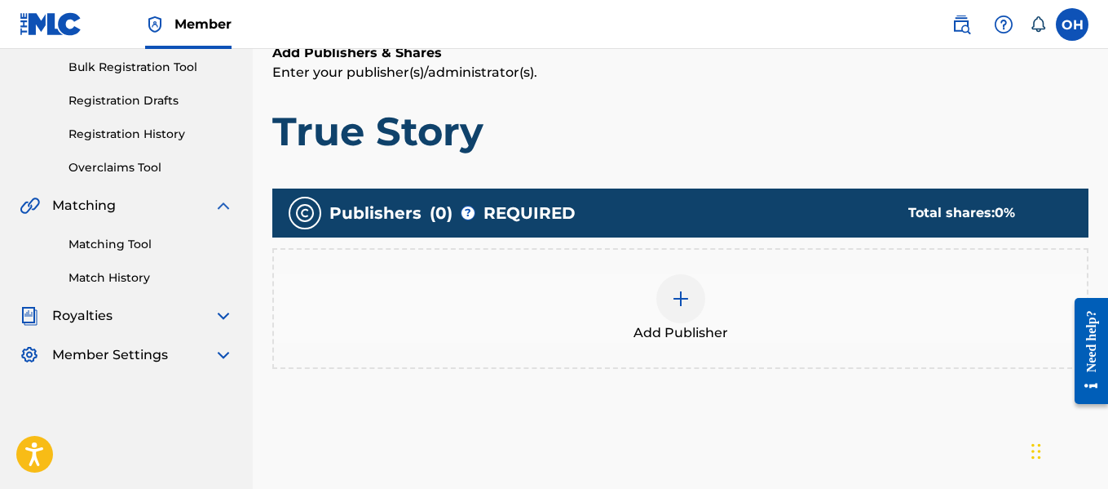
scroll to position [241, 0]
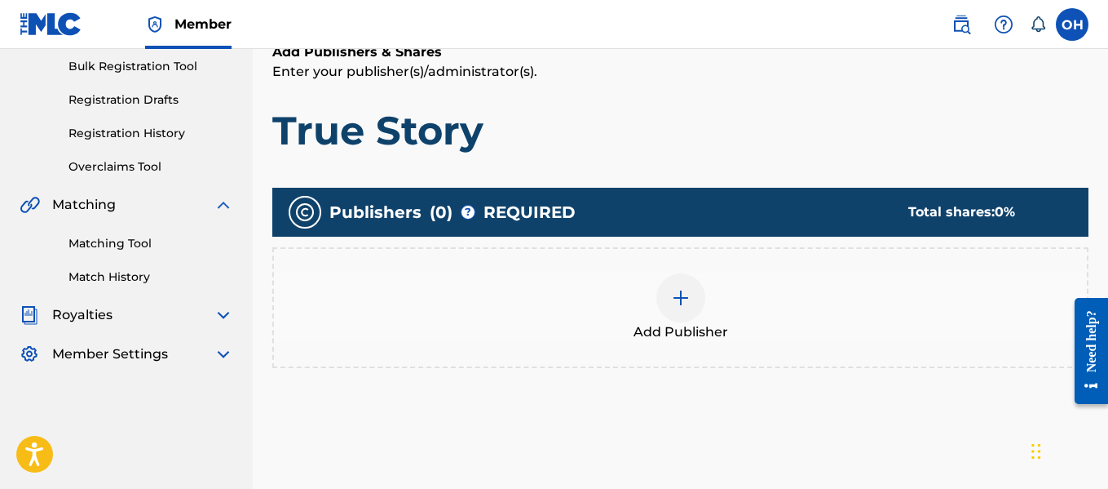
click at [677, 294] on img at bounding box center [681, 298] width 20 height 20
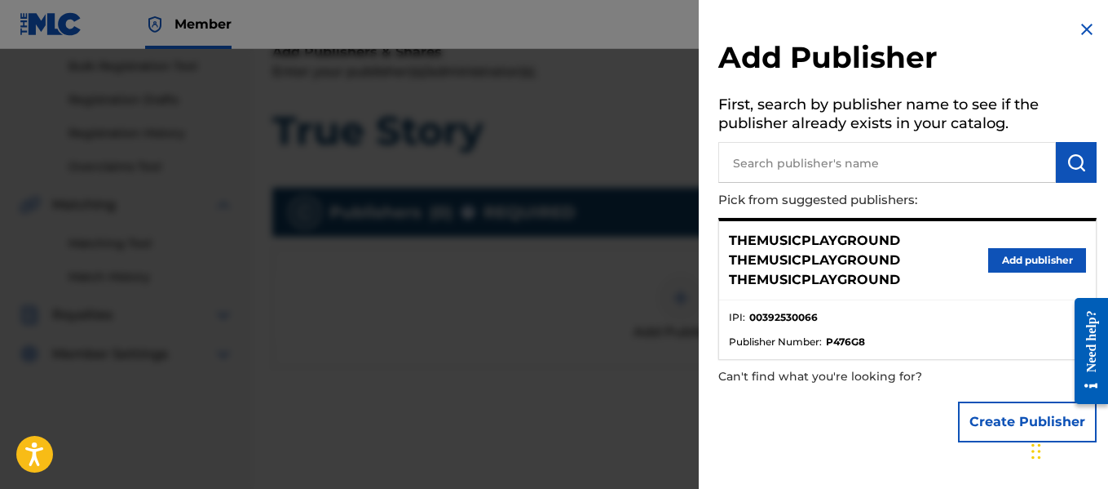
click at [1013, 263] on button "Add publisher" at bounding box center [1038, 260] width 98 height 24
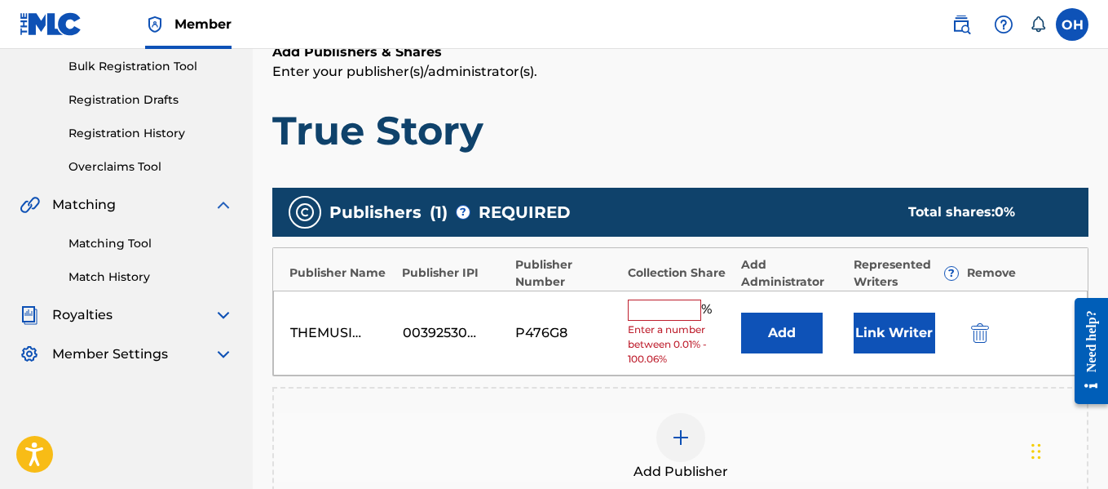
click at [671, 317] on input "text" at bounding box center [664, 309] width 73 height 21
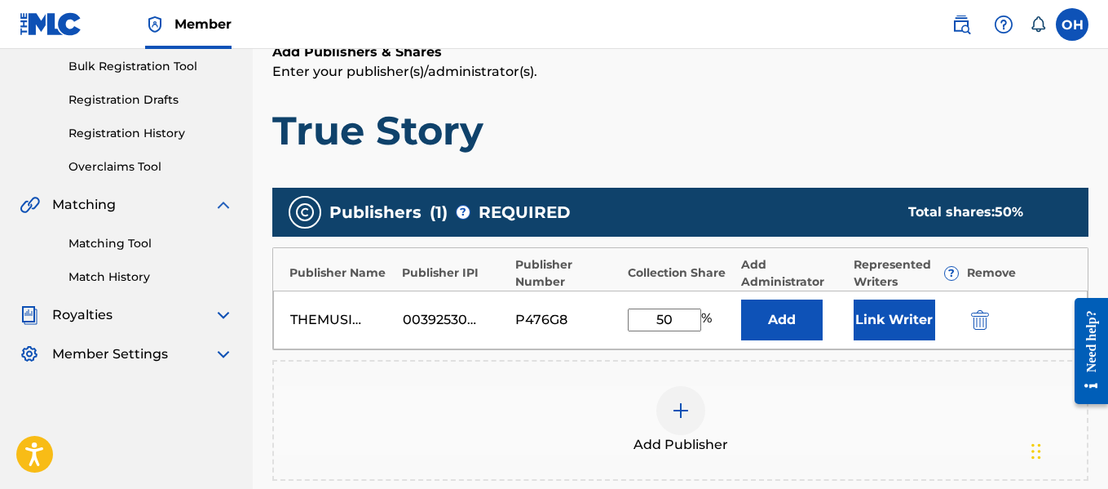
type input "50"
click at [864, 331] on button "Link Writer" at bounding box center [895, 319] width 82 height 41
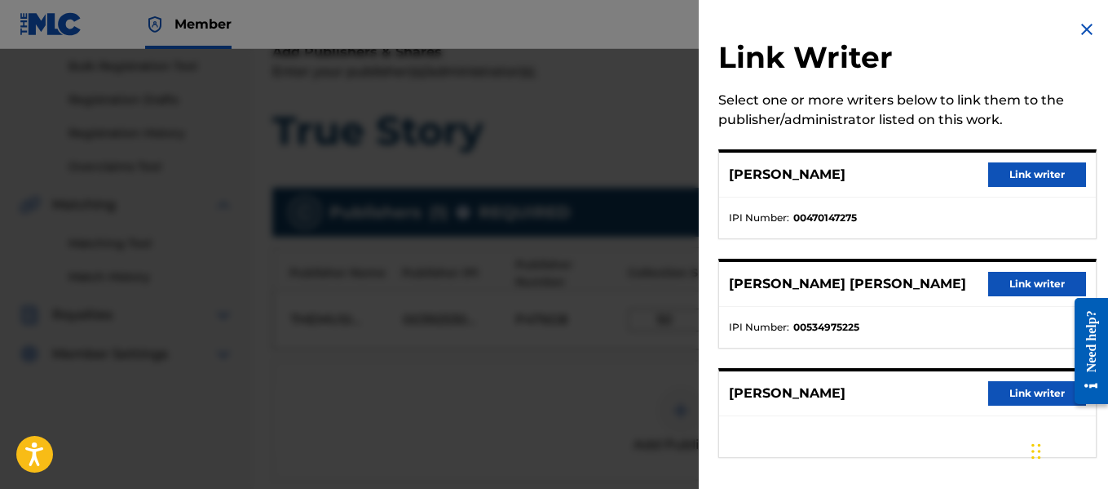
click at [1023, 184] on button "Link writer" at bounding box center [1038, 174] width 98 height 24
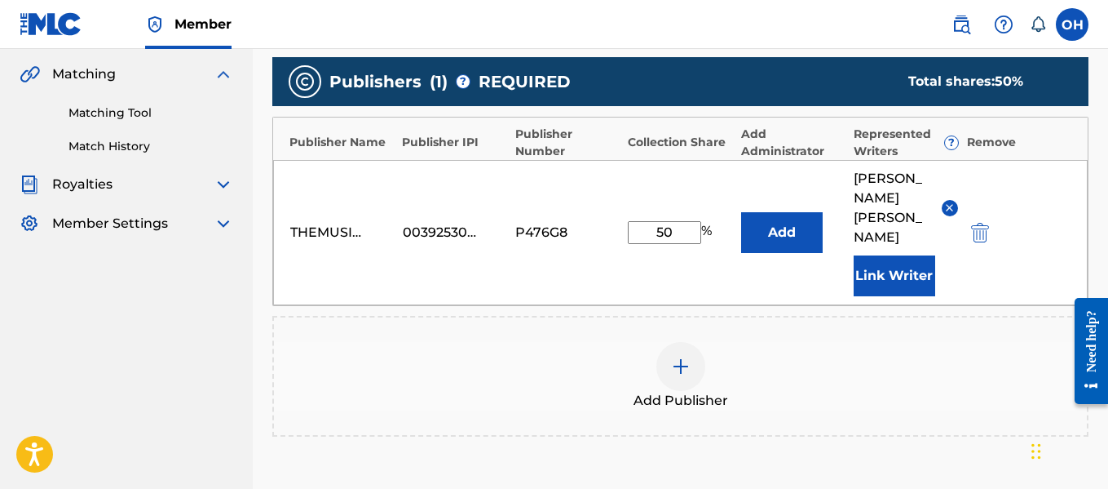
scroll to position [378, 0]
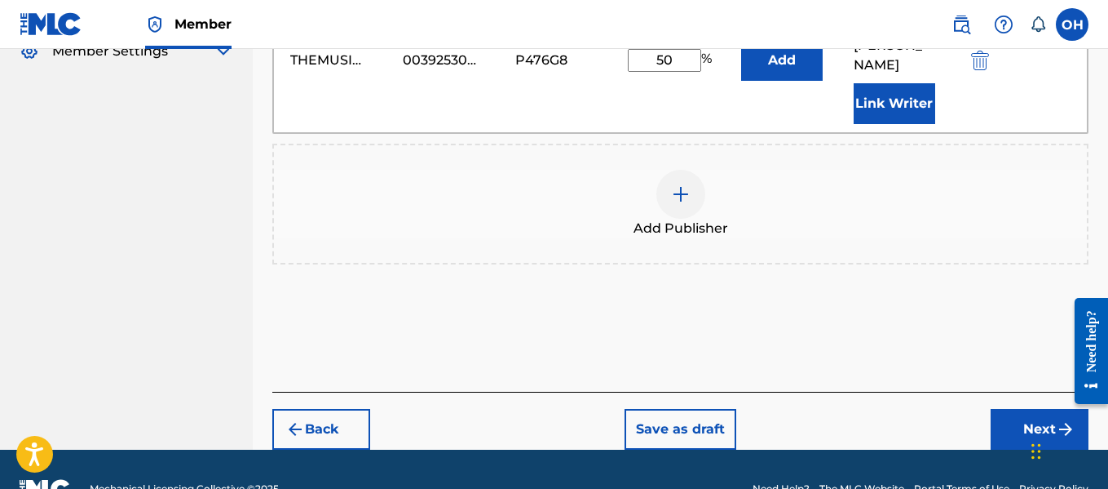
click at [1001, 409] on button "Next" at bounding box center [1040, 429] width 98 height 41
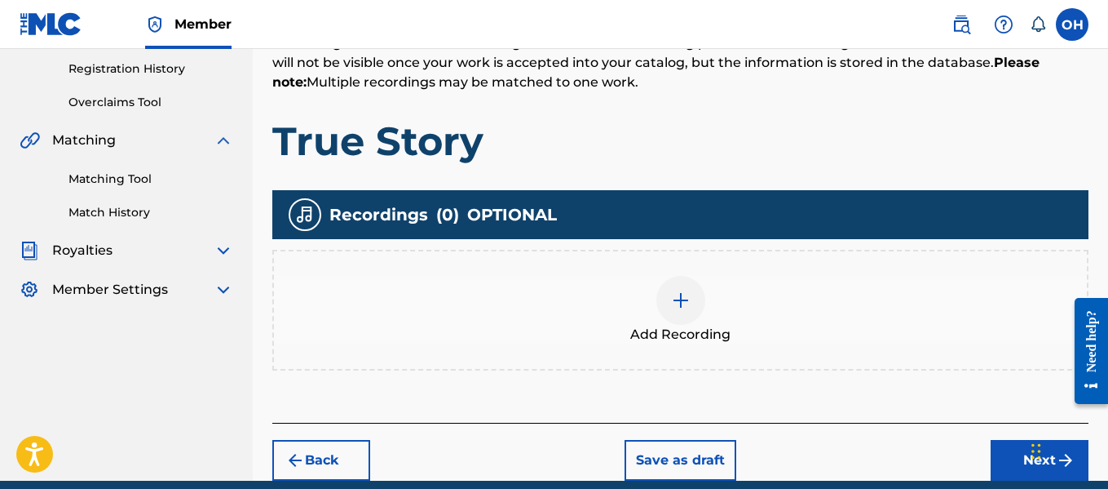
scroll to position [375, 0]
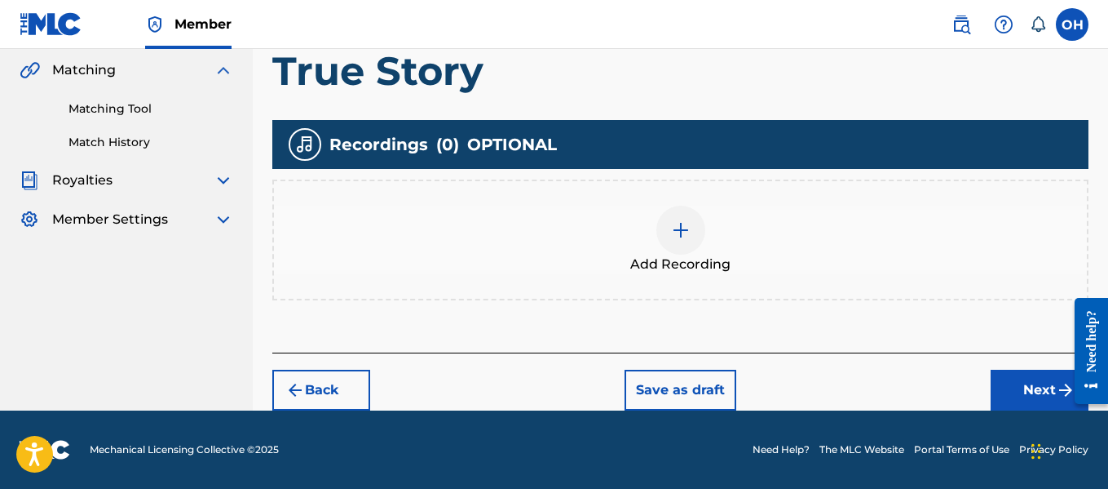
click at [661, 230] on div at bounding box center [681, 230] width 49 height 49
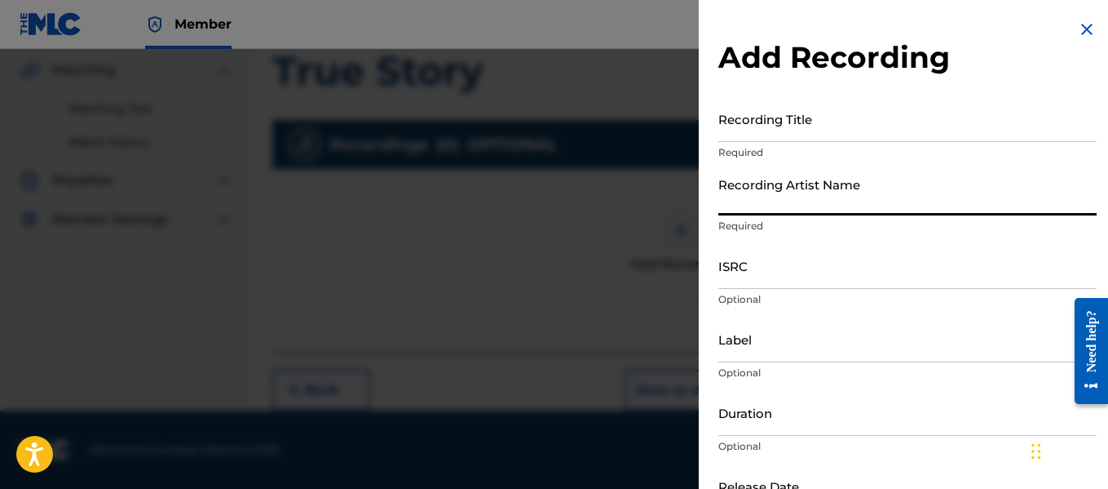
click at [853, 195] on input "Recording Artist Name" at bounding box center [908, 192] width 378 height 46
type input "XVII"
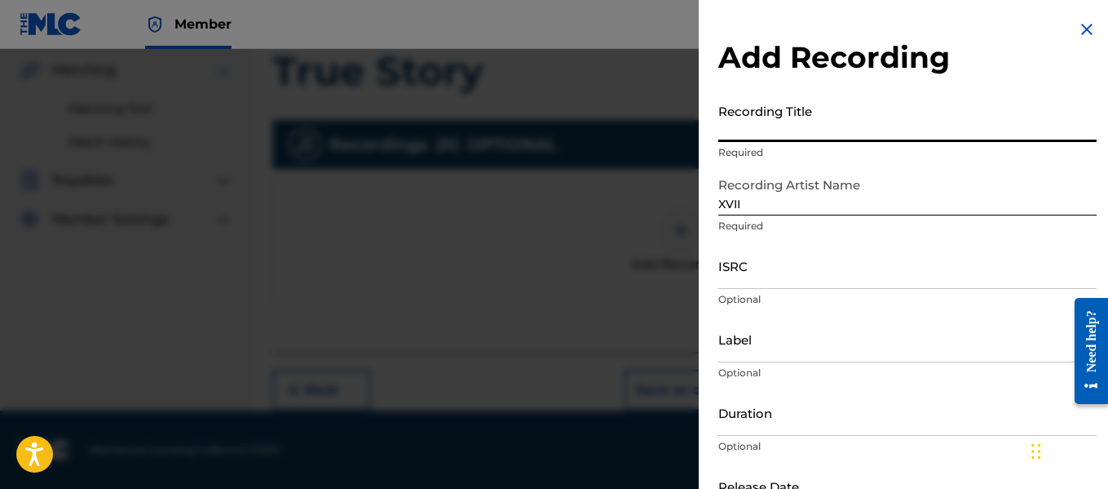
click at [845, 130] on input "Recording Title" at bounding box center [908, 118] width 378 height 46
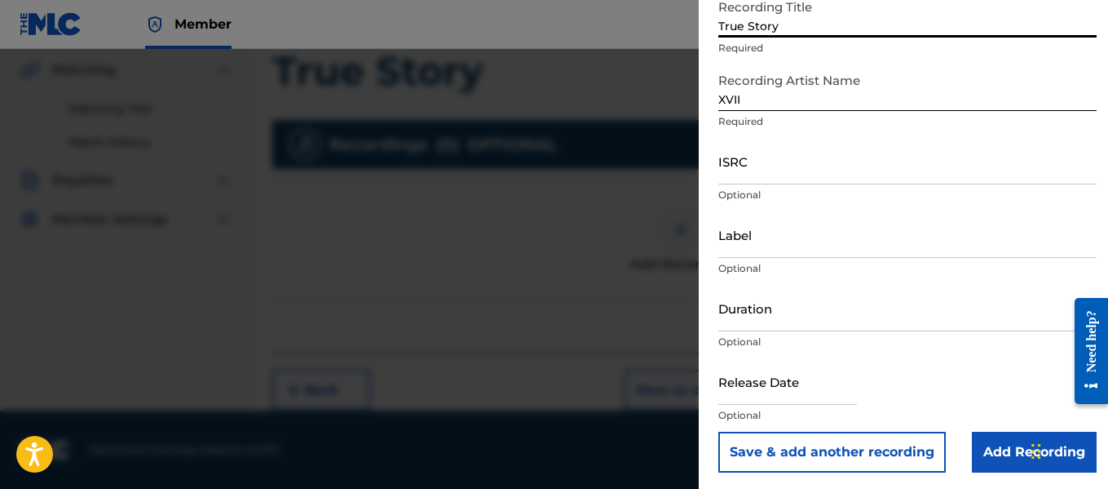
scroll to position [108, 0]
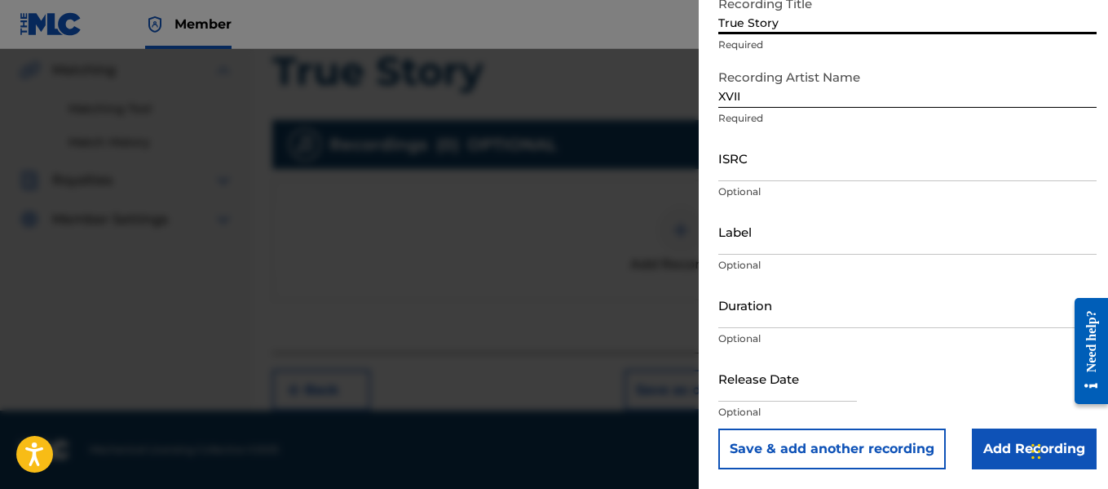
type input "True Story"
click at [812, 245] on input "Label" at bounding box center [908, 231] width 378 height 46
click at [984, 448] on input "Add Recording" at bounding box center [1034, 448] width 125 height 41
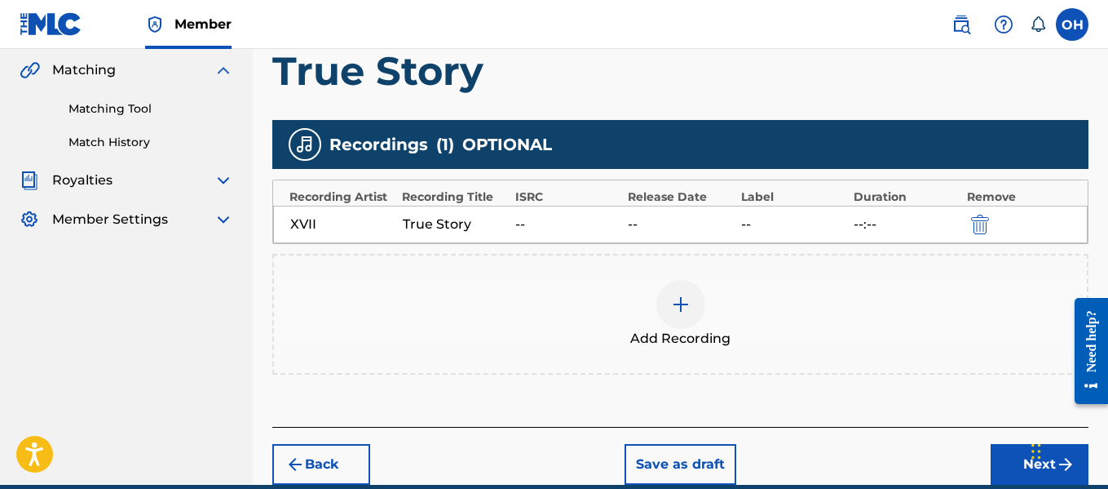
click at [1002, 461] on button "Next" at bounding box center [1040, 464] width 98 height 41
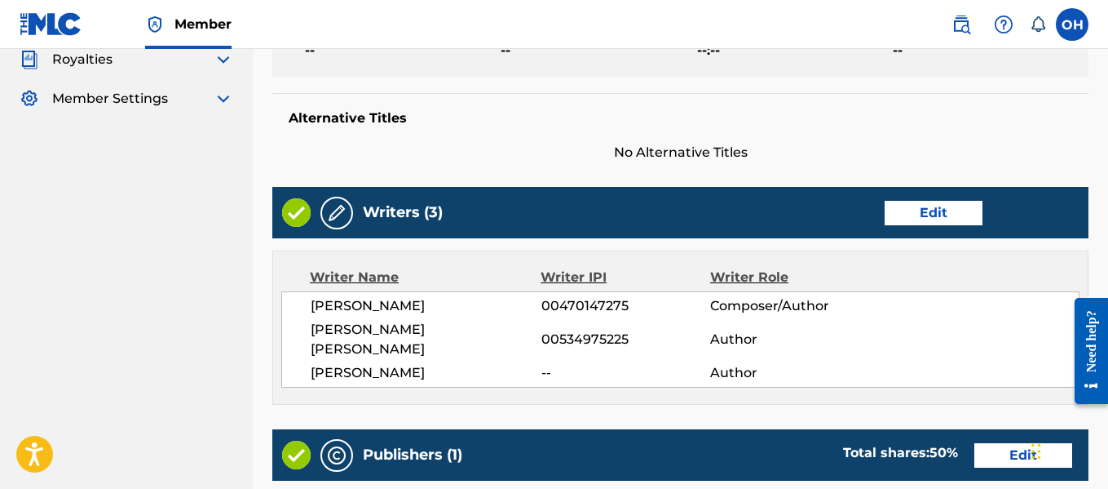
scroll to position [537, 0]
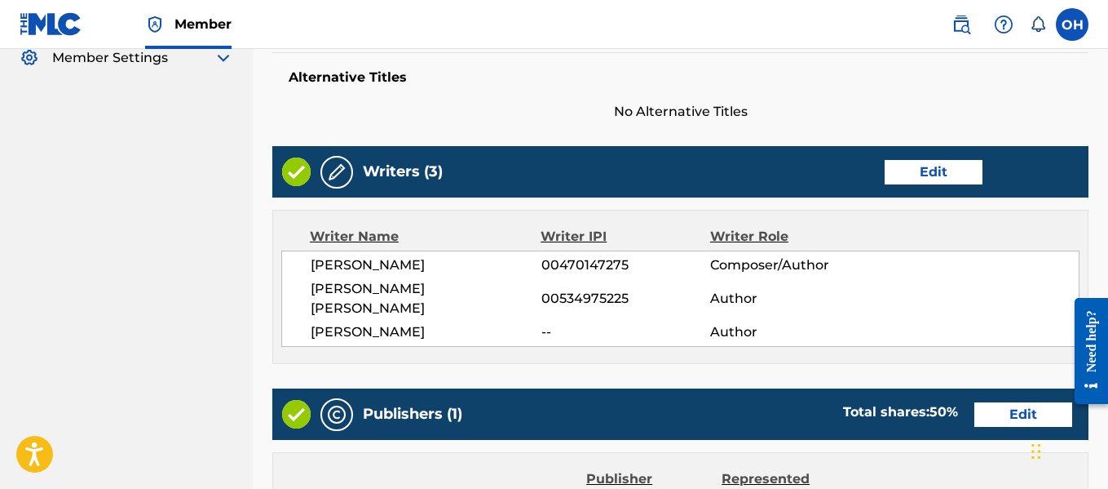
click at [894, 173] on button "Edit" at bounding box center [934, 172] width 98 height 24
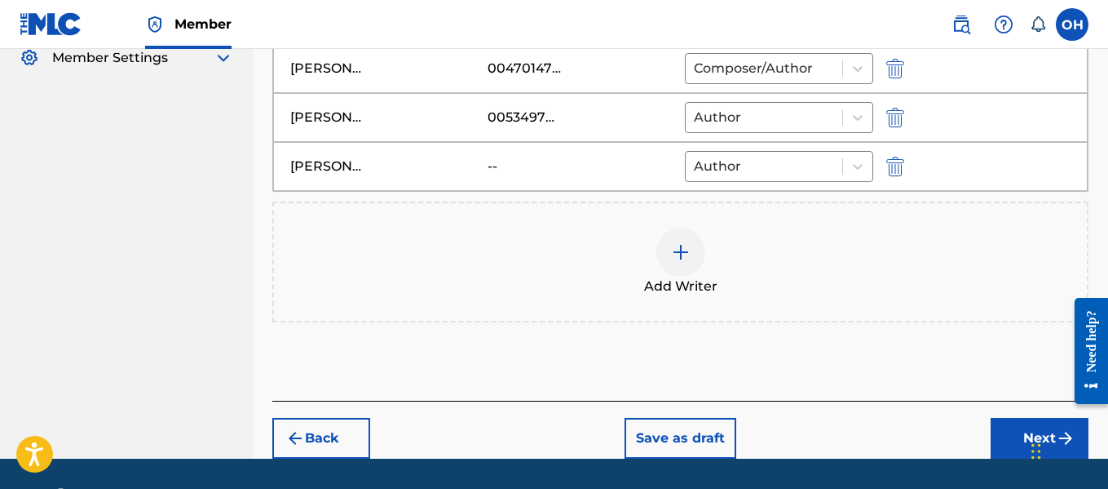
click at [900, 163] on img "submit" at bounding box center [896, 167] width 18 height 20
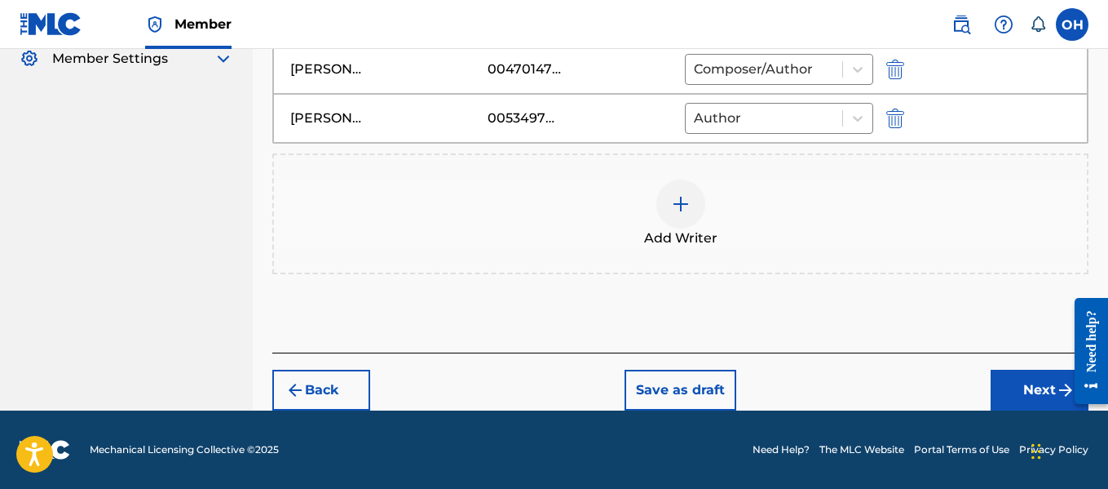
scroll to position [536, 0]
click at [683, 216] on div at bounding box center [681, 203] width 49 height 49
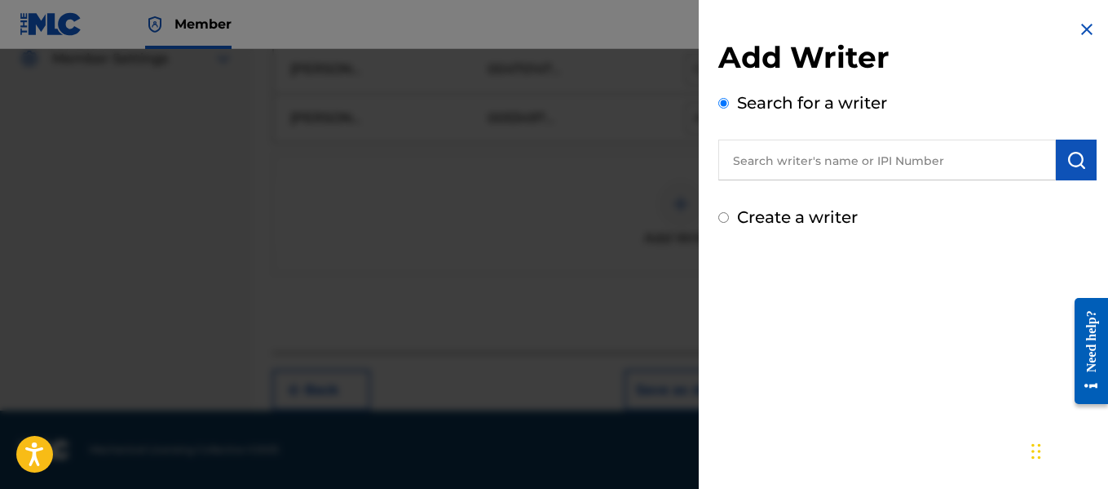
click at [763, 181] on div "Add Writer Search for a writer Create a writer" at bounding box center [908, 134] width 378 height 190
click at [764, 177] on input "text" at bounding box center [888, 159] width 338 height 41
paste input "335780354"
type input "335780354"
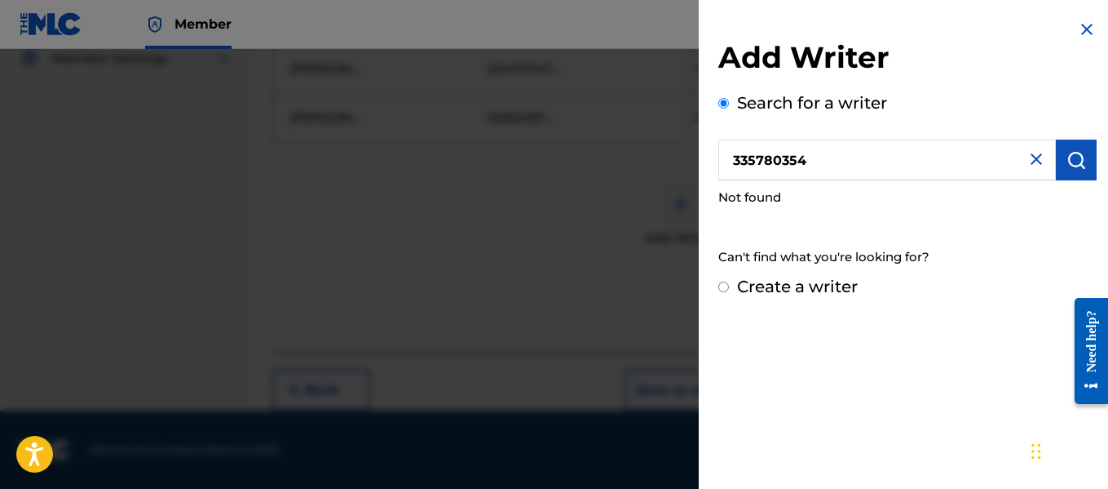
click at [801, 172] on input "335780354" at bounding box center [888, 159] width 338 height 41
click at [832, 167] on input "335780354" at bounding box center [888, 159] width 338 height 41
click at [1028, 158] on img at bounding box center [1037, 159] width 20 height 20
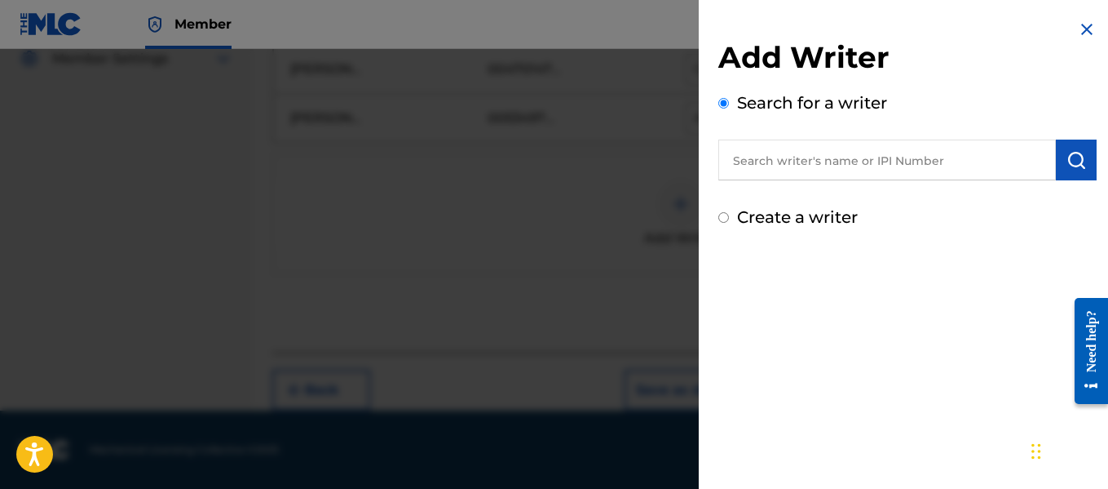
click at [934, 160] on input "text" at bounding box center [888, 159] width 338 height 41
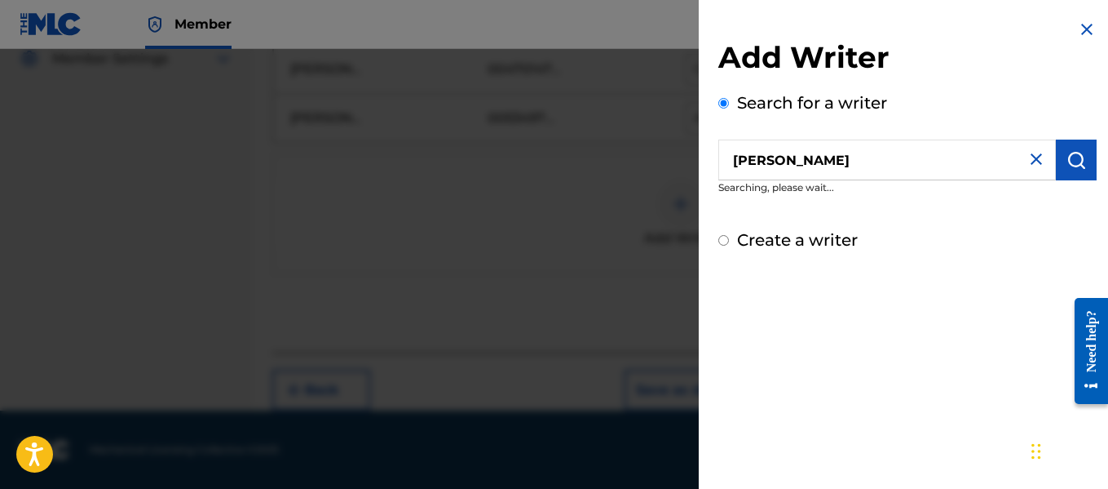
click at [800, 162] on input "chad burler" at bounding box center [888, 159] width 338 height 41
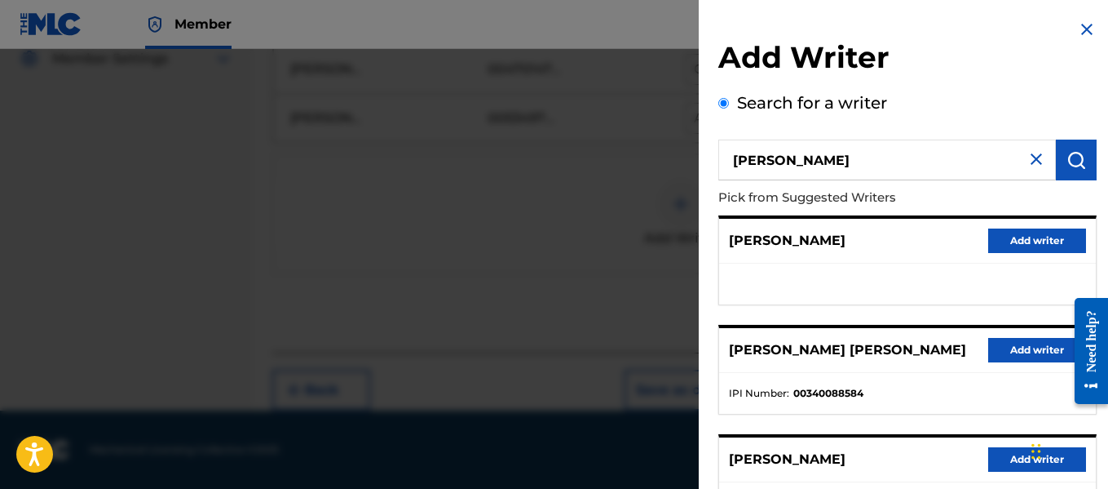
click at [1071, 161] on img "submit" at bounding box center [1077, 160] width 20 height 20
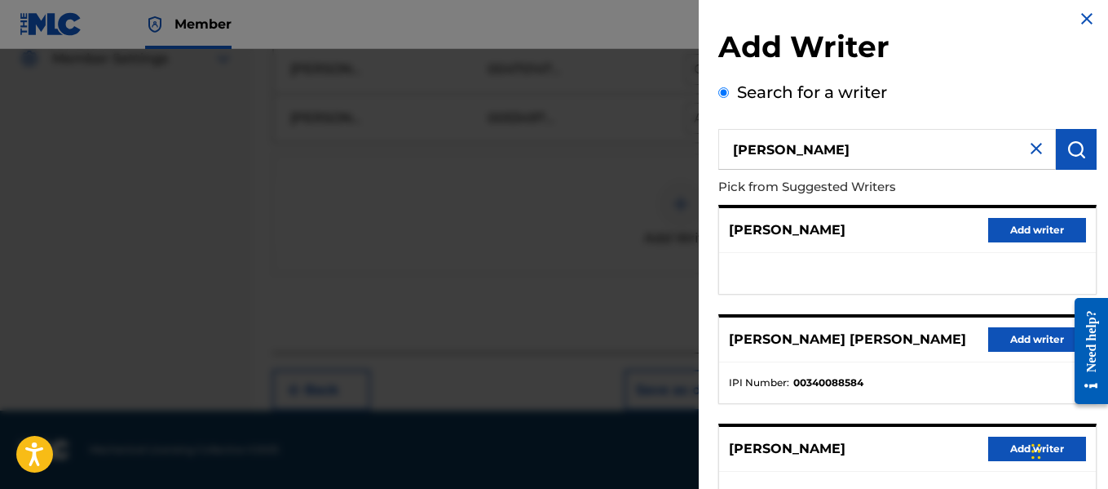
scroll to position [0, 0]
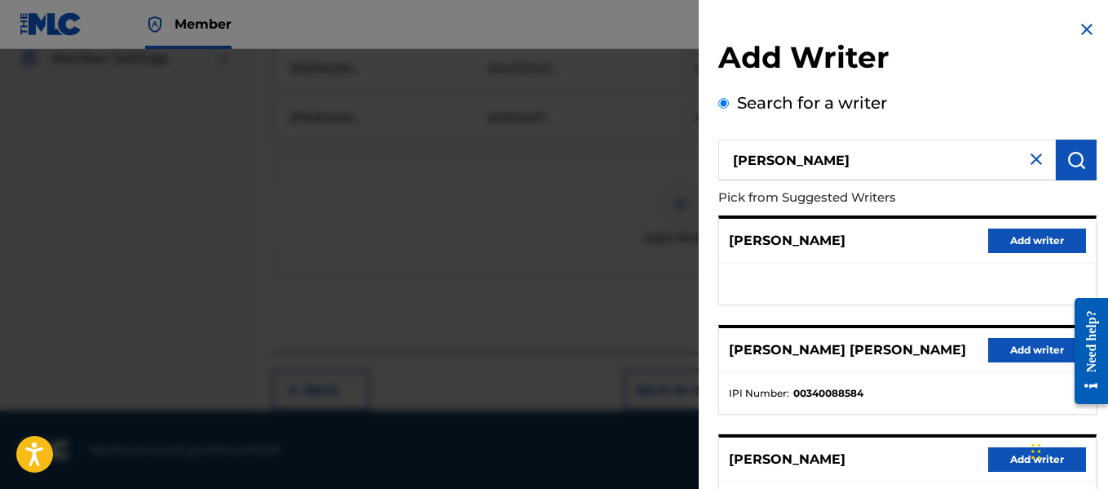
click at [959, 157] on input "chad butler" at bounding box center [888, 159] width 338 height 41
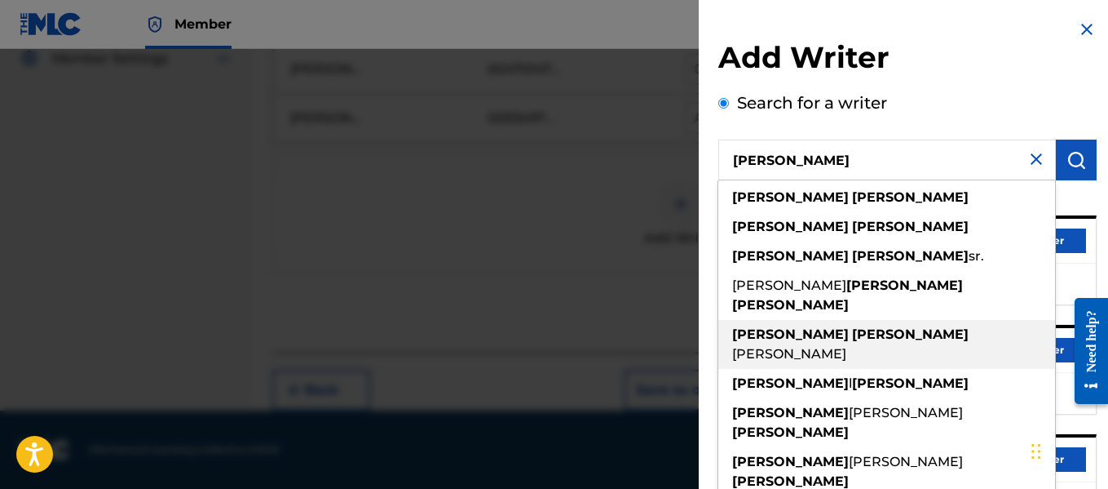
click at [847, 320] on div "chad butler pimp c" at bounding box center [887, 344] width 337 height 49
type input "chad butler pimp c"
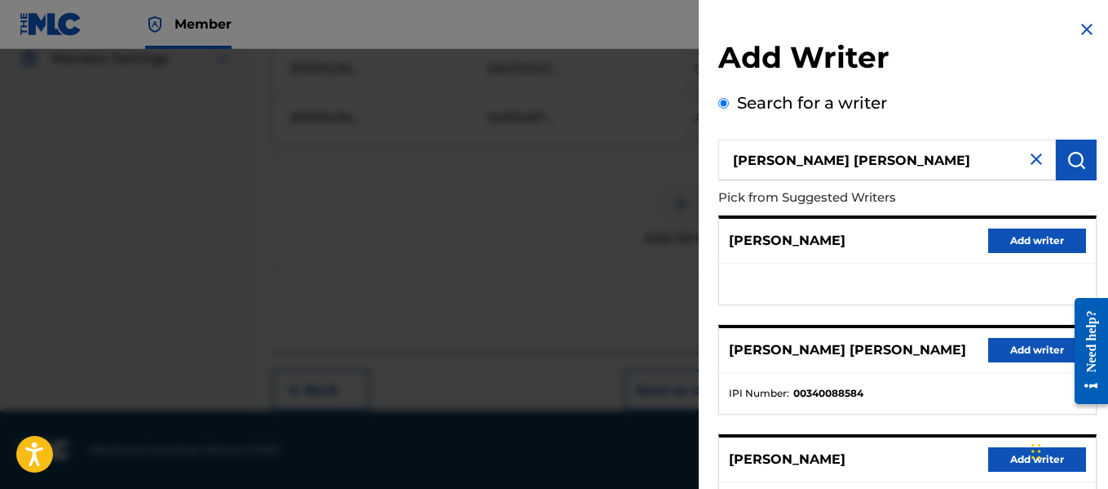
click at [1067, 157] on img "submit" at bounding box center [1077, 160] width 20 height 20
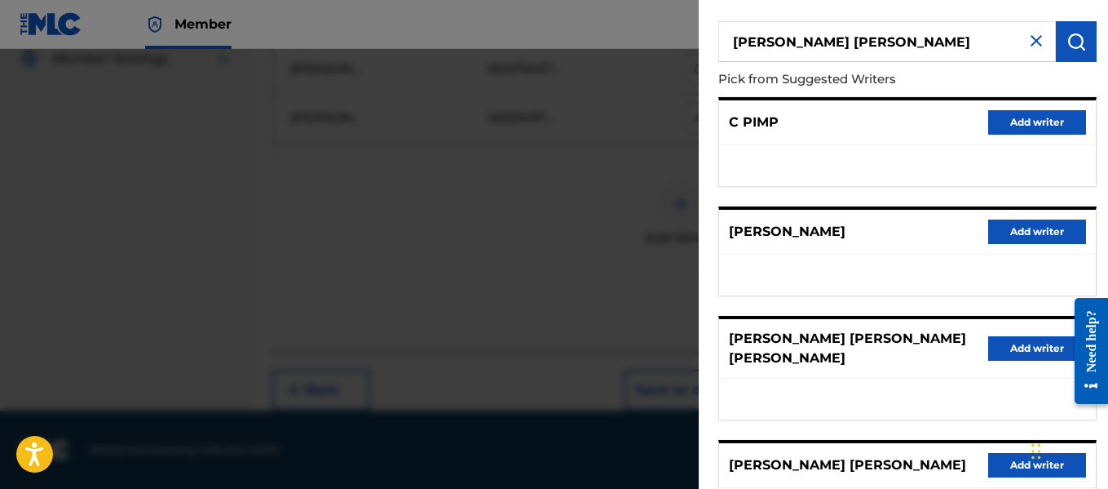
scroll to position [120, 0]
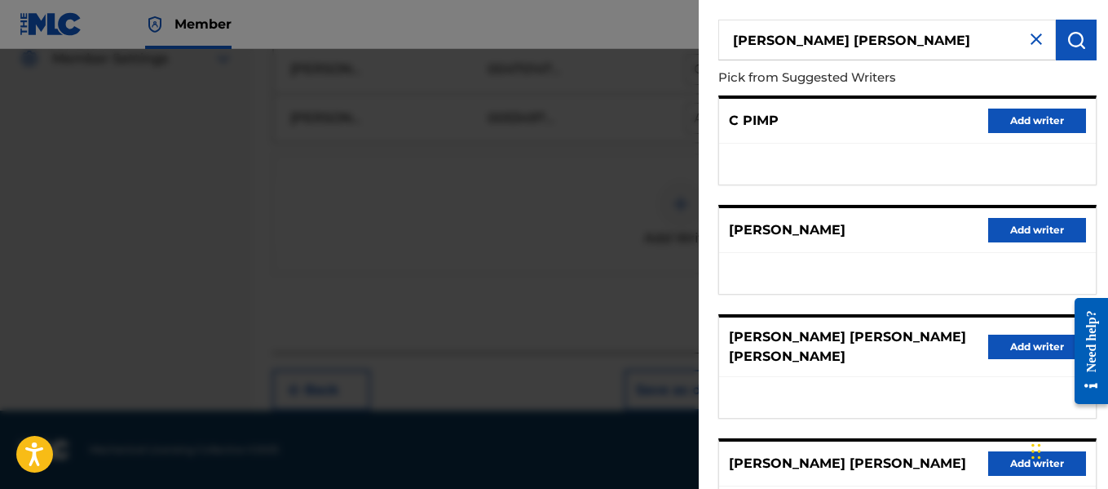
click at [1022, 224] on button "Add writer" at bounding box center [1038, 230] width 98 height 24
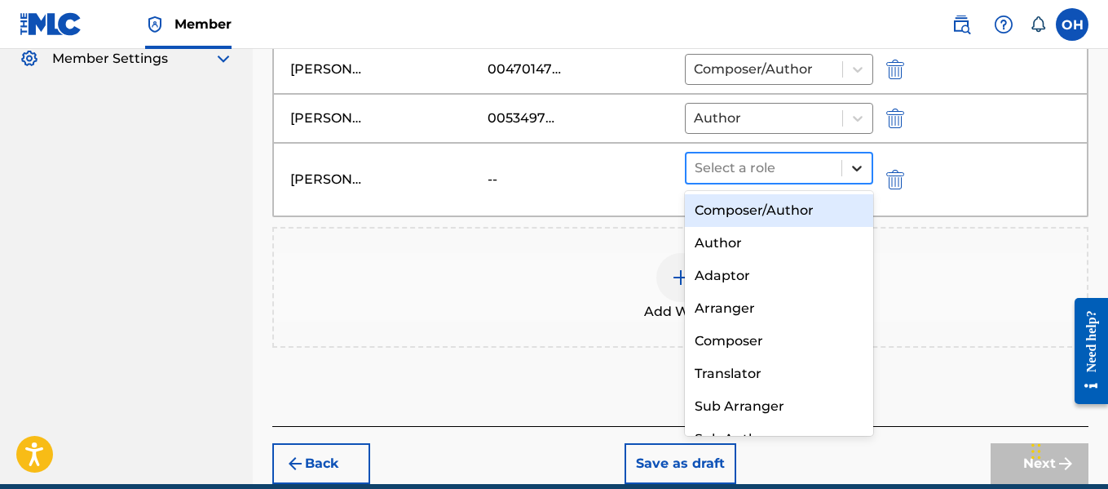
click at [850, 171] on div at bounding box center [857, 167] width 29 height 29
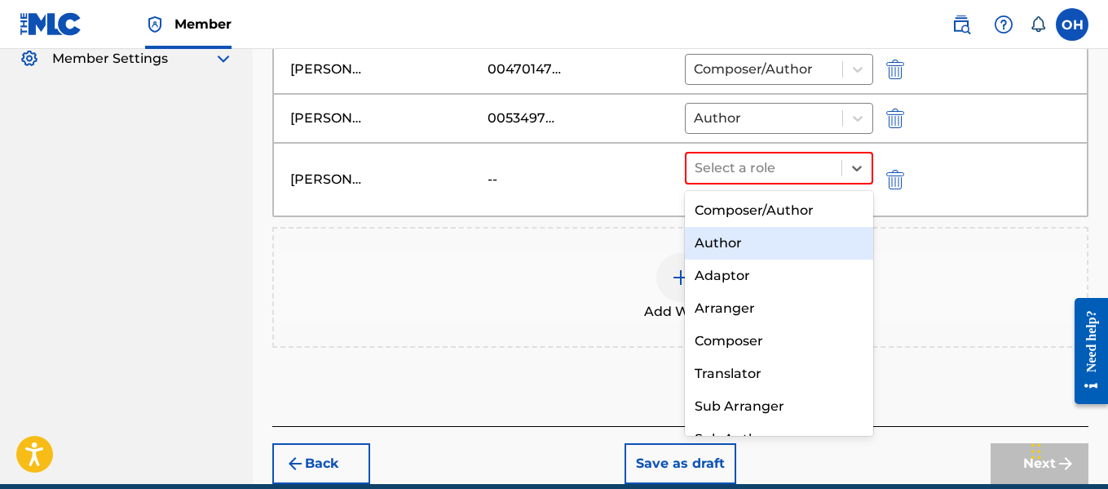
click at [767, 237] on div "Author" at bounding box center [779, 243] width 189 height 33
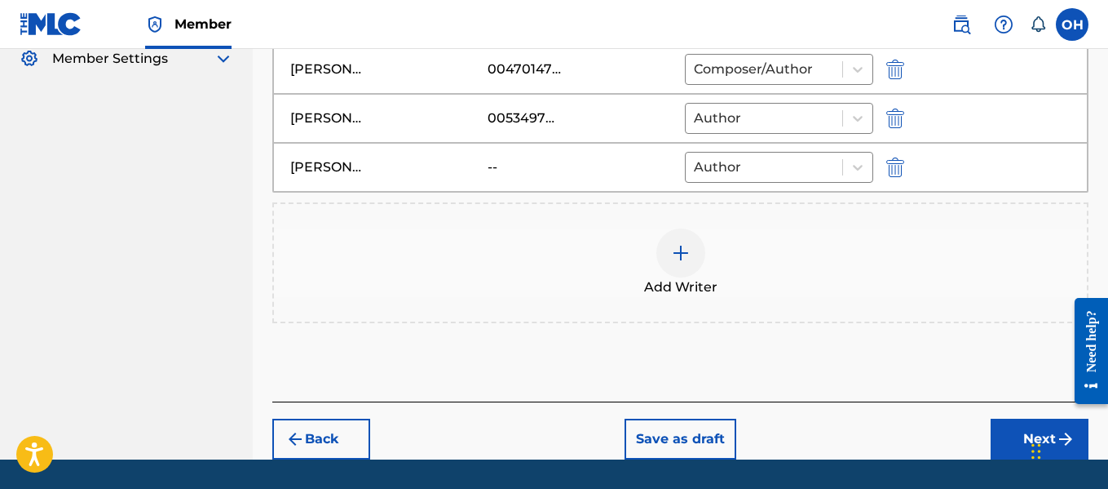
click at [1003, 438] on button "Next" at bounding box center [1040, 438] width 98 height 41
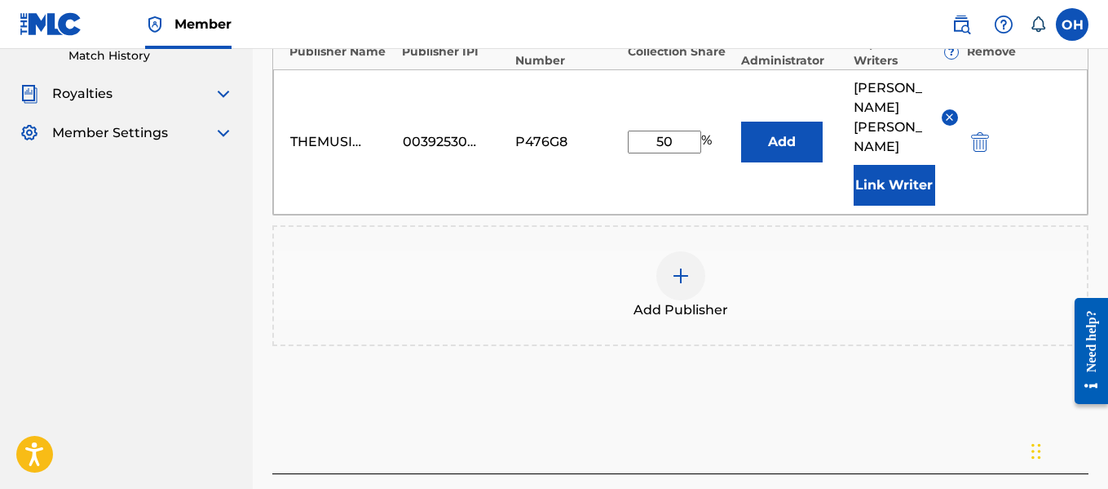
scroll to position [543, 0]
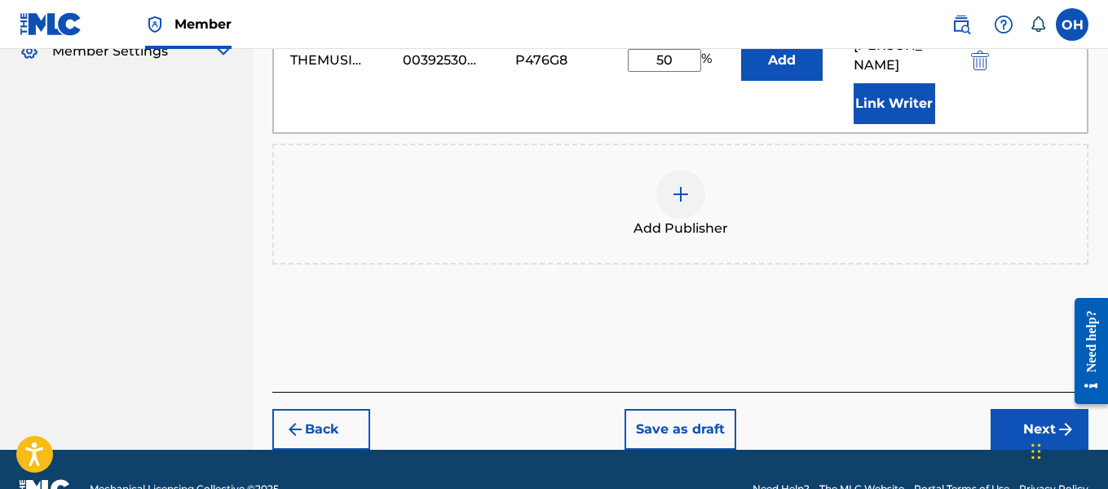
click at [1024, 409] on button "Next" at bounding box center [1040, 429] width 98 height 41
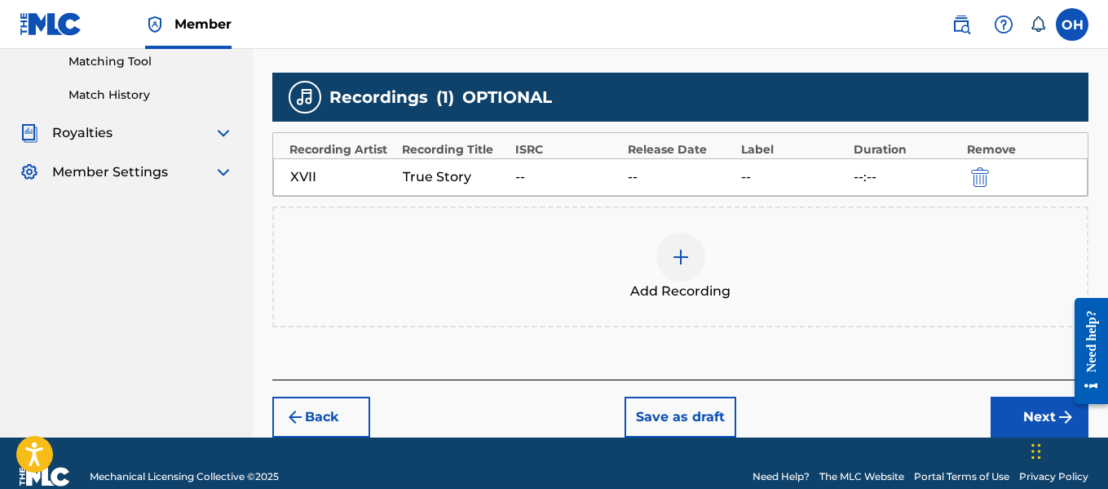
scroll to position [423, 0]
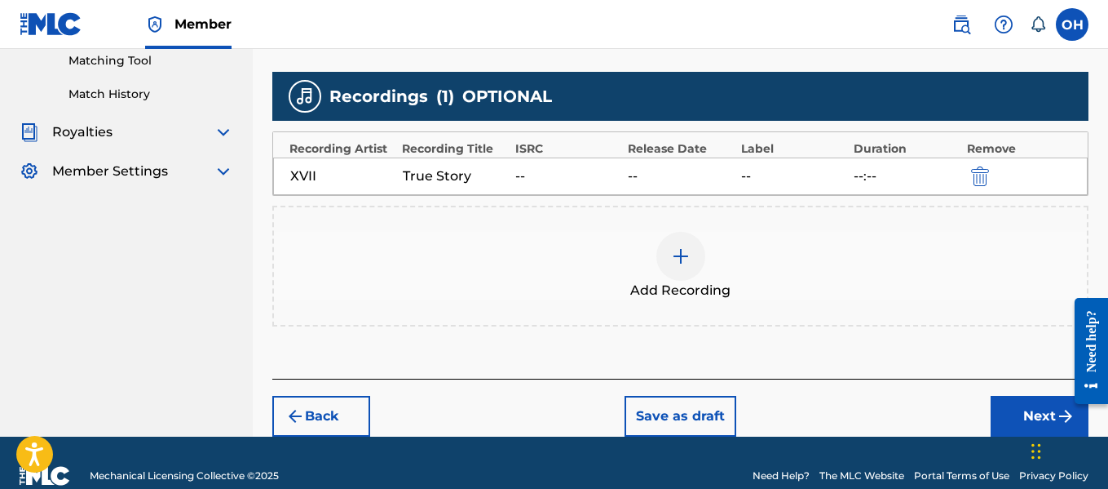
click at [1018, 421] on button "Next" at bounding box center [1040, 416] width 98 height 41
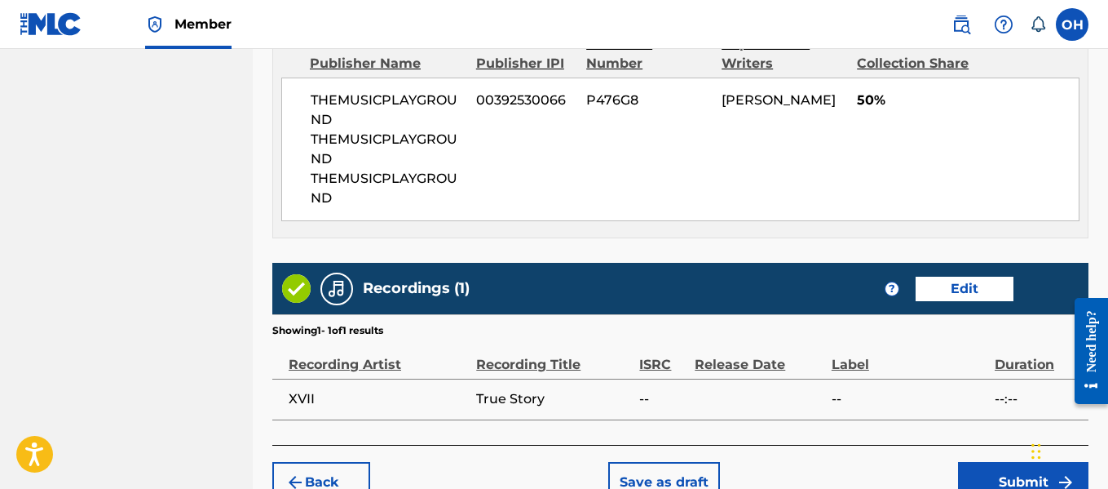
scroll to position [987, 0]
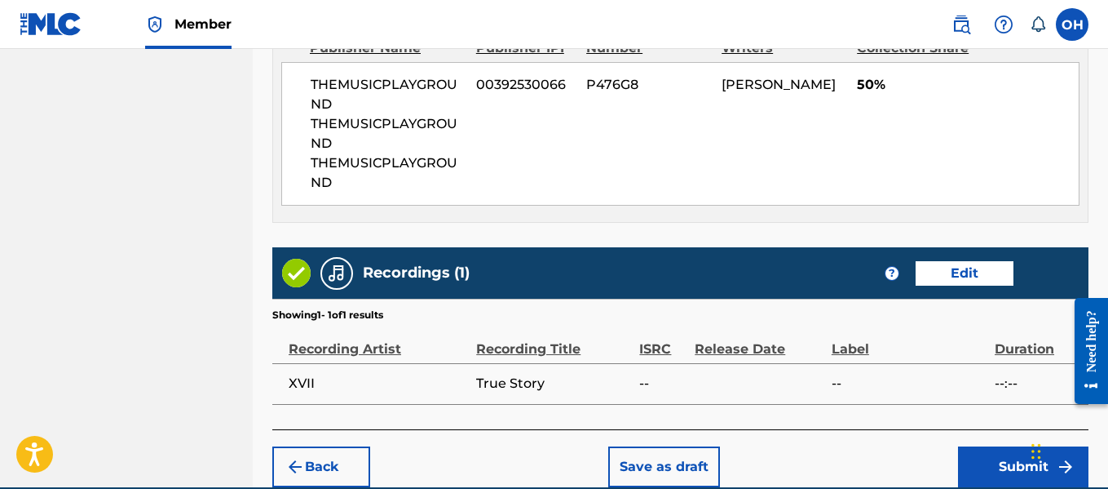
click at [995, 461] on button "Submit" at bounding box center [1023, 466] width 130 height 41
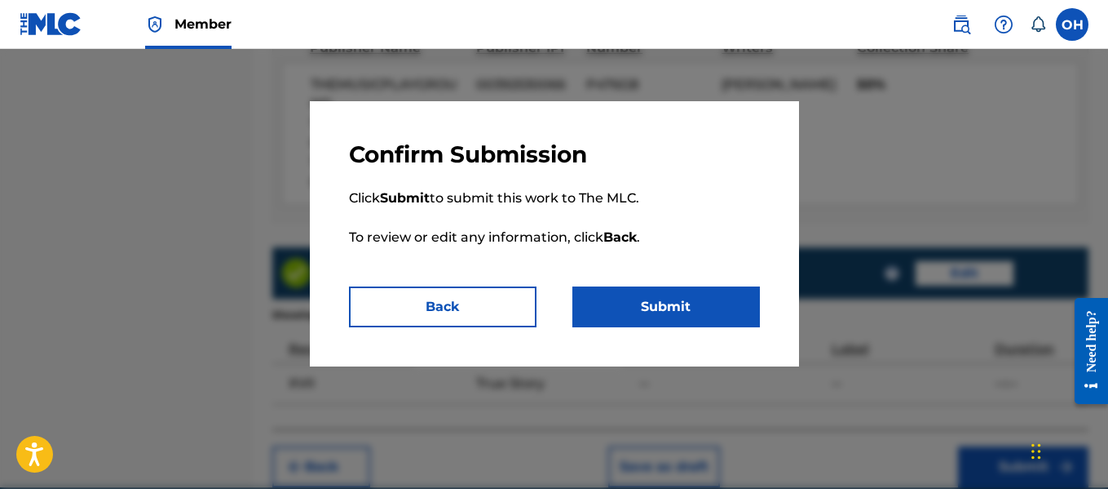
click at [686, 295] on button "Submit" at bounding box center [667, 306] width 188 height 41
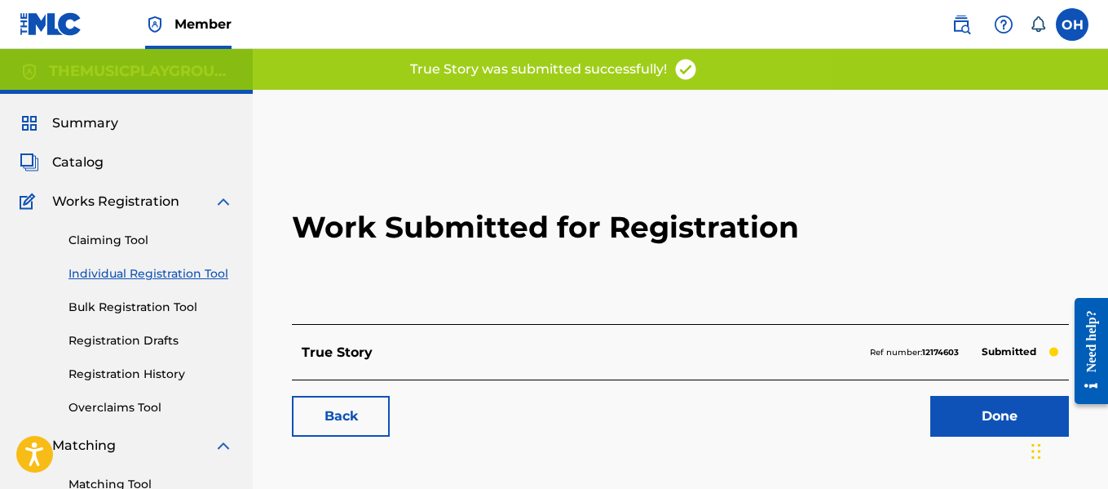
click at [86, 161] on span "Catalog" at bounding box center [77, 163] width 51 height 20
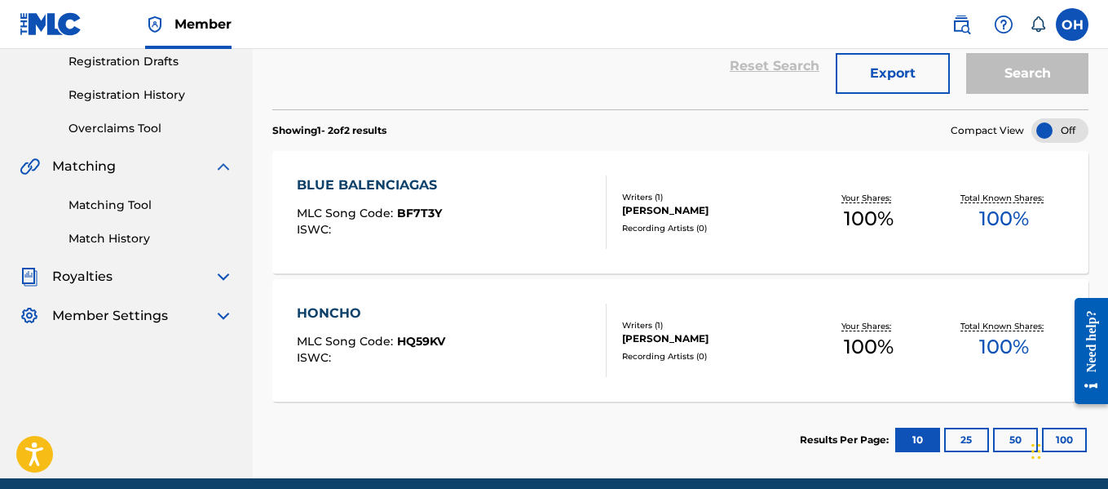
scroll to position [148, 0]
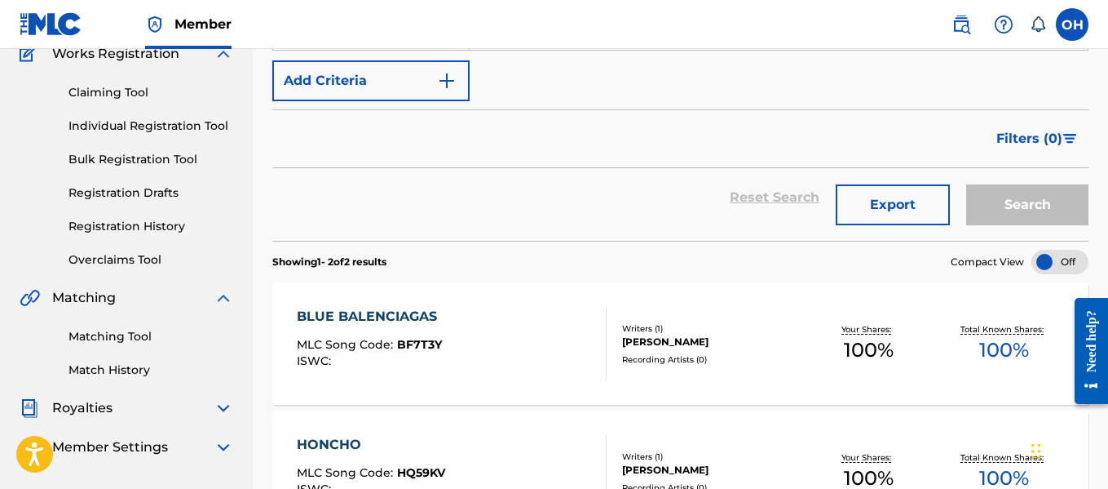
click at [106, 223] on link "Registration History" at bounding box center [151, 226] width 165 height 17
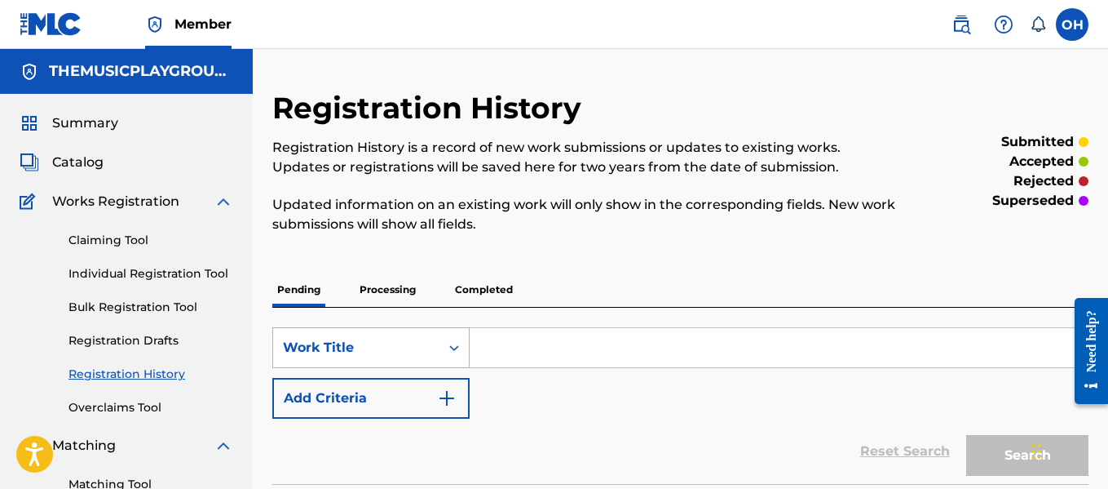
scroll to position [3, 0]
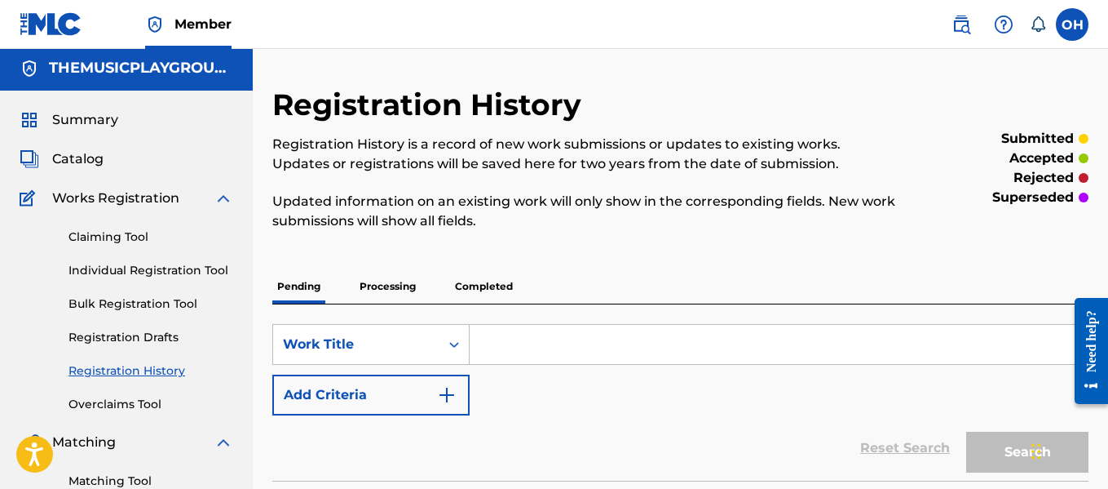
click at [1073, 27] on label at bounding box center [1072, 24] width 33 height 33
click at [1073, 24] on input "OH Otis Hinton heroz4you@gmail.com Notification Preferences Profile Log out" at bounding box center [1073, 24] width 0 height 0
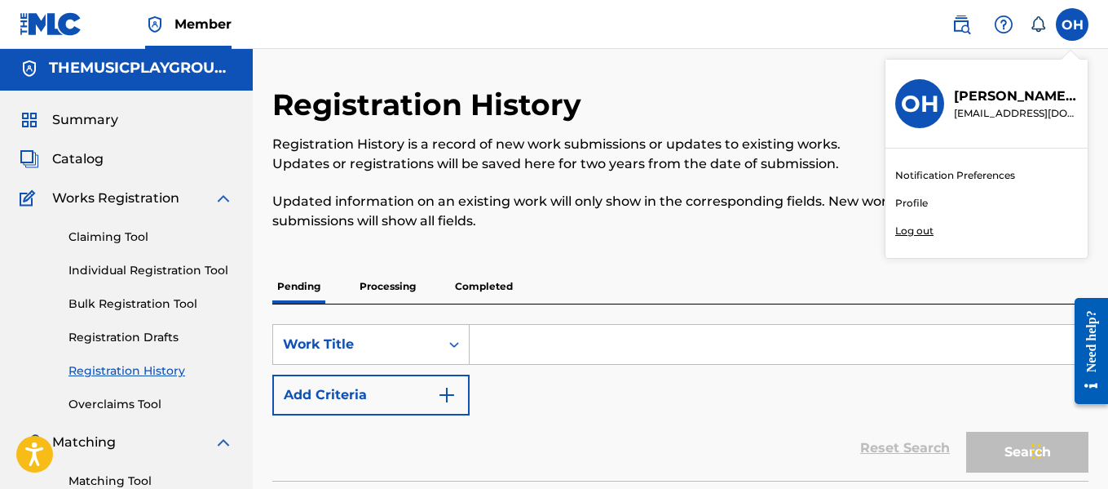
click at [1073, 27] on div "OH OH Otis Hinton heroz4you@gmail.com Notification Preferences Profile Log out" at bounding box center [1072, 24] width 33 height 33
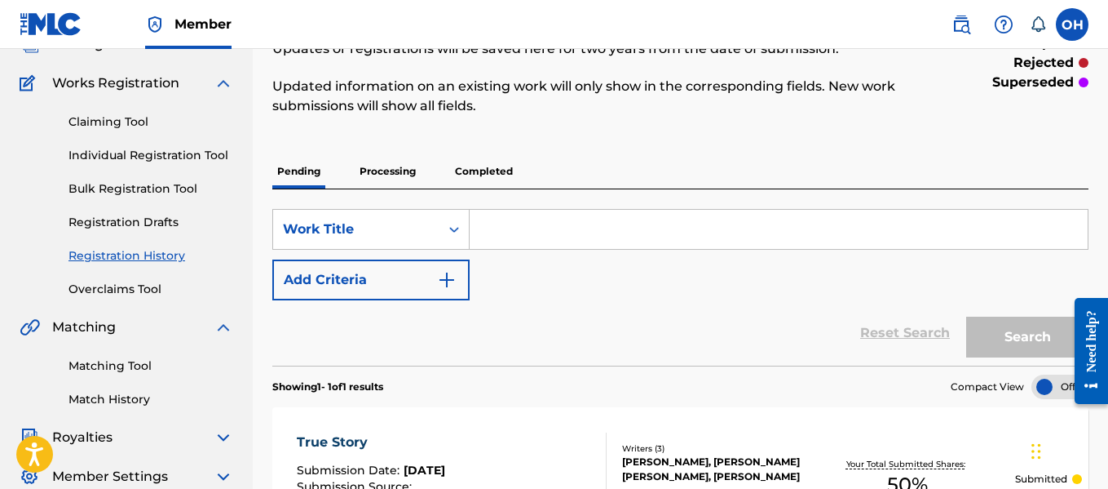
scroll to position [122, 0]
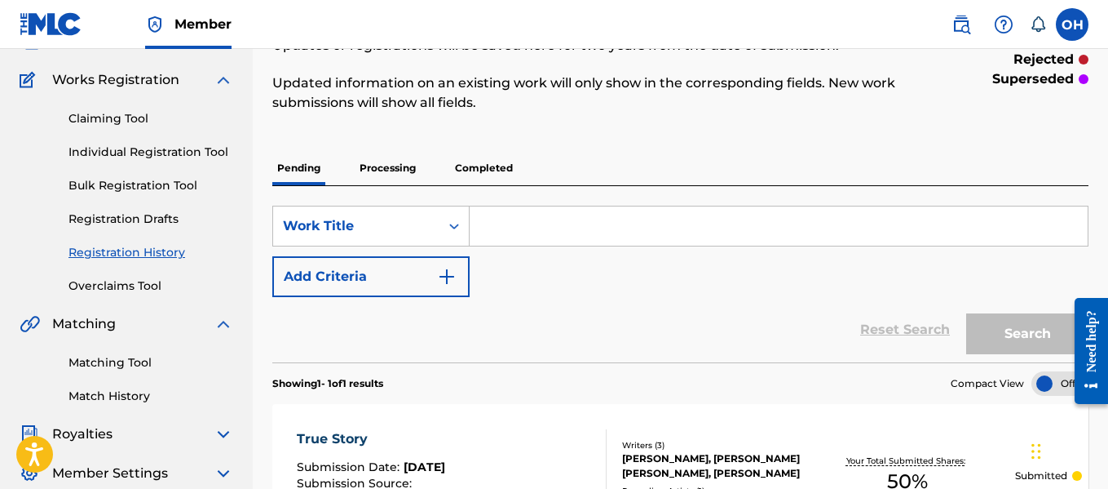
click at [401, 170] on p "Processing" at bounding box center [388, 168] width 66 height 34
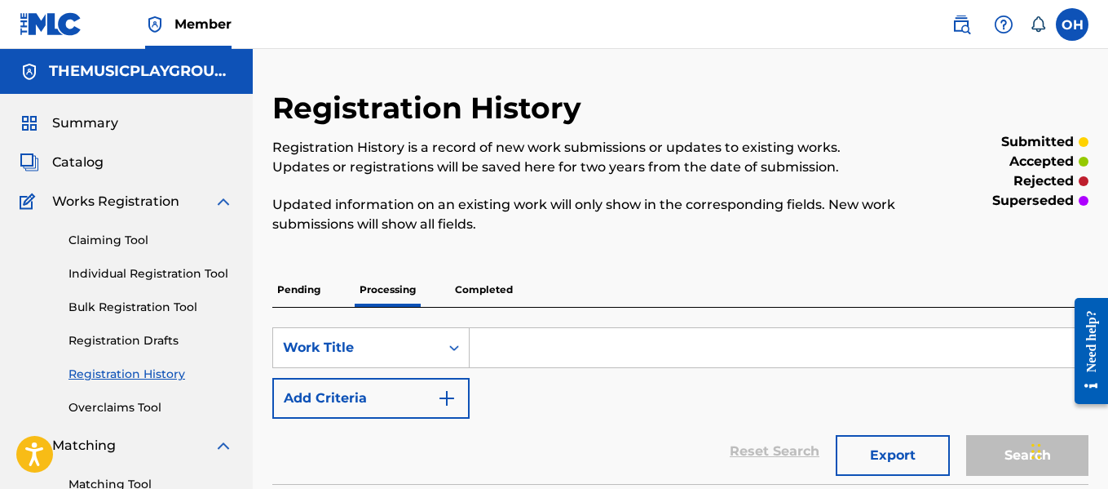
click at [302, 285] on p "Pending" at bounding box center [298, 289] width 53 height 34
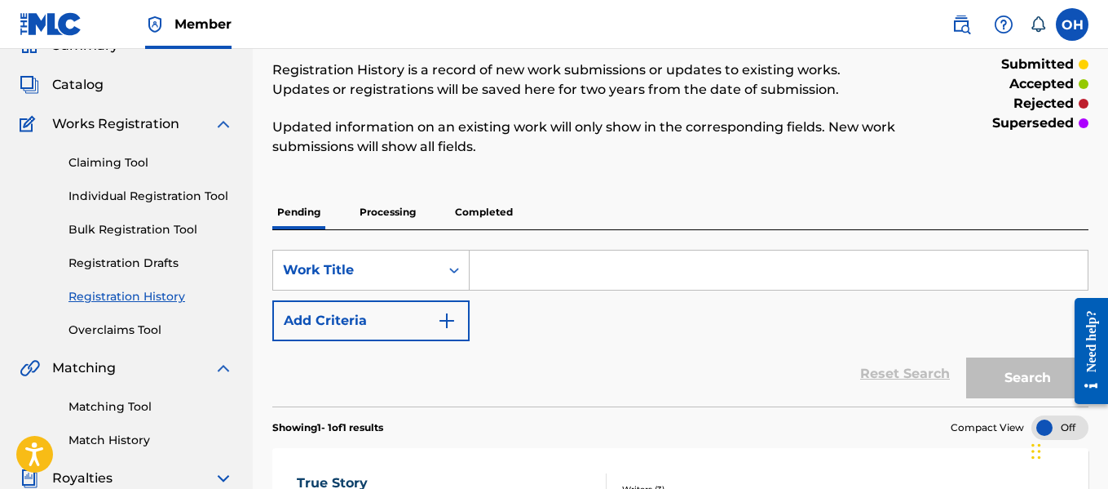
scroll to position [77, 0]
click at [151, 198] on link "Individual Registration Tool" at bounding box center [151, 196] width 165 height 17
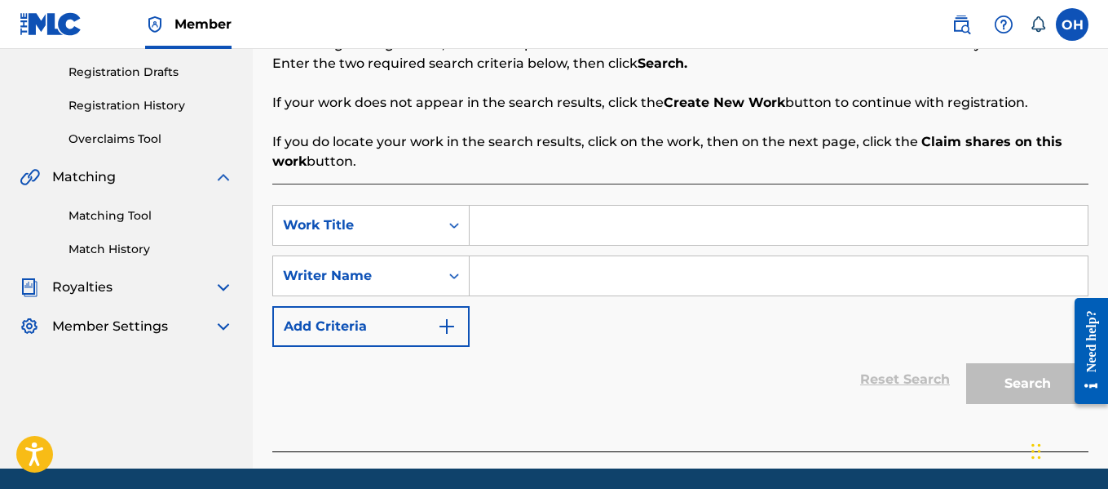
scroll to position [269, 0]
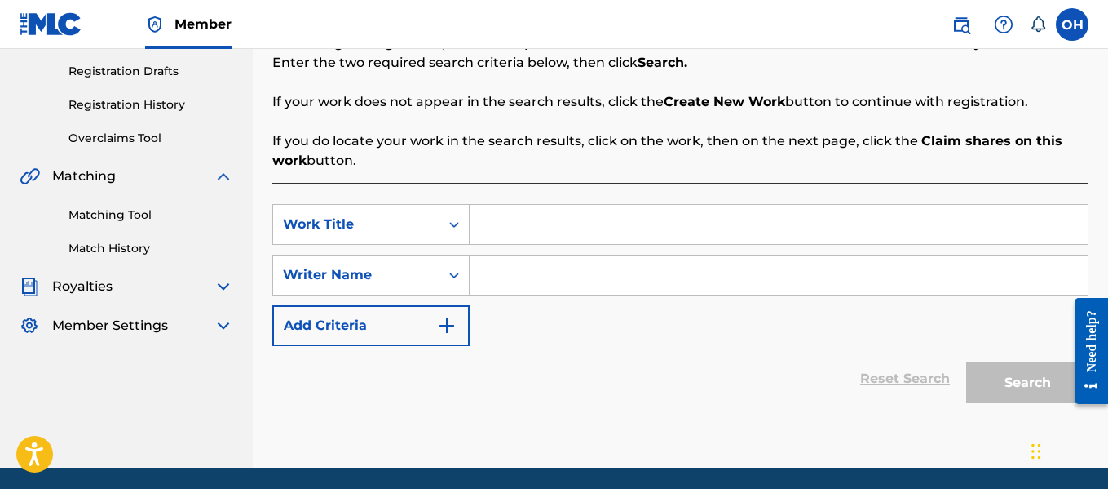
click at [508, 231] on input "Search Form" at bounding box center [779, 224] width 618 height 39
paste input "TWO .50 CALS"
type input "TWO .50 CALS"
click at [515, 276] on input "Search Form" at bounding box center [779, 274] width 618 height 39
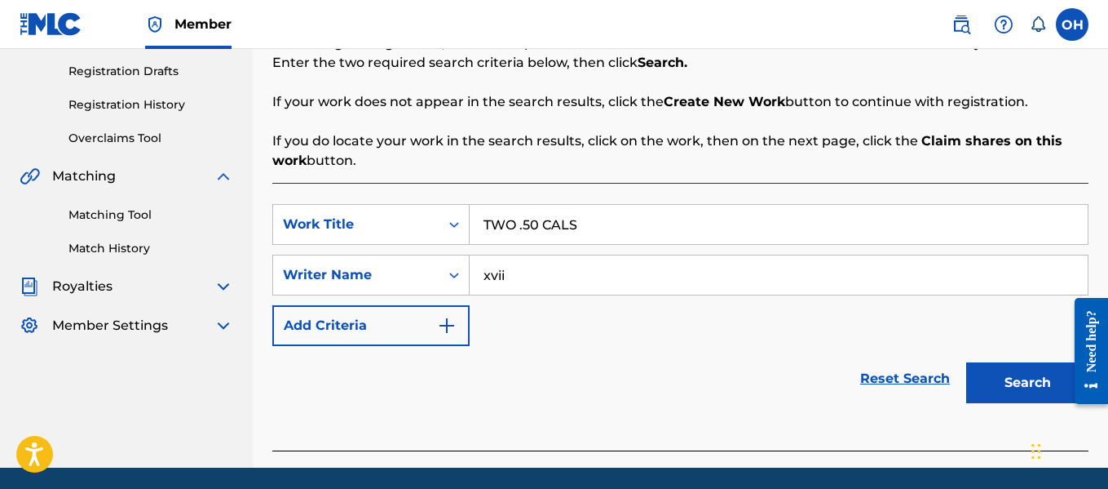
type input "xvii"
click at [966, 362] on button "Search" at bounding box center [1027, 382] width 122 height 41
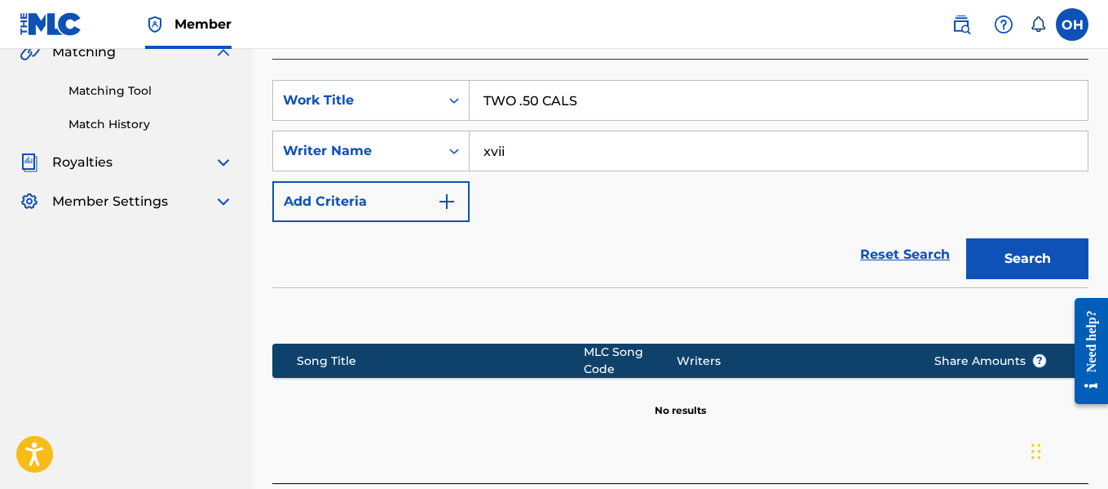
scroll to position [514, 0]
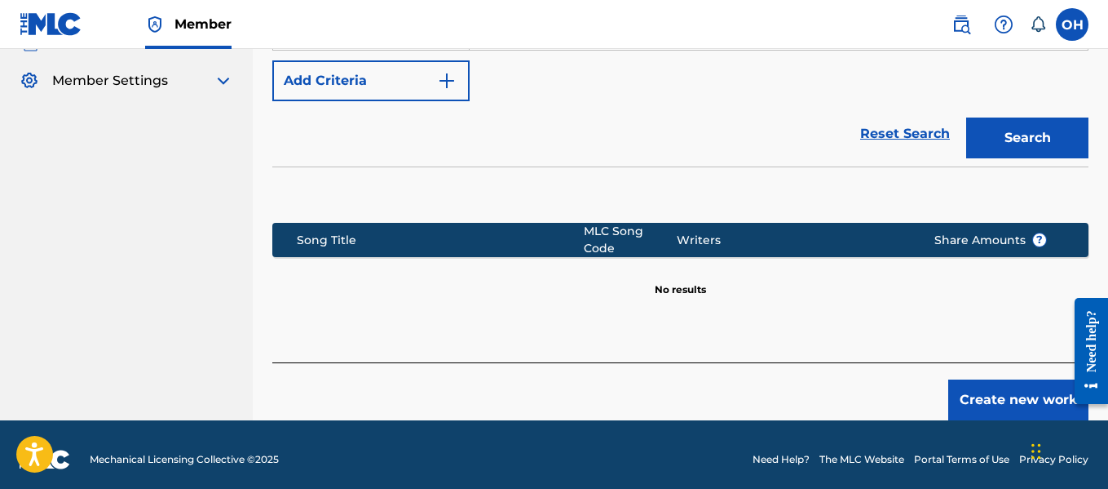
click at [1000, 381] on button "Create new work" at bounding box center [1019, 399] width 140 height 41
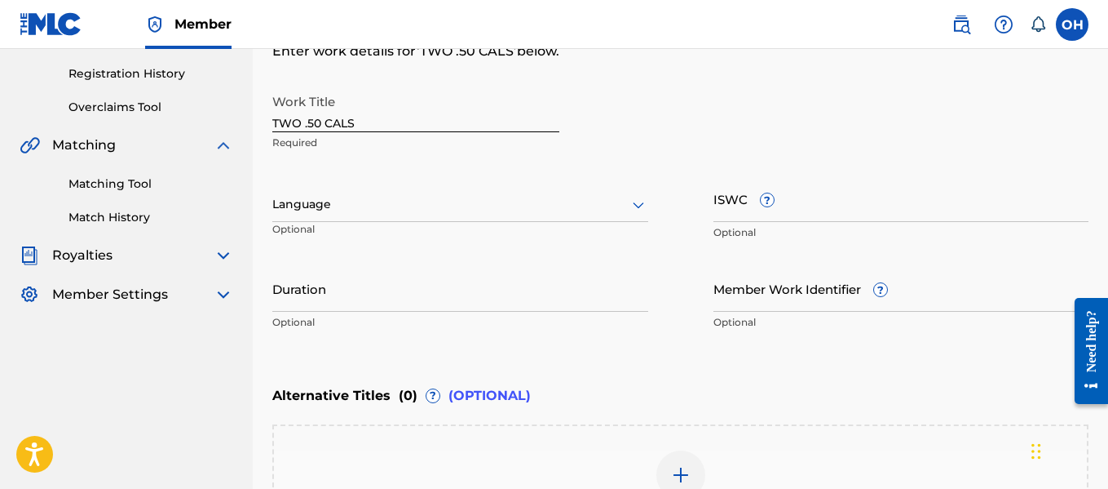
scroll to position [303, 0]
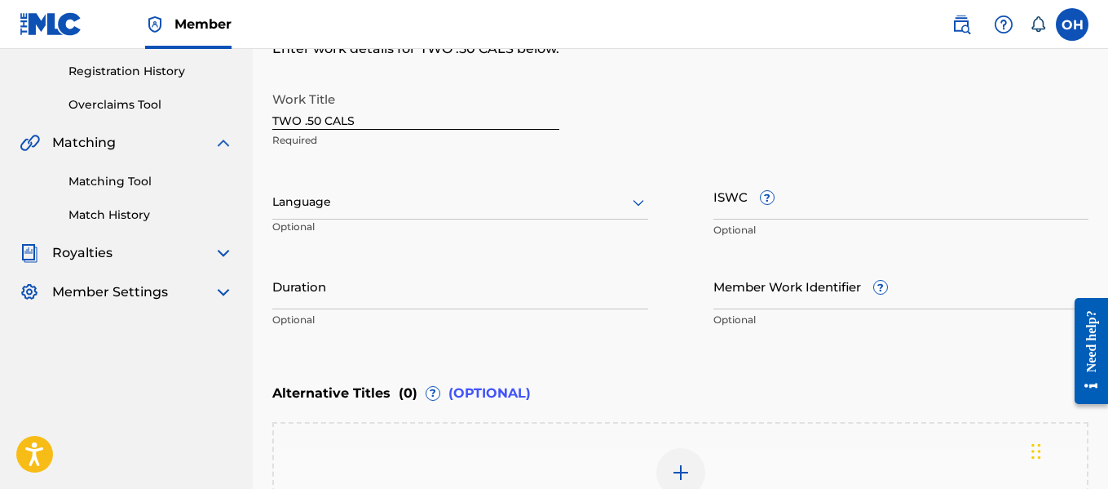
click at [299, 117] on input "TWO .50 CALS" at bounding box center [415, 106] width 287 height 46
click at [372, 123] on input "Two .50 CALS" at bounding box center [415, 106] width 287 height 46
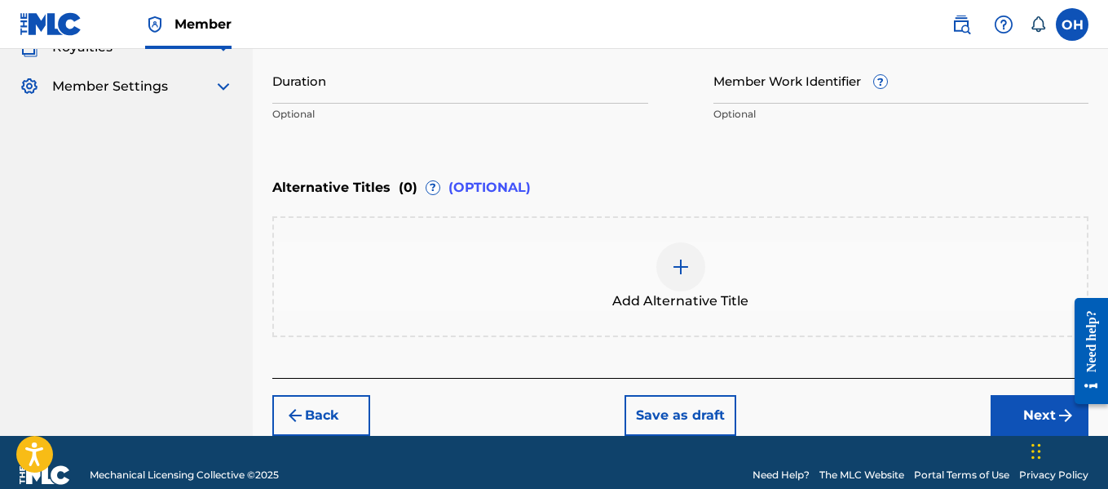
scroll to position [509, 0]
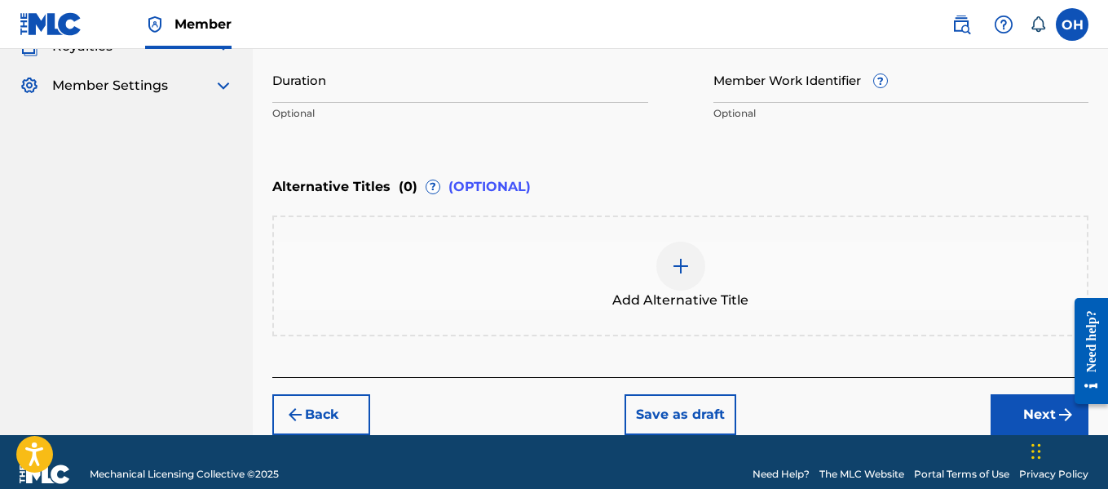
type input "Two .50 Cals"
click at [1006, 413] on button "Next" at bounding box center [1040, 414] width 98 height 41
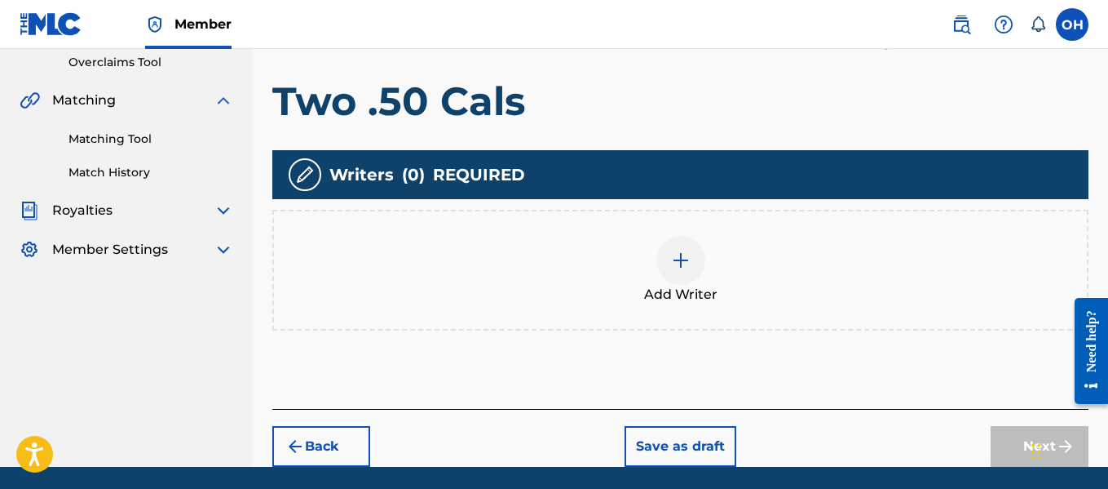
scroll to position [401, 0]
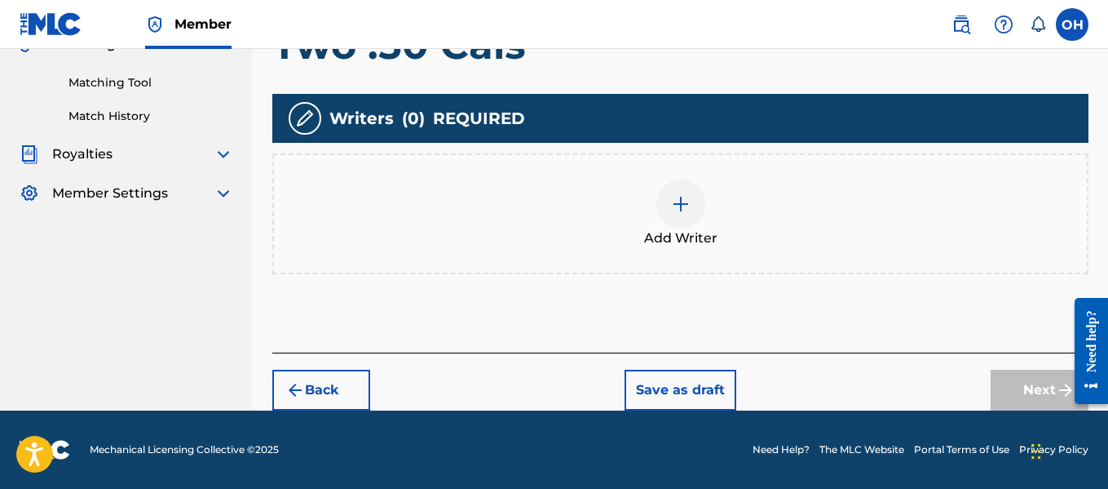
click at [687, 210] on img at bounding box center [681, 204] width 20 height 20
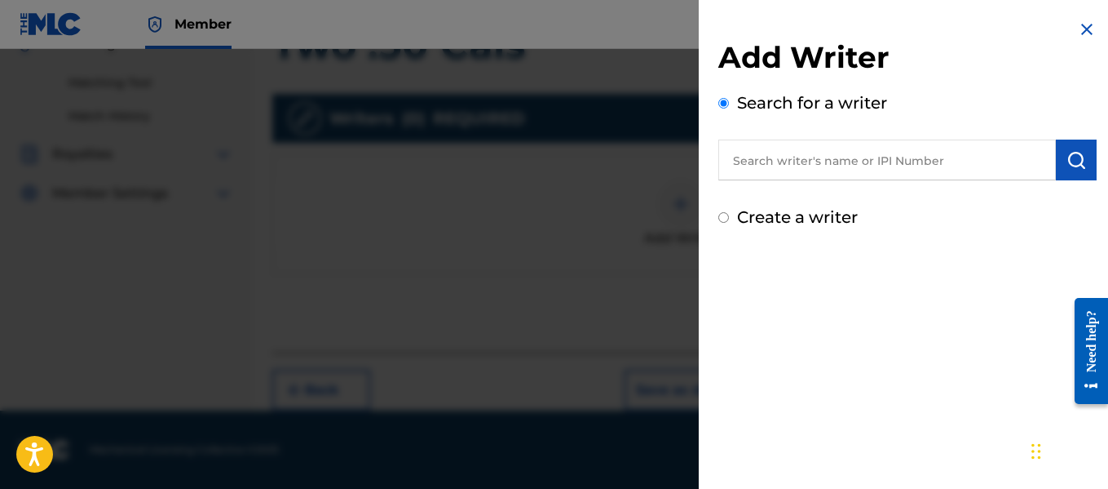
click at [790, 168] on input "text" at bounding box center [888, 159] width 338 height 41
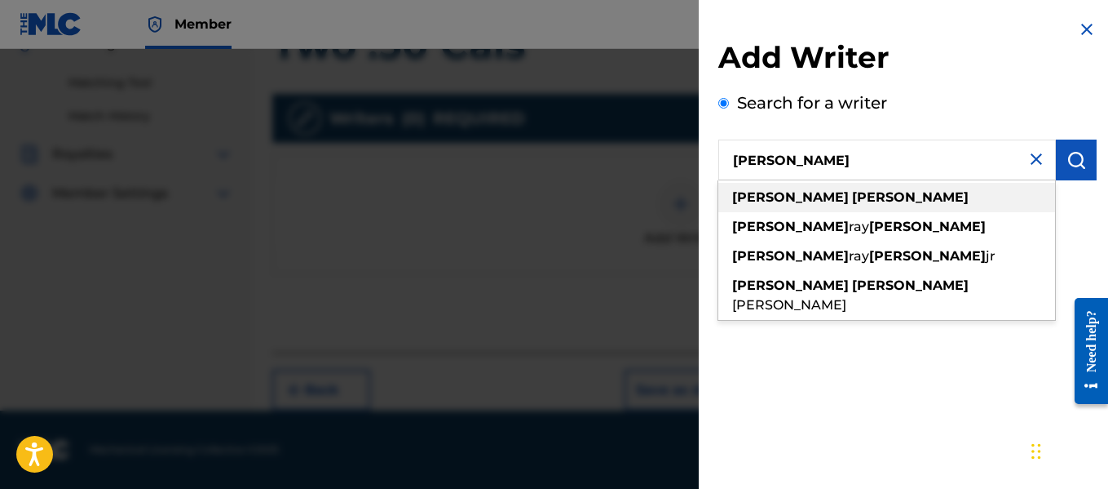
type input "otis hinton"
click at [852, 195] on strong "hinton" at bounding box center [910, 196] width 117 height 15
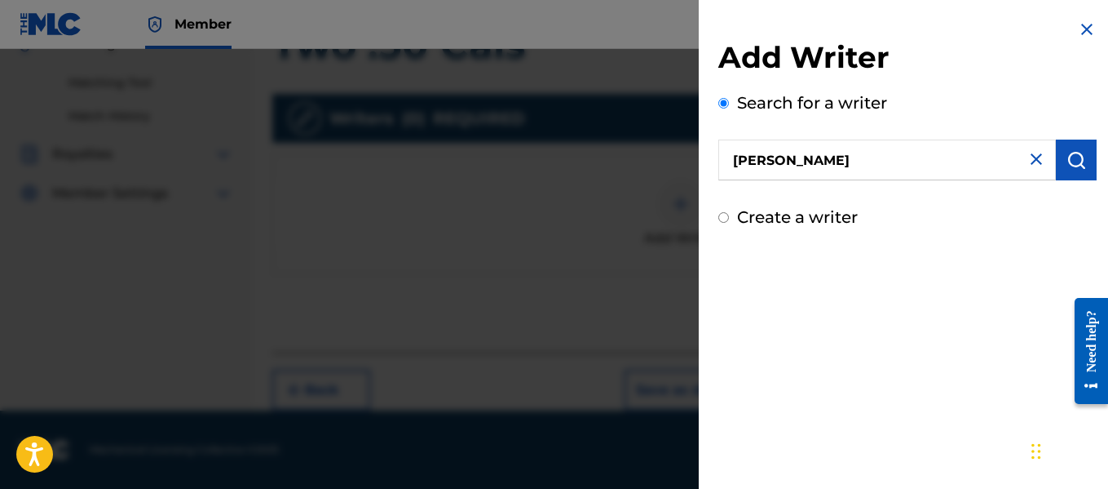
click at [1067, 163] on img "submit" at bounding box center [1077, 160] width 20 height 20
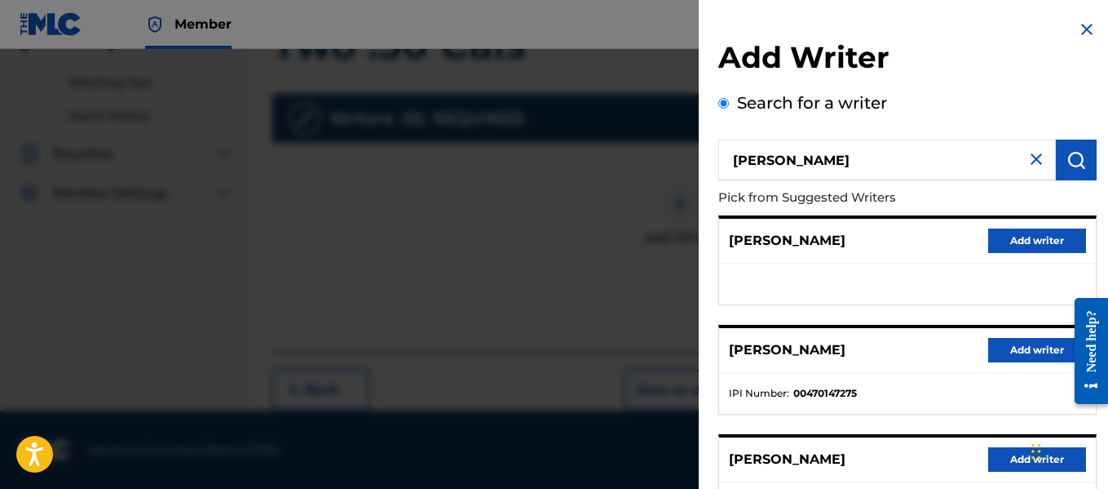
click at [1023, 349] on button "Add writer" at bounding box center [1038, 350] width 98 height 24
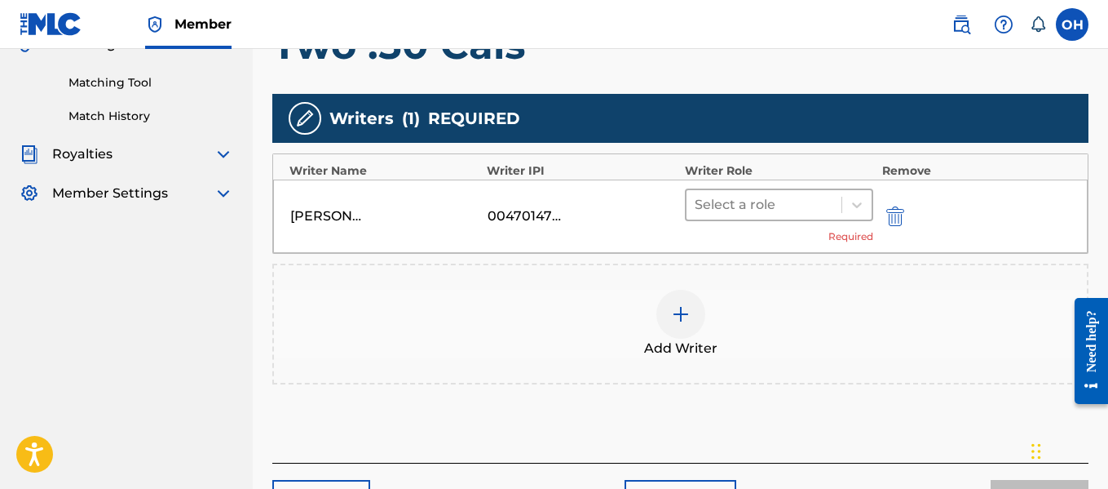
click at [822, 210] on div at bounding box center [764, 204] width 139 height 23
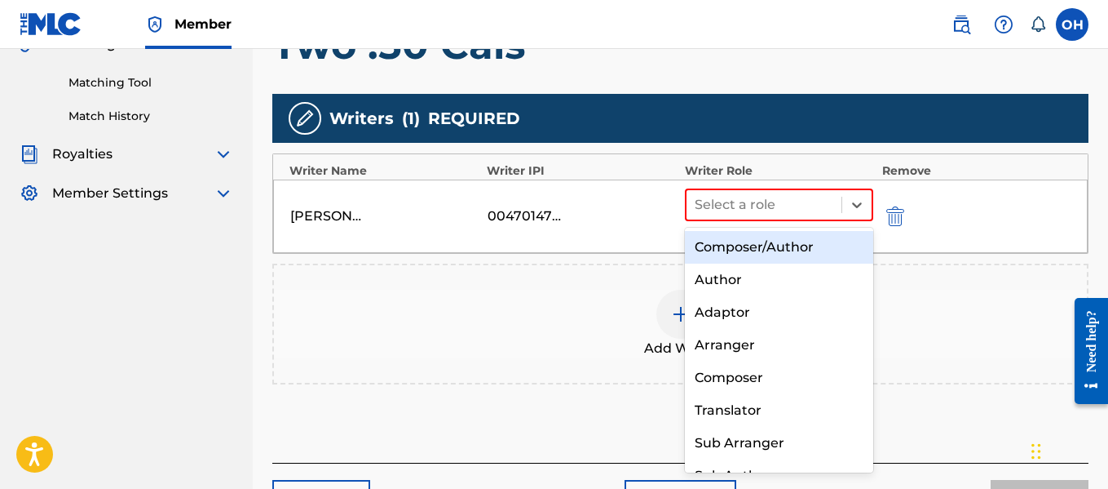
click at [809, 245] on div "Composer/Author" at bounding box center [779, 247] width 189 height 33
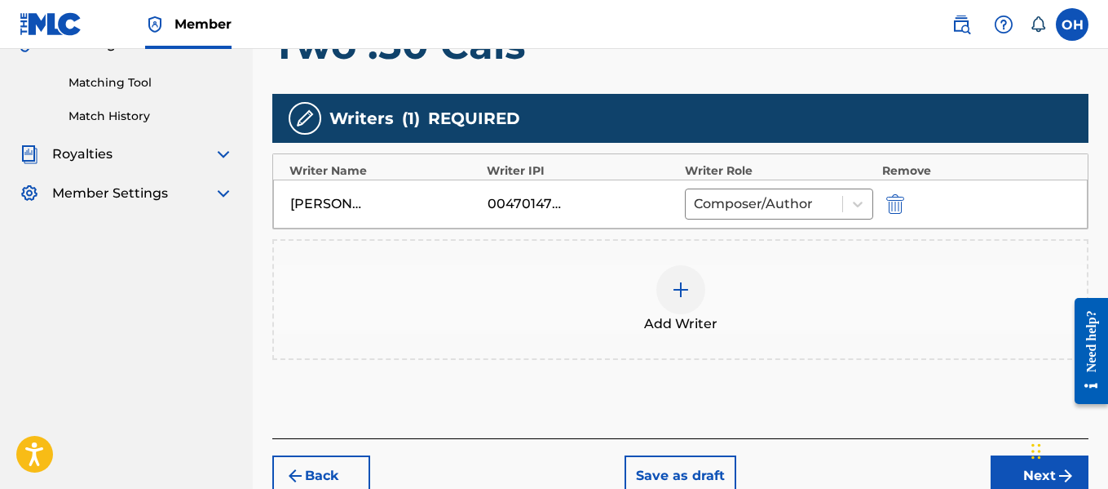
click at [679, 299] on img at bounding box center [681, 290] width 20 height 20
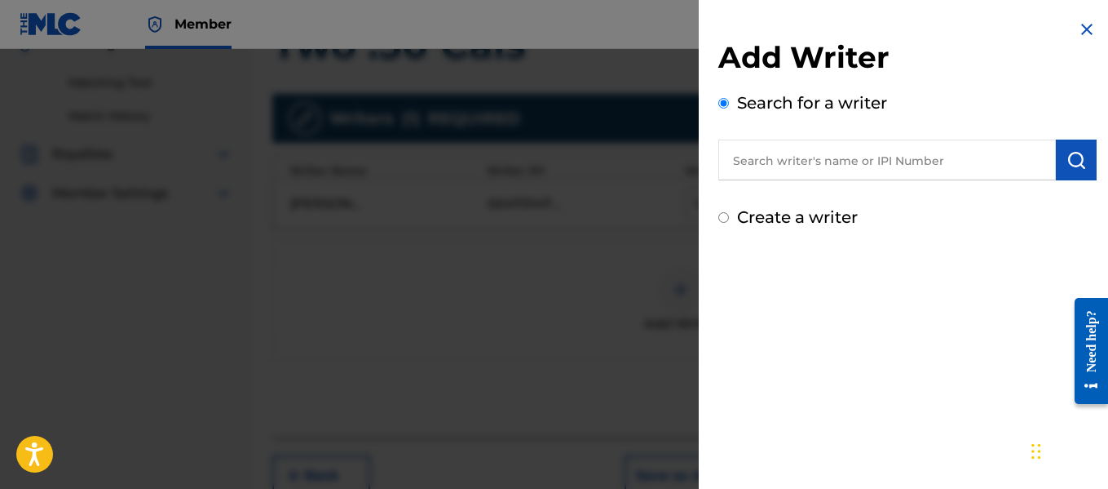
click at [797, 153] on input "text" at bounding box center [888, 159] width 338 height 41
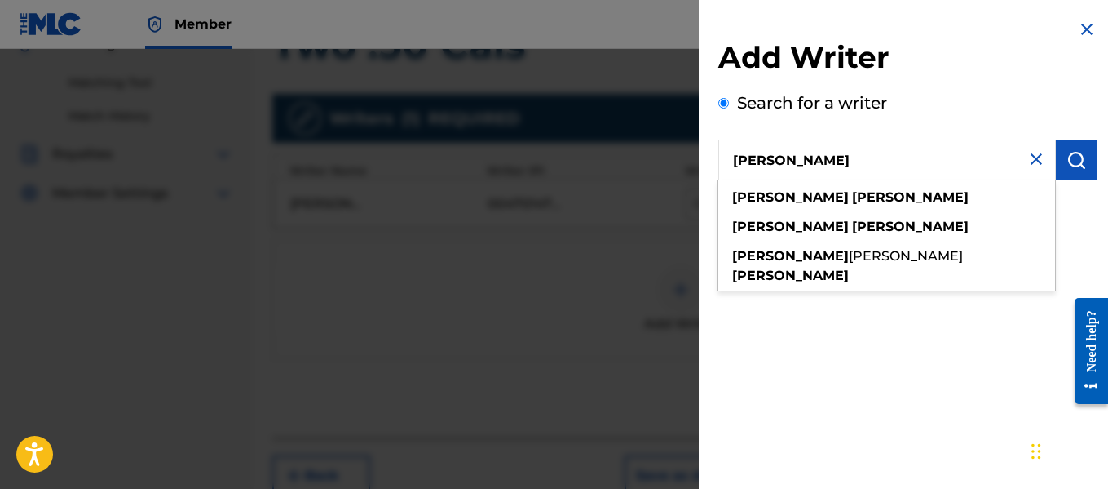
type input "craig isabelle"
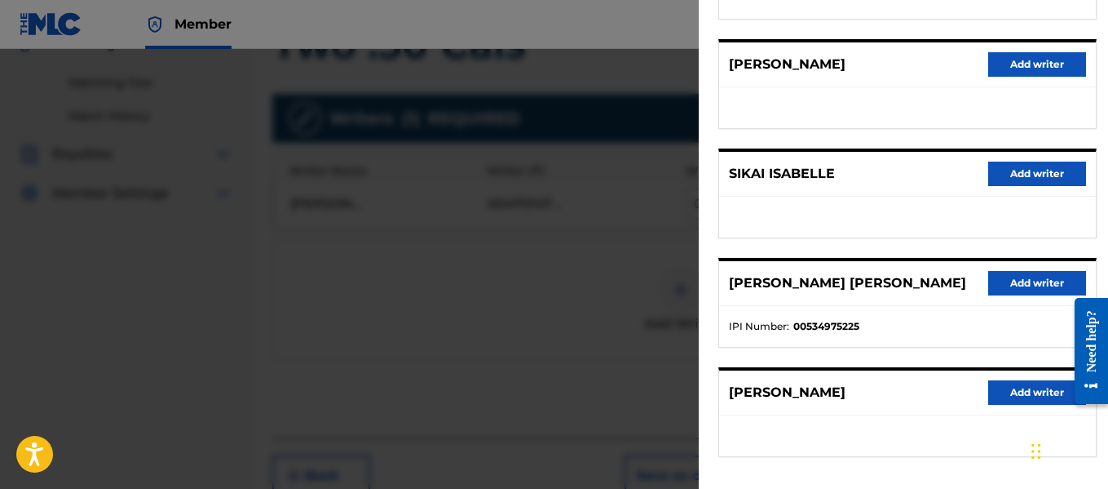
scroll to position [296, 0]
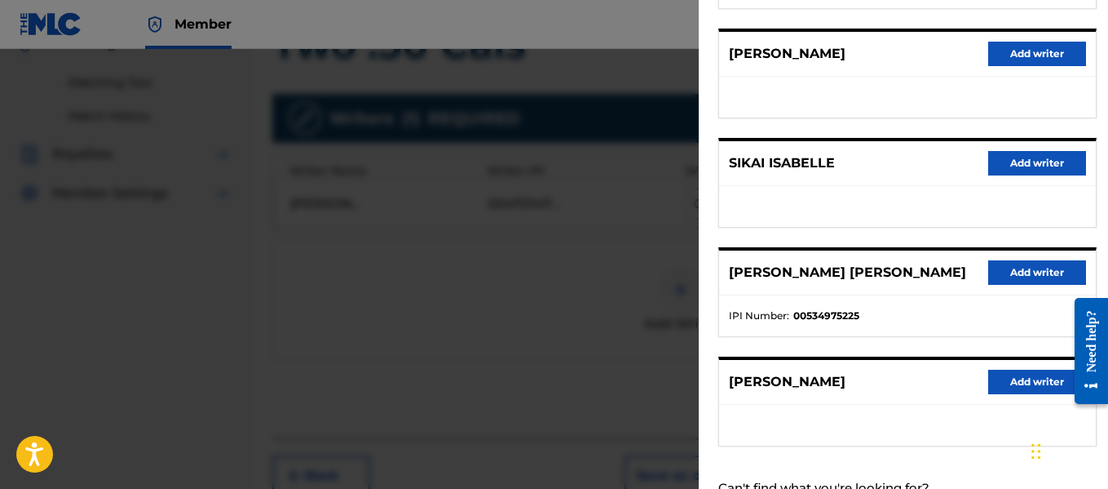
click at [1009, 272] on button "Add writer" at bounding box center [1038, 272] width 98 height 24
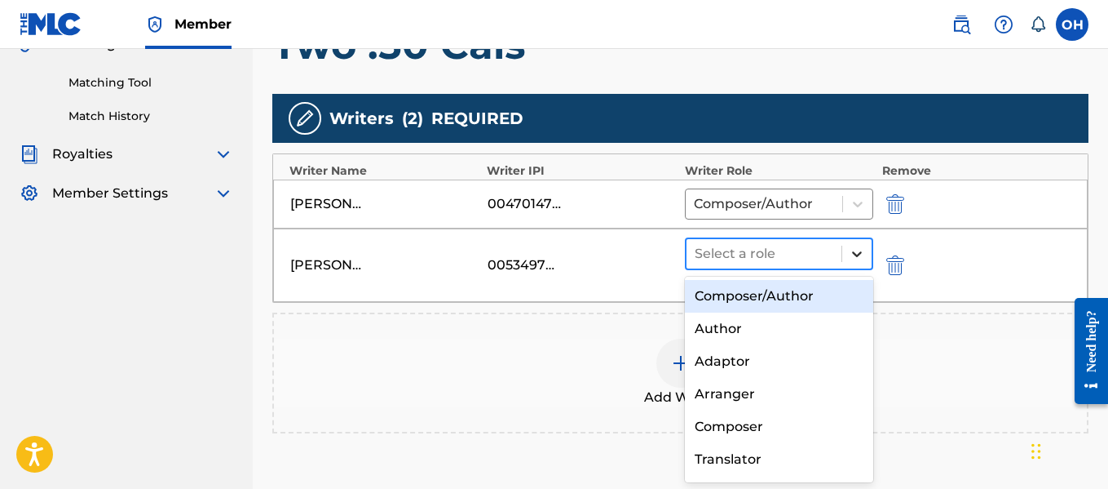
click at [856, 254] on icon at bounding box center [857, 254] width 10 height 6
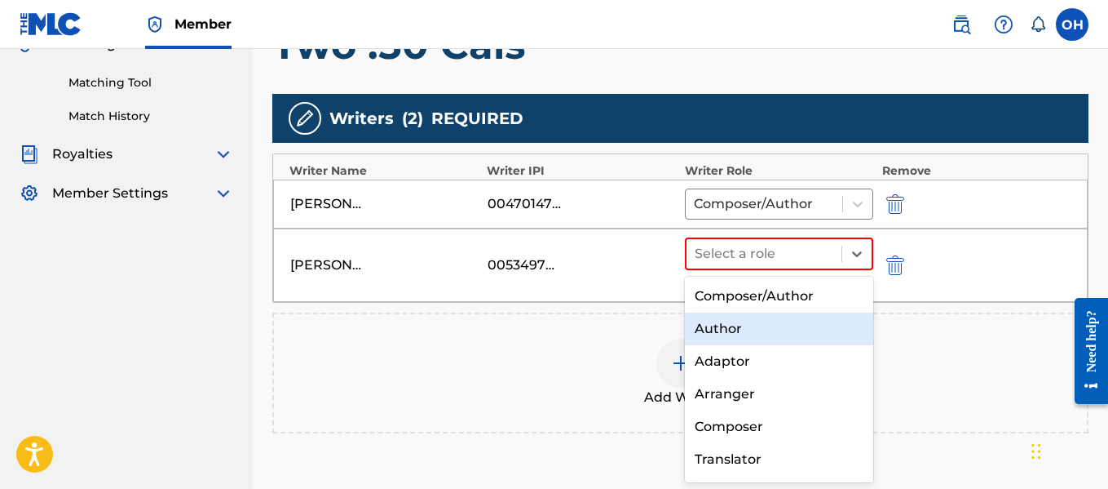
click at [795, 321] on div "Author" at bounding box center [779, 328] width 189 height 33
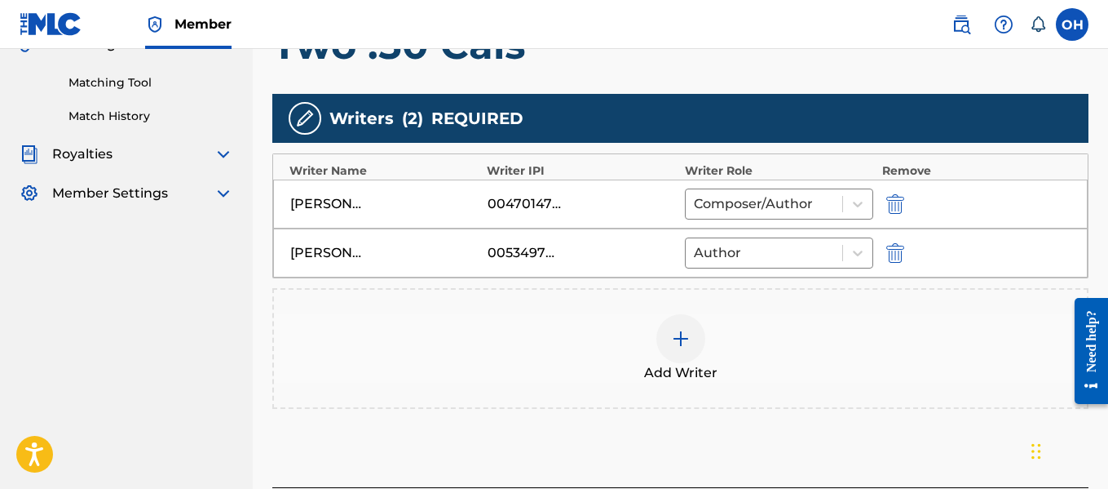
click at [685, 337] on img at bounding box center [681, 339] width 20 height 20
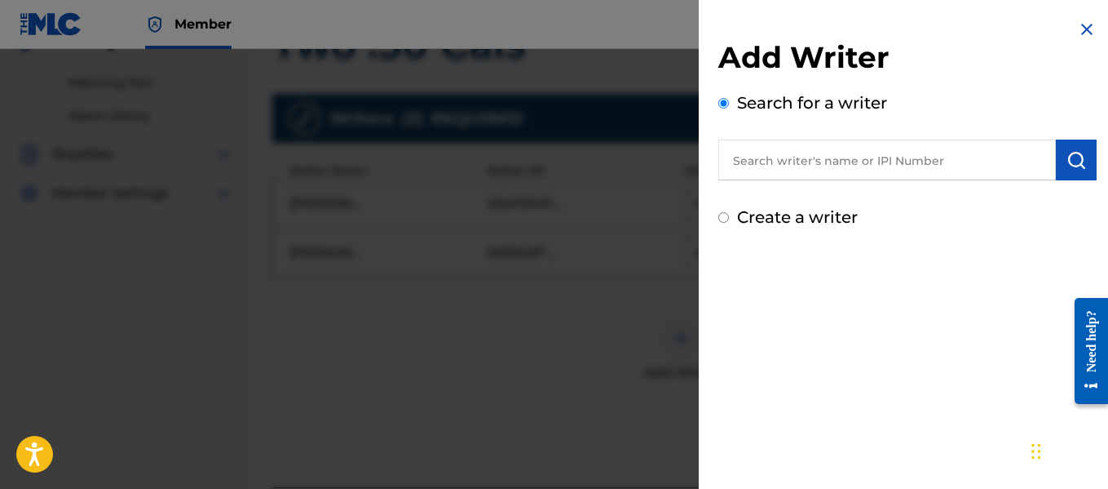
click at [816, 161] on input "text" at bounding box center [888, 159] width 338 height 41
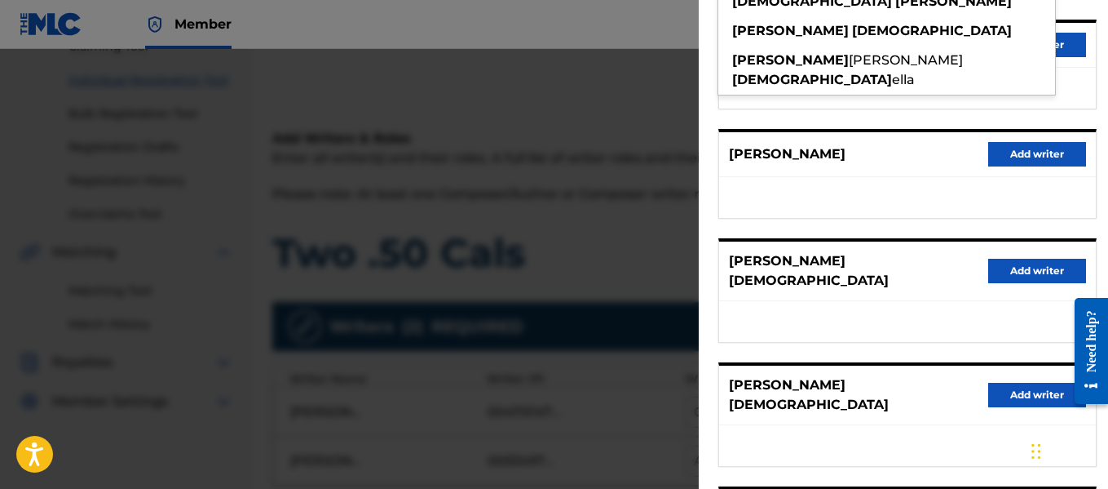
scroll to position [0, 0]
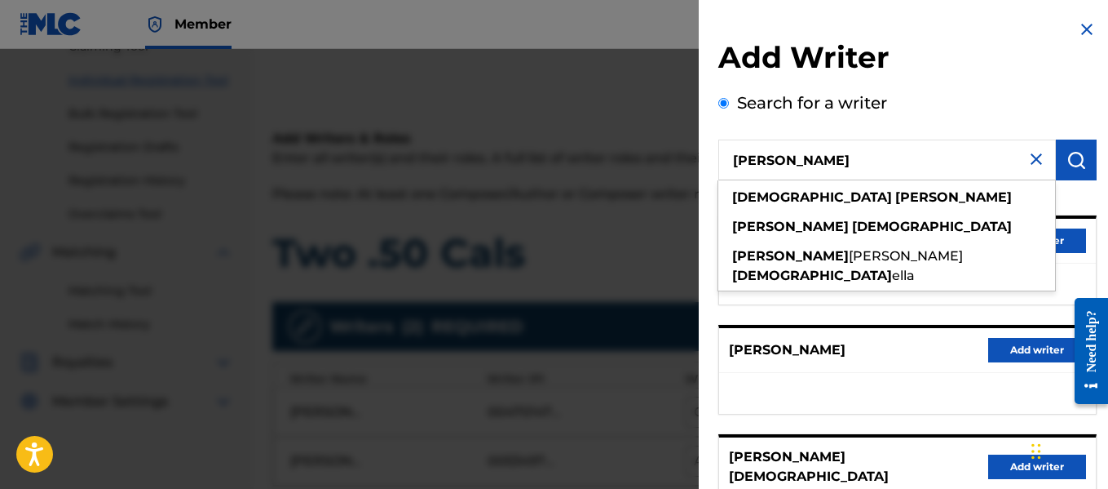
drag, startPoint x: 983, startPoint y: 161, endPoint x: 669, endPoint y: 189, distance: 315.2
click at [669, 189] on div "Add Writer Search for a writer pastor troy pastor troy troy pastor troy james p…" at bounding box center [554, 269] width 1108 height 440
click at [772, 161] on input "pastor troy" at bounding box center [888, 159] width 338 height 41
drag, startPoint x: 775, startPoint y: 161, endPoint x: 670, endPoint y: 170, distance: 105.5
click at [670, 170] on div "Add Writer Search for a writer pastor troy pastor troy troy pastor troy james p…" at bounding box center [554, 269] width 1108 height 440
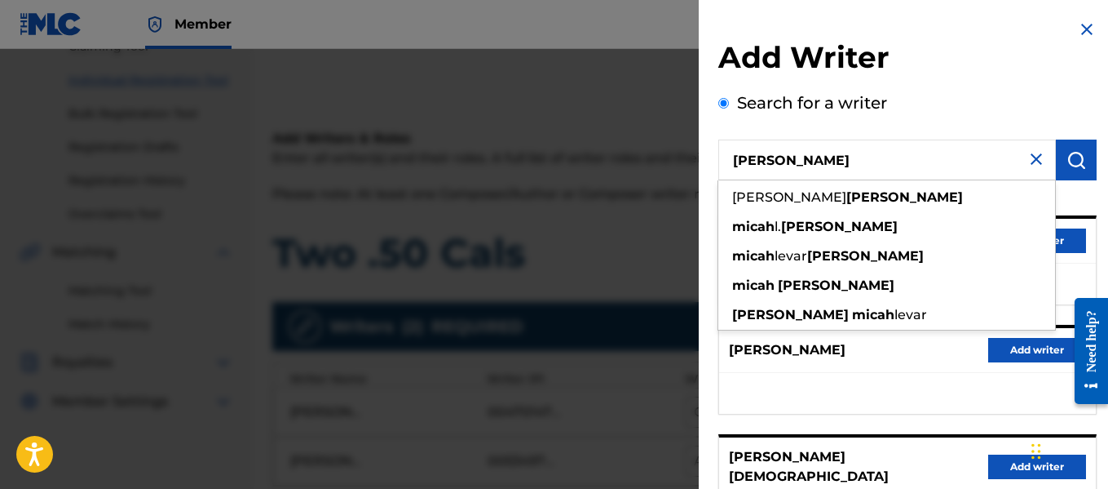
type input "micah troy"
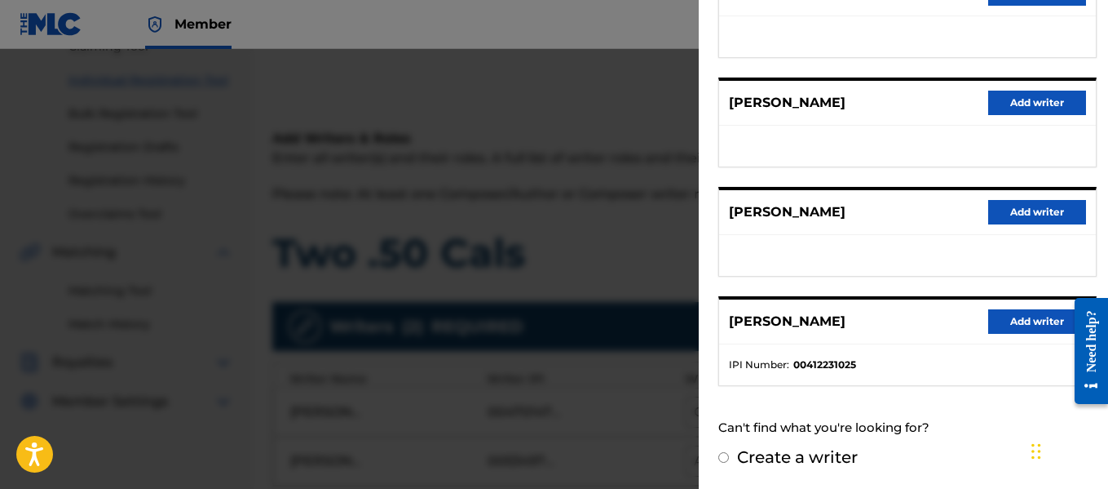
scroll to position [244, 0]
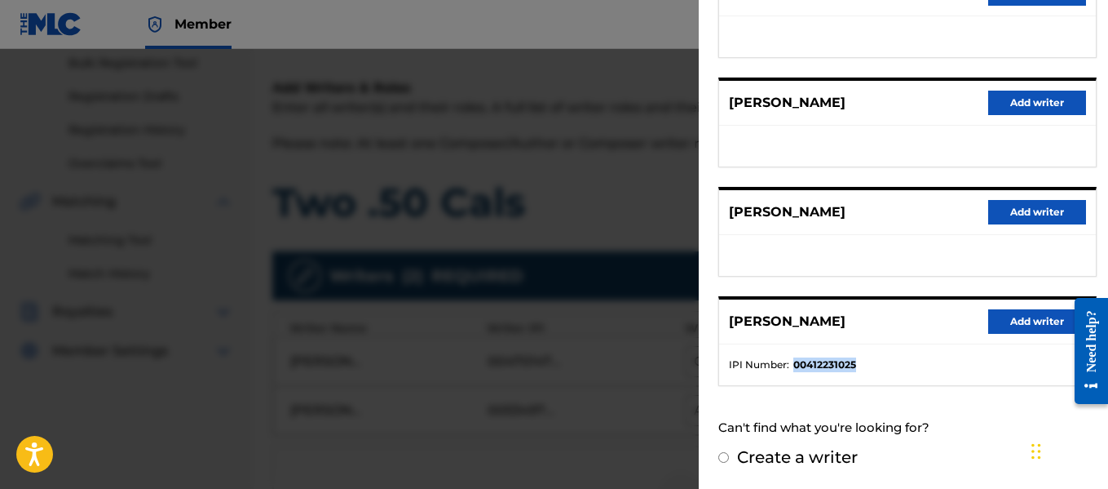
drag, startPoint x: 864, startPoint y: 365, endPoint x: 794, endPoint y: 363, distance: 70.2
click at [794, 363] on li "IPI Number : 00412231025" at bounding box center [907, 364] width 357 height 15
copy strong "00412231025"
click at [1037, 317] on button "Add writer" at bounding box center [1038, 321] width 98 height 24
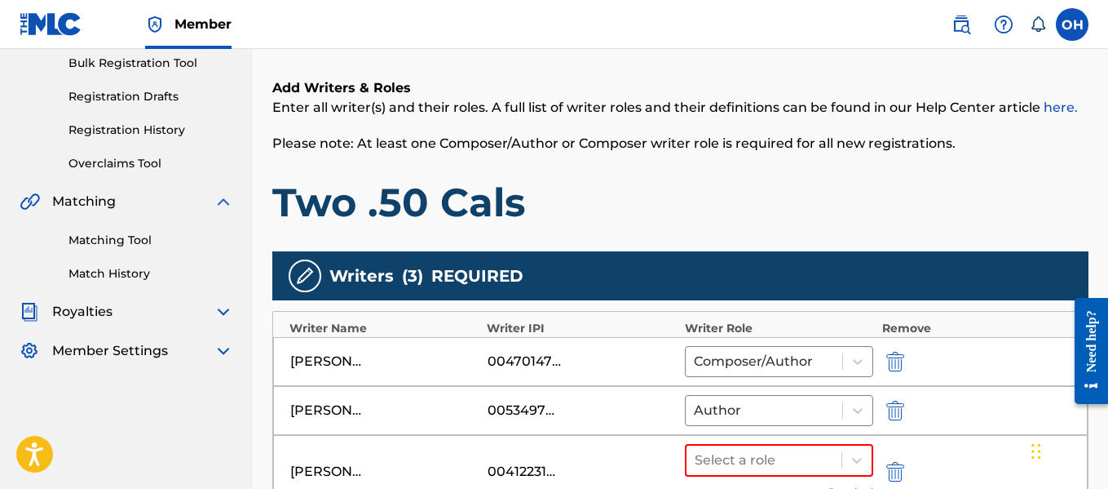
scroll to position [373, 0]
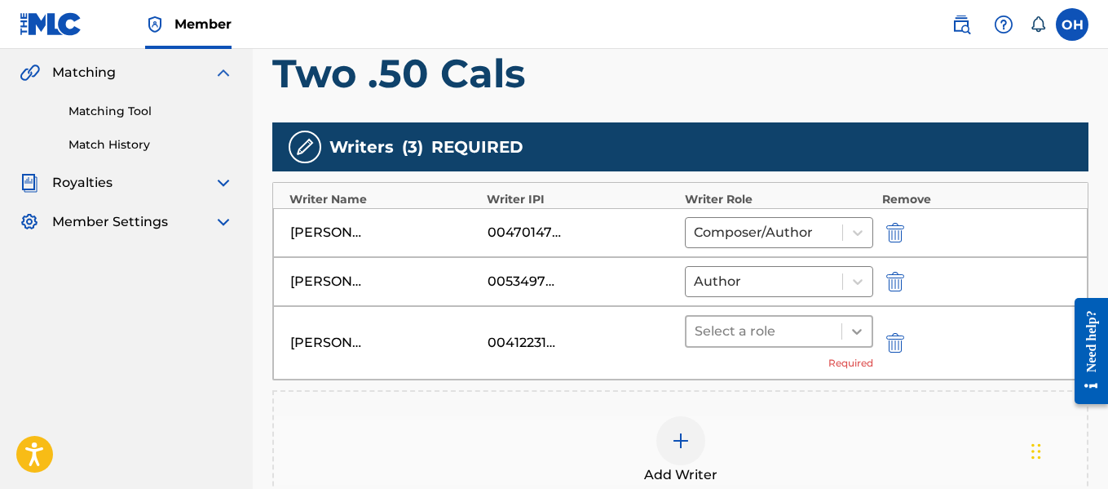
click at [856, 324] on icon at bounding box center [857, 331] width 16 height 16
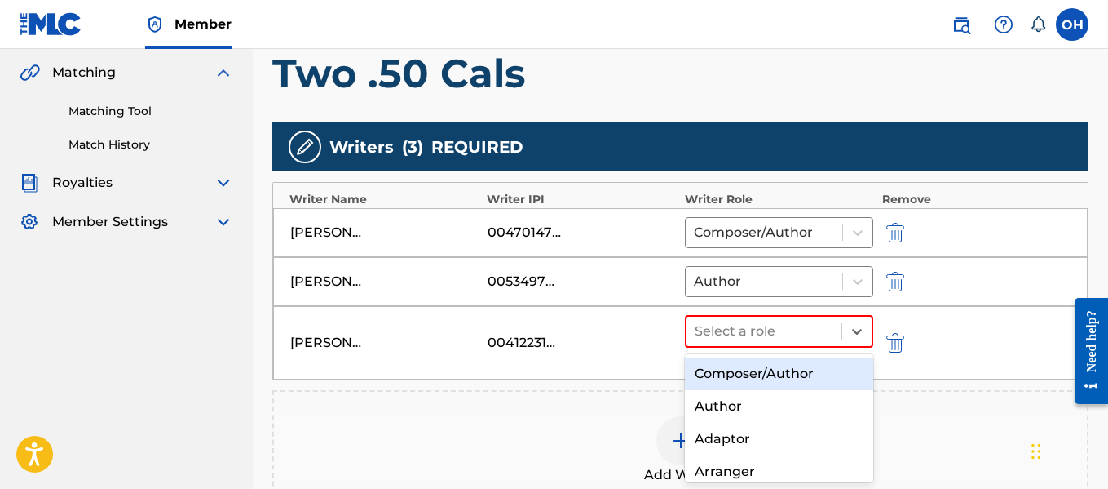
click at [793, 379] on div "Composer/Author" at bounding box center [779, 373] width 189 height 33
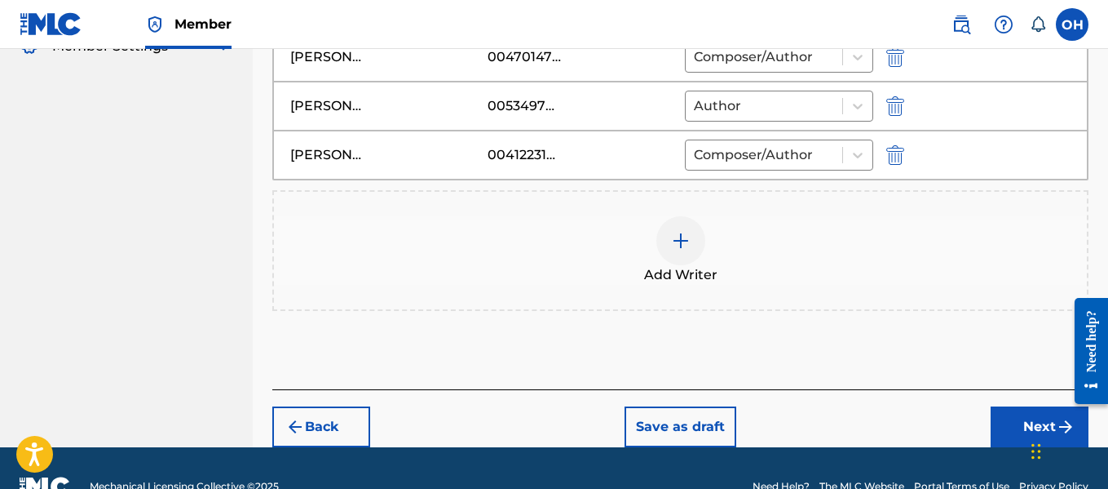
click at [1006, 421] on button "Next" at bounding box center [1040, 426] width 98 height 41
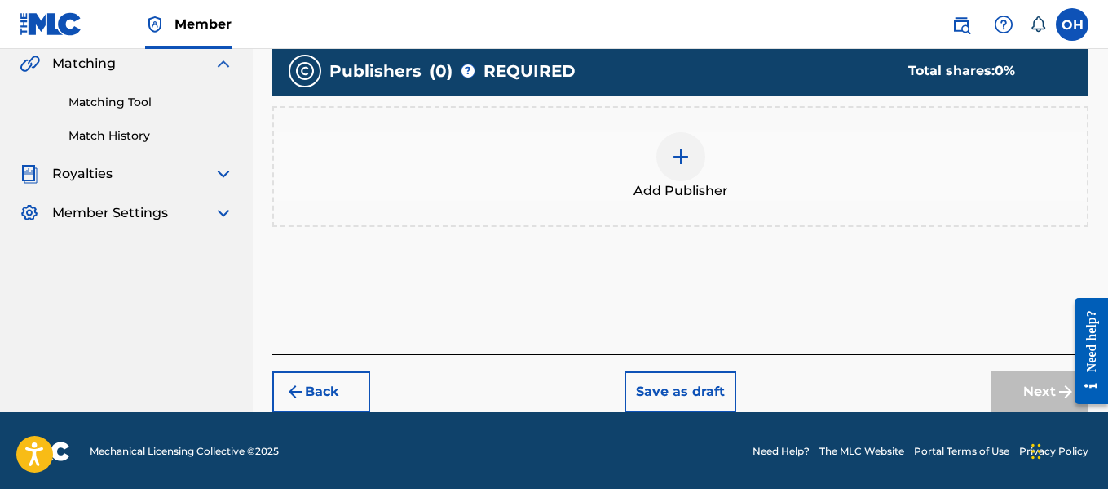
scroll to position [383, 0]
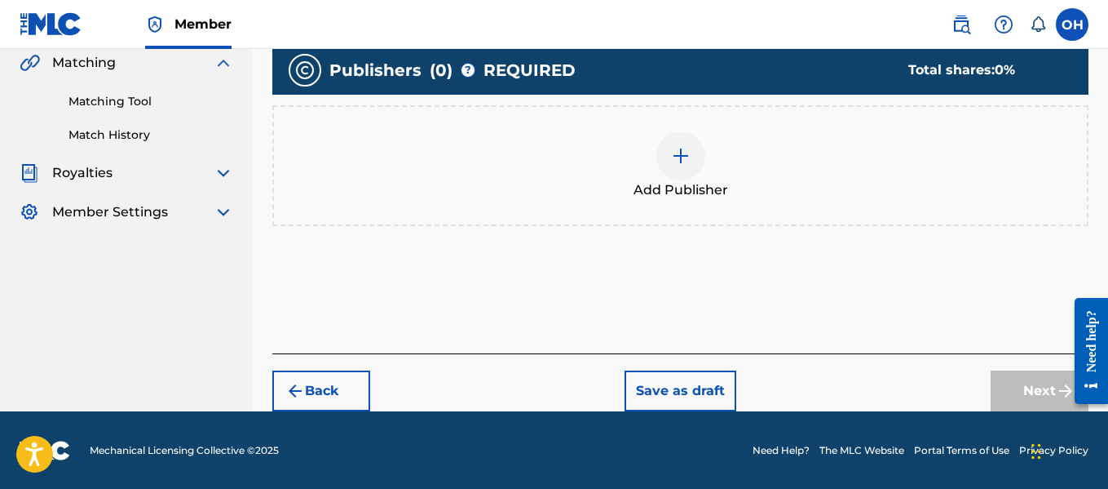
click at [661, 159] on div at bounding box center [681, 155] width 49 height 49
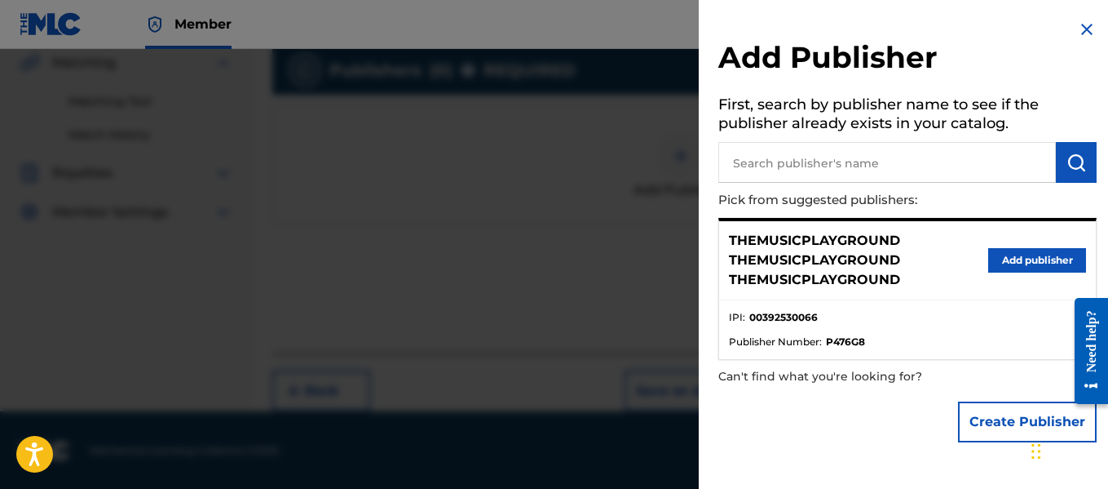
click at [748, 166] on input "text" at bounding box center [888, 162] width 338 height 41
click at [1015, 264] on button "Add publisher" at bounding box center [1038, 260] width 98 height 24
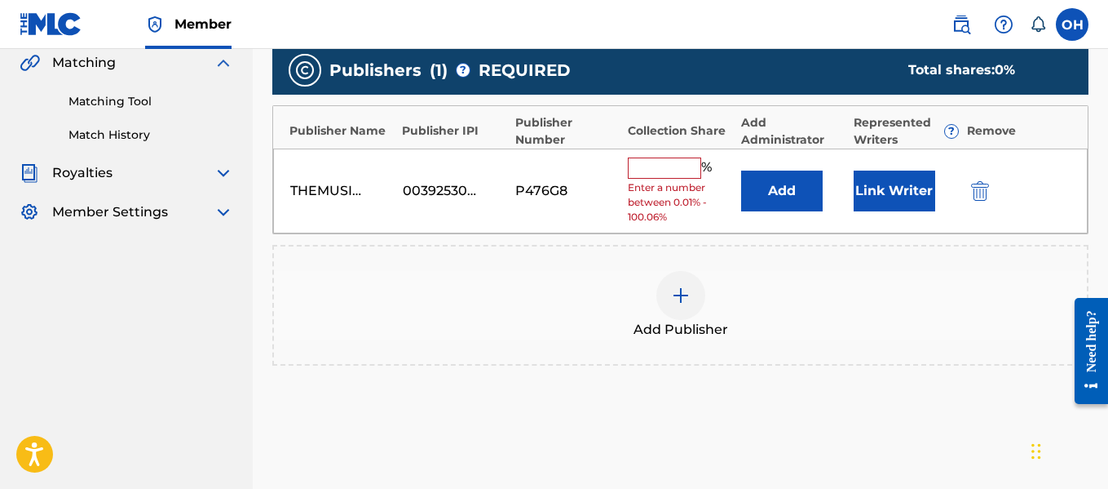
click at [659, 174] on input "text" at bounding box center [664, 167] width 73 height 21
type input "50"
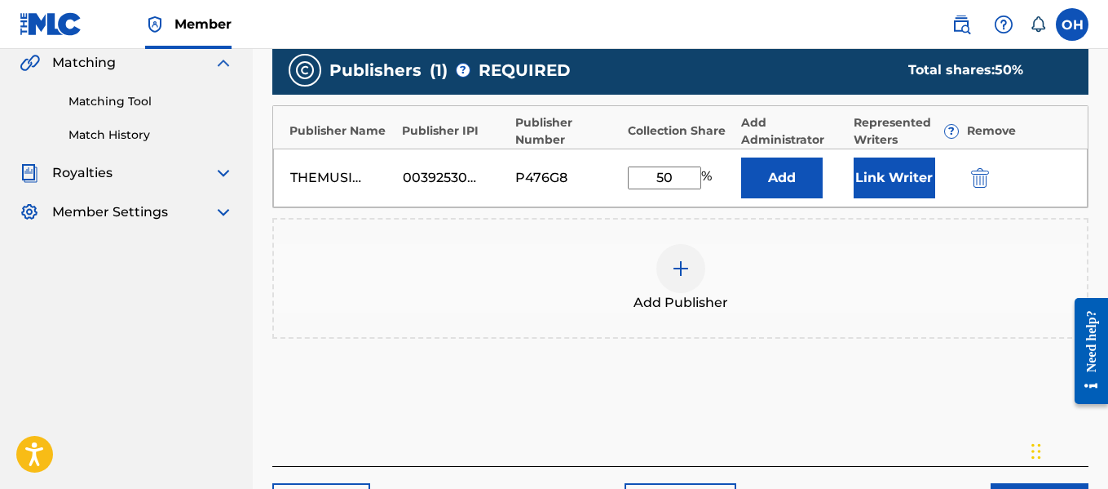
click at [872, 186] on button "Link Writer" at bounding box center [895, 177] width 82 height 41
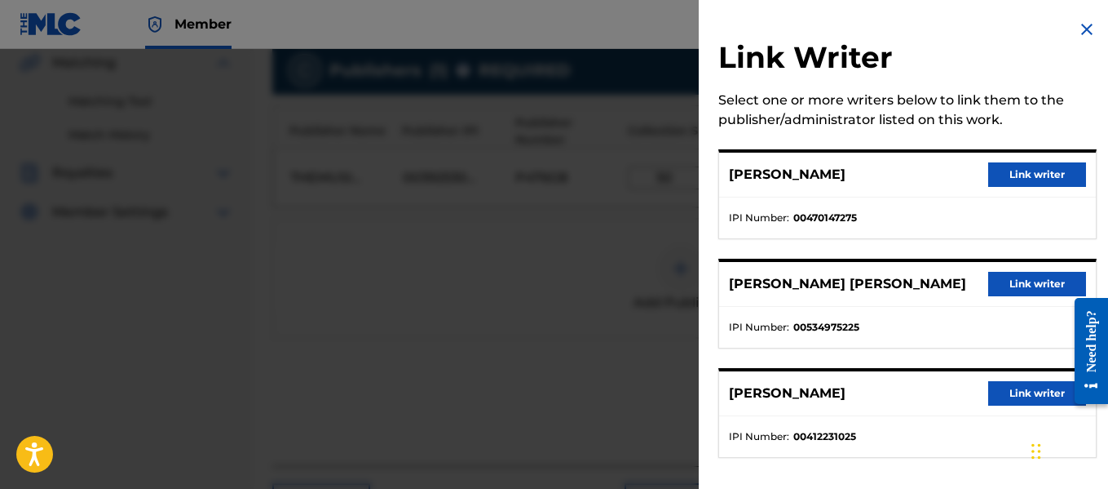
click at [996, 171] on button "Link writer" at bounding box center [1038, 174] width 98 height 24
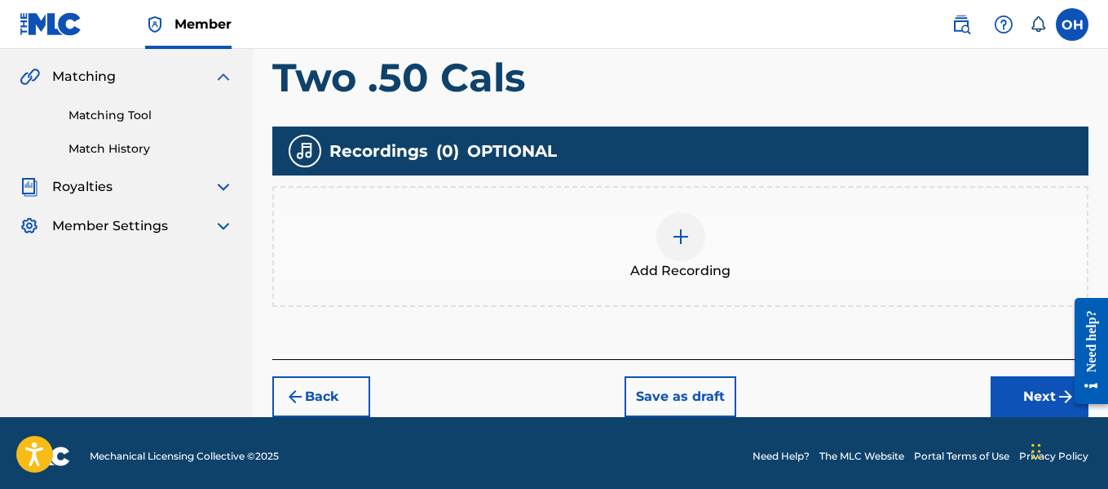
scroll to position [375, 0]
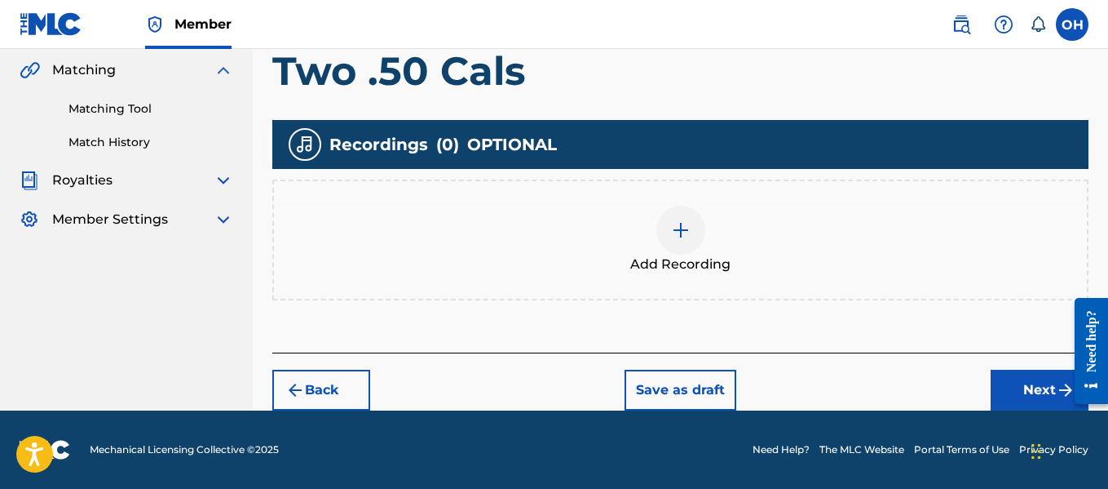
click at [699, 228] on div at bounding box center [681, 230] width 49 height 49
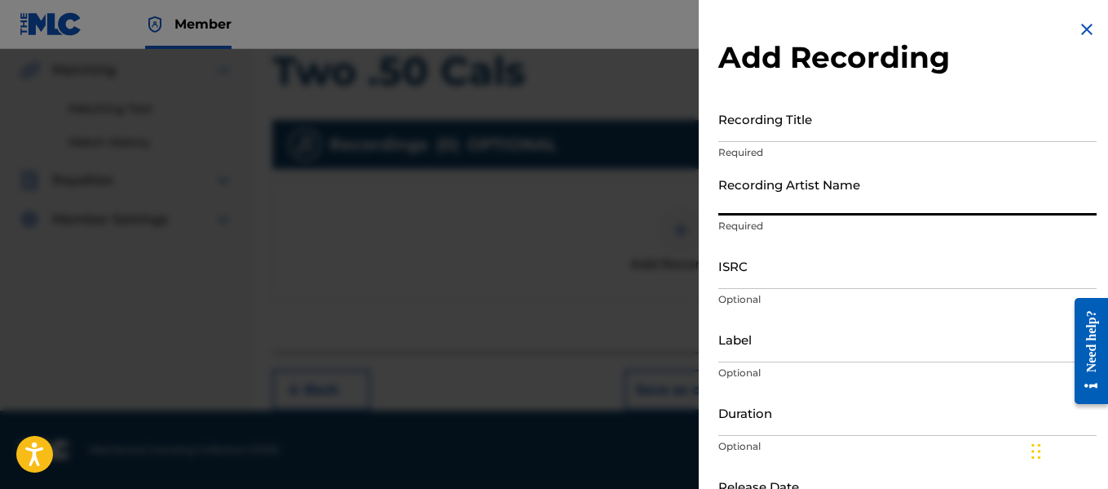
click at [845, 200] on input "Recording Artist Name" at bounding box center [908, 192] width 378 height 46
click at [803, 127] on input "Recording Title" at bounding box center [908, 118] width 378 height 46
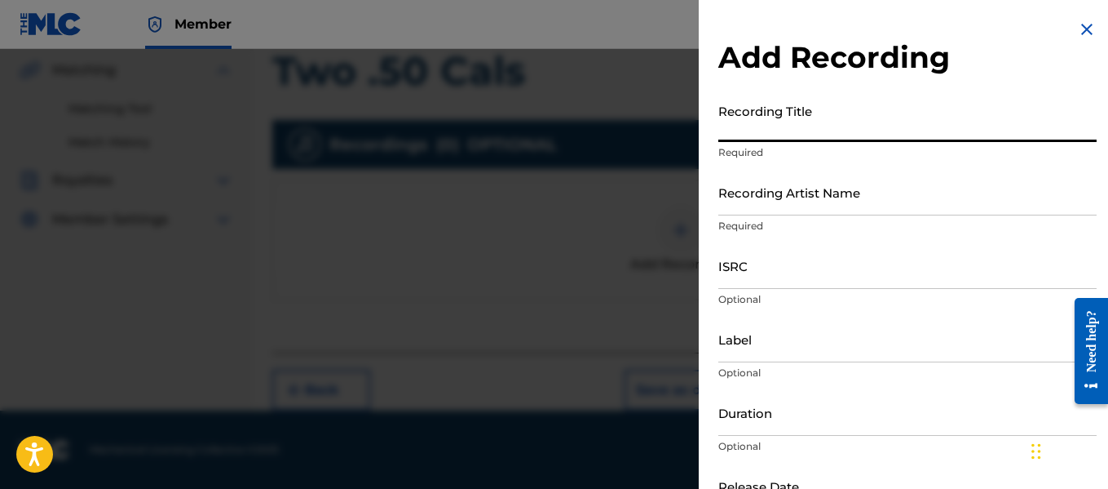
paste input "00412231025"
type input "00412231025"
type input "Two .50 Cals"
click at [794, 215] on input "Recording Artist Name" at bounding box center [908, 192] width 378 height 46
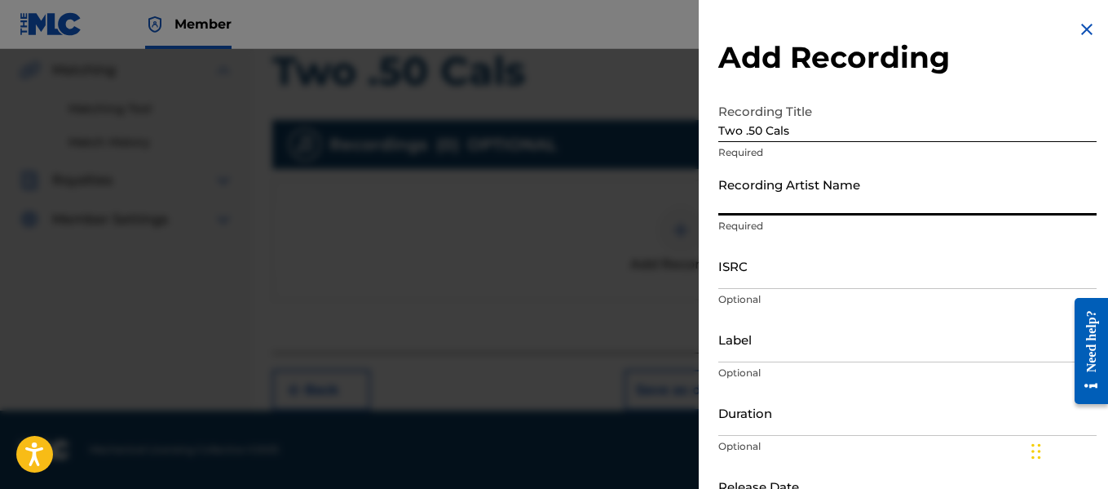
type input "XVII"
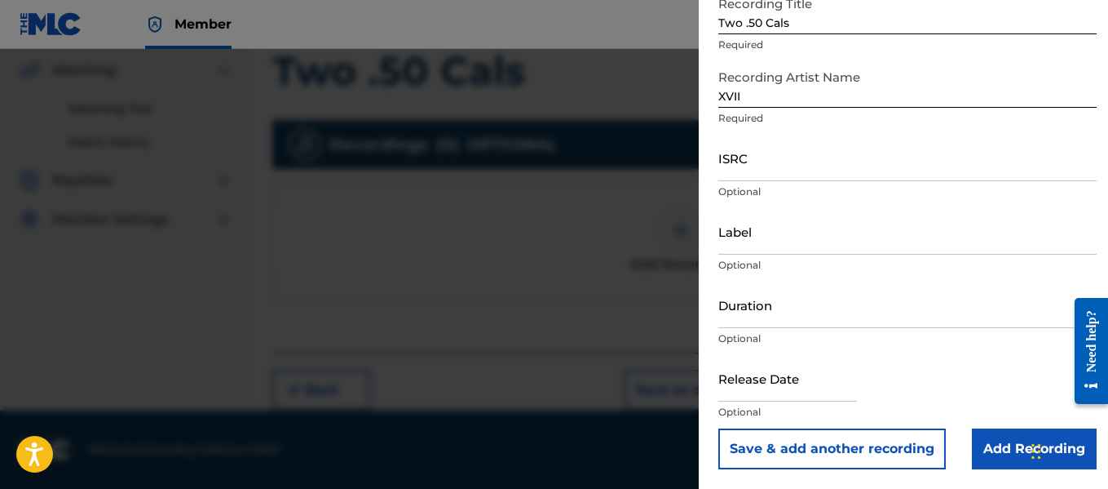
drag, startPoint x: 980, startPoint y: 447, endPoint x: 895, endPoint y: 449, distance: 85.7
click at [909, 439] on div "Save & add another recording Add Recording" at bounding box center [908, 448] width 378 height 41
click at [881, 453] on button "Save & add another recording" at bounding box center [833, 448] width 228 height 41
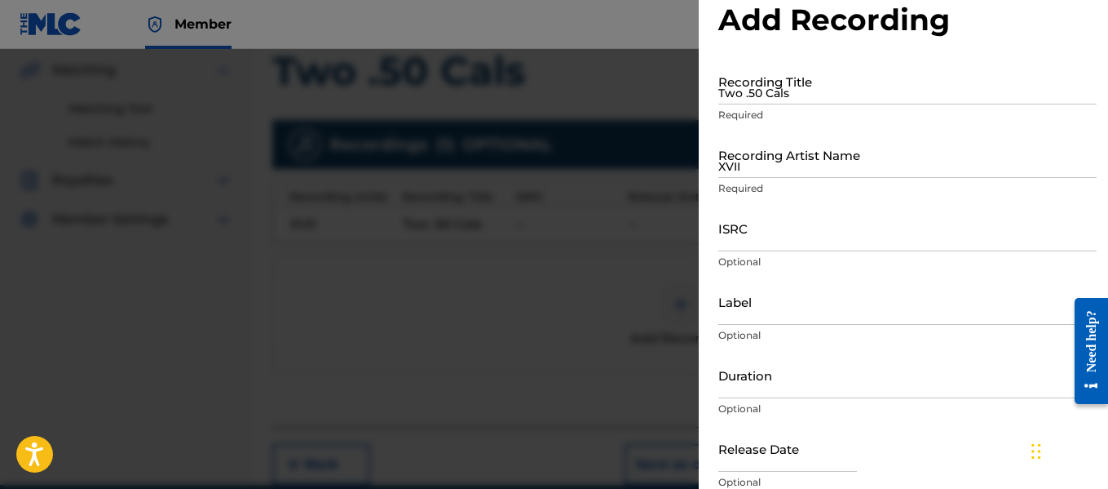
scroll to position [37, 0]
click at [573, 358] on div at bounding box center [554, 293] width 1108 height 489
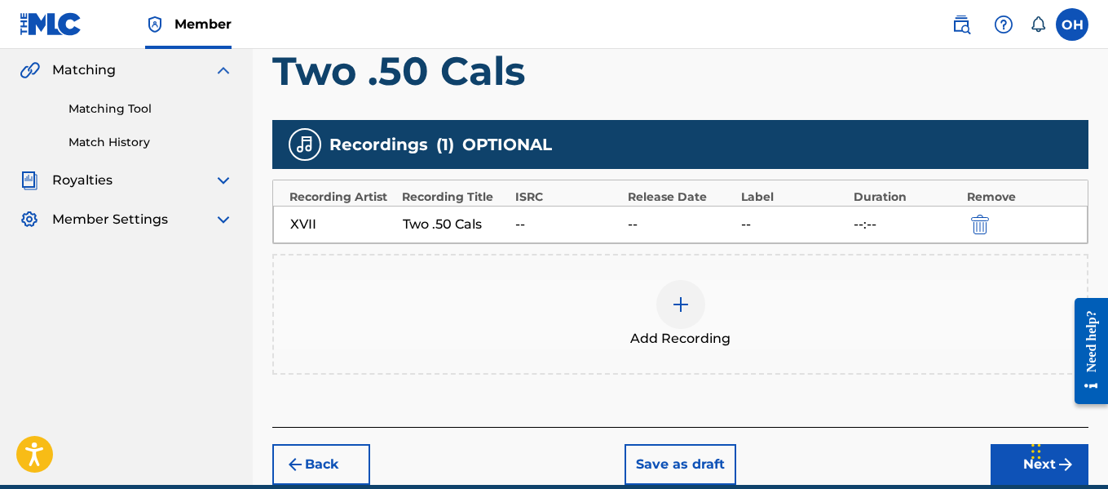
scroll to position [449, 0]
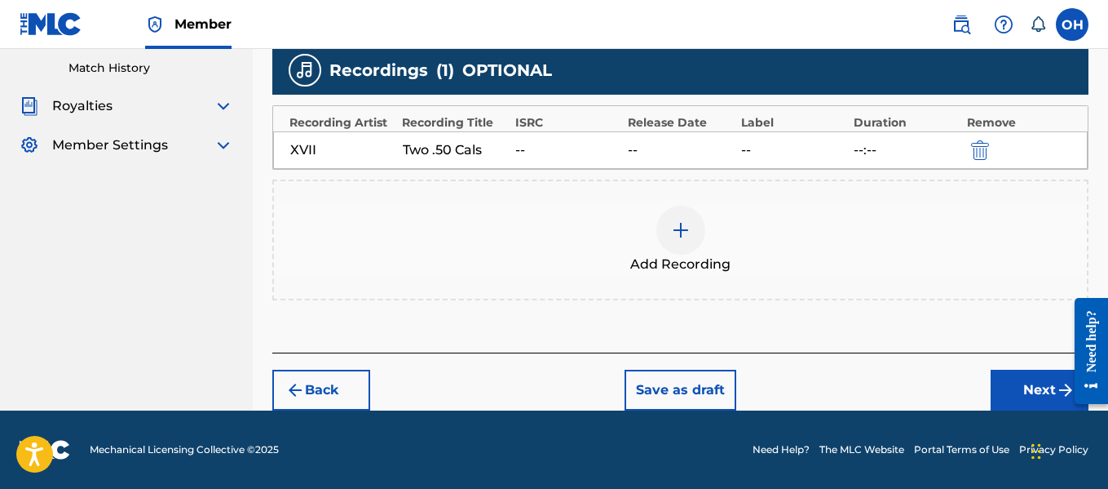
click at [1028, 392] on button "Next" at bounding box center [1040, 389] width 98 height 41
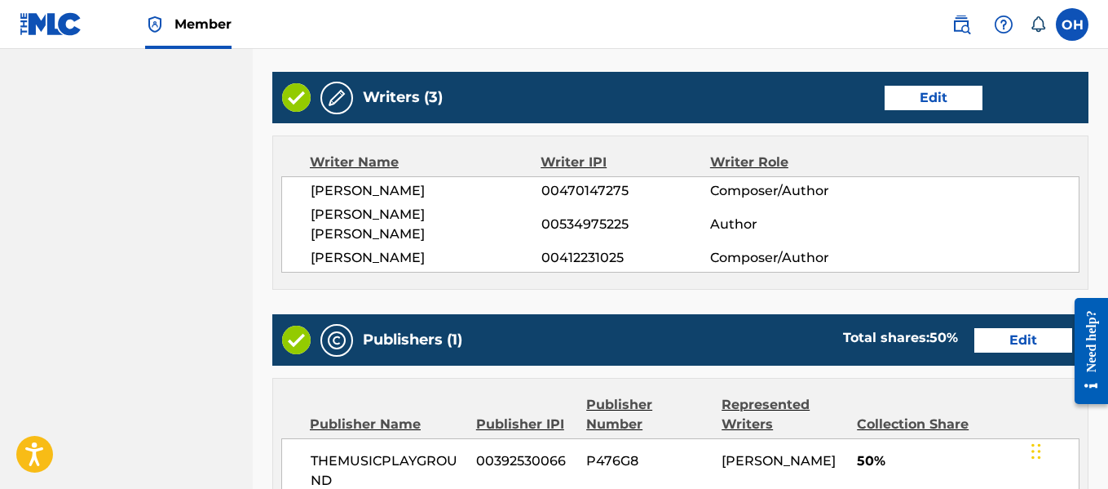
scroll to position [612, 0]
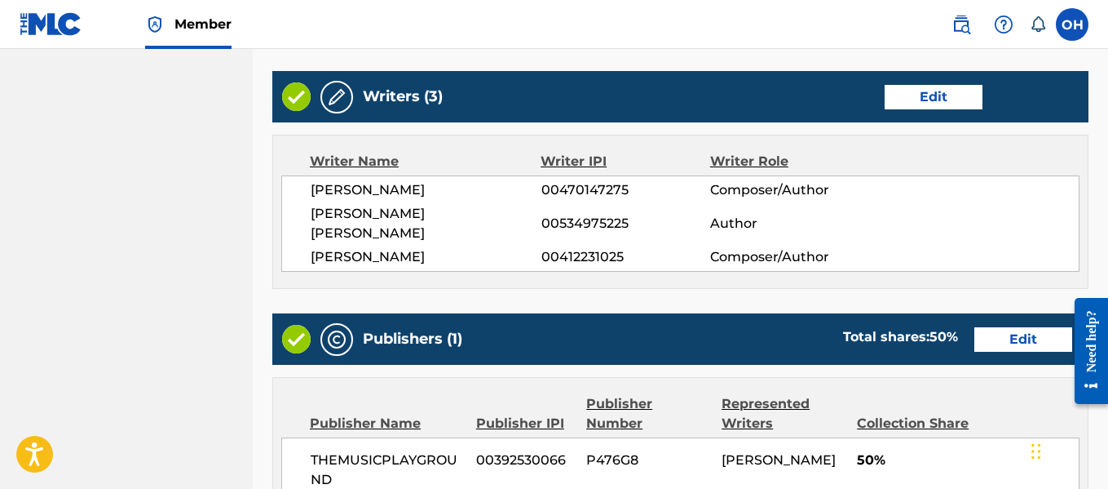
click at [908, 100] on button "Edit" at bounding box center [934, 97] width 98 height 24
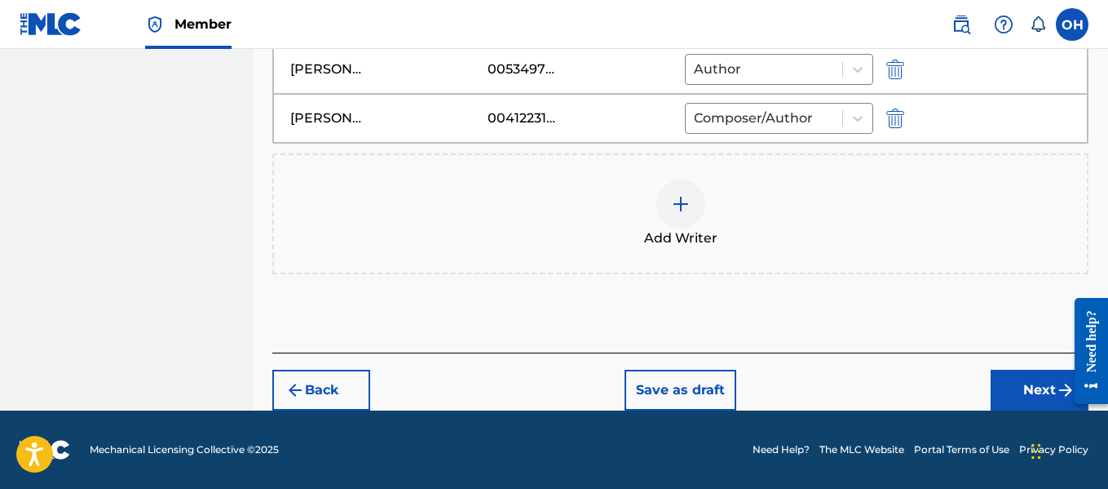
scroll to position [585, 0]
click at [856, 114] on icon at bounding box center [858, 118] width 16 height 16
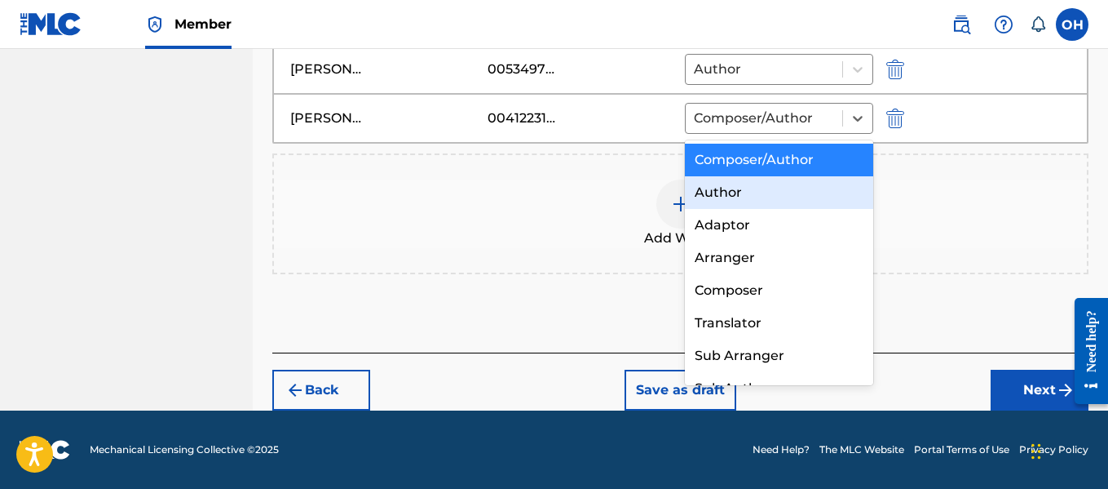
click at [800, 188] on div "Author" at bounding box center [779, 192] width 189 height 33
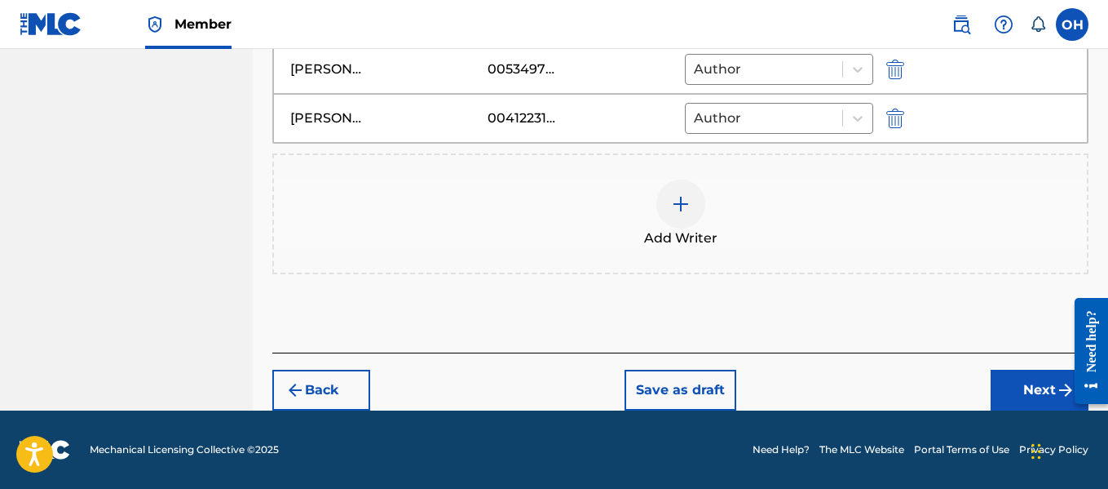
click at [1006, 379] on button "Next" at bounding box center [1040, 389] width 98 height 41
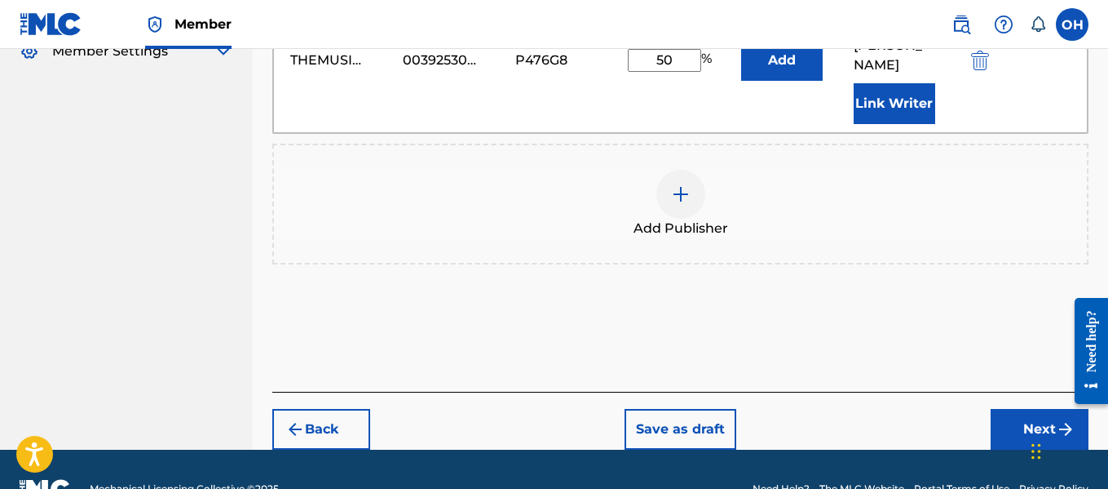
click at [1020, 409] on button "Next" at bounding box center [1040, 429] width 98 height 41
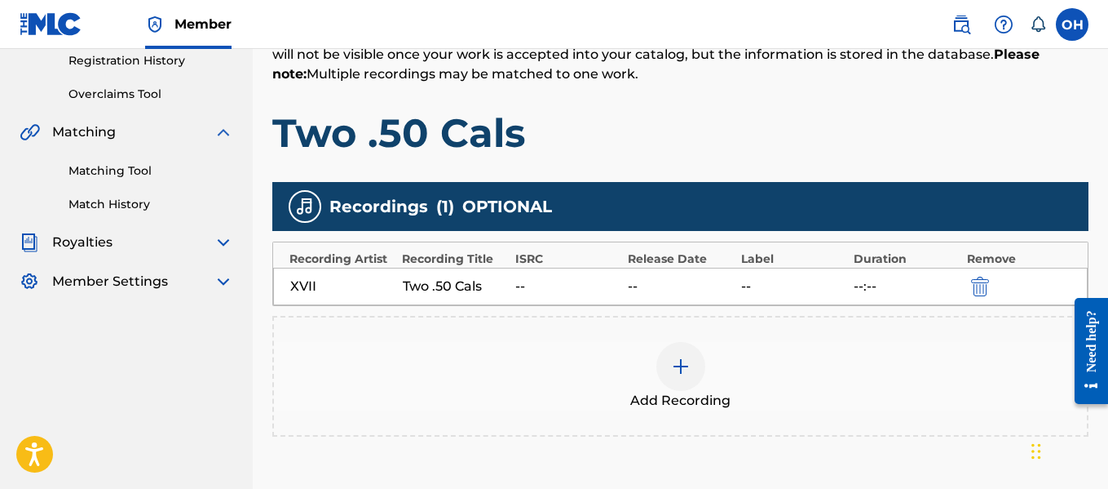
scroll to position [449, 0]
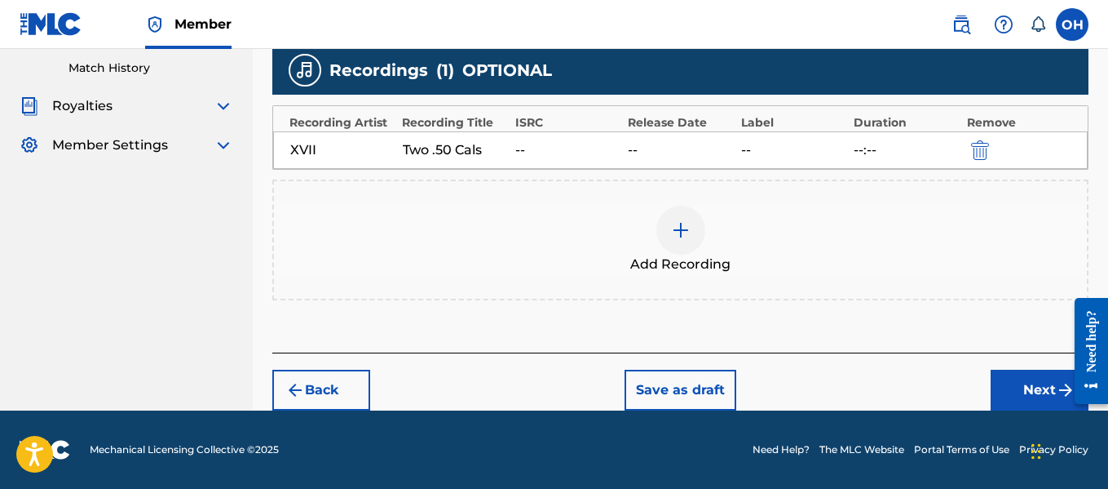
click at [1002, 388] on button "Next" at bounding box center [1040, 389] width 98 height 41
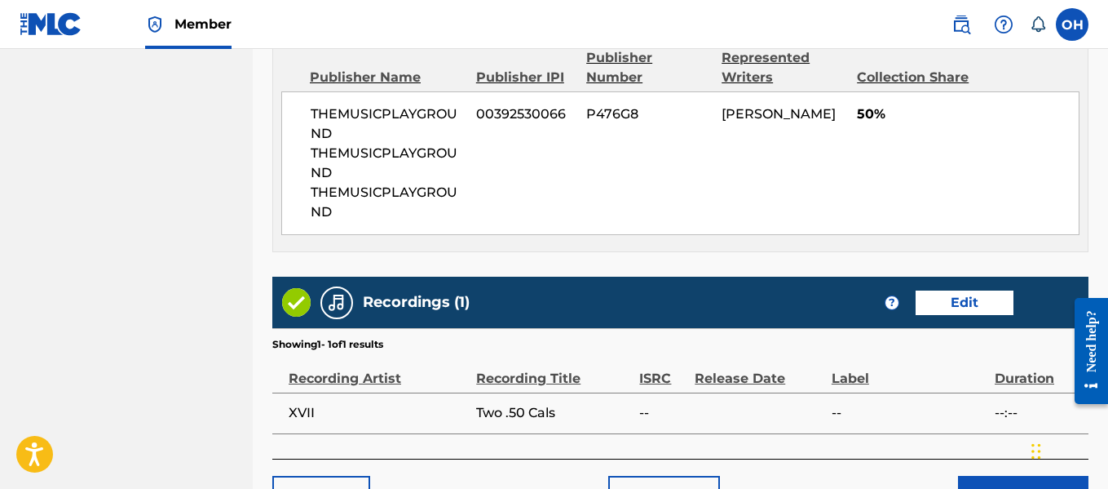
scroll to position [1044, 0]
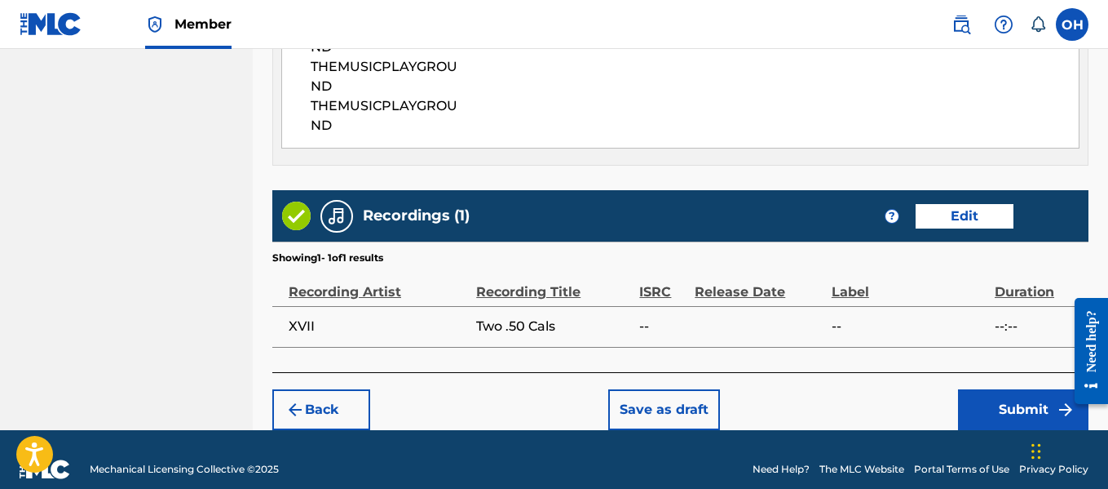
click at [1014, 389] on button "Submit" at bounding box center [1023, 409] width 130 height 41
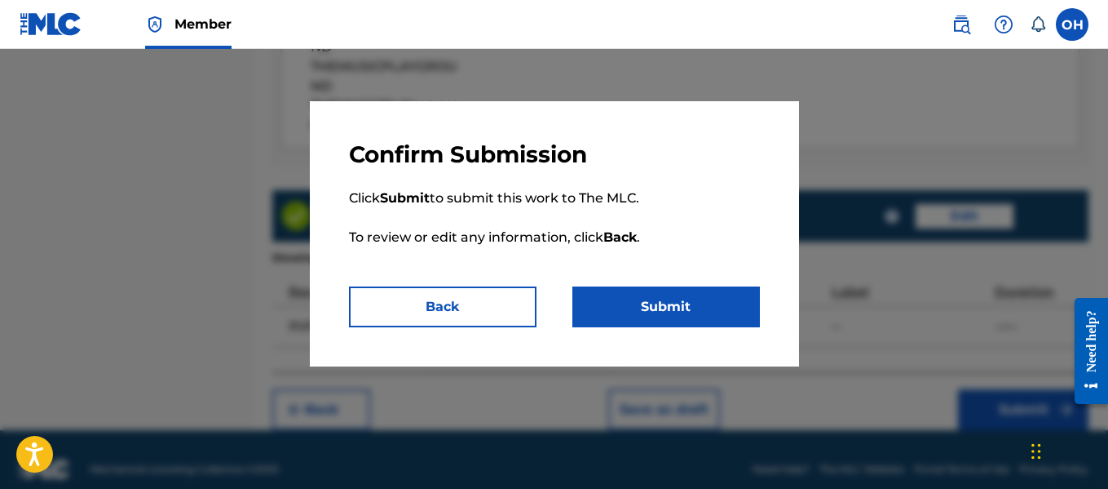
click at [736, 307] on button "Submit" at bounding box center [667, 306] width 188 height 41
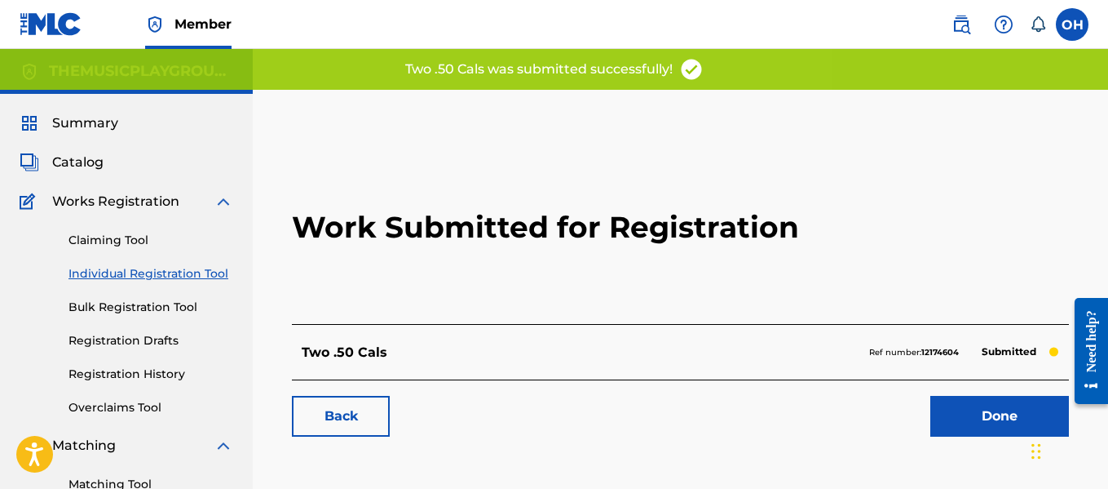
click at [953, 421] on link "Done" at bounding box center [1000, 416] width 139 height 41
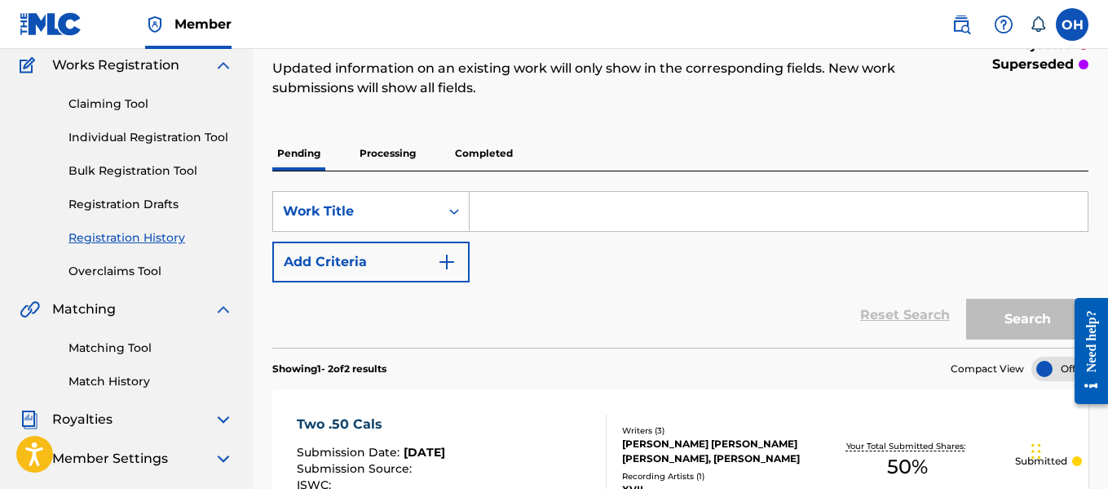
scroll to position [131, 0]
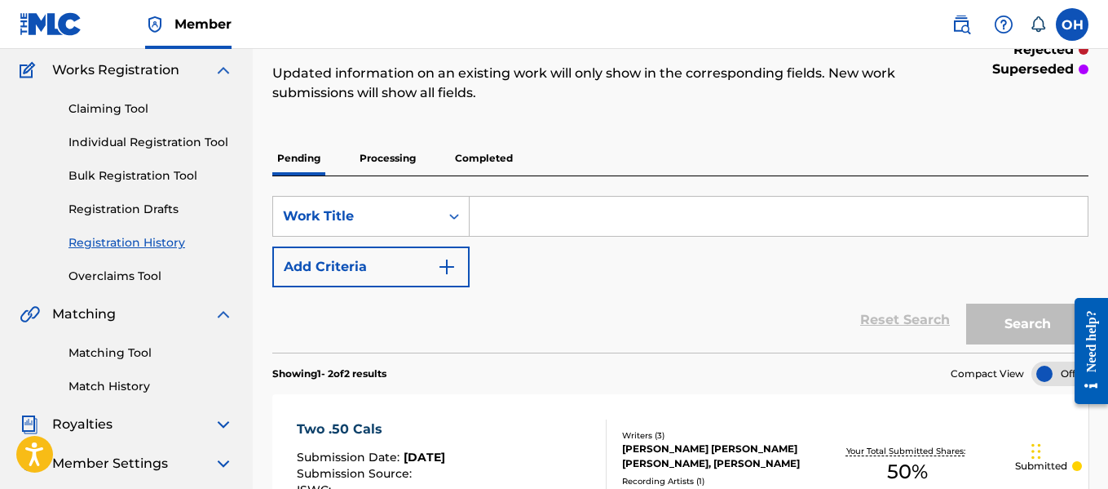
click at [153, 145] on link "Individual Registration Tool" at bounding box center [151, 142] width 165 height 17
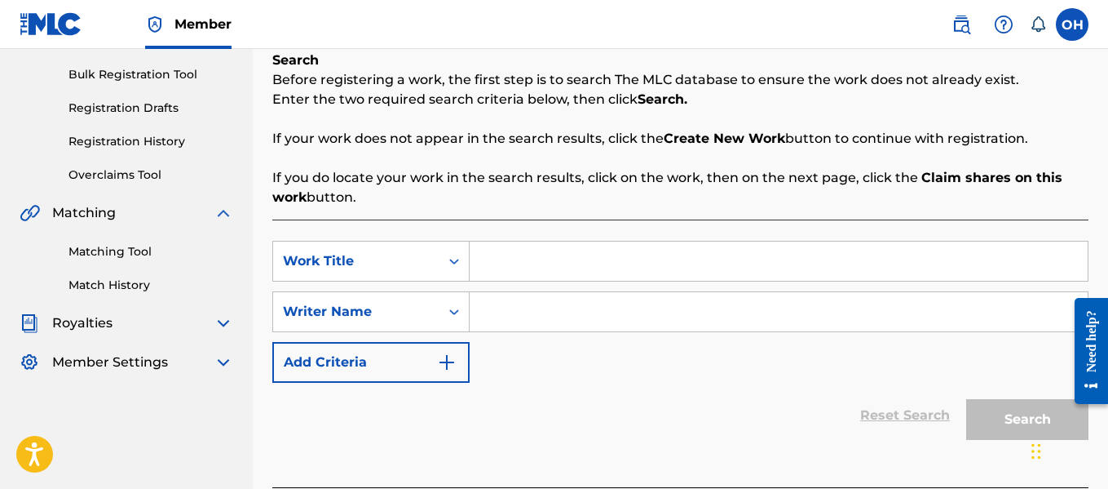
scroll to position [263, 0]
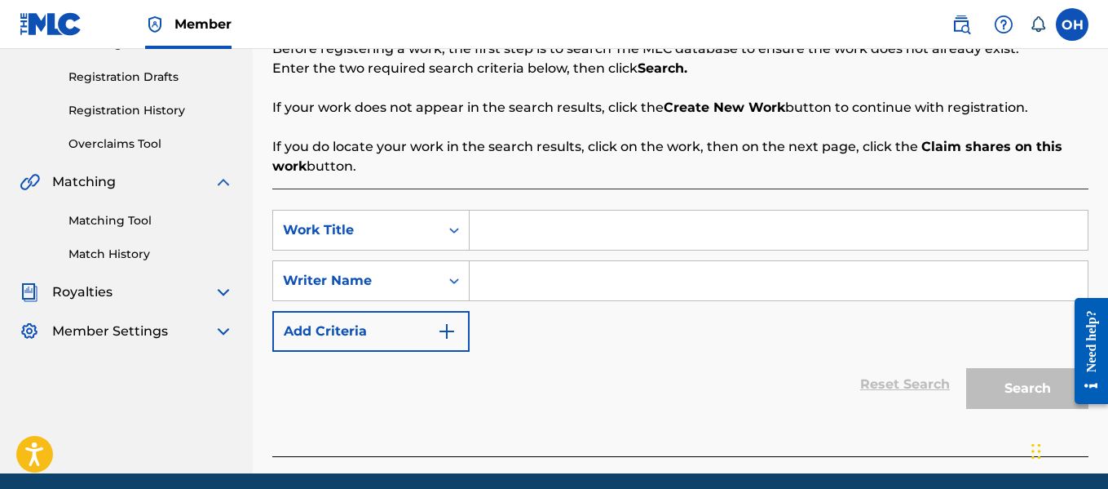
click at [528, 211] on input "Search Form" at bounding box center [779, 229] width 618 height 39
type input "aint hard to find"
click at [532, 281] on input "Search Form" at bounding box center [779, 280] width 618 height 39
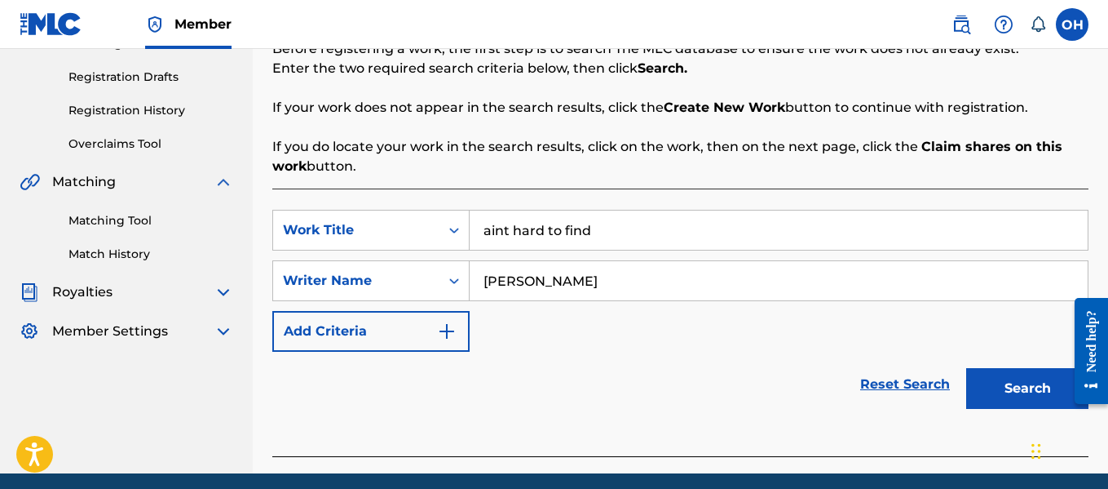
type input "craig isabelle"
click at [966, 368] on button "Search" at bounding box center [1027, 388] width 122 height 41
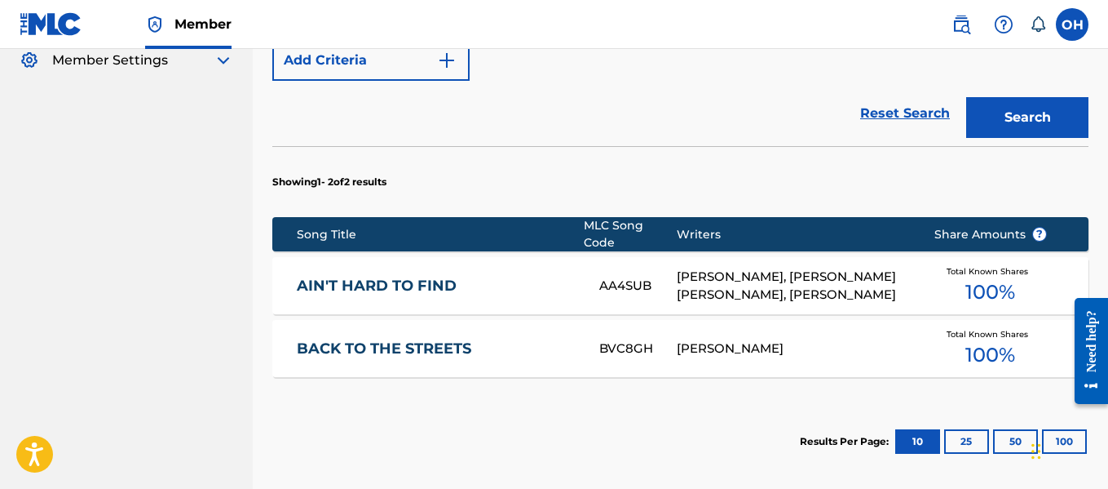
scroll to position [535, 0]
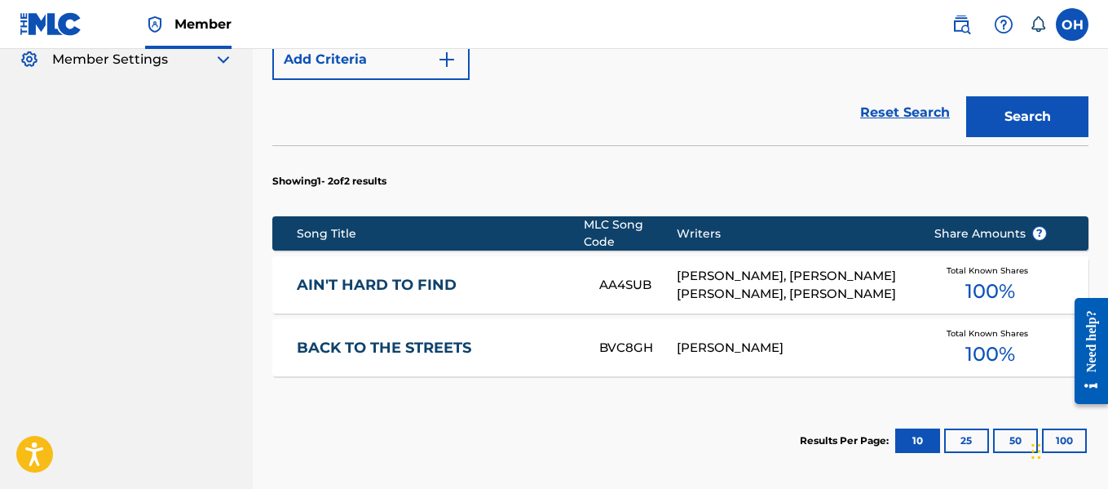
click at [888, 286] on div "OTIS HINTON, CRAIG JEROME ISABELLE, TORENCE HATCH" at bounding box center [793, 285] width 232 height 37
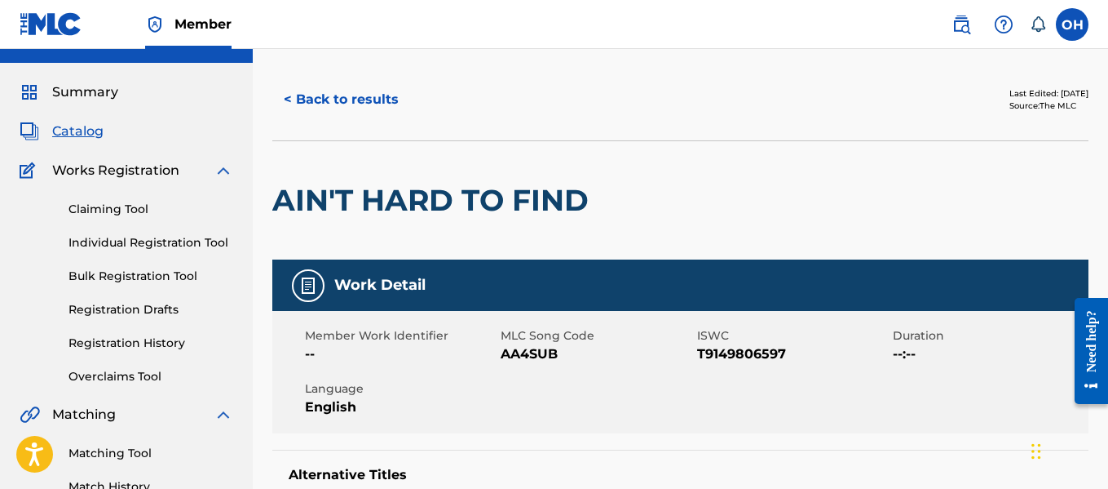
scroll to position [29, 0]
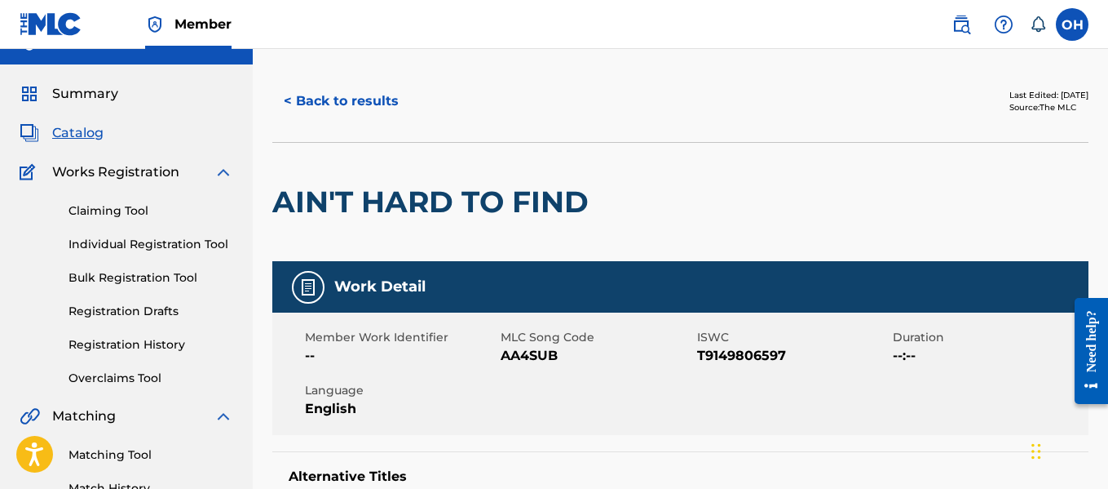
click at [392, 104] on button "< Back to results" at bounding box center [341, 101] width 138 height 41
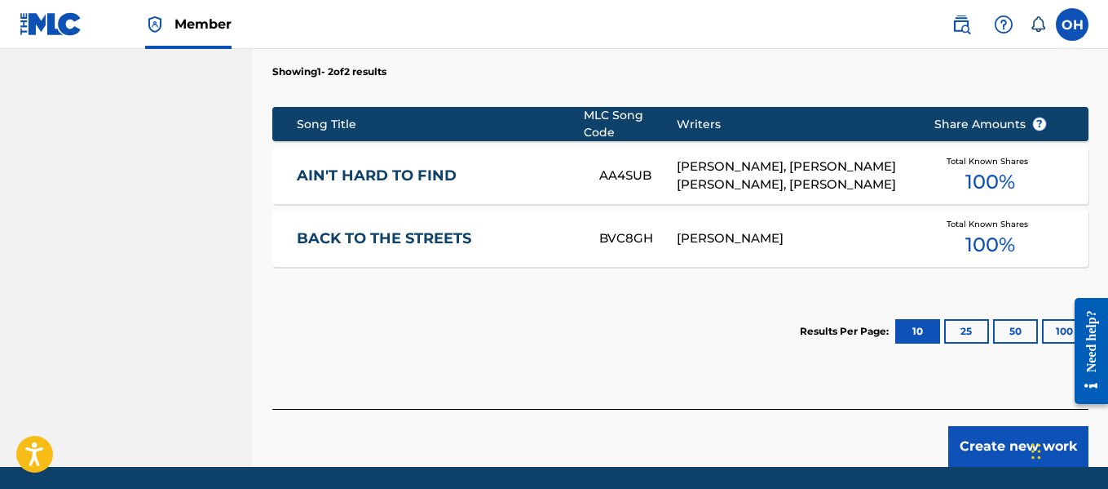
scroll to position [645, 0]
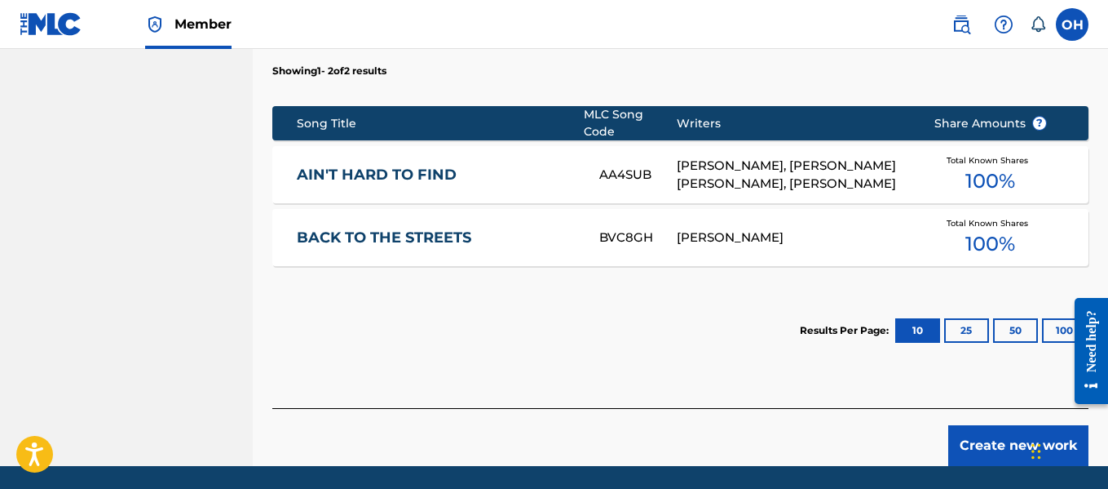
click at [387, 228] on link "BACK TO THE STREETS" at bounding box center [437, 237] width 281 height 19
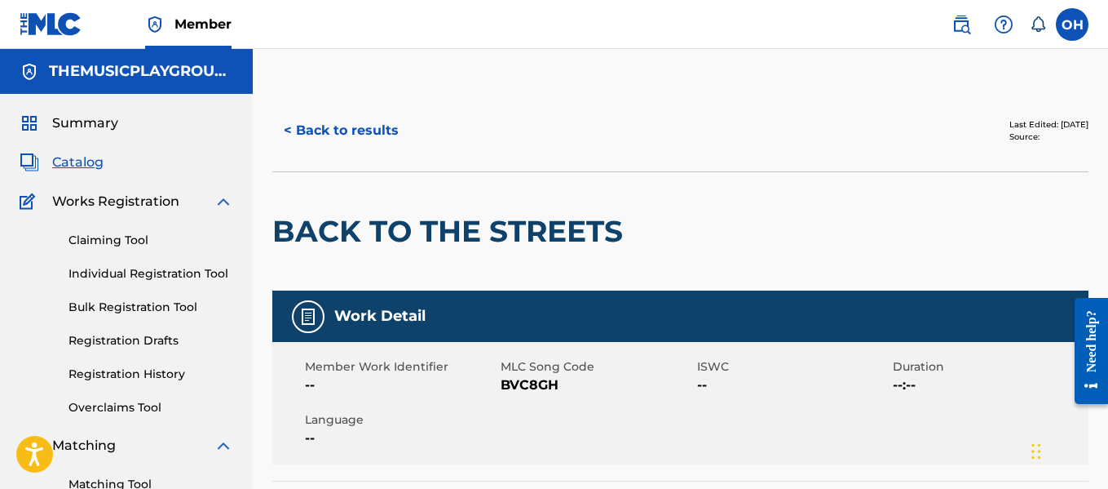
click at [316, 117] on button "< Back to results" at bounding box center [341, 130] width 138 height 41
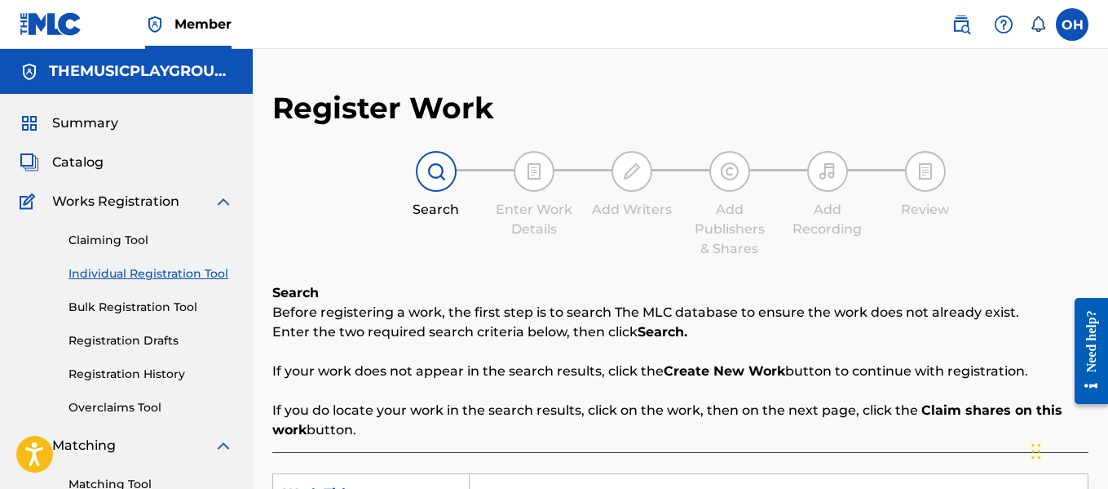
scroll to position [274, 0]
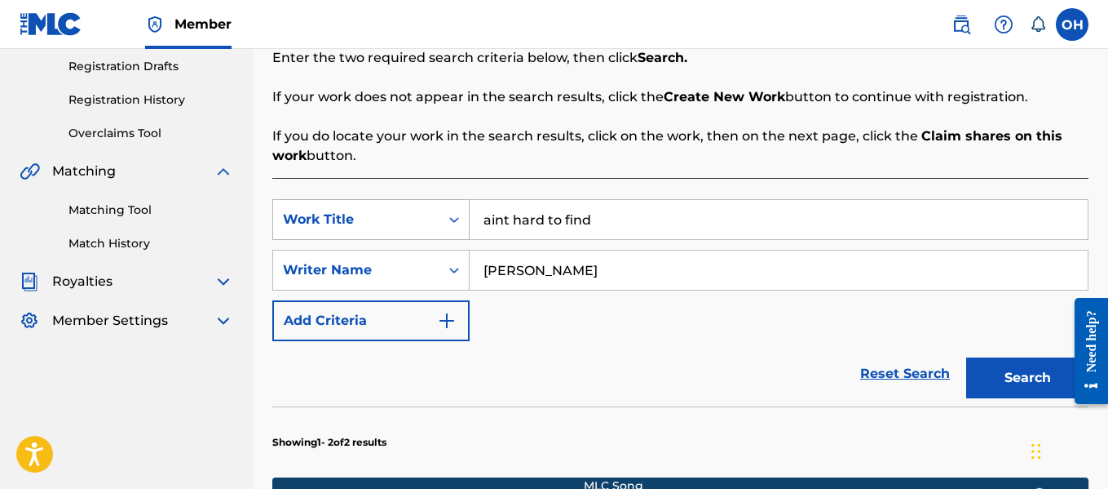
drag, startPoint x: 604, startPoint y: 219, endPoint x: 420, endPoint y: 218, distance: 183.5
click at [420, 218] on div "SearchWithCriteria26572c83-e8da-4d11-81f6-cbc549d95a54 Work Title aint hard to …" at bounding box center [680, 219] width 816 height 41
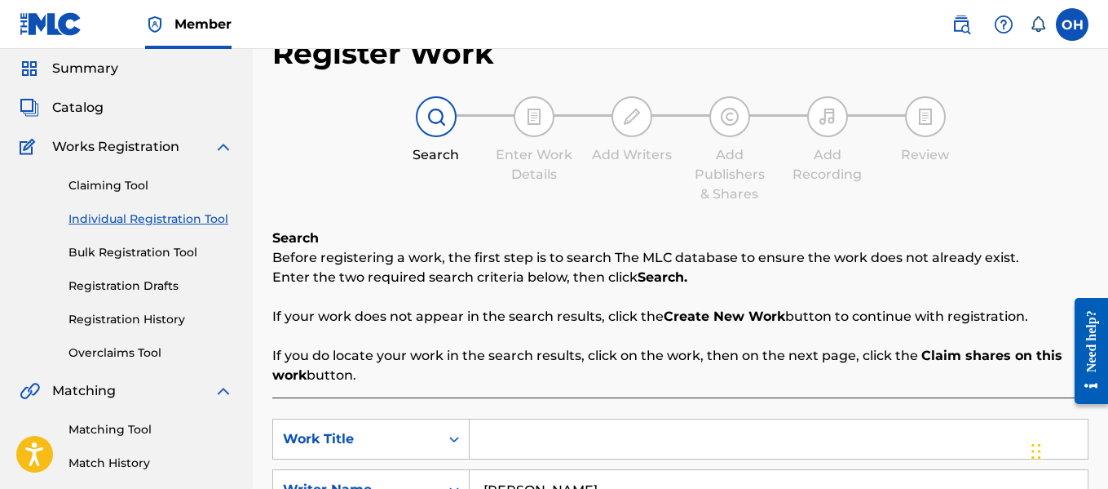
scroll to position [54, 0]
click at [82, 98] on div "Summary Catalog Works Registration Claiming Tool Individual Registration Tool B…" at bounding box center [126, 305] width 253 height 530
click at [82, 106] on span "Catalog" at bounding box center [77, 109] width 51 height 20
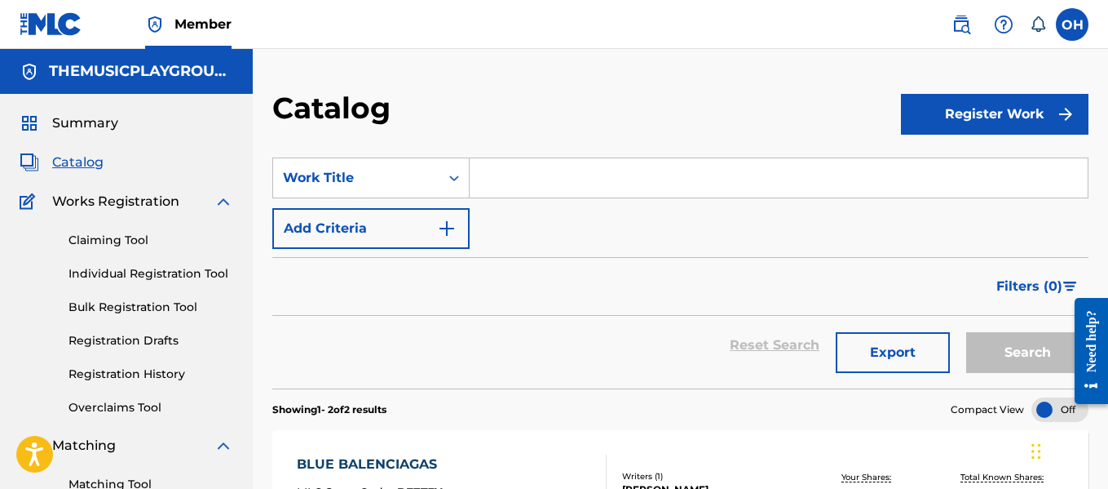
click at [130, 374] on link "Registration History" at bounding box center [151, 373] width 165 height 17
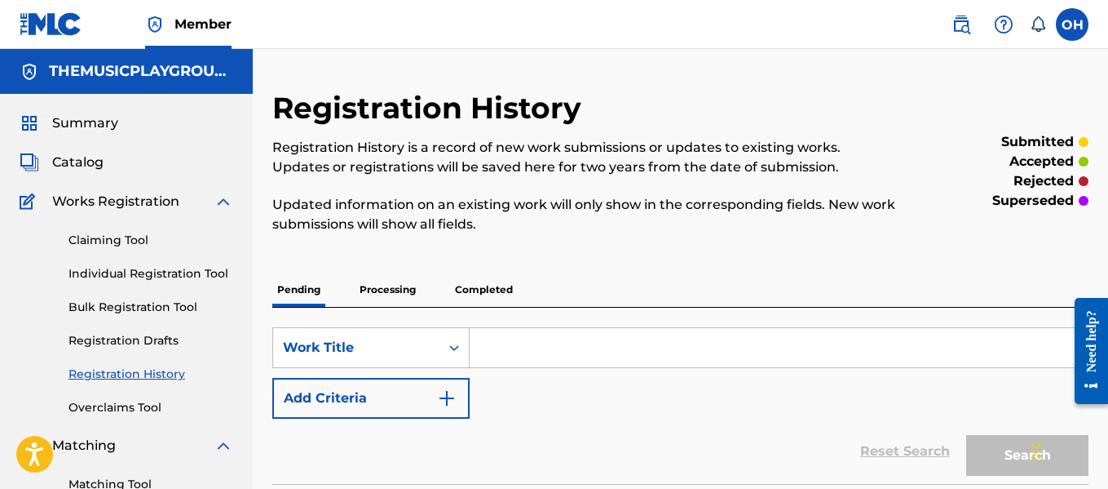
click at [485, 348] on input "Search Form" at bounding box center [779, 347] width 618 height 39
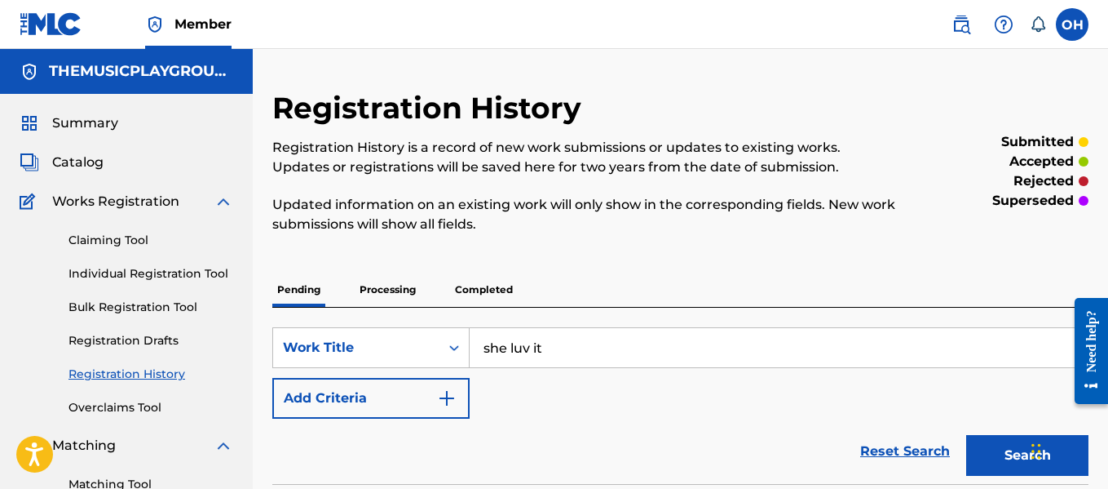
type input "she luv it"
click at [966, 435] on button "Search" at bounding box center [1027, 455] width 122 height 41
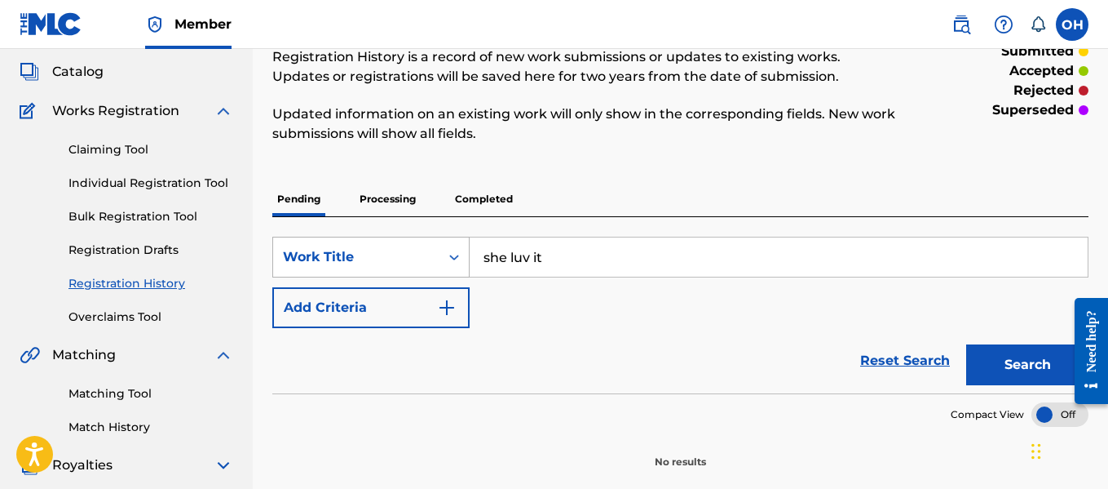
scroll to position [91, 0]
click at [109, 387] on link "Matching Tool" at bounding box center [151, 392] width 165 height 17
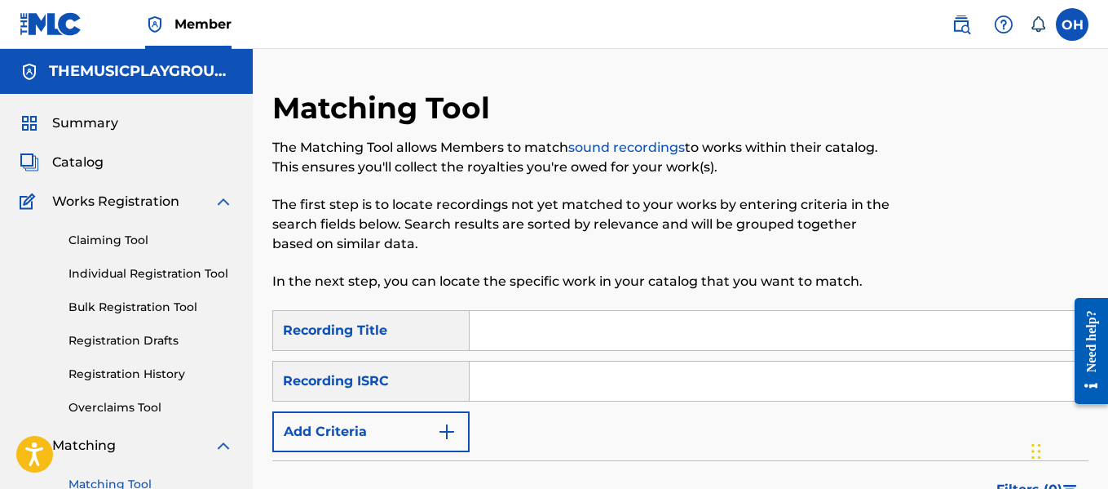
click at [515, 336] on input "Search Form" at bounding box center [779, 330] width 618 height 39
type input "she luv it"
click at [495, 391] on input "Search Form" at bounding box center [779, 380] width 618 height 39
click at [438, 434] on img "Search Form" at bounding box center [447, 432] width 20 height 20
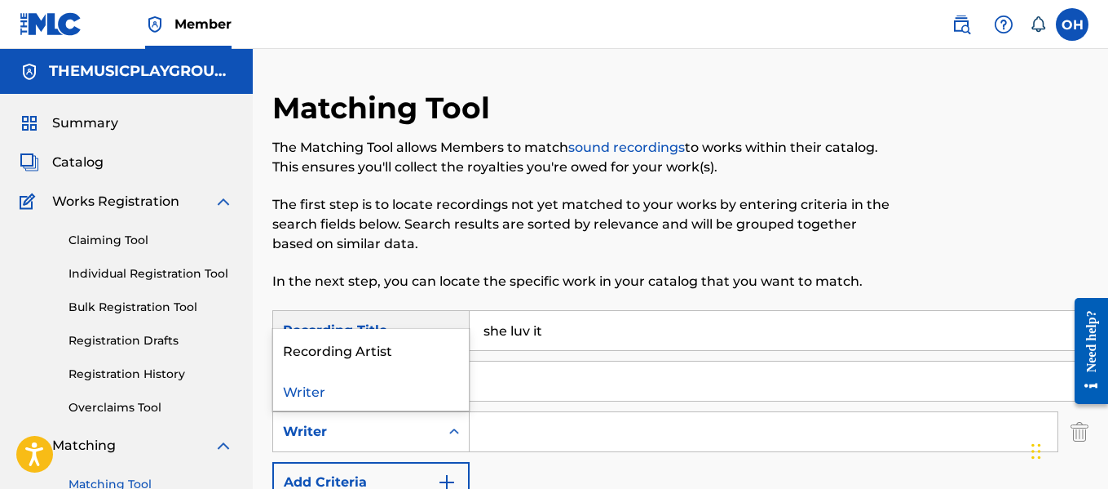
click at [394, 431] on div "Writer" at bounding box center [356, 432] width 147 height 20
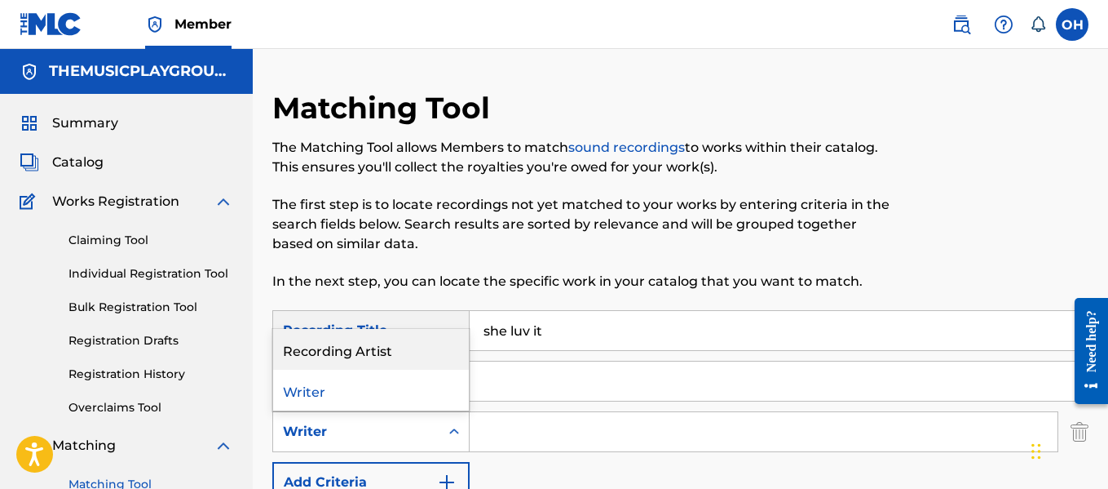
click at [386, 352] on div "Recording Artist" at bounding box center [371, 349] width 196 height 41
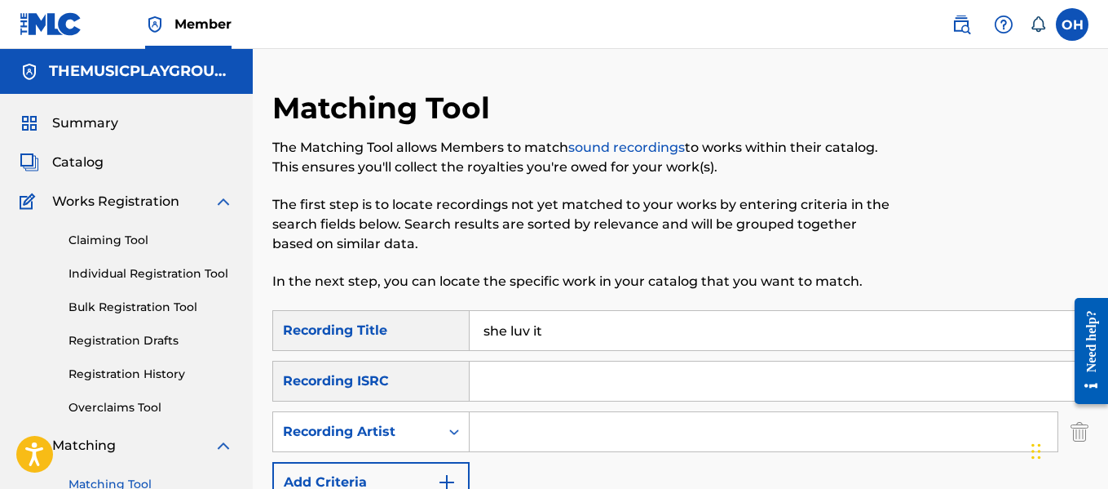
click at [506, 448] on input "Search Form" at bounding box center [764, 431] width 588 height 39
type input "pimp c"
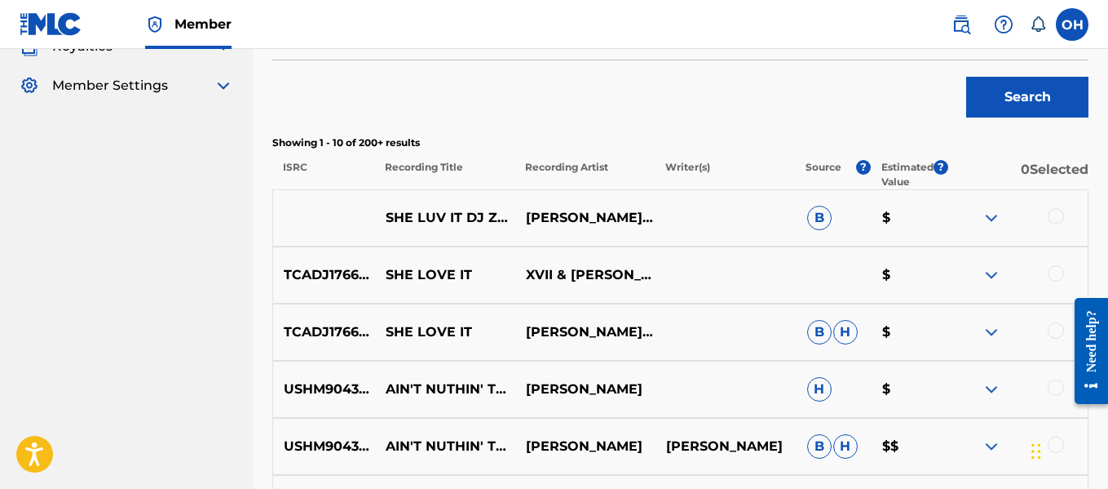
scroll to position [514, 0]
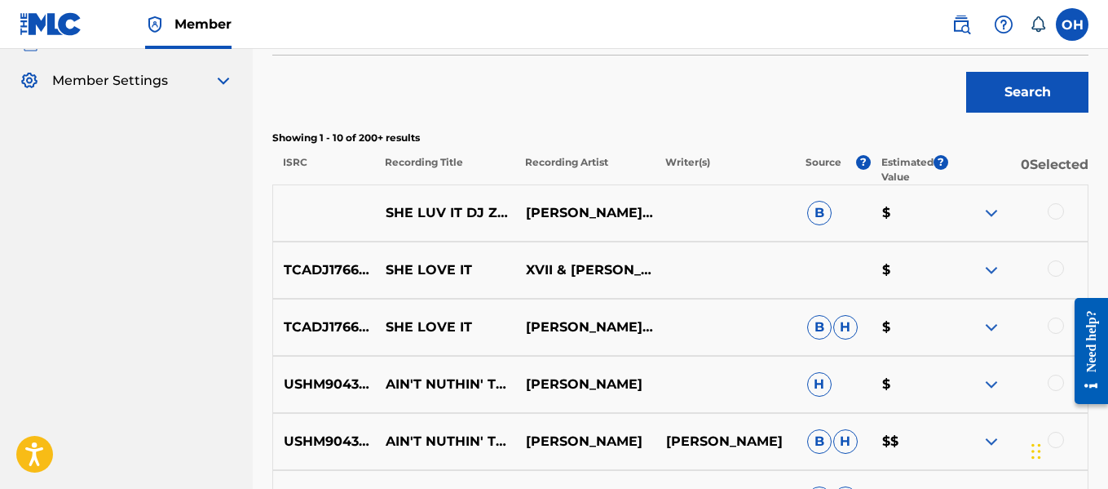
click at [990, 267] on img at bounding box center [992, 270] width 20 height 20
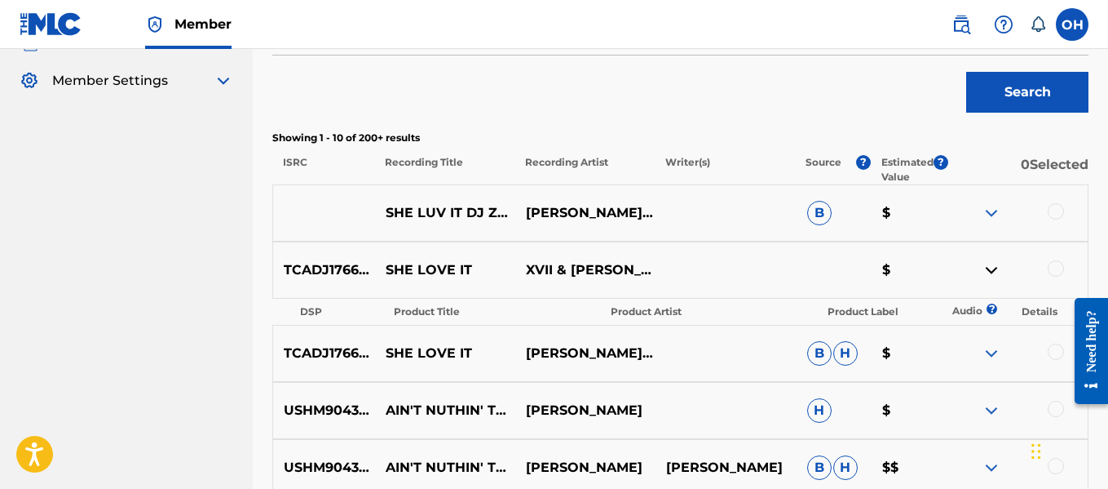
click at [990, 268] on img at bounding box center [992, 270] width 20 height 20
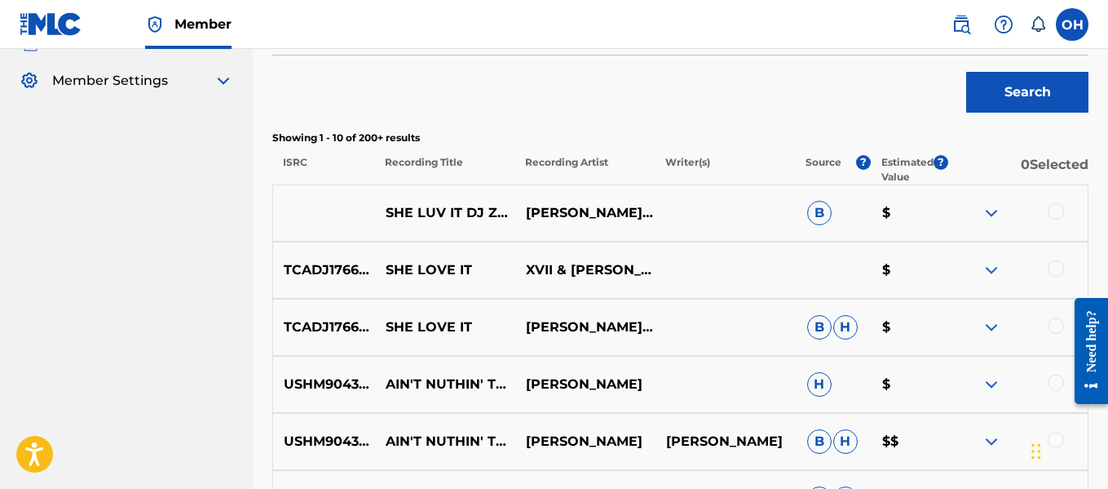
click at [836, 327] on span "H" at bounding box center [846, 327] width 24 height 24
click at [884, 327] on p "$" at bounding box center [910, 327] width 76 height 20
click at [989, 328] on img at bounding box center [992, 327] width 20 height 20
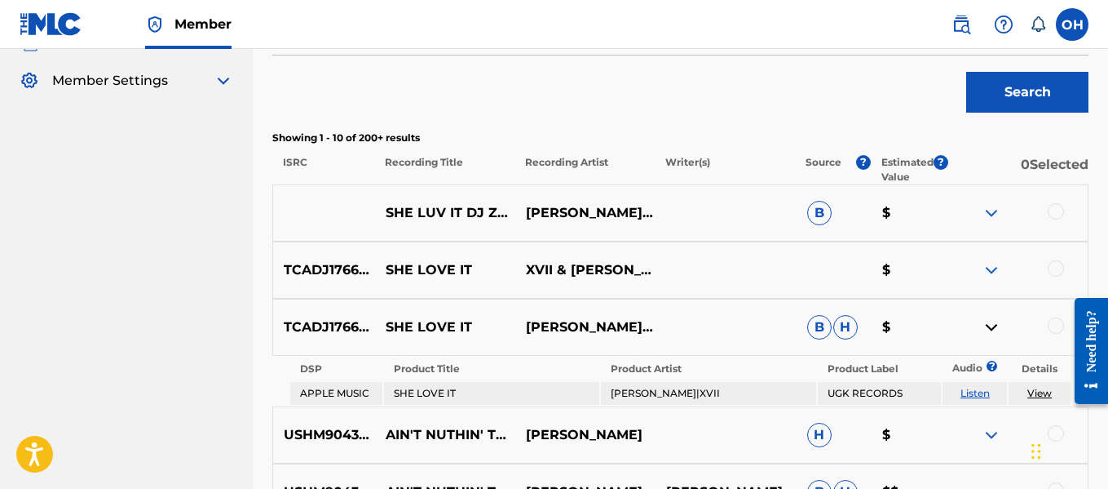
click at [989, 329] on img at bounding box center [992, 327] width 20 height 20
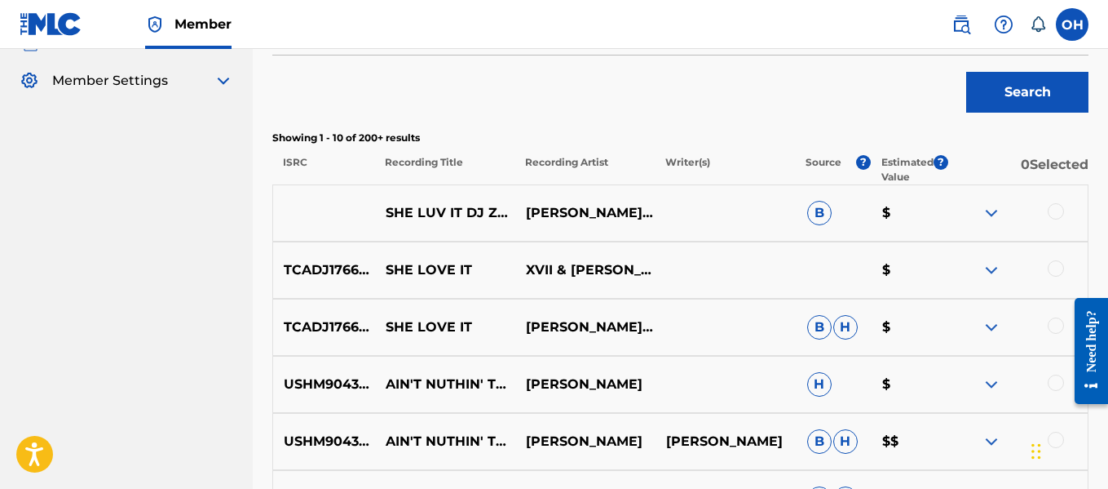
click at [989, 329] on img at bounding box center [992, 327] width 20 height 20
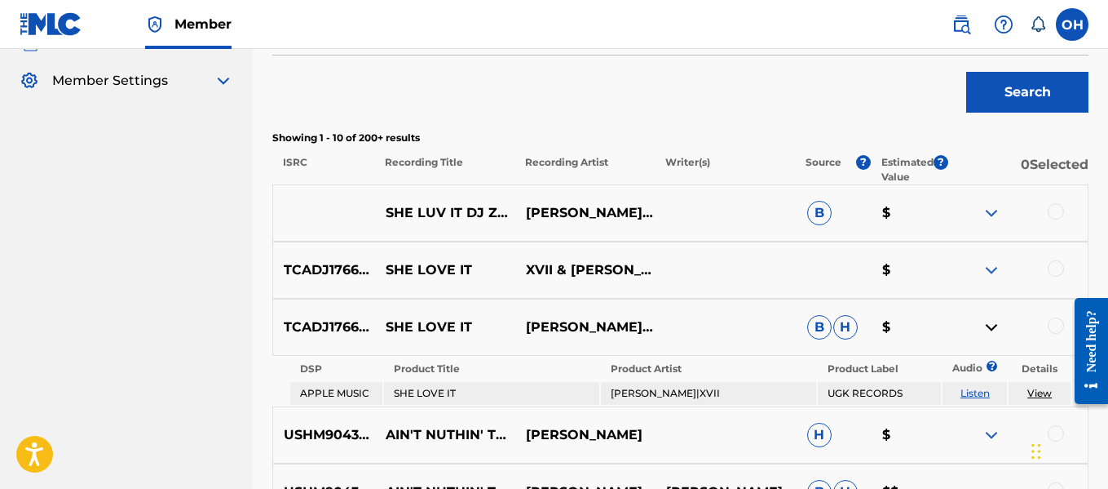
click at [989, 329] on img at bounding box center [992, 327] width 20 height 20
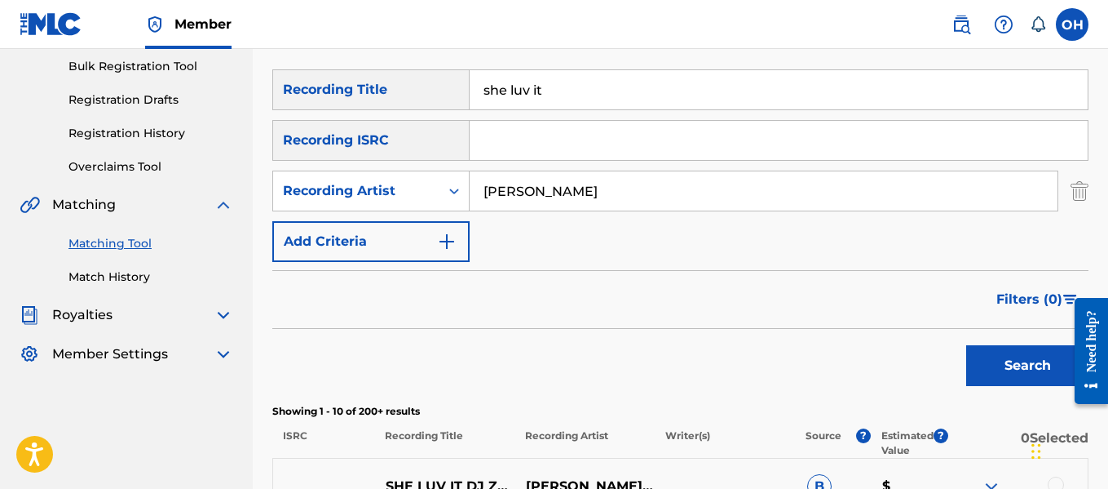
scroll to position [0, 0]
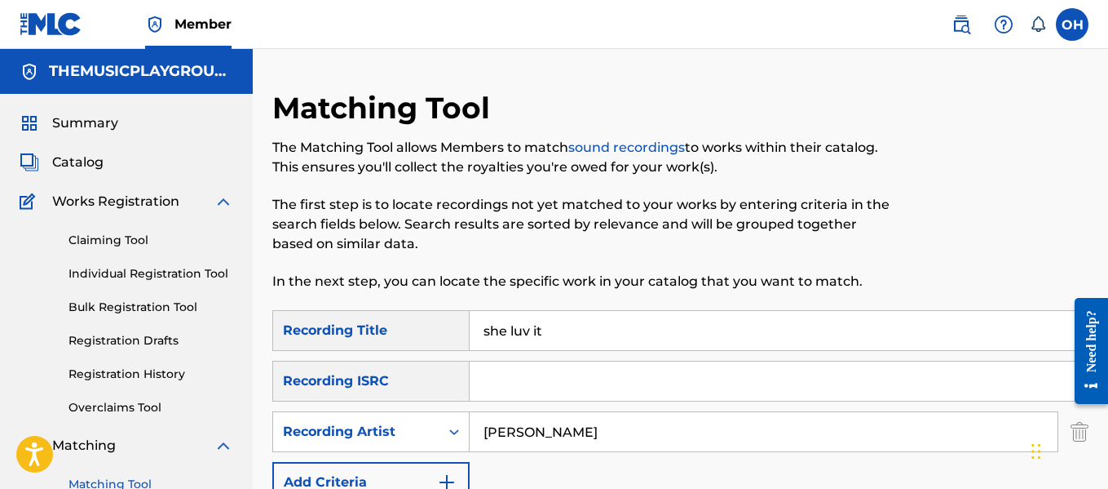
click at [102, 244] on link "Claiming Tool" at bounding box center [151, 240] width 165 height 17
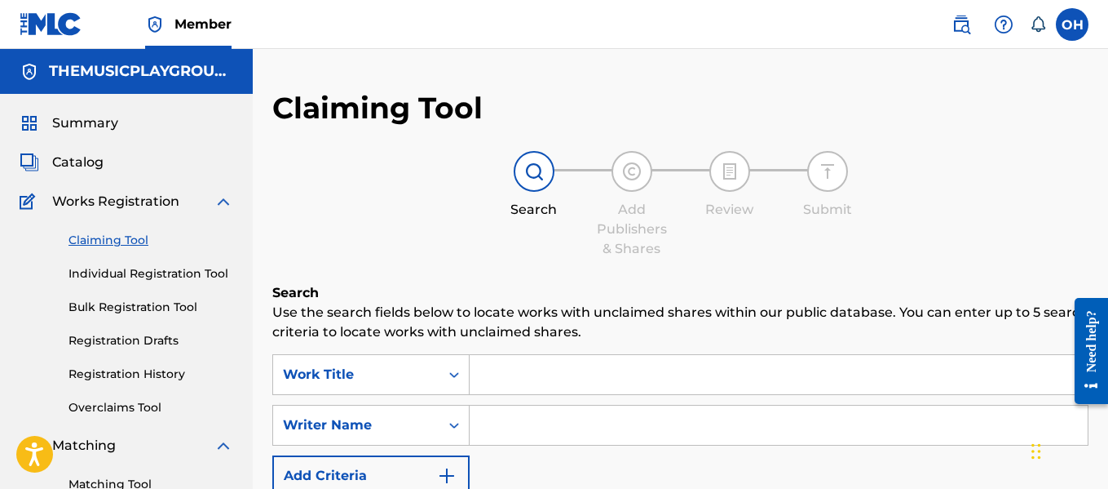
click at [485, 379] on input "Search Form" at bounding box center [779, 374] width 618 height 39
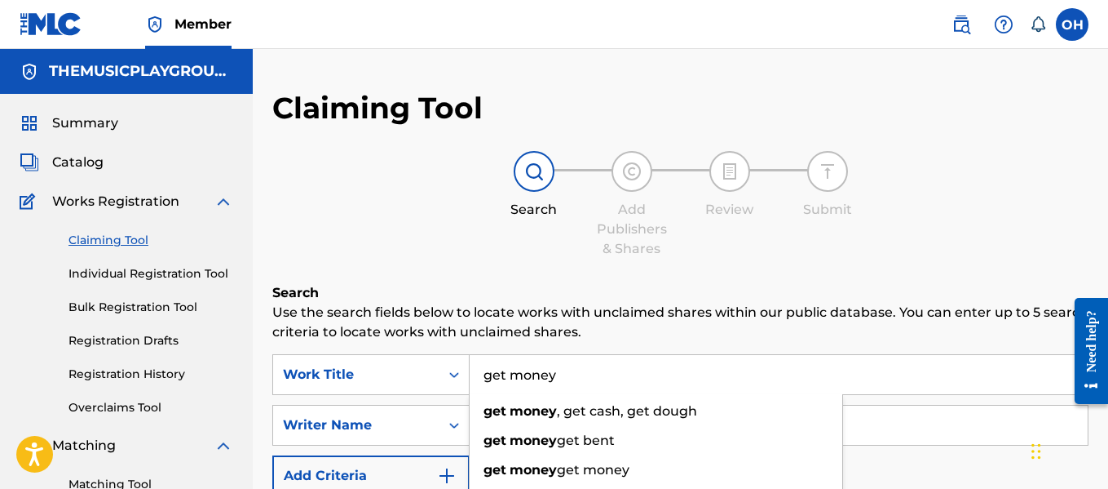
type input "get money"
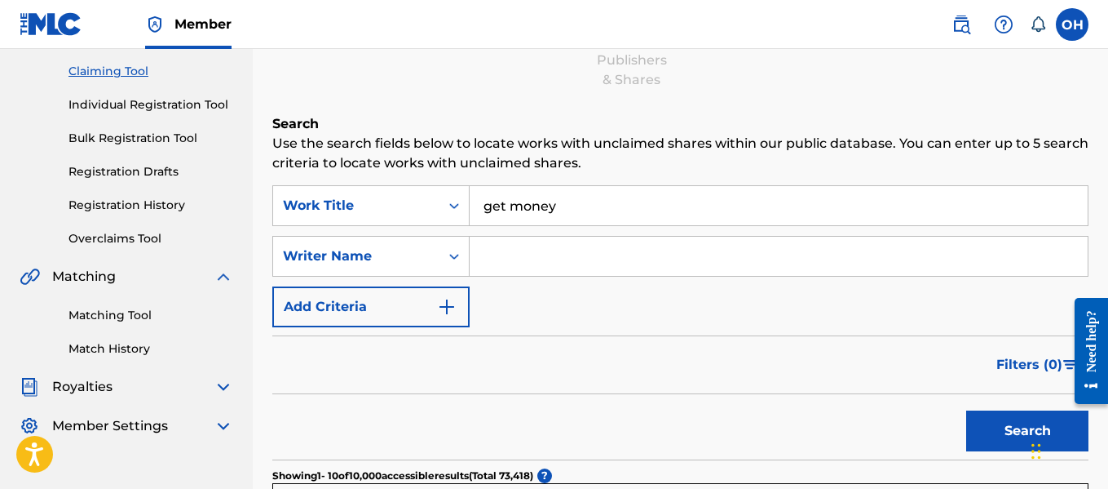
scroll to position [177, 0]
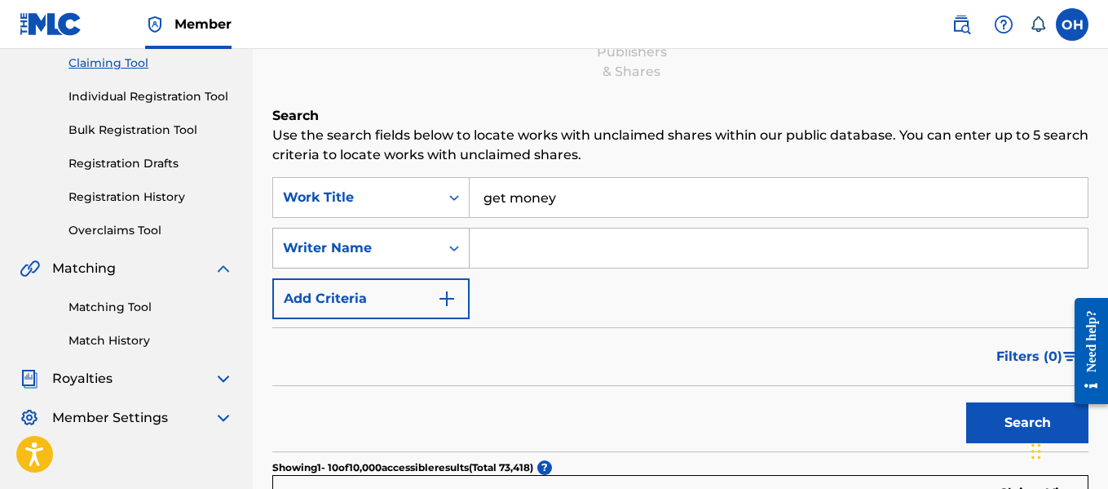
click at [453, 243] on icon "Search Form" at bounding box center [454, 248] width 16 height 16
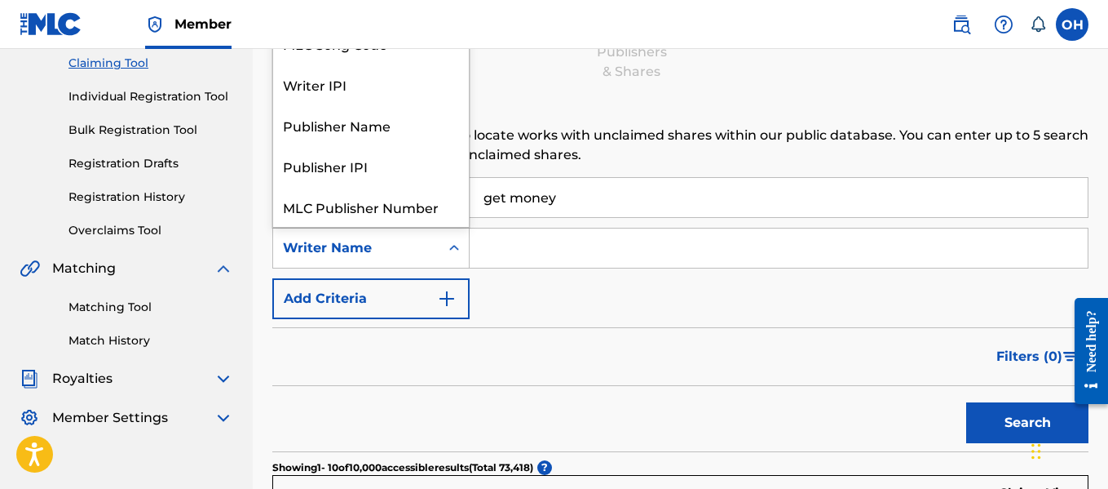
scroll to position [41, 0]
click at [503, 250] on input "Search Form" at bounding box center [779, 247] width 618 height 39
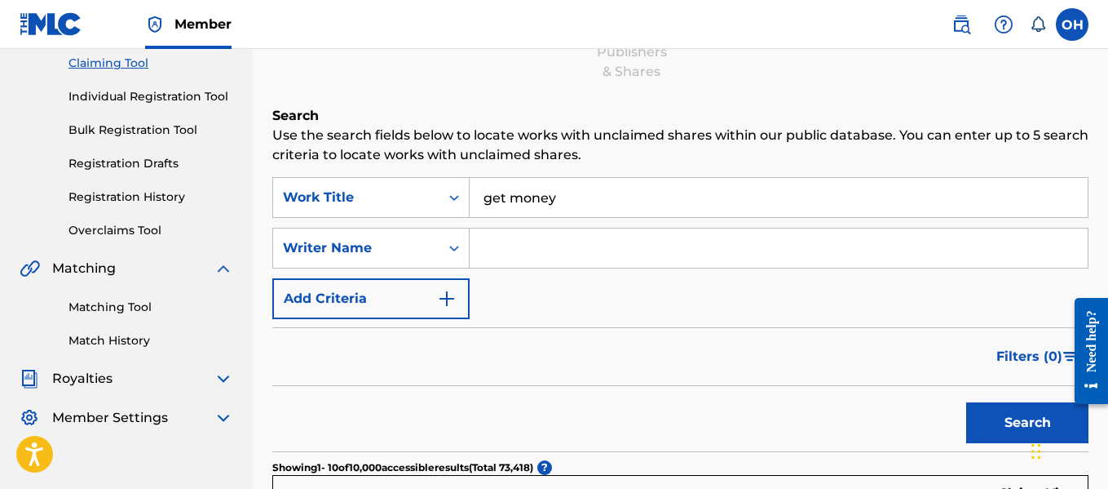
click at [493, 254] on input "Search Form" at bounding box center [779, 247] width 618 height 39
type input "craig isabelle"
click at [966, 402] on button "Search" at bounding box center [1027, 422] width 122 height 41
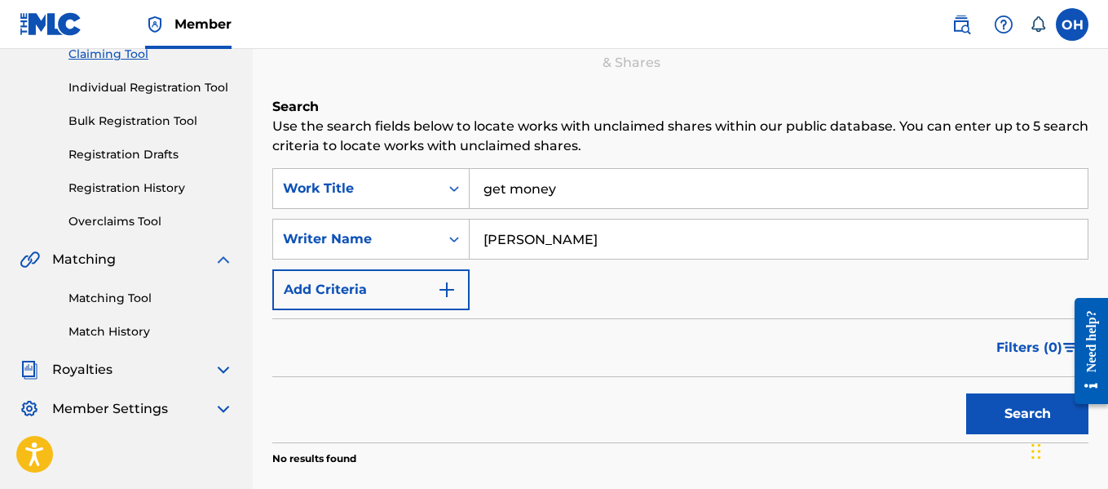
scroll to position [185, 0]
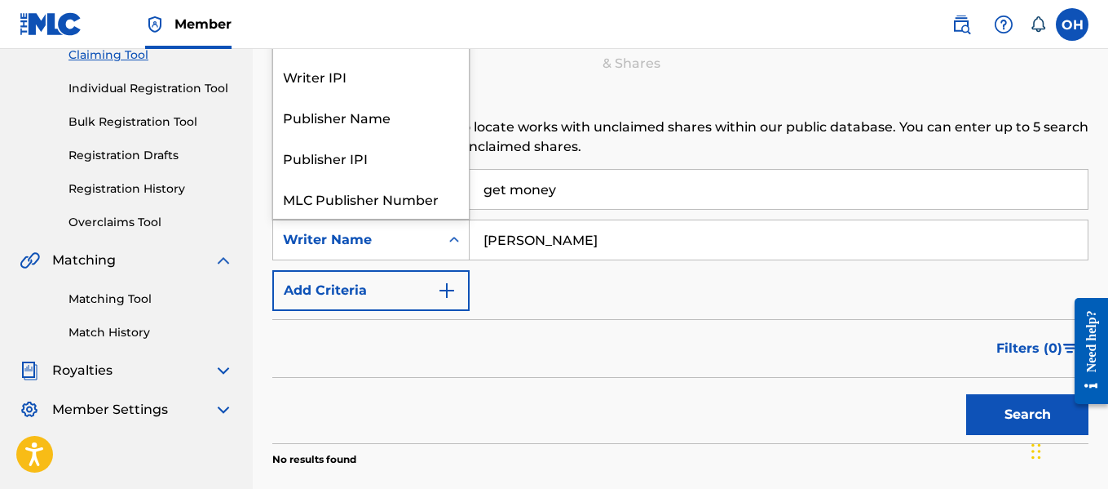
click at [455, 247] on div "Search Form" at bounding box center [454, 239] width 29 height 29
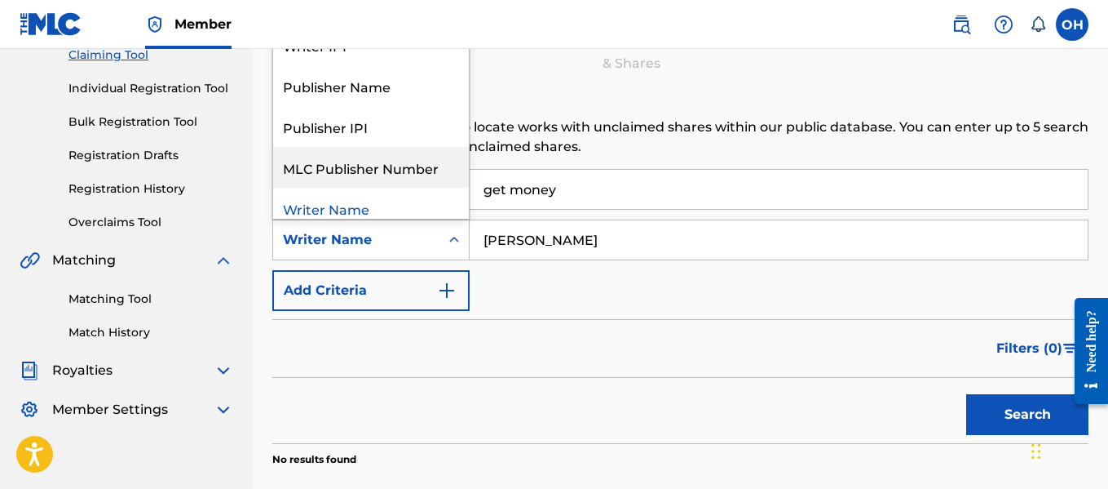
scroll to position [0, 0]
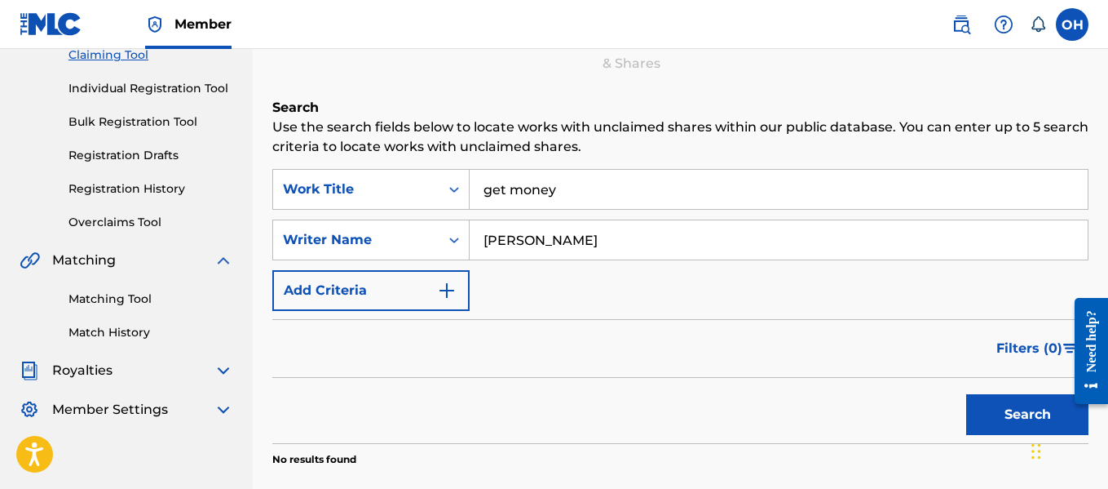
click at [542, 246] on input "craig isabelle" at bounding box center [779, 239] width 618 height 39
drag, startPoint x: 585, startPoint y: 240, endPoint x: 464, endPoint y: 222, distance: 122.0
click at [464, 222] on div "SearchWithCriteria4c8bc8be-438e-4016-bf51-d99deb72b1bb Writer Name craig isabel…" at bounding box center [680, 239] width 816 height 41
click at [109, 301] on link "Matching Tool" at bounding box center [151, 298] width 165 height 17
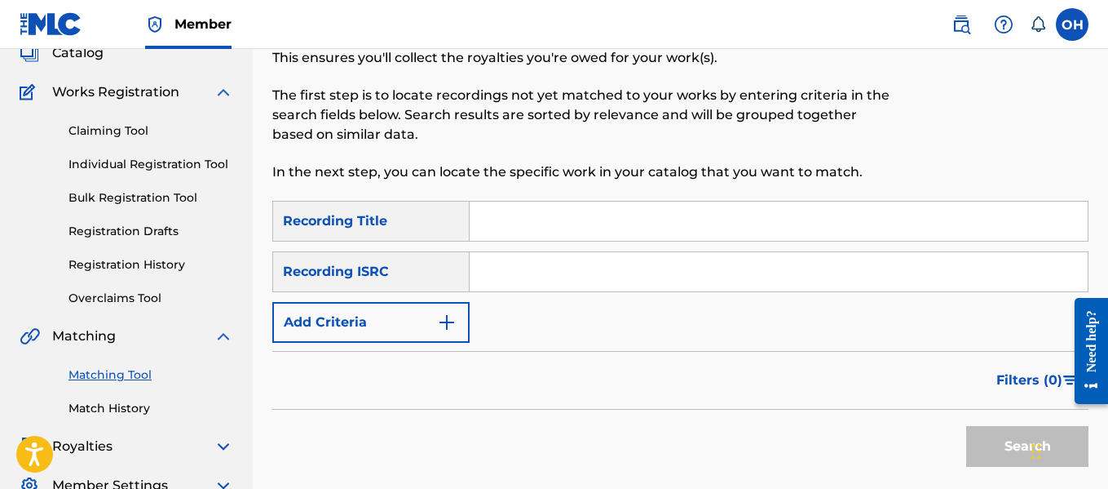
scroll to position [110, 0]
click at [409, 306] on button "Add Criteria" at bounding box center [370, 321] width 197 height 41
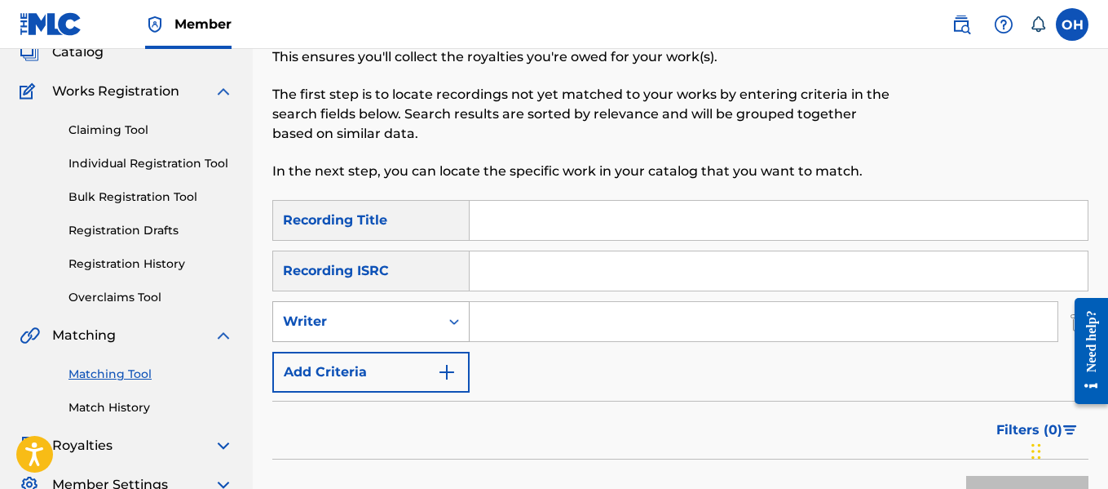
click at [418, 334] on div "Writer" at bounding box center [356, 321] width 166 height 31
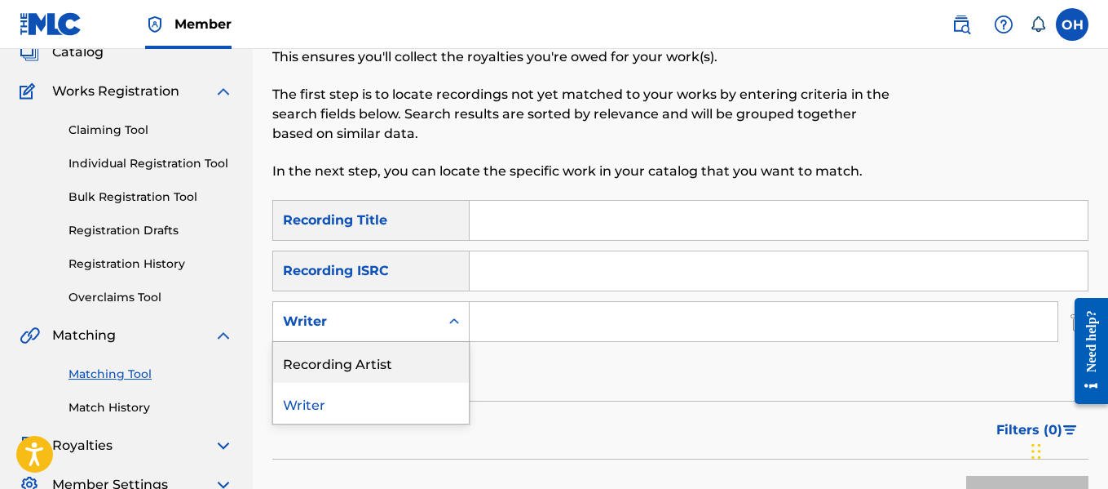
click at [386, 371] on div "Recording Artist" at bounding box center [371, 362] width 196 height 41
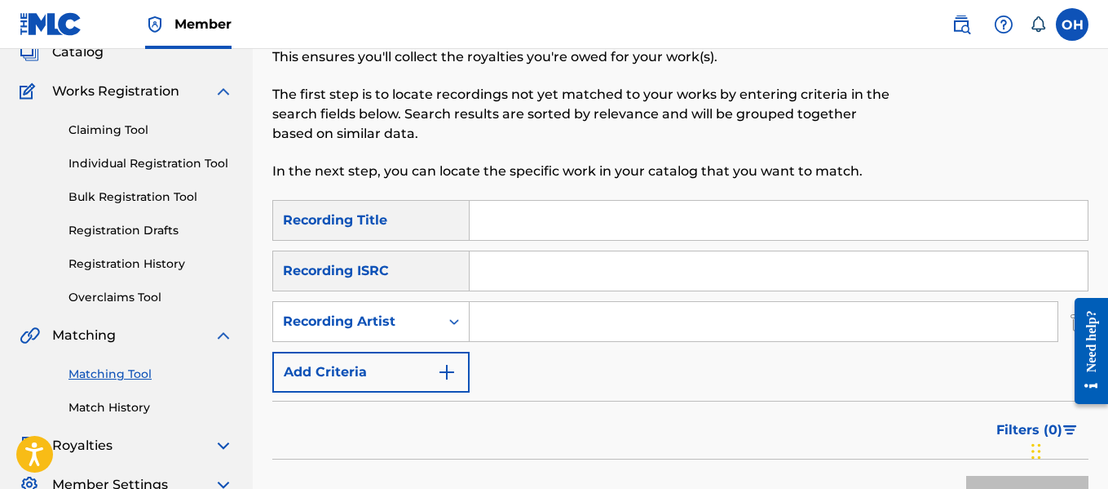
click at [522, 307] on input "Search Form" at bounding box center [764, 321] width 588 height 39
type input "xvii"
click at [523, 226] on input "Search Form" at bounding box center [779, 220] width 618 height 39
type input "get money"
click at [966, 475] on button "Search" at bounding box center [1027, 495] width 122 height 41
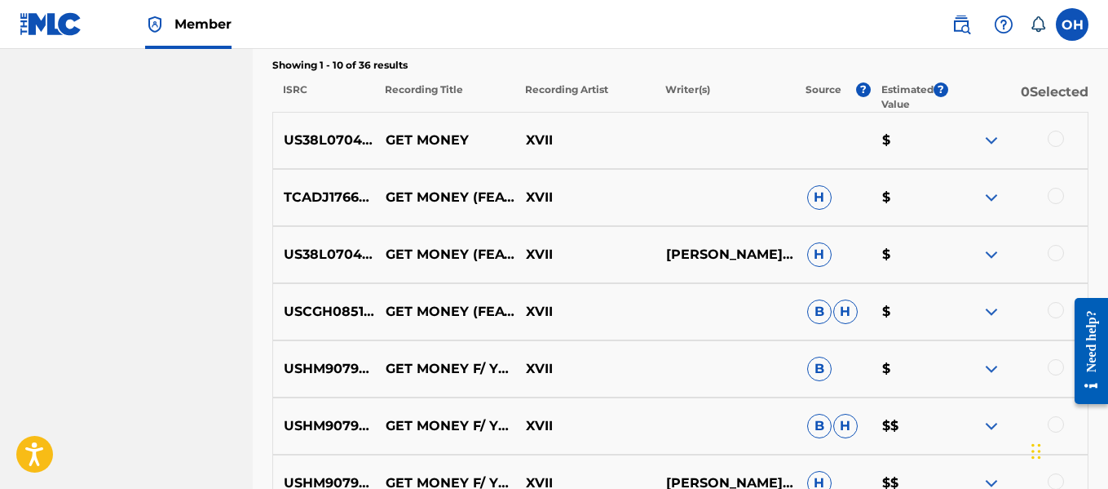
scroll to position [588, 0]
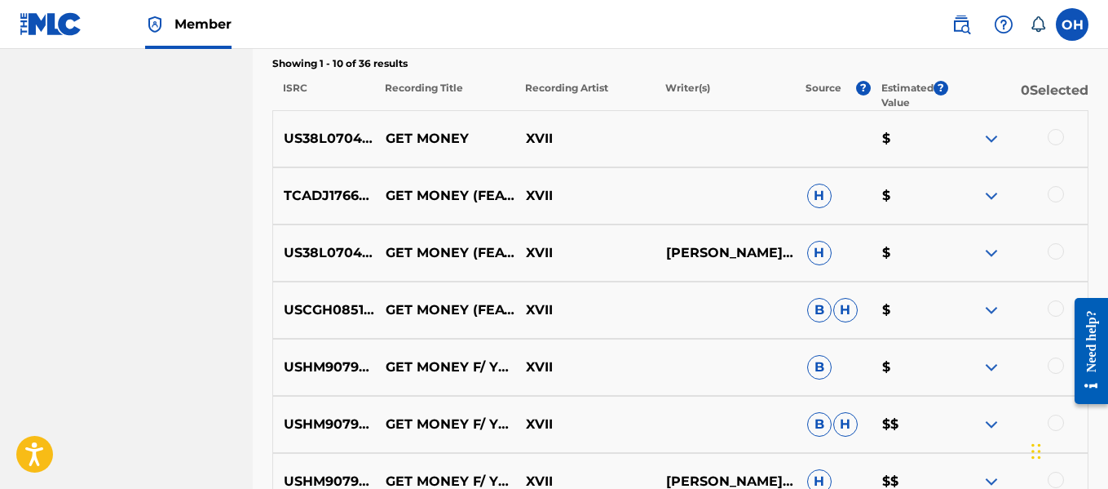
click at [987, 307] on img at bounding box center [992, 310] width 20 height 20
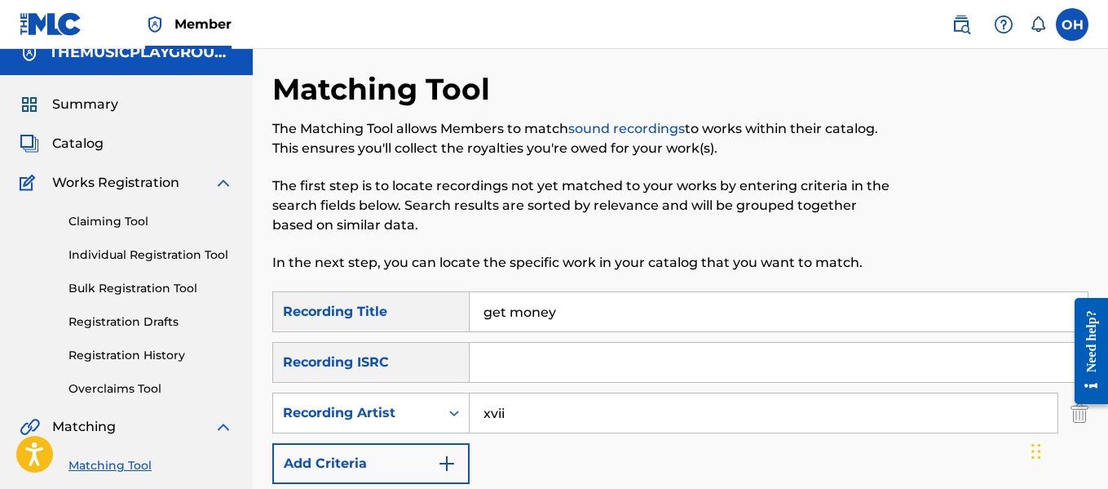
scroll to position [0, 0]
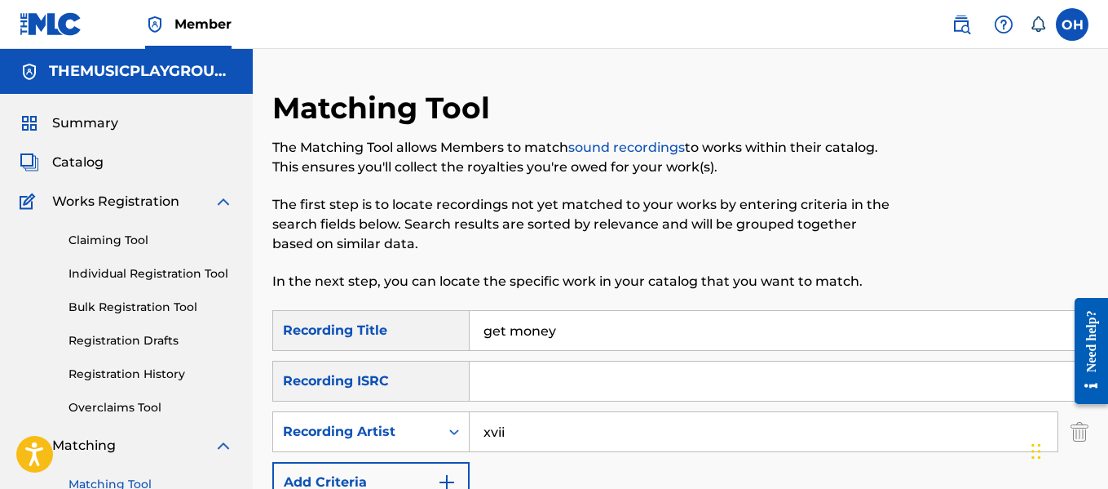
click at [114, 237] on link "Claiming Tool" at bounding box center [151, 240] width 165 height 17
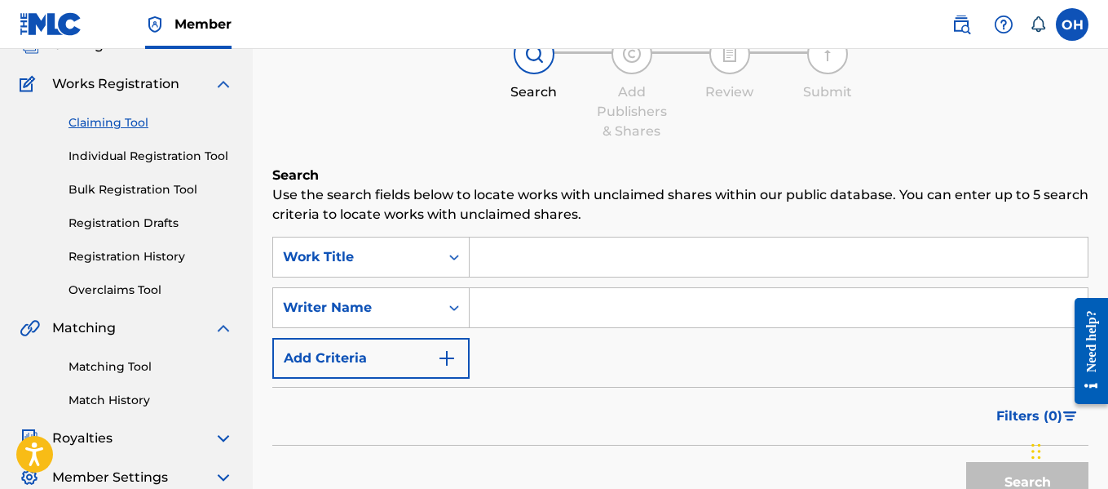
scroll to position [118, 0]
click at [521, 310] on input "Search Form" at bounding box center [779, 306] width 618 height 39
type input "yo gotti"
click at [546, 267] on input "Search Form" at bounding box center [779, 256] width 618 height 39
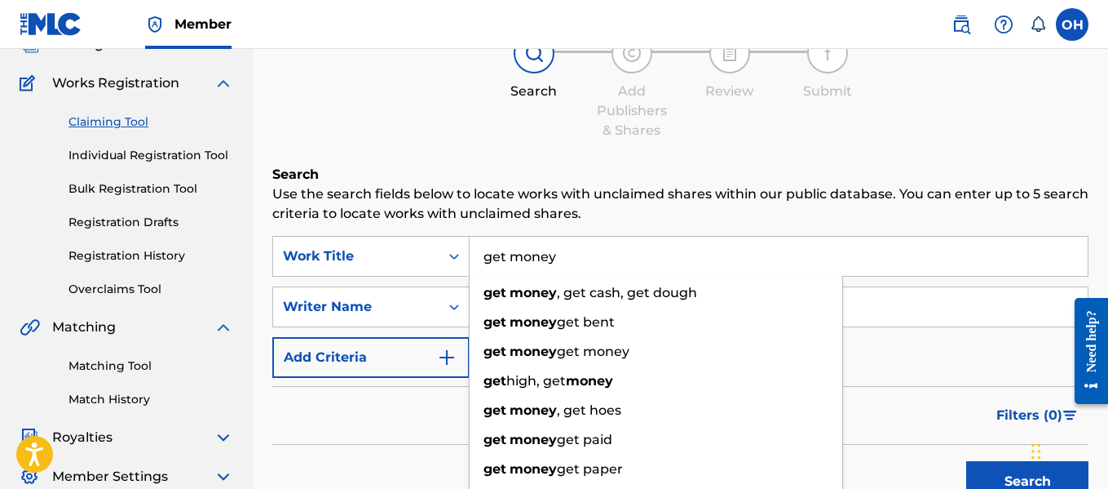
type input "get money"
click at [966, 461] on button "Search" at bounding box center [1027, 481] width 122 height 41
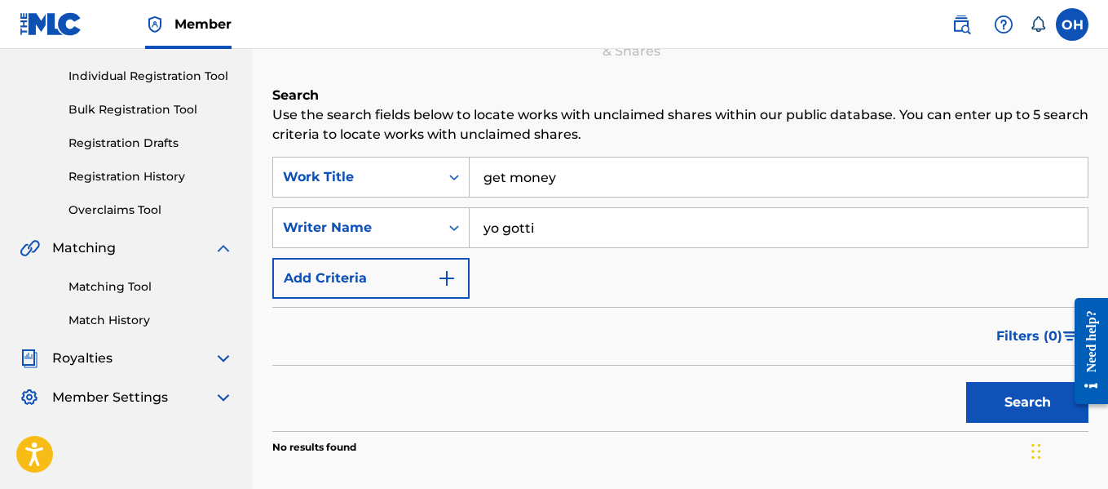
scroll to position [197, 0]
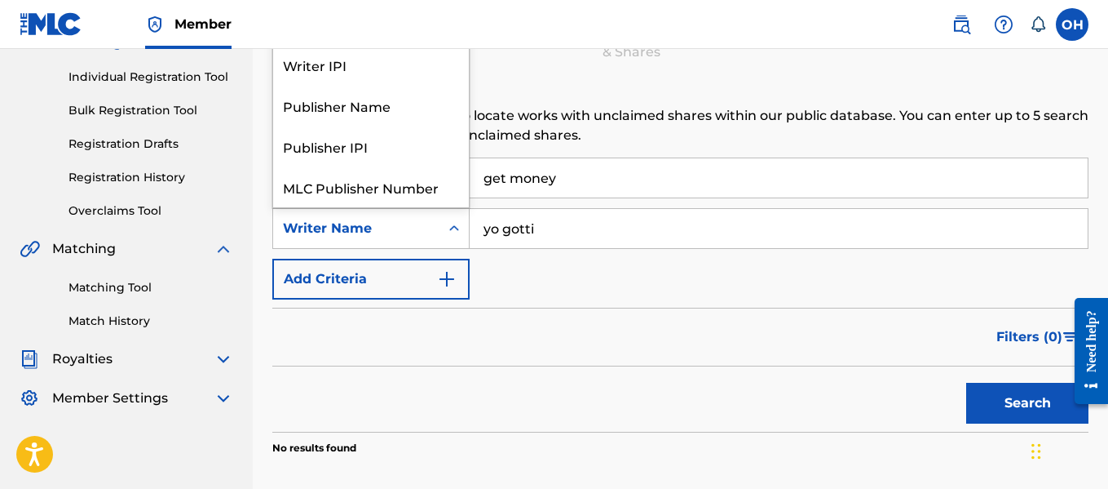
click at [449, 231] on icon "Search Form" at bounding box center [454, 228] width 16 height 16
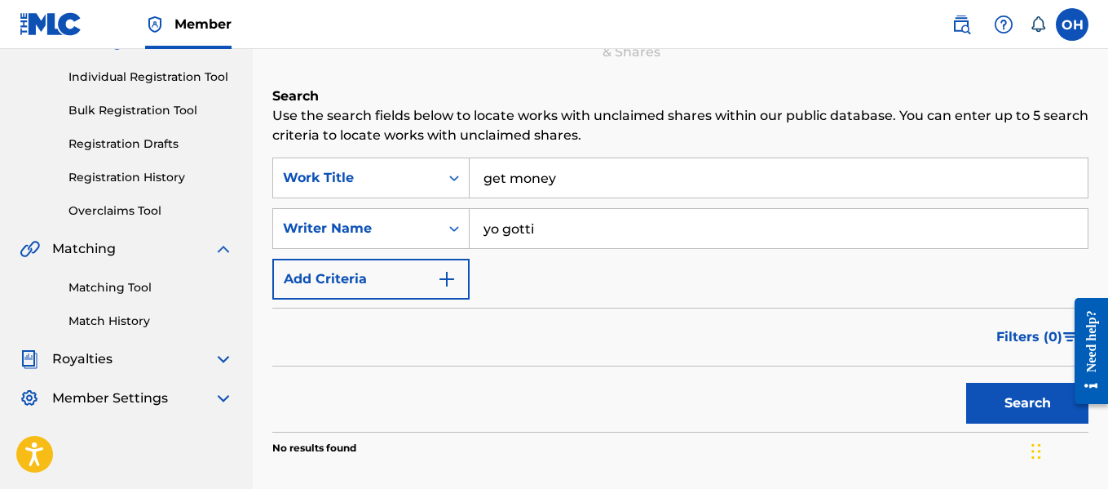
click at [449, 231] on icon "Search Form" at bounding box center [454, 228] width 16 height 16
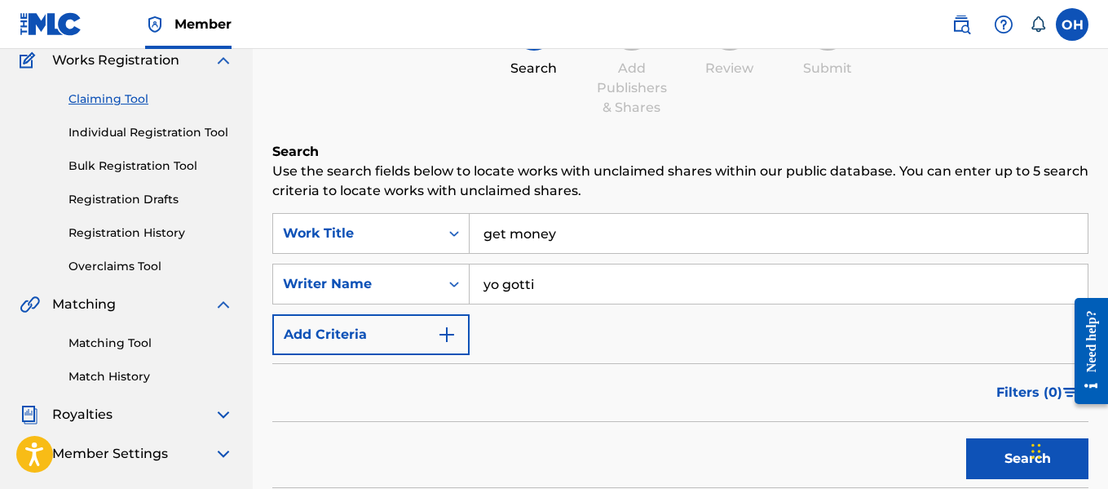
scroll to position [138, 0]
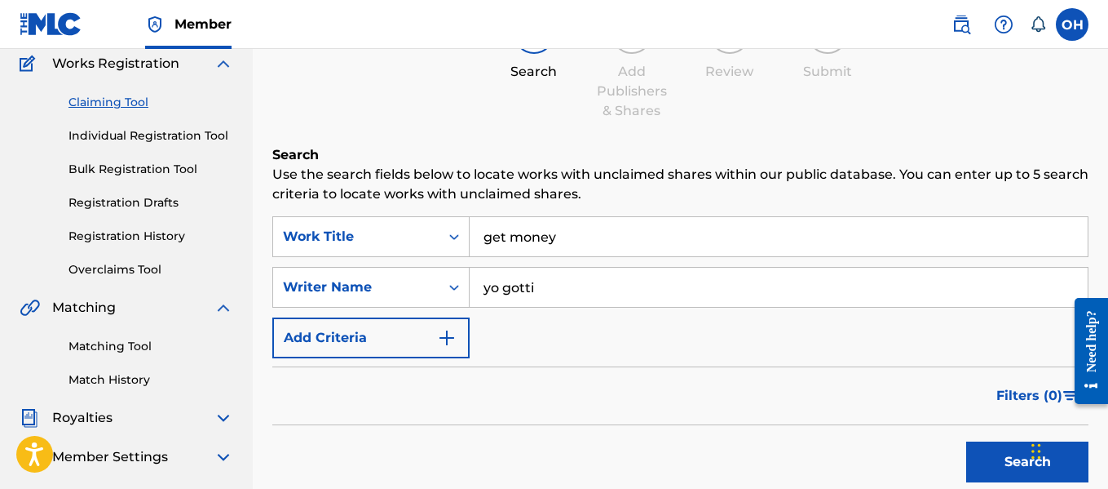
click at [121, 337] on div "Matching Tool Match History" at bounding box center [127, 352] width 214 height 71
click at [120, 343] on link "Matching Tool" at bounding box center [151, 346] width 165 height 17
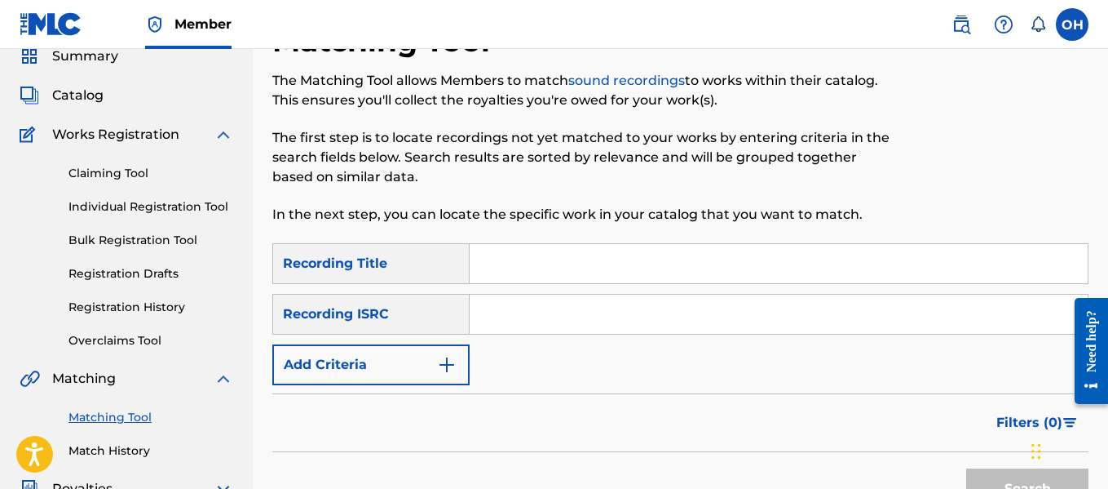
scroll to position [69, 0]
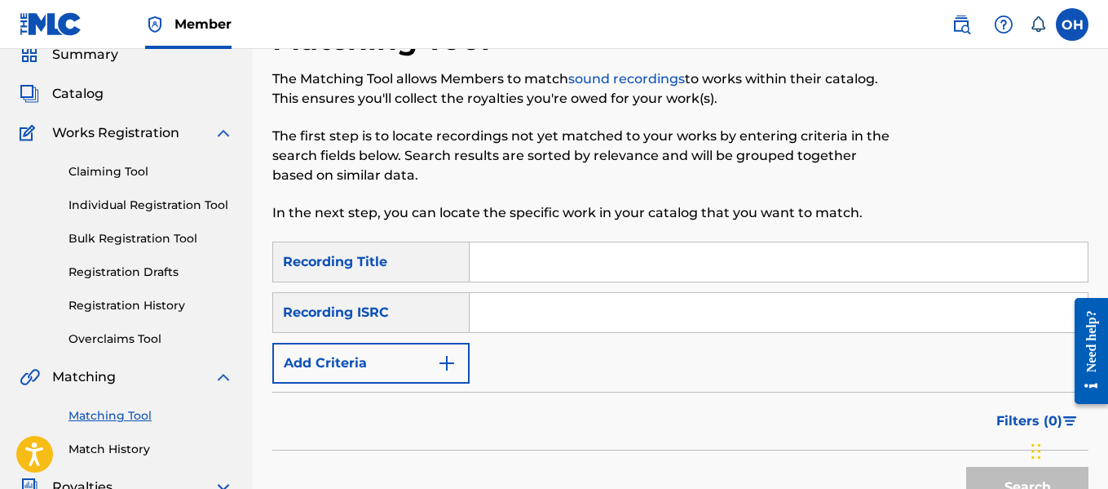
click at [289, 363] on button "Add Criteria" at bounding box center [370, 363] width 197 height 41
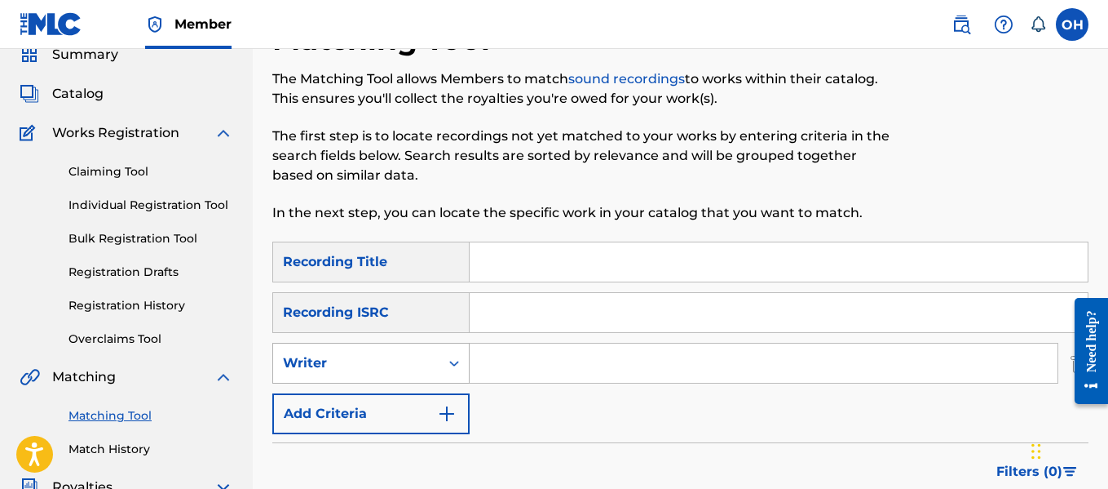
click at [452, 356] on icon "Search Form" at bounding box center [454, 363] width 16 height 16
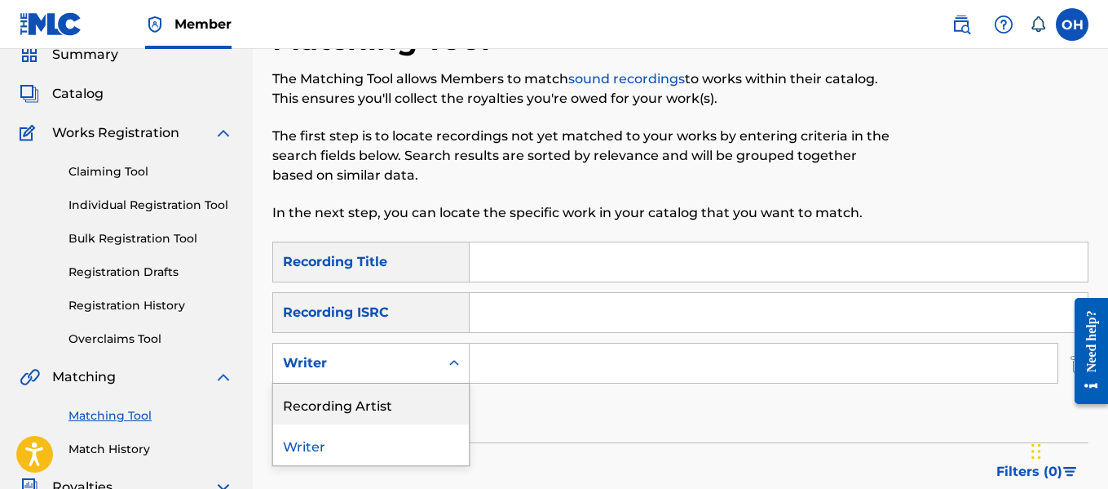
click at [387, 404] on div "Recording Artist" at bounding box center [371, 403] width 196 height 41
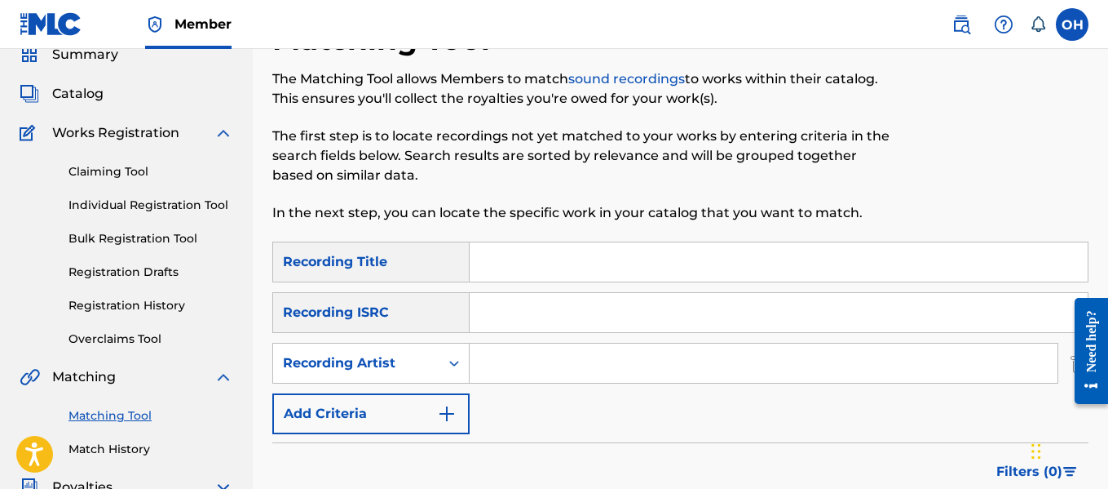
click at [502, 369] on input "Search Form" at bounding box center [764, 362] width 588 height 39
type input "yo gotti"
click at [533, 256] on input "Search Form" at bounding box center [779, 261] width 618 height 39
type input "get money"
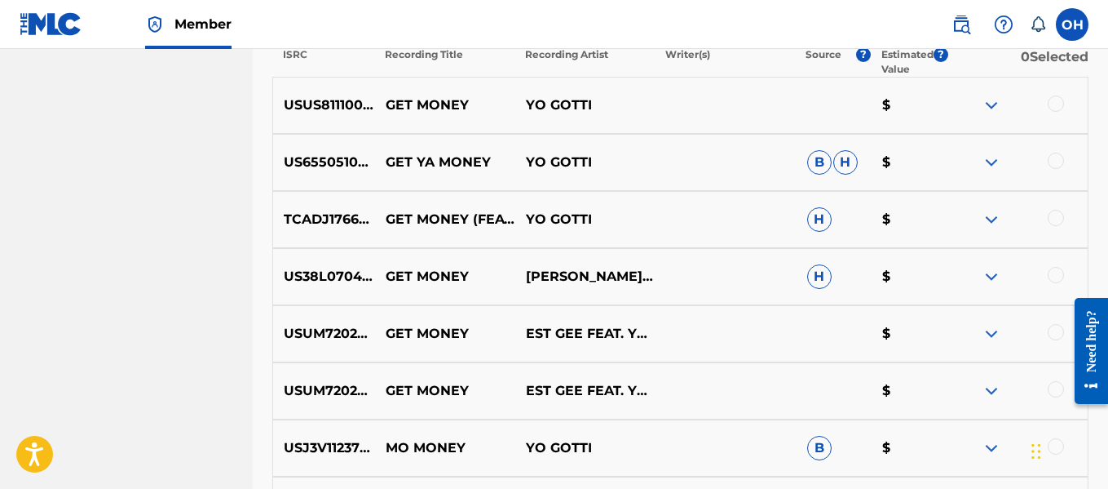
scroll to position [623, 0]
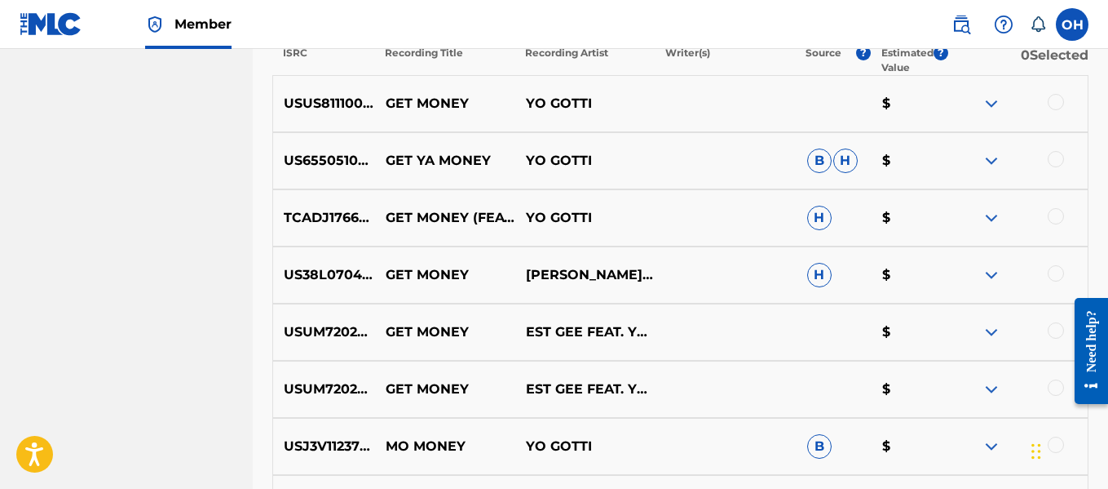
click at [997, 271] on img at bounding box center [992, 275] width 20 height 20
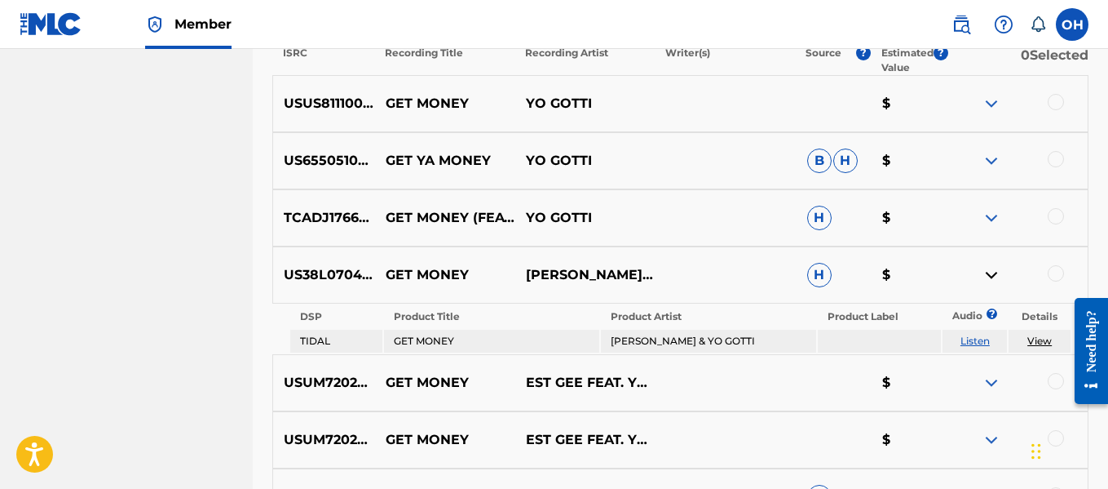
click at [996, 272] on img at bounding box center [992, 275] width 20 height 20
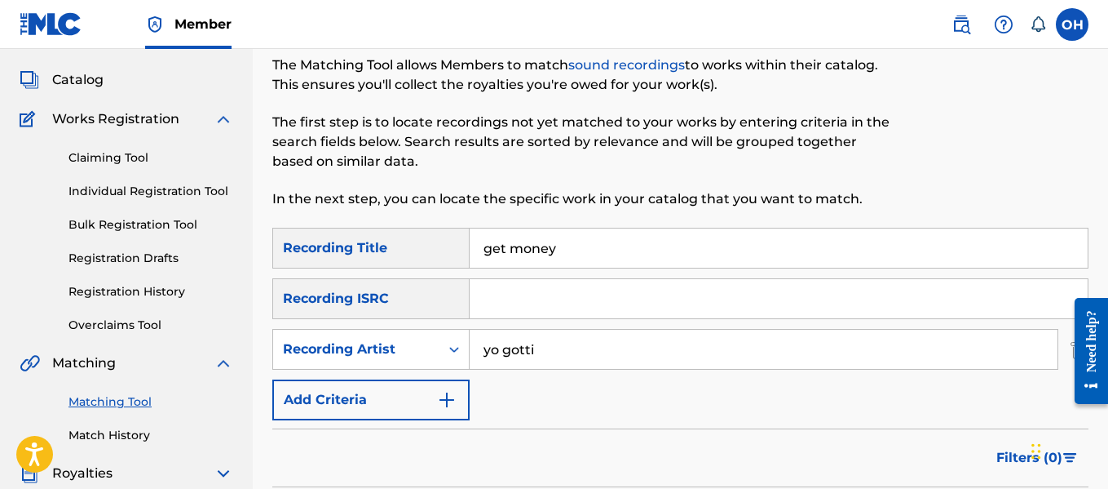
scroll to position [56, 0]
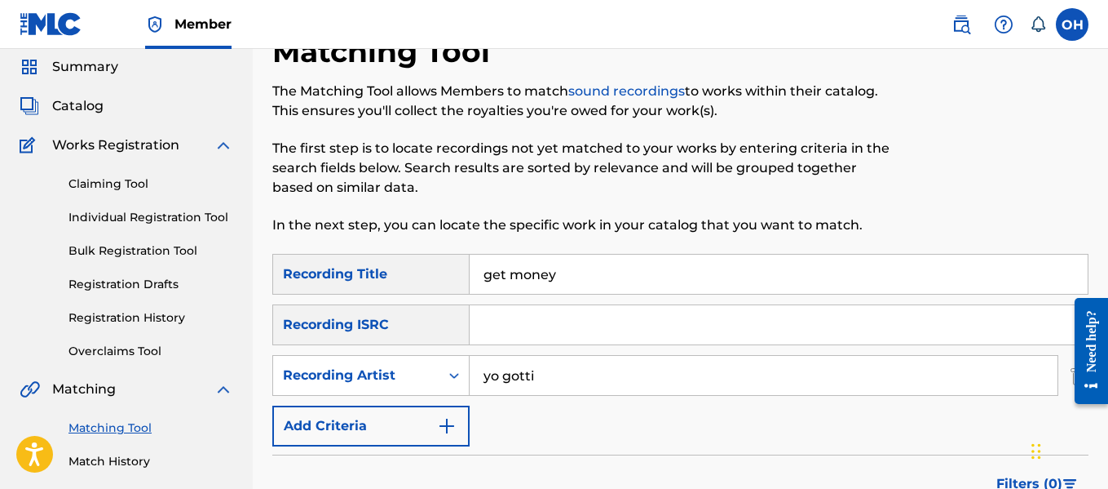
click at [151, 186] on link "Claiming Tool" at bounding box center [151, 183] width 165 height 17
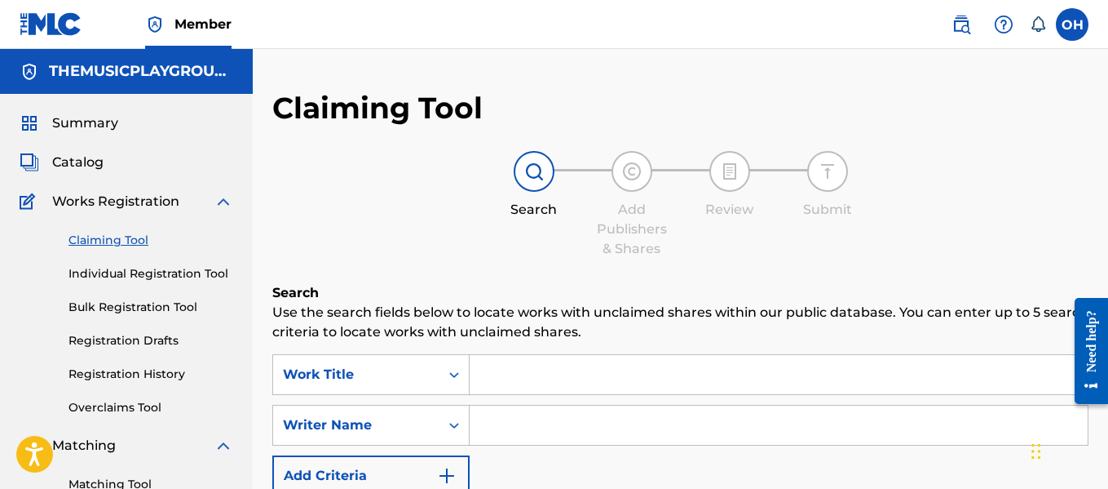
click at [496, 376] on input "Search Form" at bounding box center [779, 374] width 618 height 39
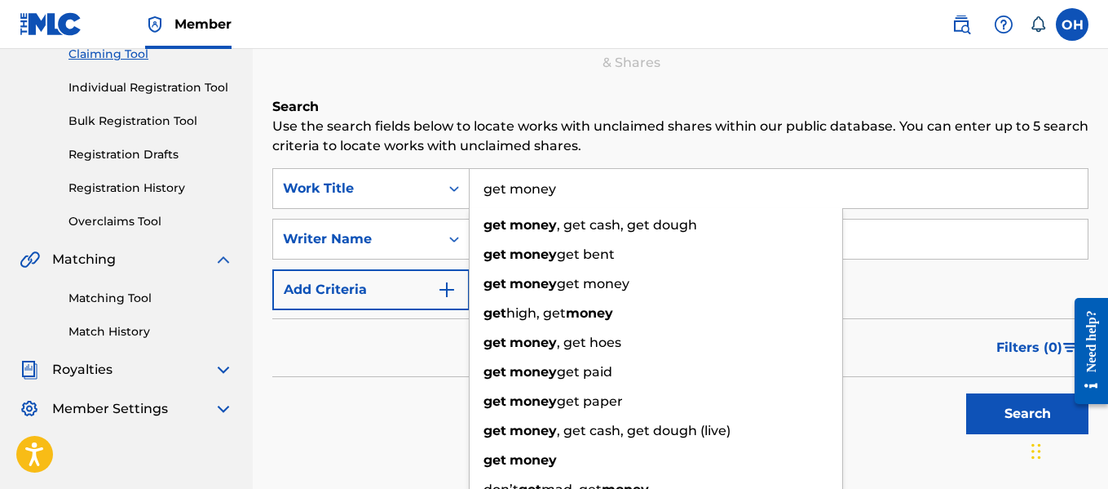
scroll to position [188, 0]
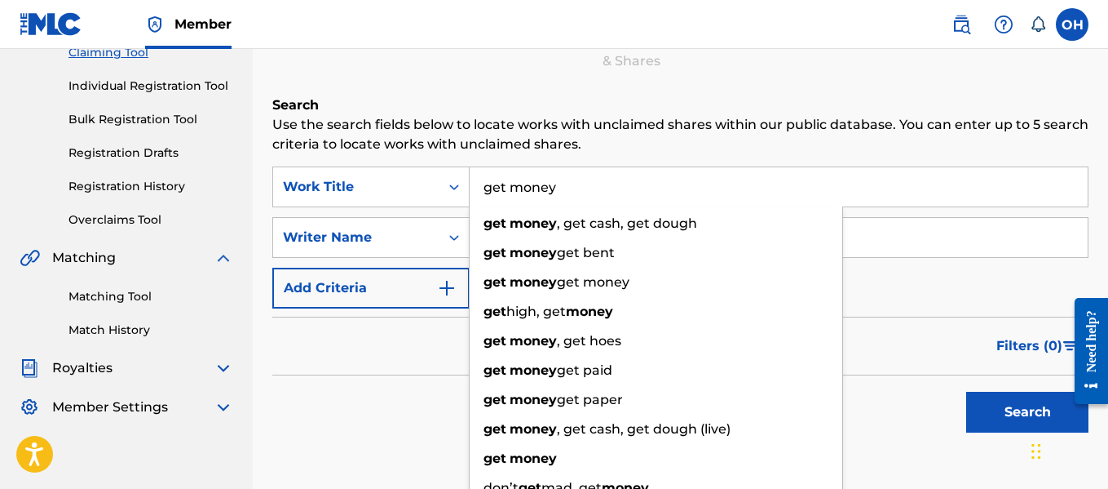
type input "get money"
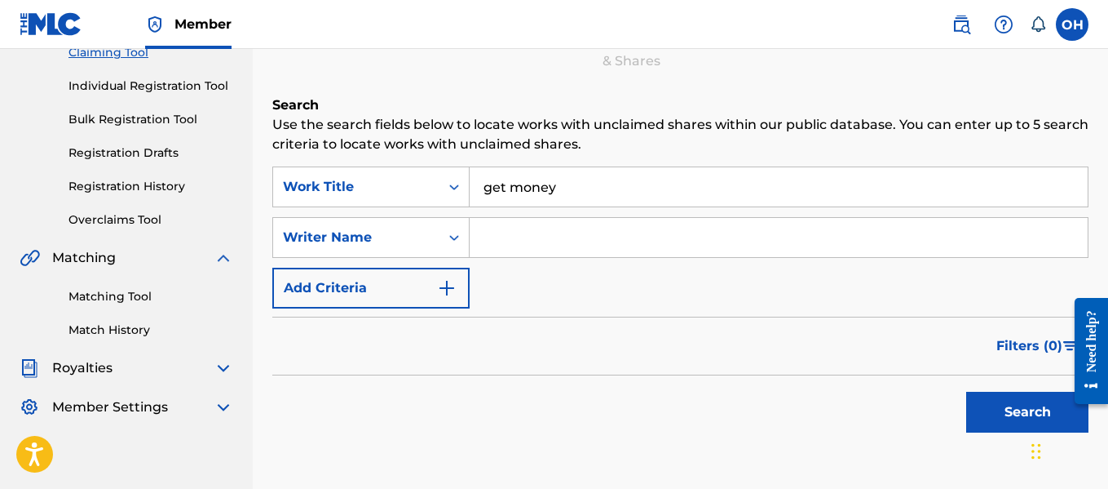
click at [361, 374] on div "Filters ( 0 )" at bounding box center [680, 345] width 816 height 59
click at [522, 238] on input "Search Form" at bounding box center [779, 237] width 618 height 39
type input "yo gotti"
click at [966, 391] on button "Search" at bounding box center [1027, 411] width 122 height 41
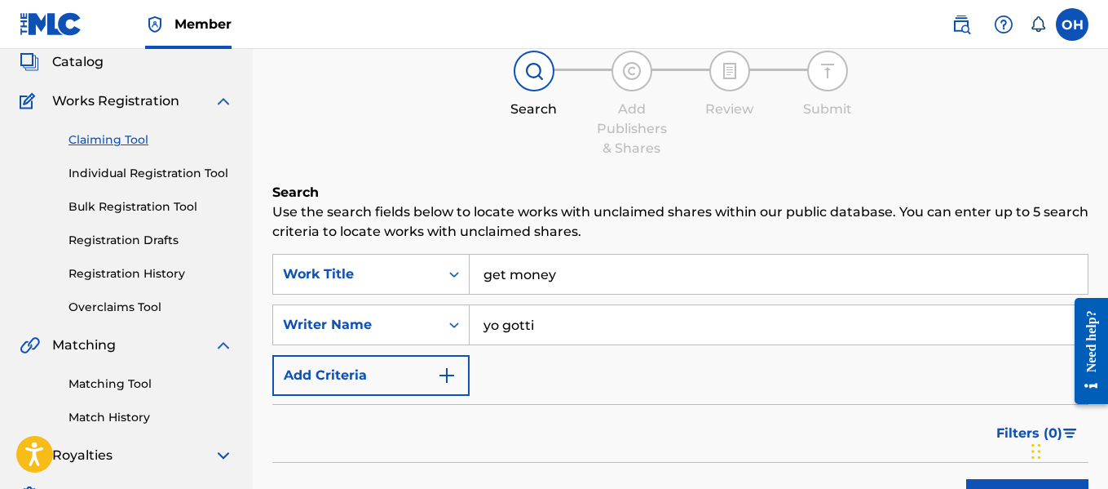
scroll to position [100, 0]
click at [154, 170] on link "Individual Registration Tool" at bounding box center [151, 174] width 165 height 17
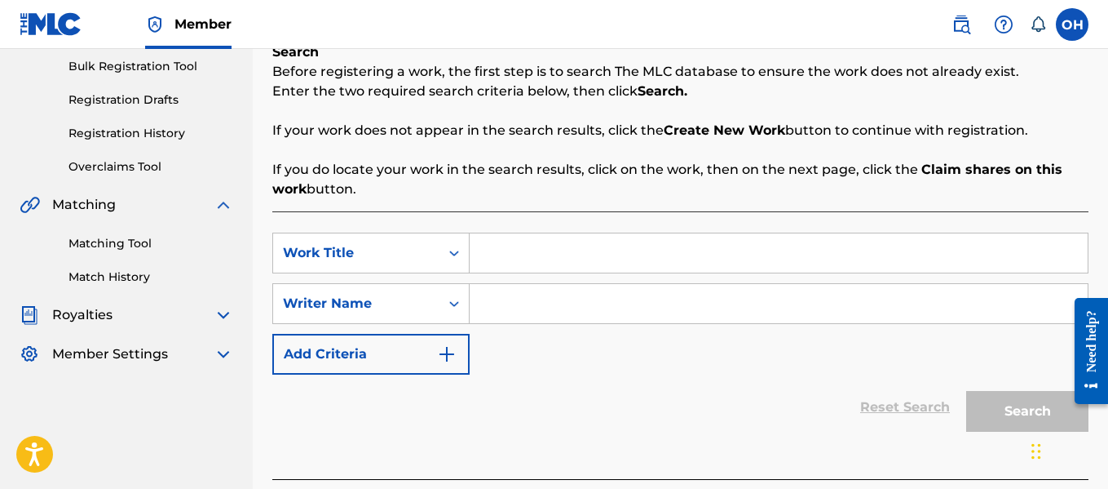
scroll to position [237, 0]
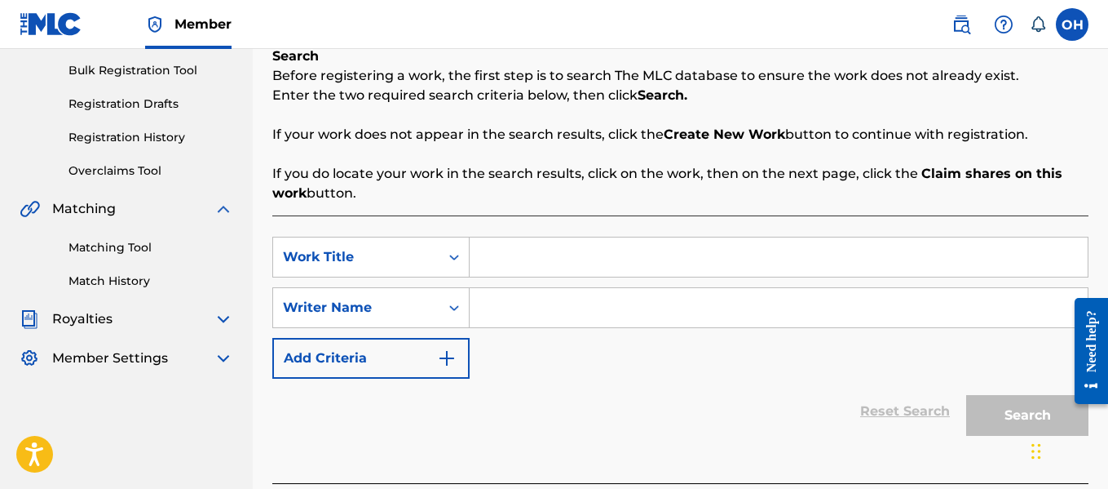
click at [109, 258] on div "Matching Tool Match History" at bounding box center [127, 254] width 214 height 71
click at [118, 247] on link "Matching Tool" at bounding box center [151, 247] width 165 height 17
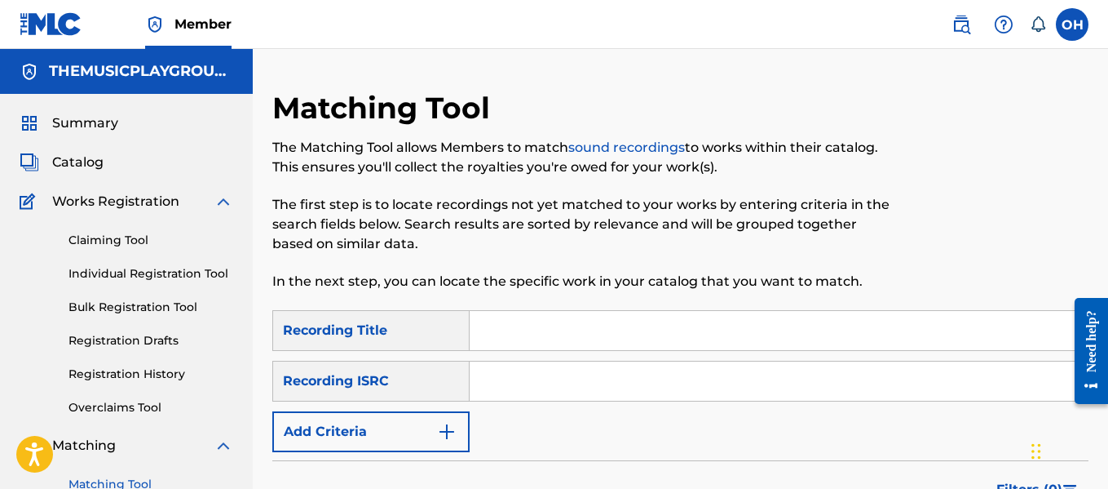
click at [445, 431] on img "Search Form" at bounding box center [447, 432] width 20 height 20
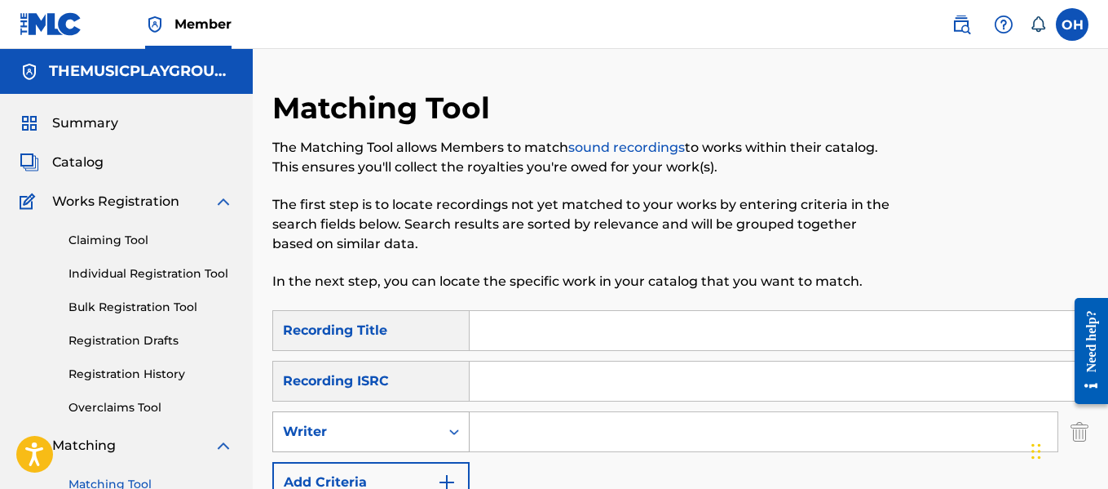
click at [401, 428] on div "Writer" at bounding box center [356, 432] width 147 height 20
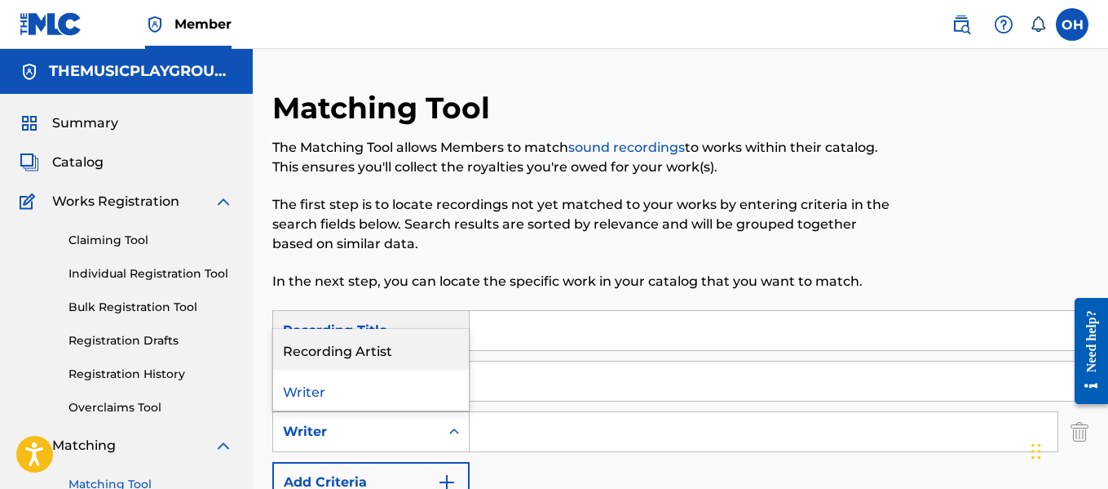
click at [378, 354] on div "Recording Artist" at bounding box center [371, 349] width 196 height 41
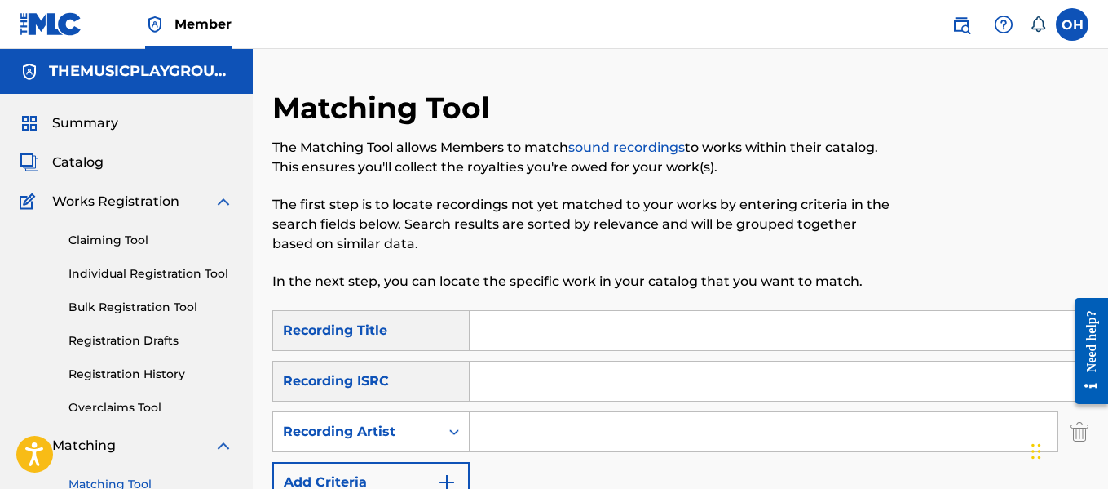
click at [520, 441] on input "Search Form" at bounding box center [764, 431] width 588 height 39
type input "xvii"
click at [539, 323] on input "Search Form" at bounding box center [779, 330] width 618 height 39
type input "mack on"
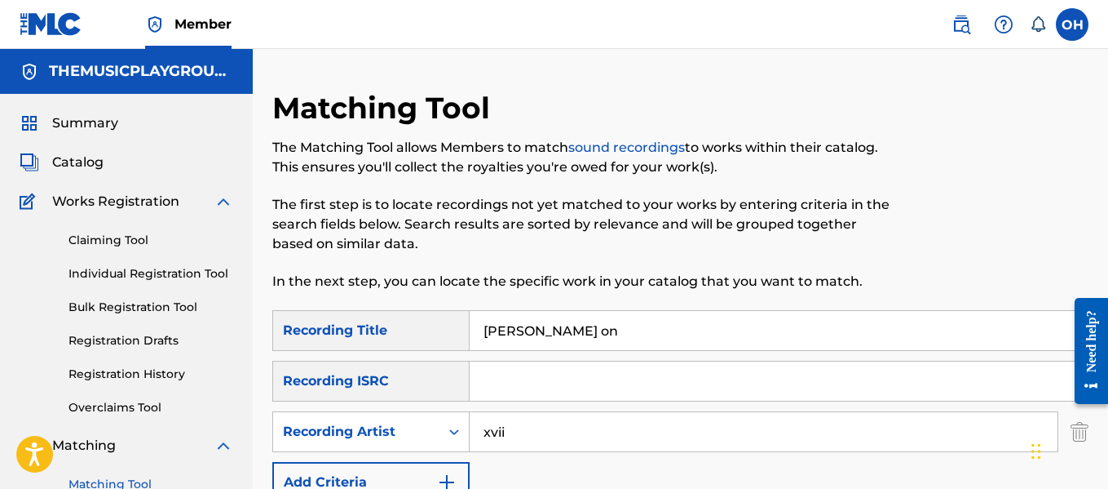
click at [127, 239] on link "Claiming Tool" at bounding box center [151, 240] width 165 height 17
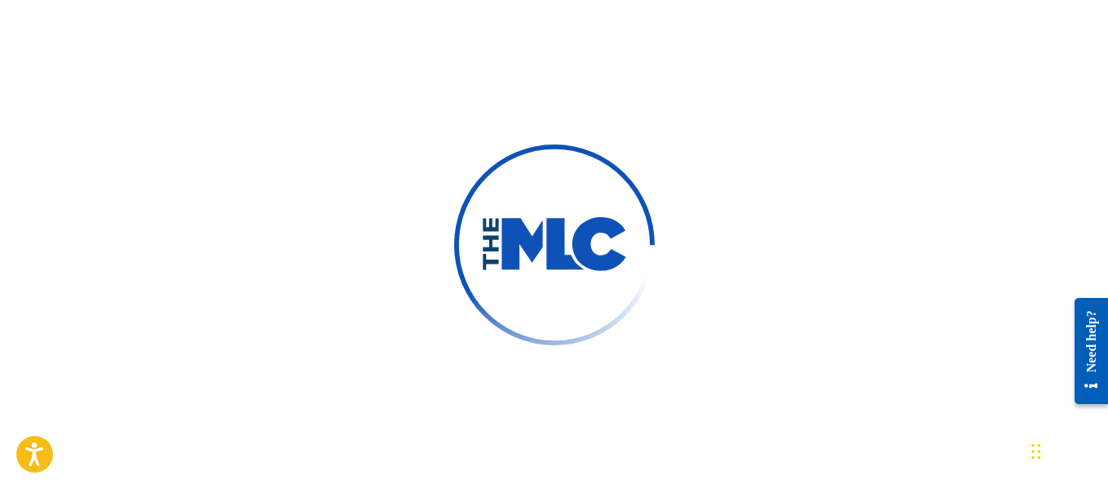
scroll to position [96, 0]
click at [541, 89] on div at bounding box center [554, 244] width 1108 height 489
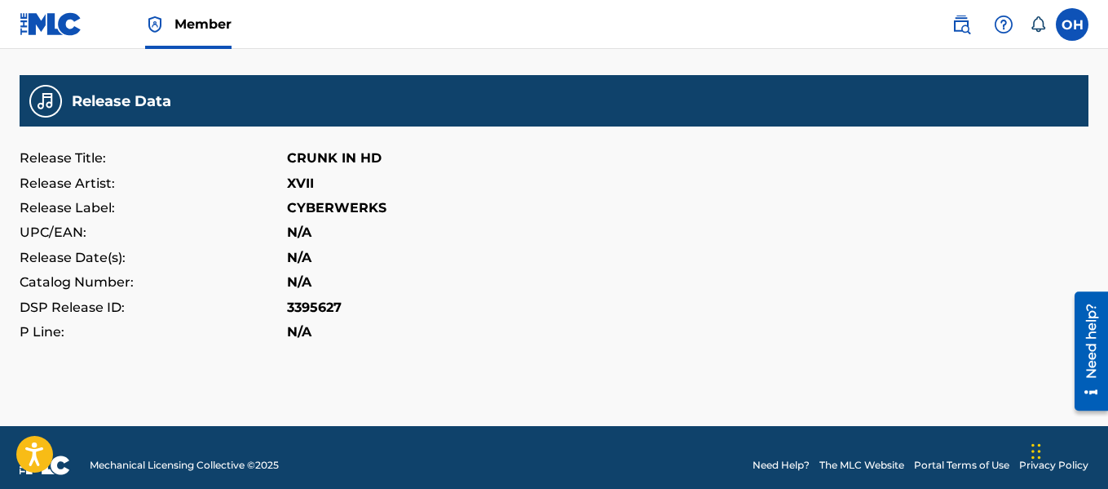
scroll to position [648, 0]
